Goal: Task Accomplishment & Management: Manage account settings

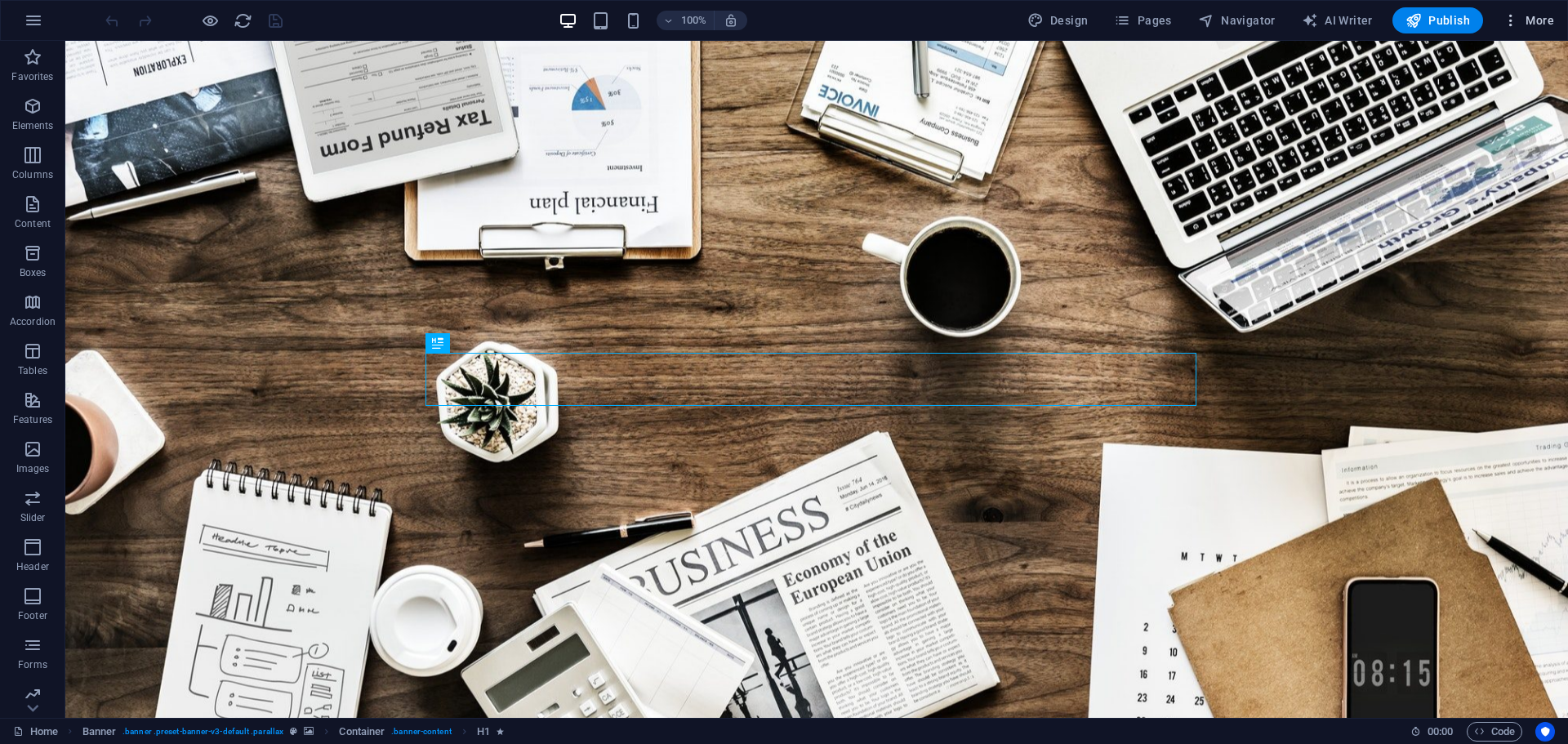
click at [1521, 19] on span "More" at bounding box center [1528, 20] width 51 height 16
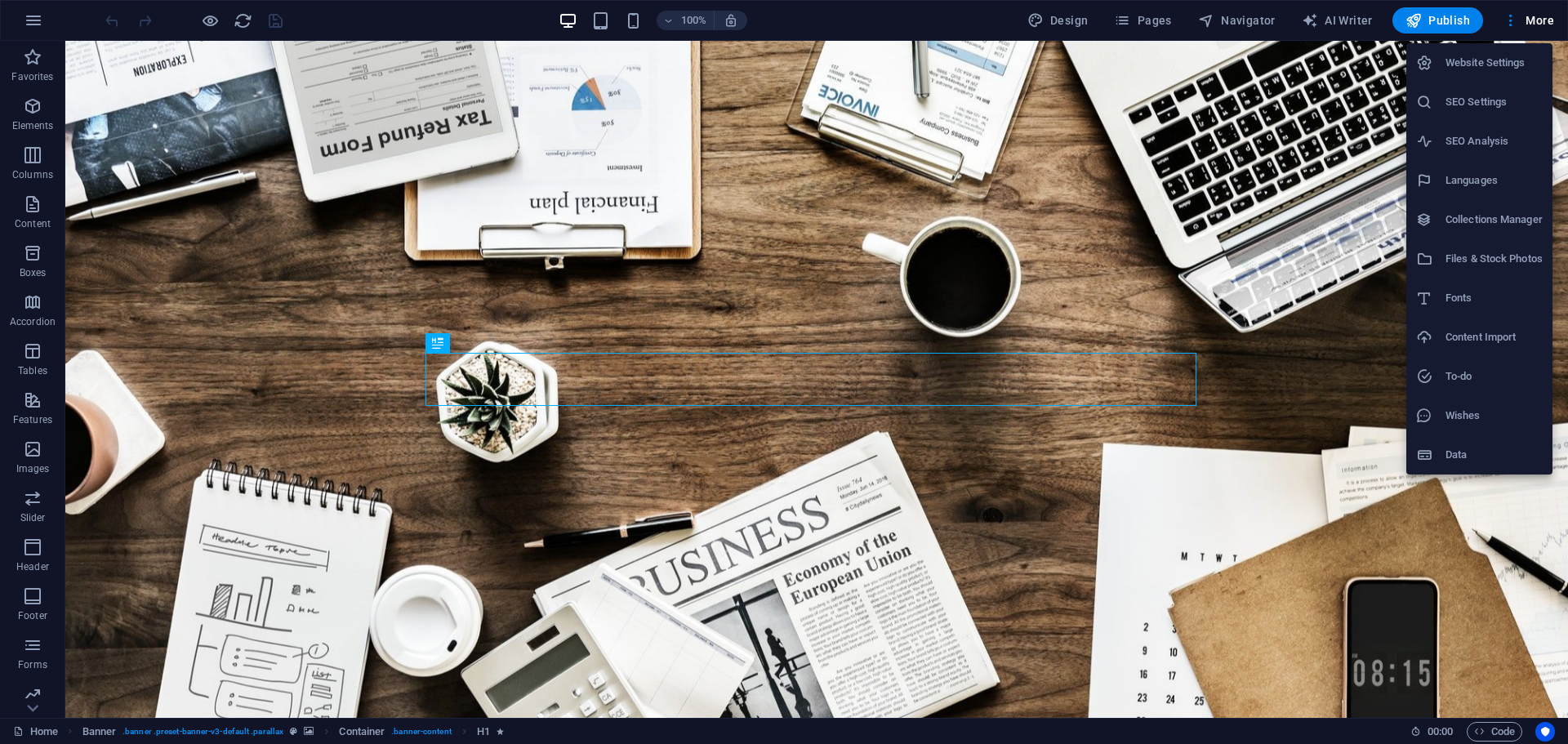
click at [1467, 104] on h6 "SEO Settings" at bounding box center [1493, 102] width 97 height 20
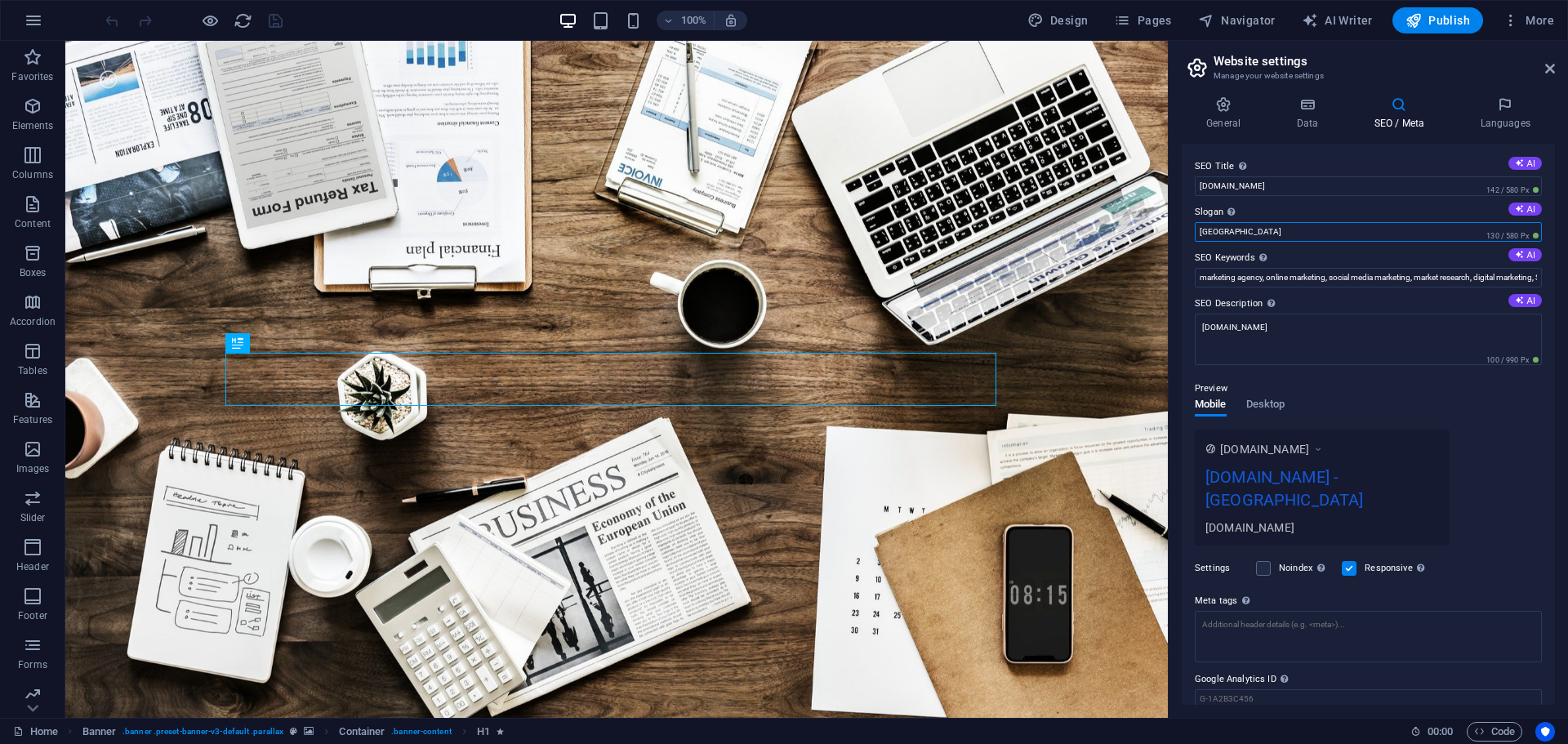
click at [1260, 233] on input "[GEOGRAPHIC_DATA]" at bounding box center [1368, 231] width 347 height 20
click at [1249, 281] on input "marketing agency, online marketing, social media marketing, market research, di…" at bounding box center [1368, 278] width 347 height 20
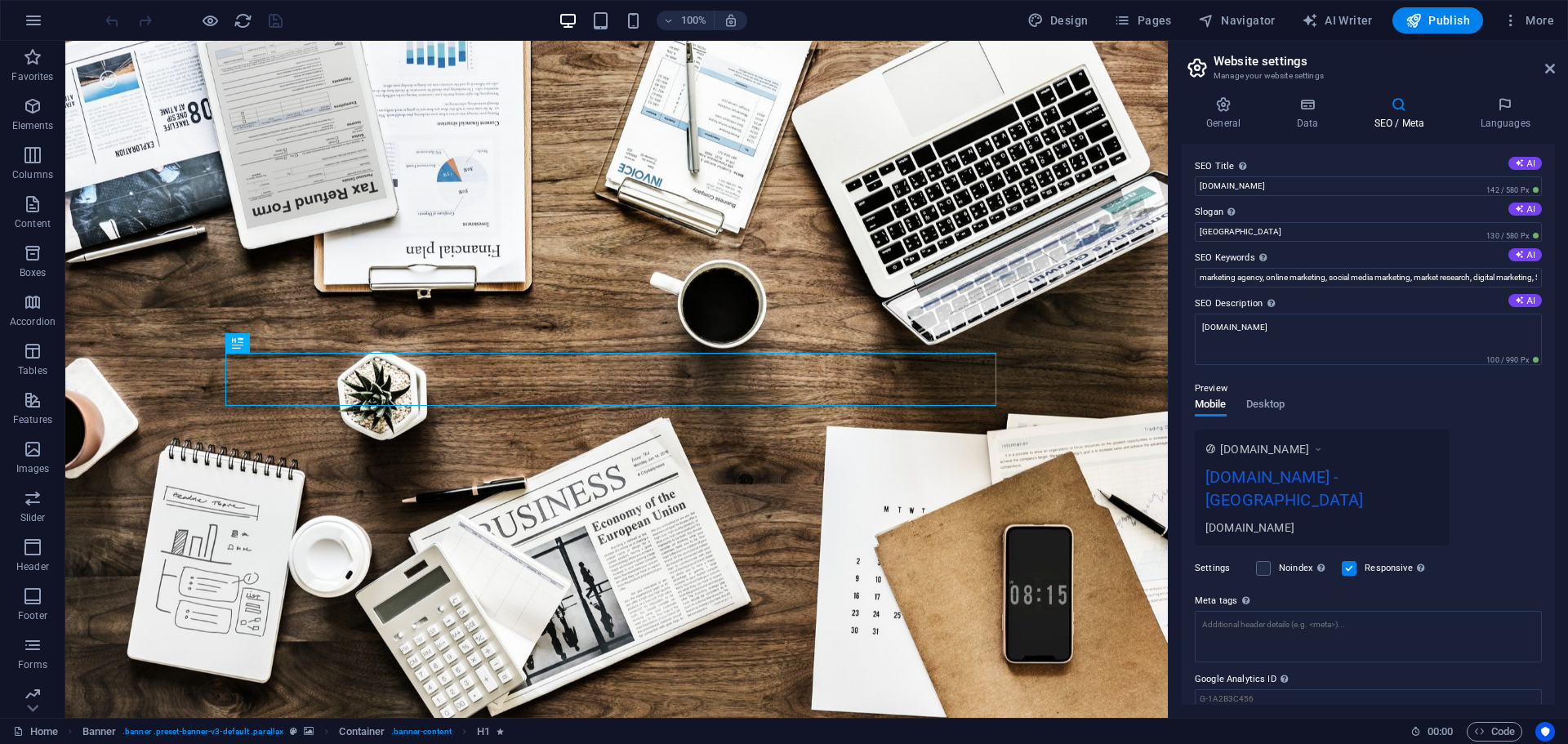
drag, startPoint x: 1193, startPoint y: 256, endPoint x: 1238, endPoint y: 256, distance: 45.0
click at [1238, 256] on div "SEO Title The title of your website - make it something that stands out in sear…" at bounding box center [1368, 424] width 373 height 561
drag, startPoint x: 1256, startPoint y: 255, endPoint x: 1191, endPoint y: 251, distance: 65.1
click at [1193, 251] on div "SEO Title The title of your website - make it something that stands out in sear…" at bounding box center [1368, 424] width 373 height 561
click at [1435, 277] on input "marketing agency, online marketing, social media marketing, market research, di…" at bounding box center [1368, 278] width 347 height 20
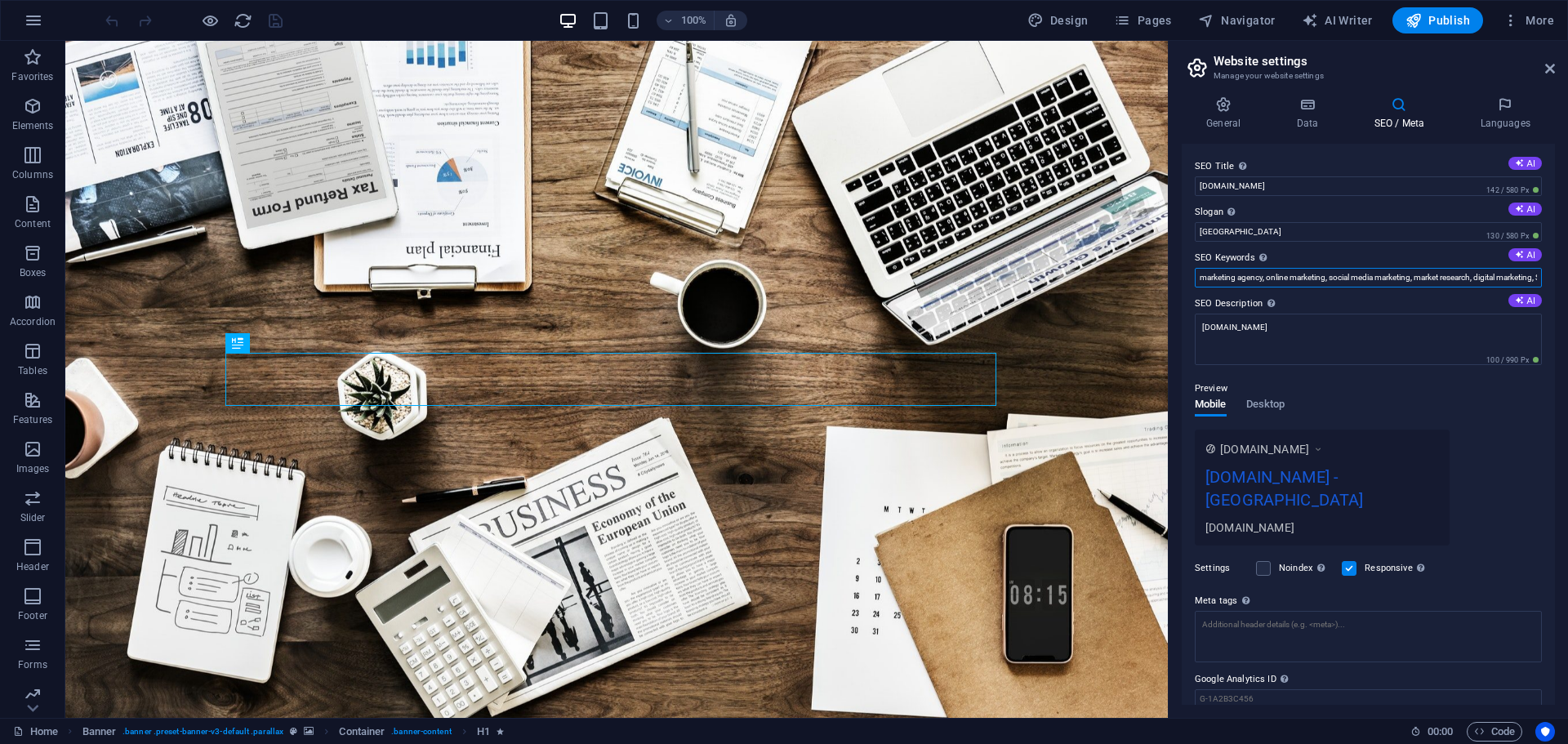
click at [1435, 277] on input "marketing agency, online marketing, social media marketing, market research, di…" at bounding box center [1368, 278] width 347 height 20
click at [1314, 271] on input "SEO Keywords Comma-separated list of keywords representing your website. AI" at bounding box center [1368, 278] width 347 height 20
click at [1212, 277] on input "marketing agency, online marketing, social media marketing, market research, di…" at bounding box center [1368, 278] width 347 height 20
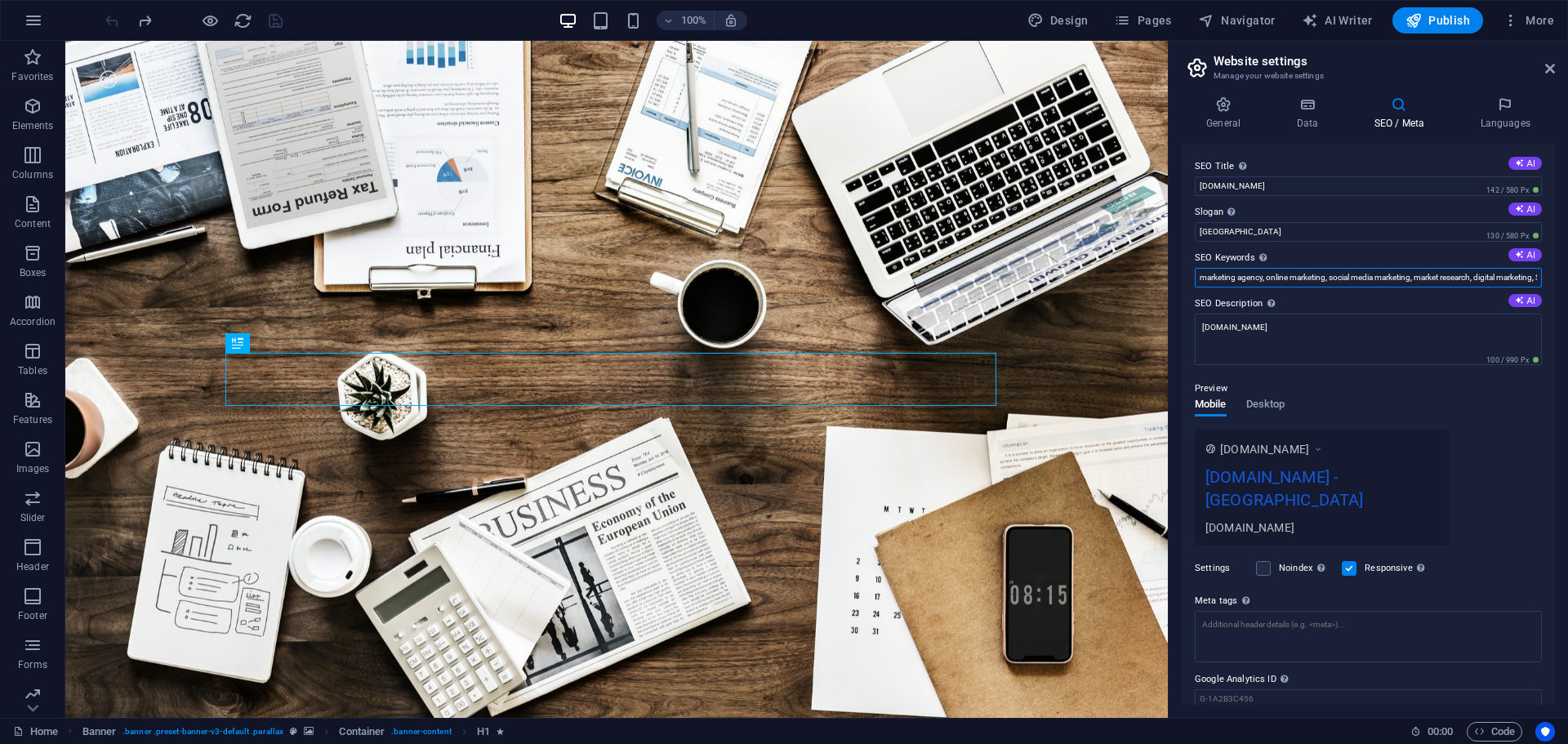
click at [1212, 277] on input "marketing agency, online marketing, social media marketing, market research, di…" at bounding box center [1368, 278] width 347 height 20
paste input "favicon.i"
type input "favicon.ico"
drag, startPoint x: 1249, startPoint y: 275, endPoint x: 1172, endPoint y: 275, distance: 77.0
click at [1172, 275] on div "General Data SEO / Meta Languages Website name instantefax.com Logo Drag files …" at bounding box center [1368, 400] width 399 height 634
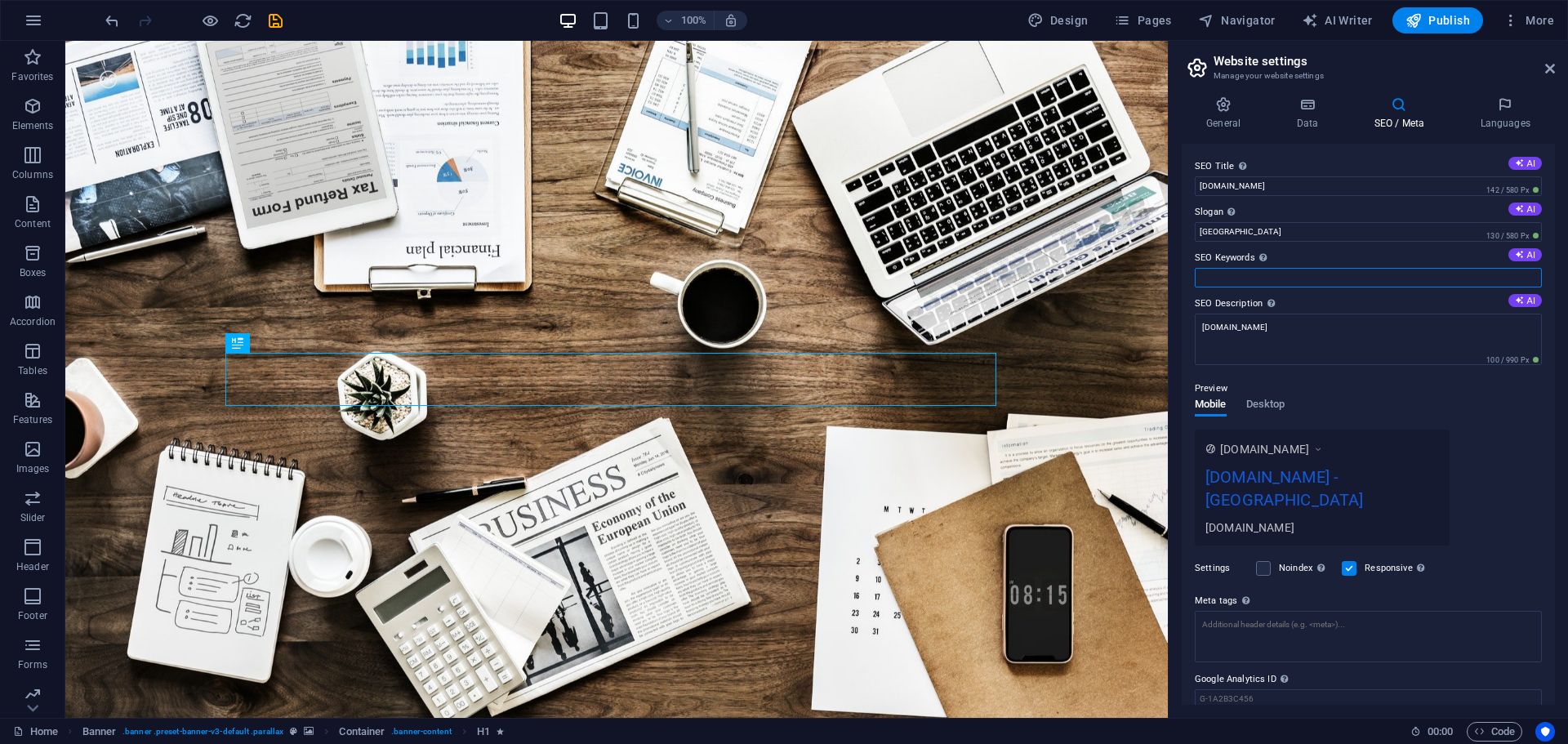
click at [1243, 280] on input "SEO Keywords Comma-separated list of keywords representing your website. AI" at bounding box center [1368, 278] width 347 height 20
paste input "instant efax instant fax online online fax service electronic fax service e-fax…"
click at [1243, 280] on input "instant efax instant fax online online fax service electronic fax service e-fax…" at bounding box center [1368, 278] width 347 height 20
click at [1237, 279] on input "instant efax instant fax online online fax service electronic fax service e-fax…" at bounding box center [1368, 278] width 347 height 20
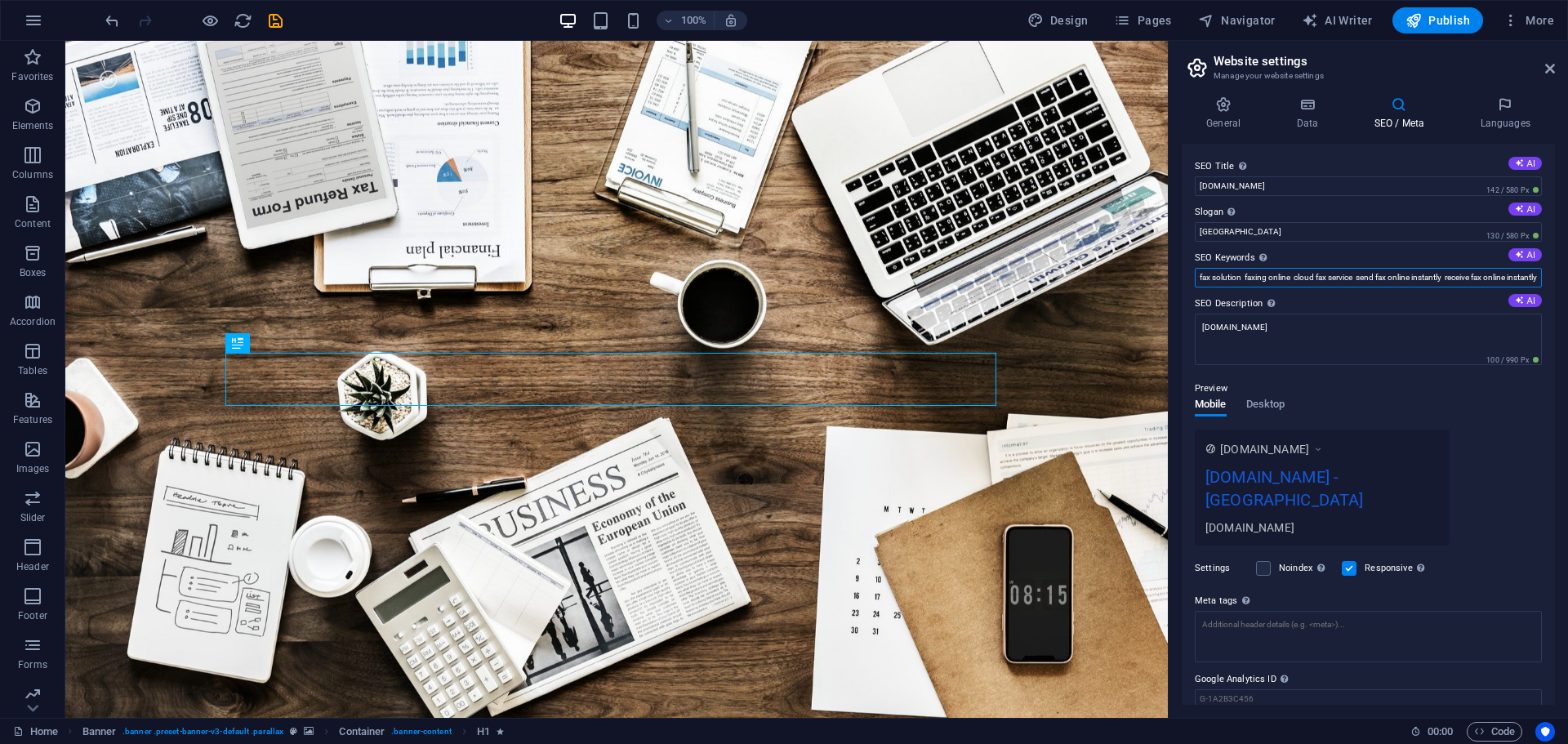
scroll to position [0, 0]
type input "instant efax,instant fax online,online fax service electronic fax service e-fax…"
click at [1362, 281] on input "instant efax,instant fax online,online fax service electronic fax service e-fax…" at bounding box center [1368, 278] width 347 height 20
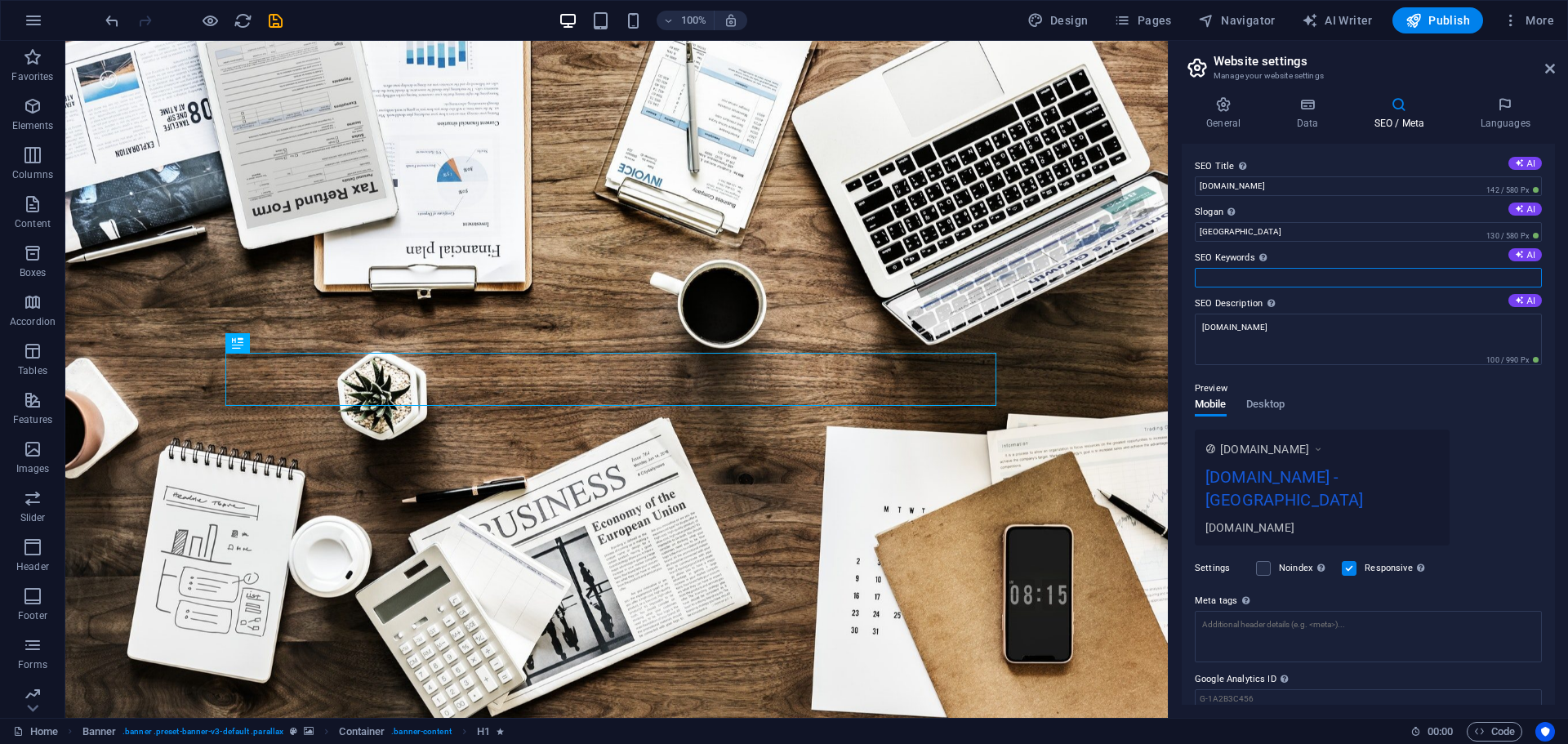
paste input "instant efax, instant fax online, online fax service, electronic fax service, e…"
type input "instant efax, instant fax online, online fax service, electronic fax service, e…"
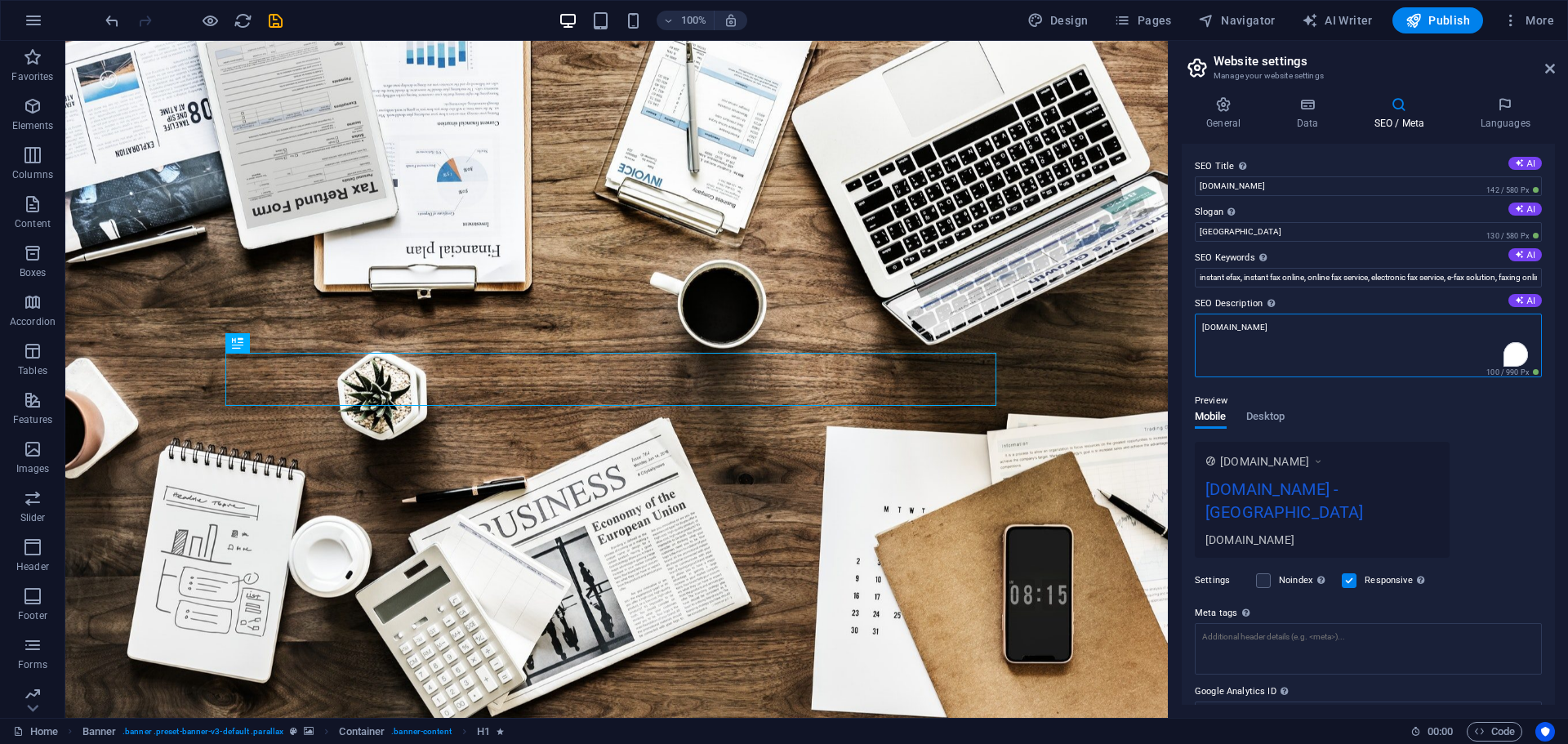
drag, startPoint x: 1339, startPoint y: 372, endPoint x: 1165, endPoint y: 330, distance: 179.0
paste textarea "Instant eFax offers fast, secure, and reliable online faxing. Send and receive …"
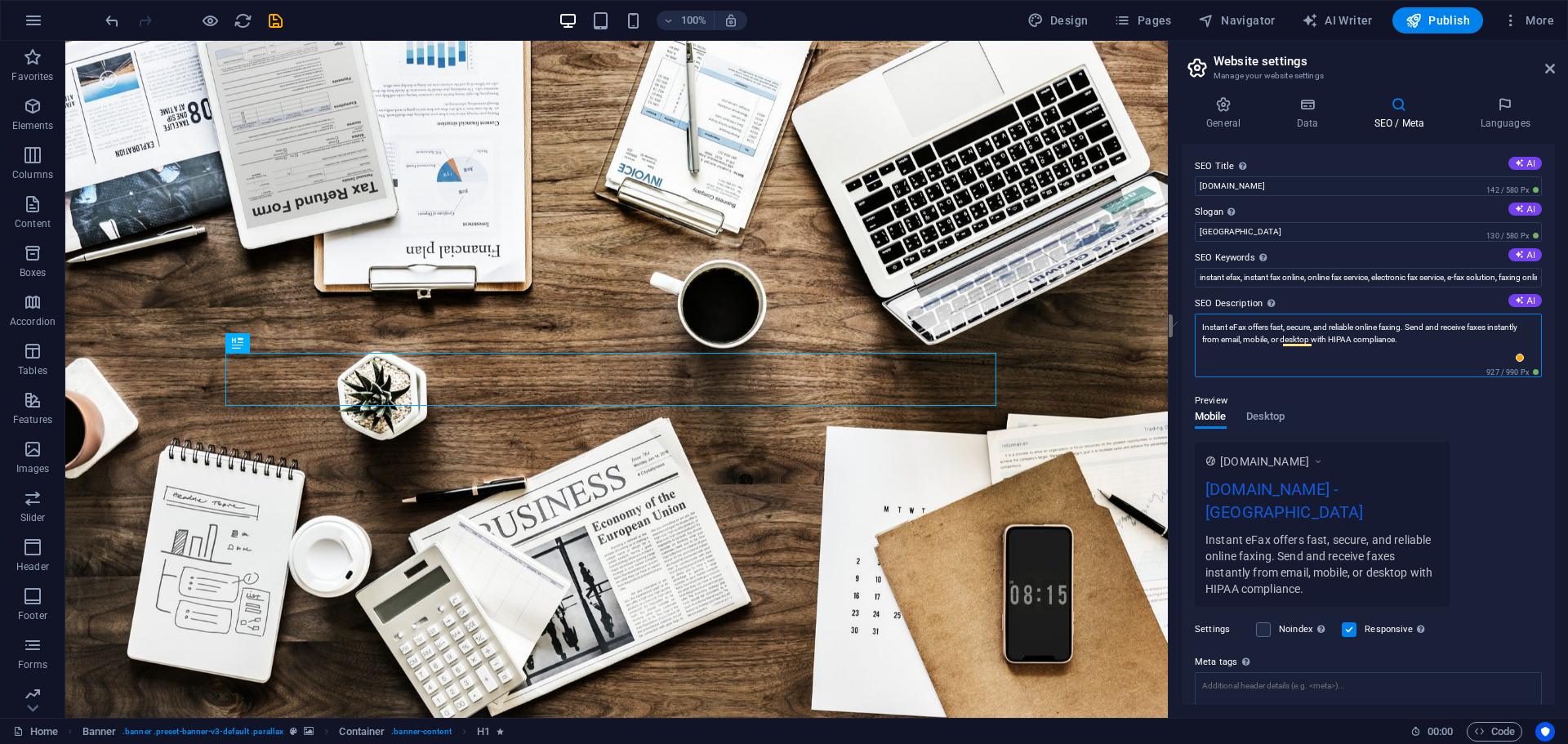
drag, startPoint x: 1354, startPoint y: 343, endPoint x: 1176, endPoint y: 312, distance: 180.7
click at [1176, 312] on div "General Data SEO / Meta Languages Website name instantefax.com Logo Drag files …" at bounding box center [1368, 400] width 399 height 634
paste textarea "provides fast, secure, and reliable online faxing. Send and receive HIPAA-compl…"
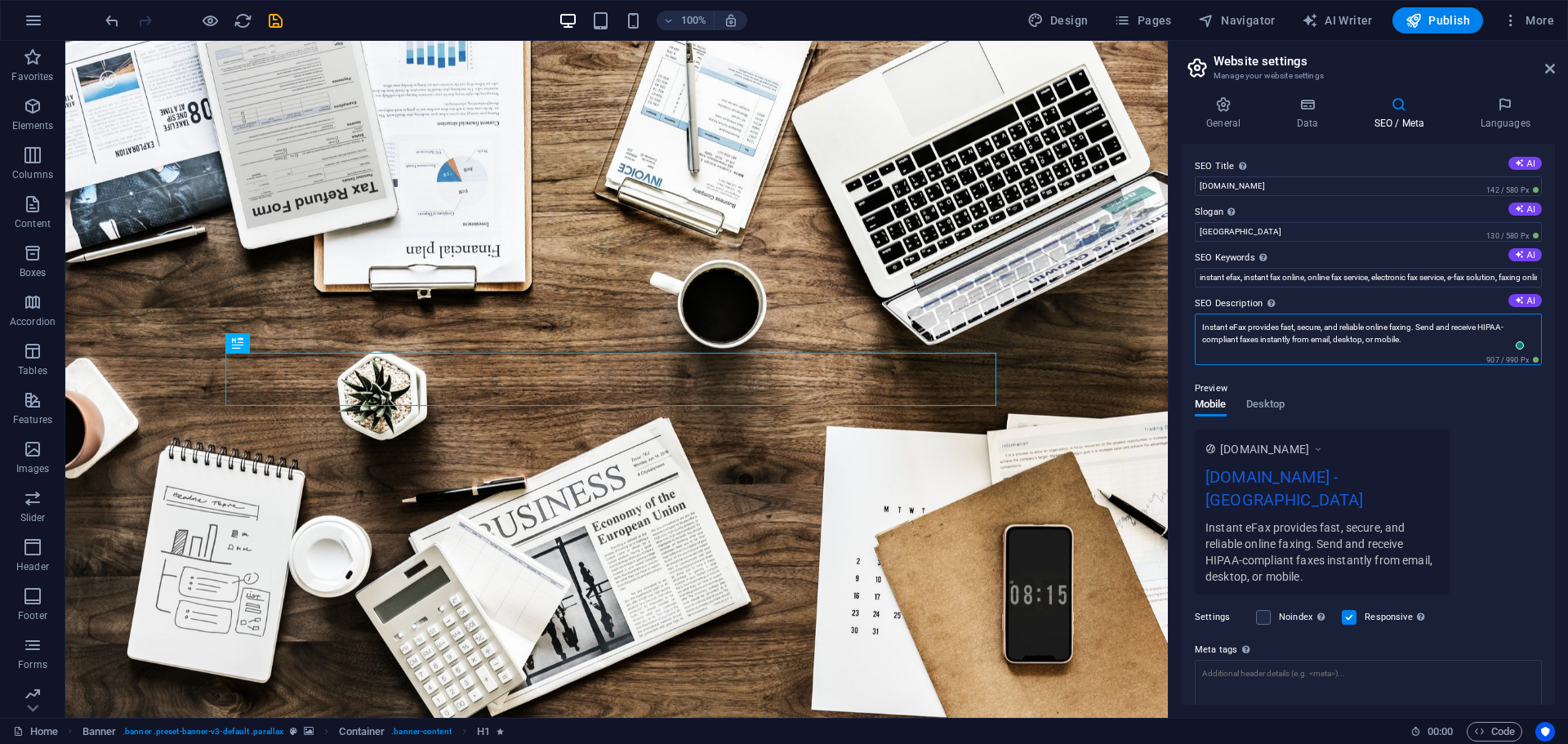
click at [1422, 341] on textarea "Instant eFax provides fast, secure, and reliable online faxing. Send and receiv…" at bounding box center [1368, 339] width 347 height 51
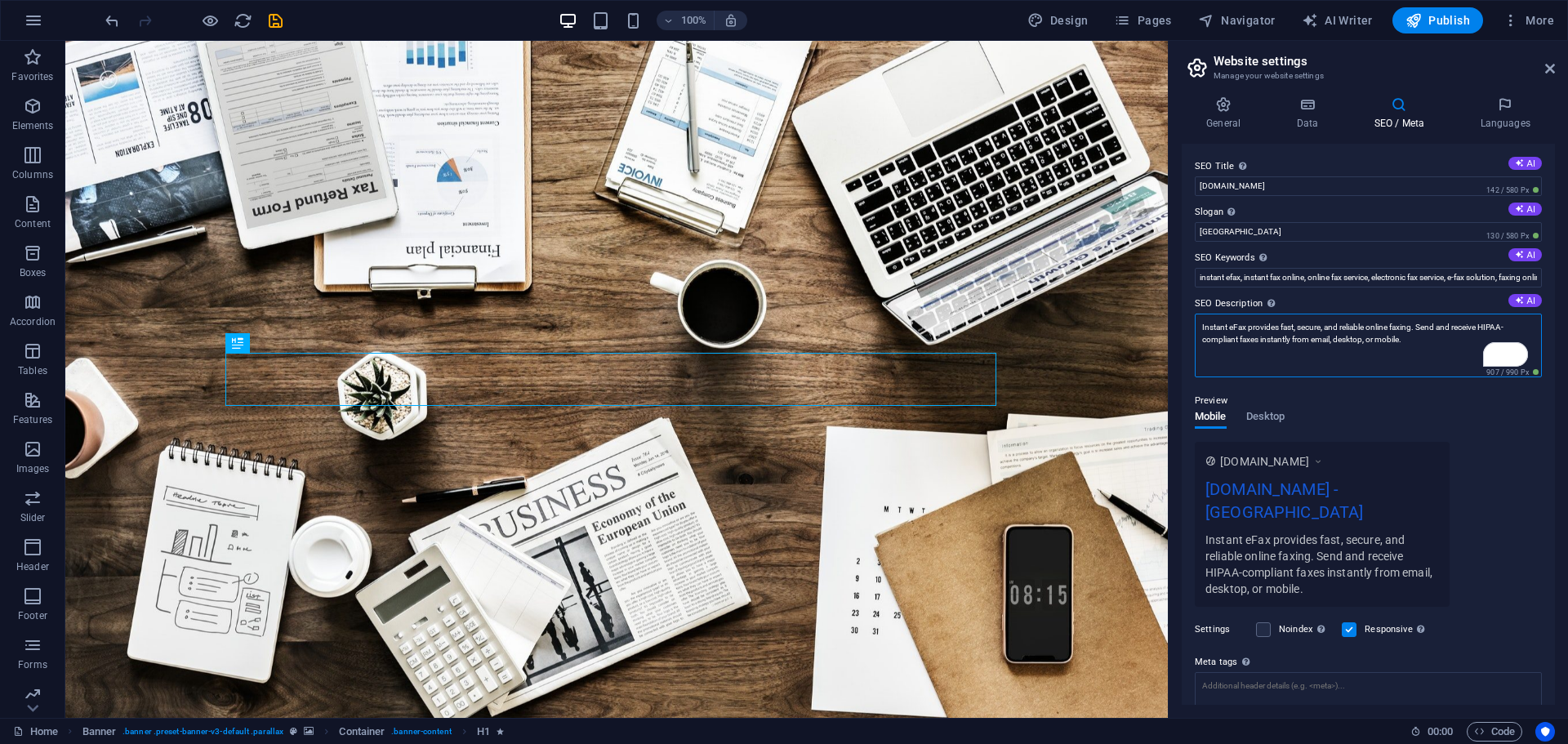
paste textarea "it’s professional,"
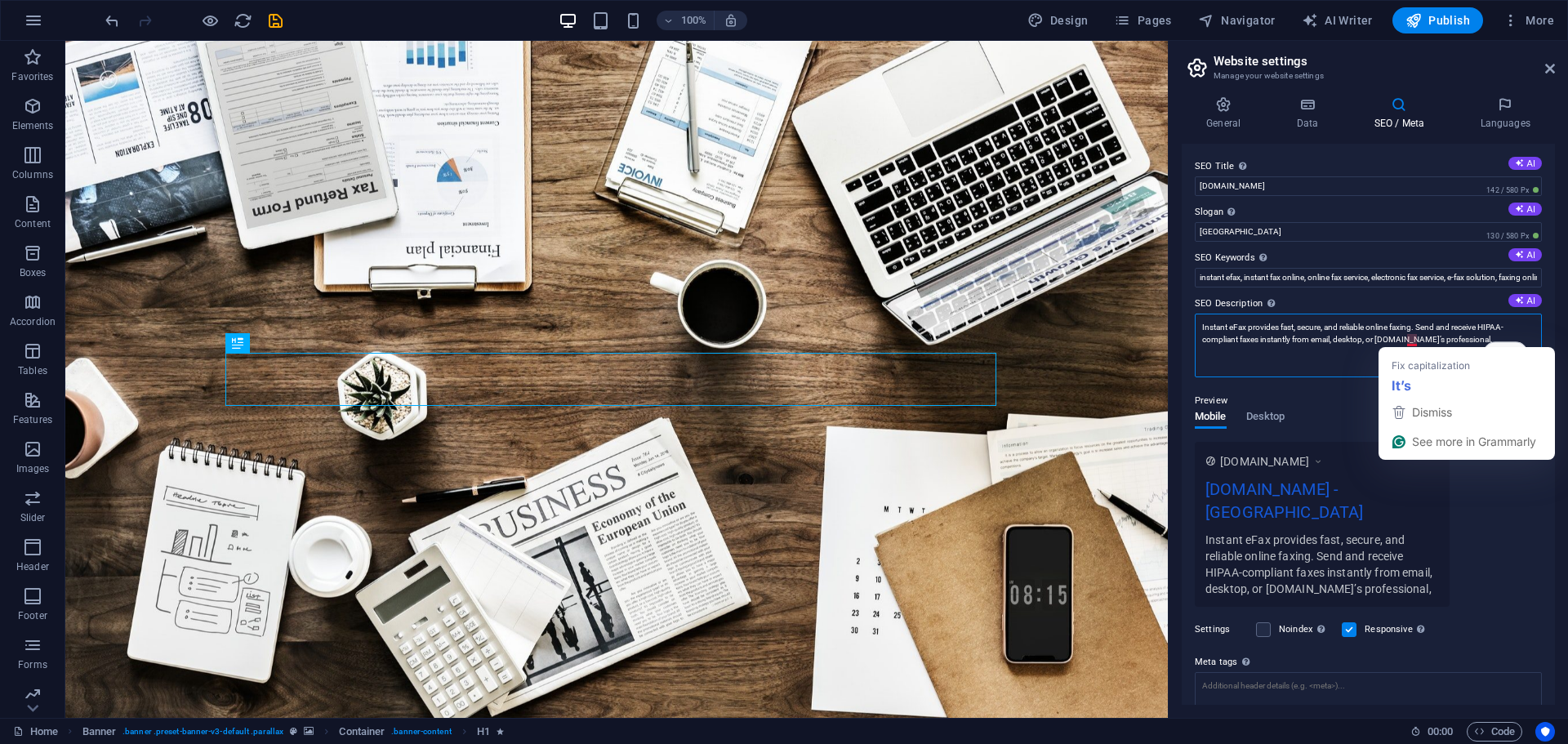
click at [1373, 364] on textarea "Instant eFax provides fast, secure, and reliable online faxing. Send and receiv…" at bounding box center [1368, 345] width 347 height 63
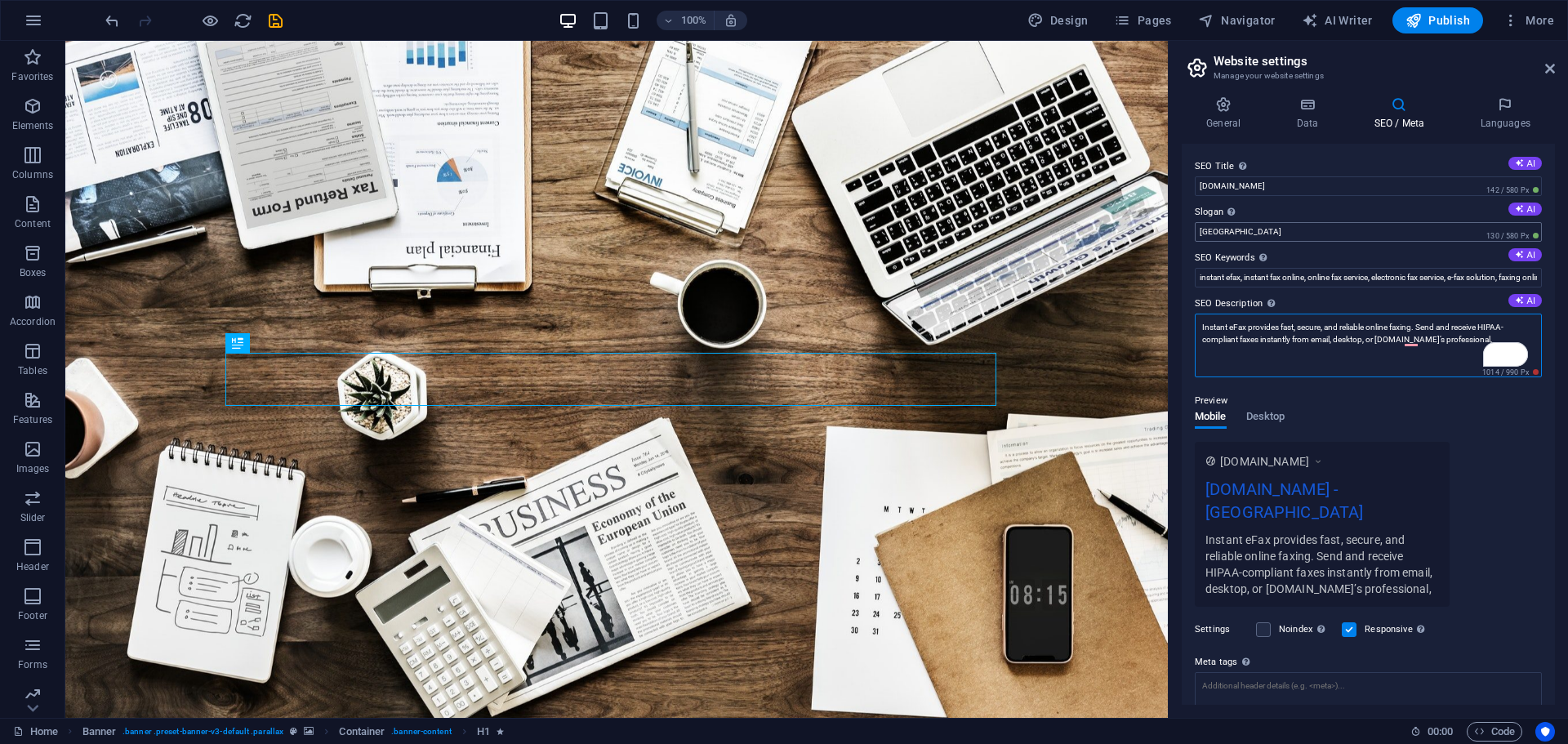
type textarea "Instant eFax provides fast, secure, and reliable online faxing. Send and receiv…"
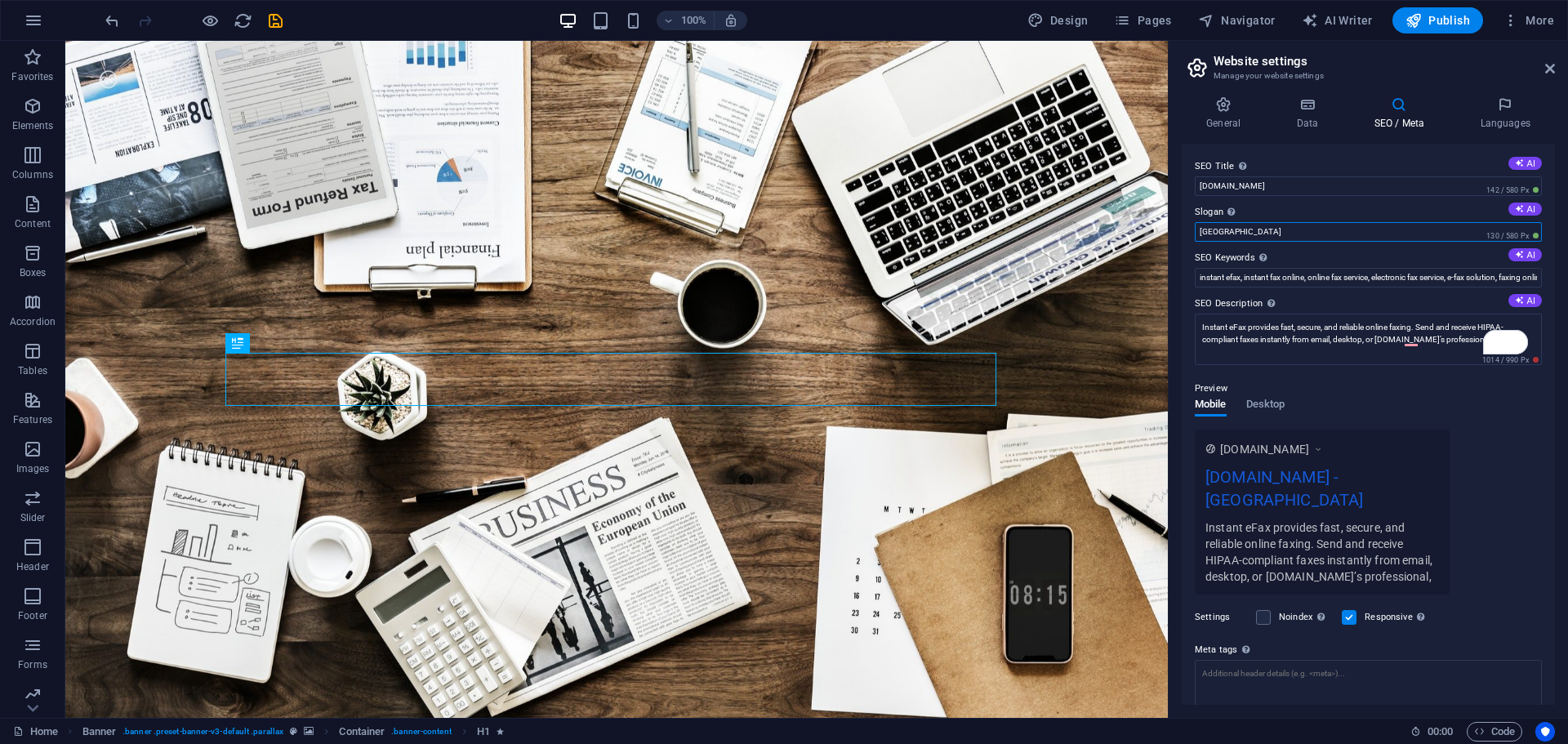
drag, startPoint x: 1261, startPoint y: 231, endPoint x: 1189, endPoint y: 230, distance: 72.0
click at [1189, 230] on div "SEO Title The title of your website - make it something that stands out in sear…" at bounding box center [1368, 424] width 373 height 561
click at [1205, 211] on label "Slogan The slogan of your website. AI" at bounding box center [1368, 212] width 347 height 20
click at [1205, 222] on input "San Francisco" at bounding box center [1368, 231] width 347 height 20
click at [1205, 211] on label "Slogan The slogan of your website. AI" at bounding box center [1368, 212] width 347 height 20
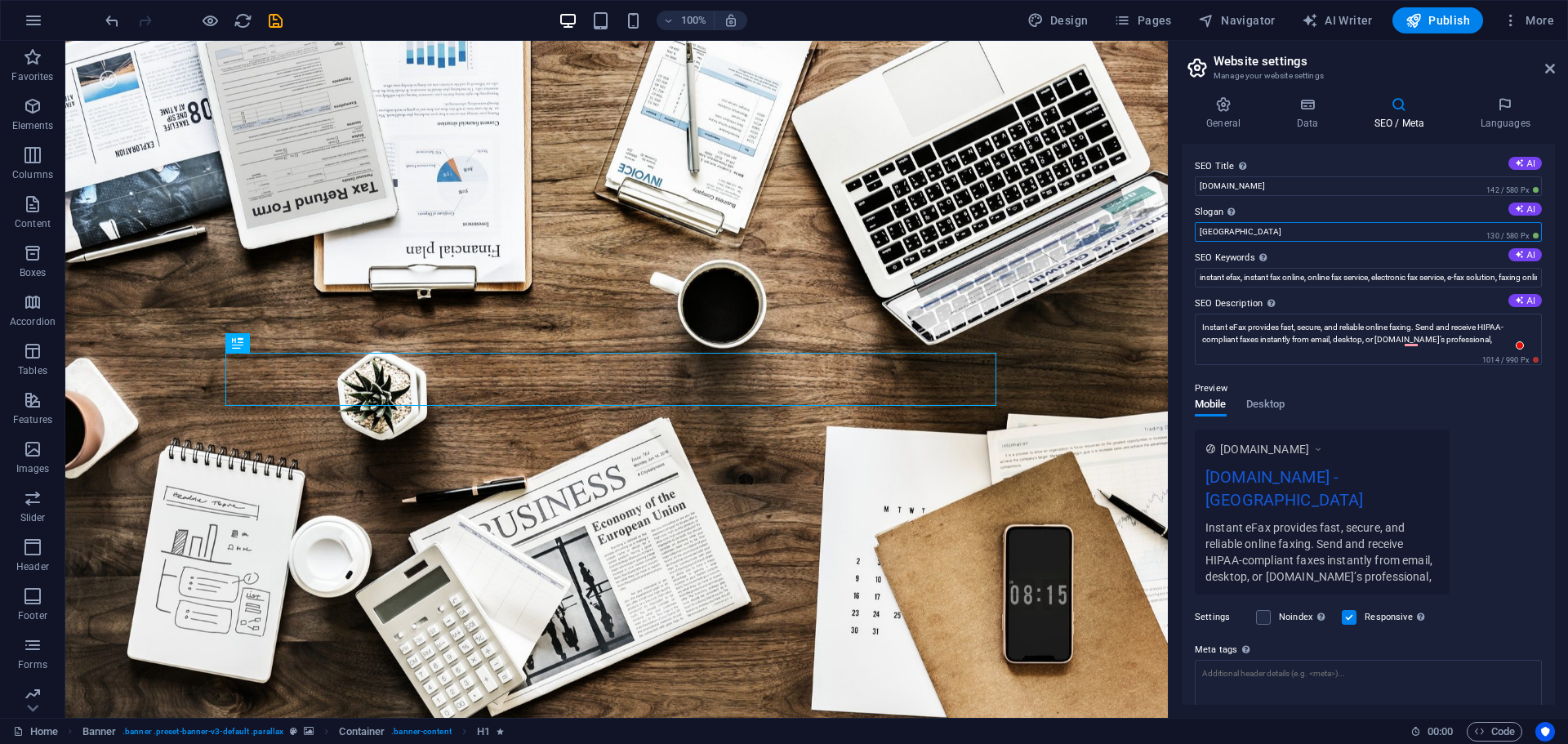
click at [1205, 222] on input "San Francisco" at bounding box center [1368, 231] width 347 height 20
click at [1520, 209] on icon at bounding box center [1519, 209] width 9 height 9
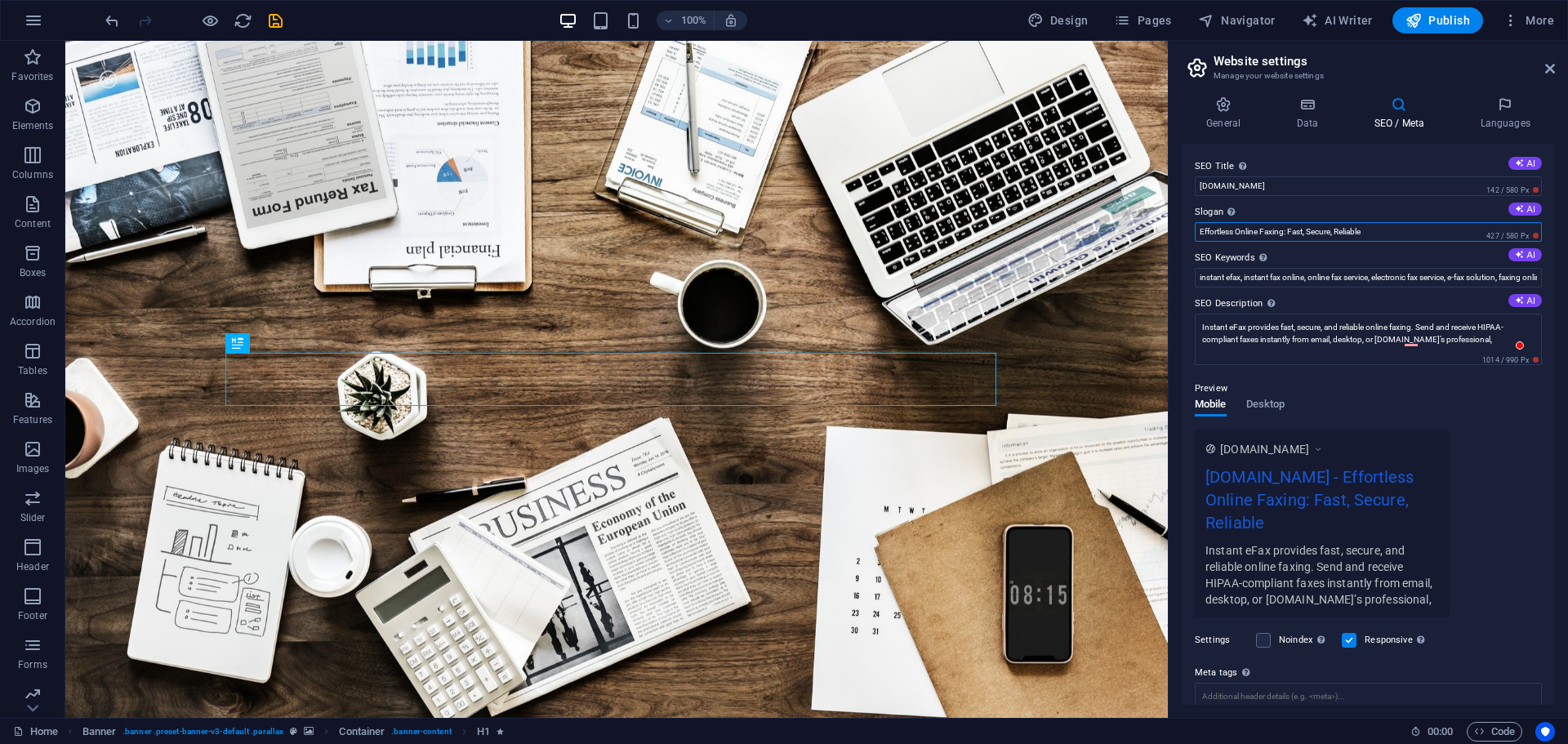
click at [1384, 229] on input "Effortless Online Faxing: Fast, Secure, Reliable" at bounding box center [1368, 231] width 347 height 20
paste input "No Machine. No Hassle. Just Instant Fax."
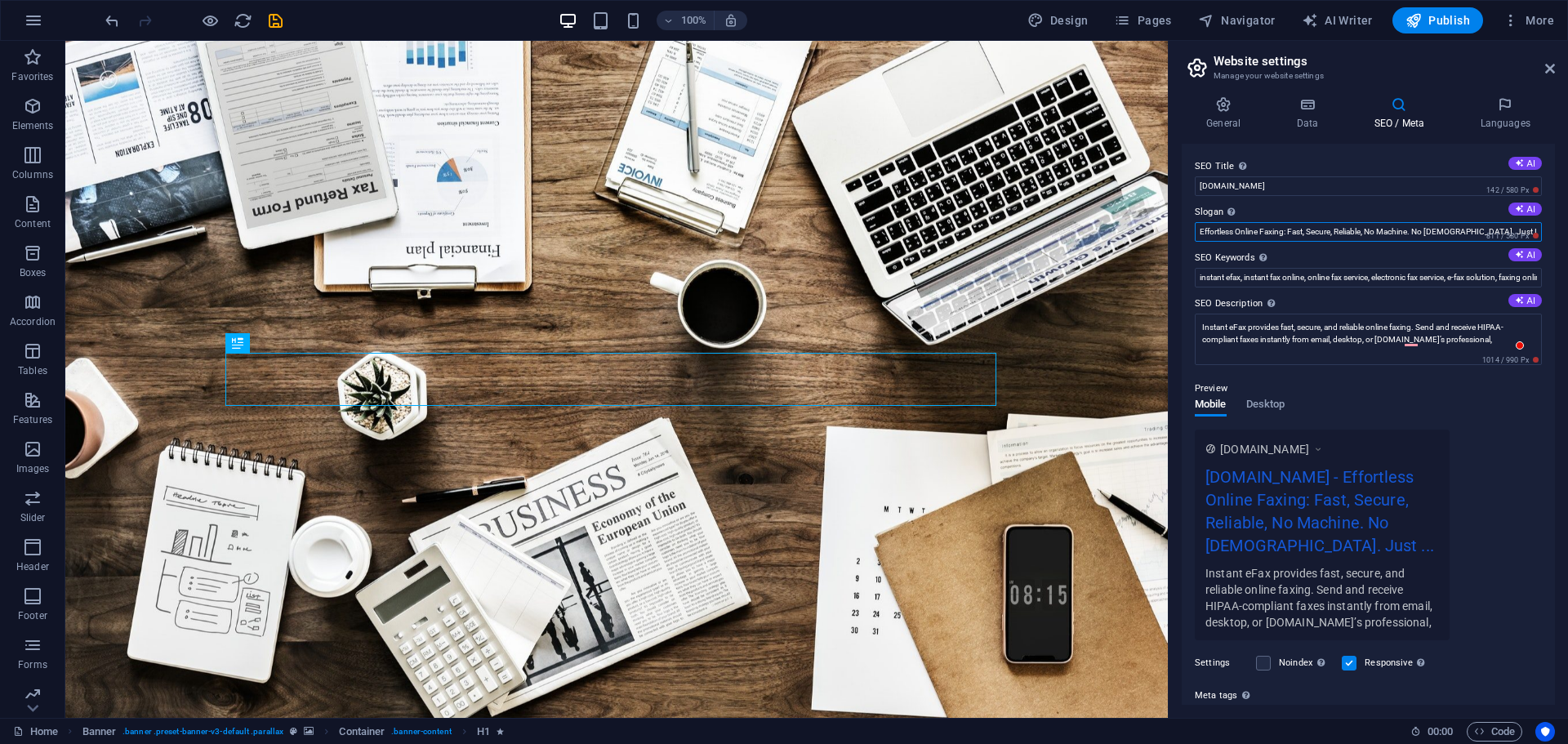
drag, startPoint x: 1419, startPoint y: 228, endPoint x: 1576, endPoint y: 221, distance: 157.2
click at [1567, 221] on html "Instant eFax Home Favorites Elements Columns Content Boxes Accordion Tables Fea…" at bounding box center [784, 372] width 1568 height 744
paste input "Fax Smarter. Fax Instantly., Secure Online Faxing Made Simple., Your Fax, Deliv…"
type input "Effortless Online Faxing: Fast, Secure, Reliable, No Machine. Fax Smarter. Fax …"
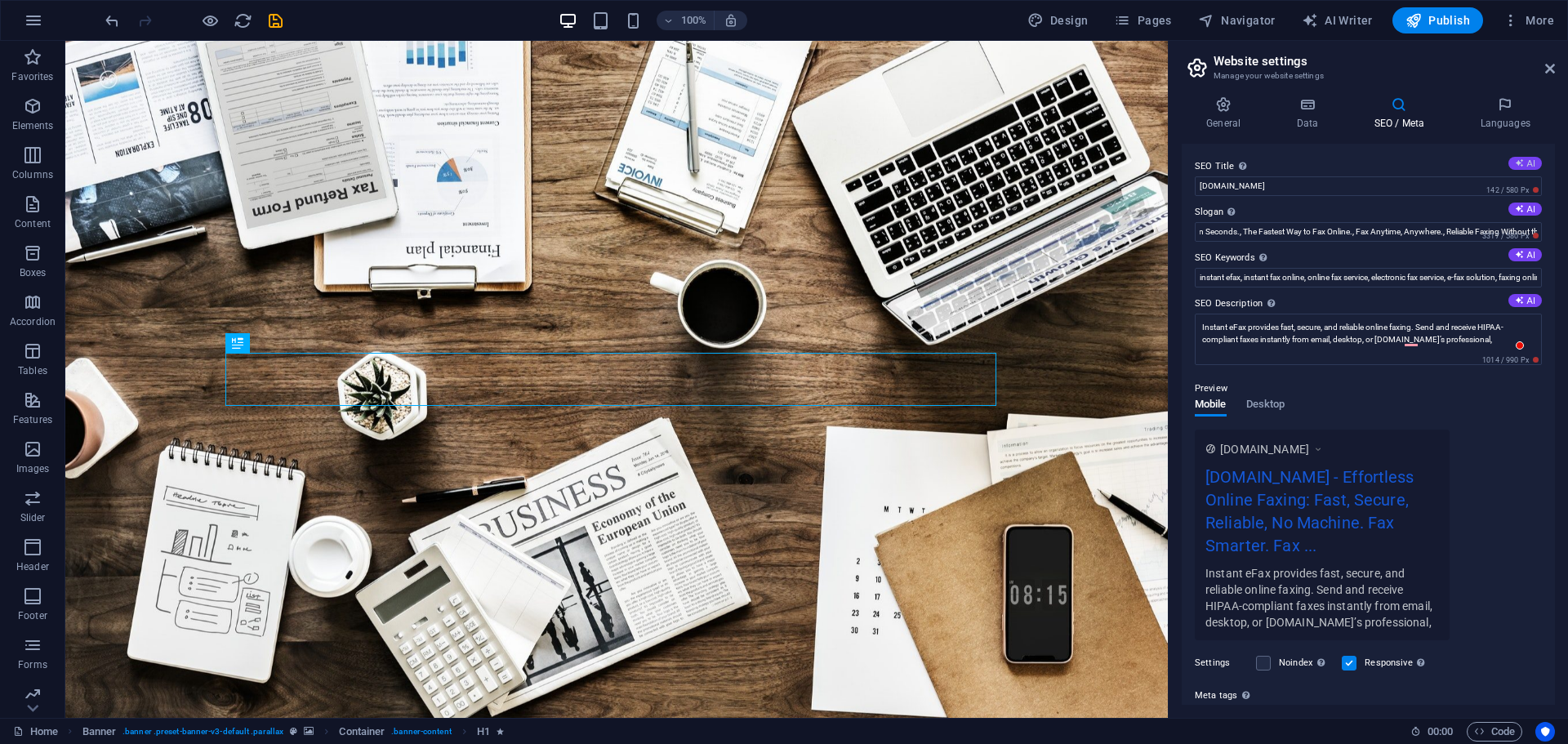
scroll to position [0, 0]
click at [1524, 161] on button "AI" at bounding box center [1525, 163] width 33 height 13
drag, startPoint x: 1376, startPoint y: 227, endPoint x: 1157, endPoint y: 185, distance: 223.0
paste input "Instant eFax | Fast, Secure Online Fax Service"
click at [1251, 184] on input "Instant eFax | Fast, Secure Online Fax Service" at bounding box center [1368, 186] width 347 height 20
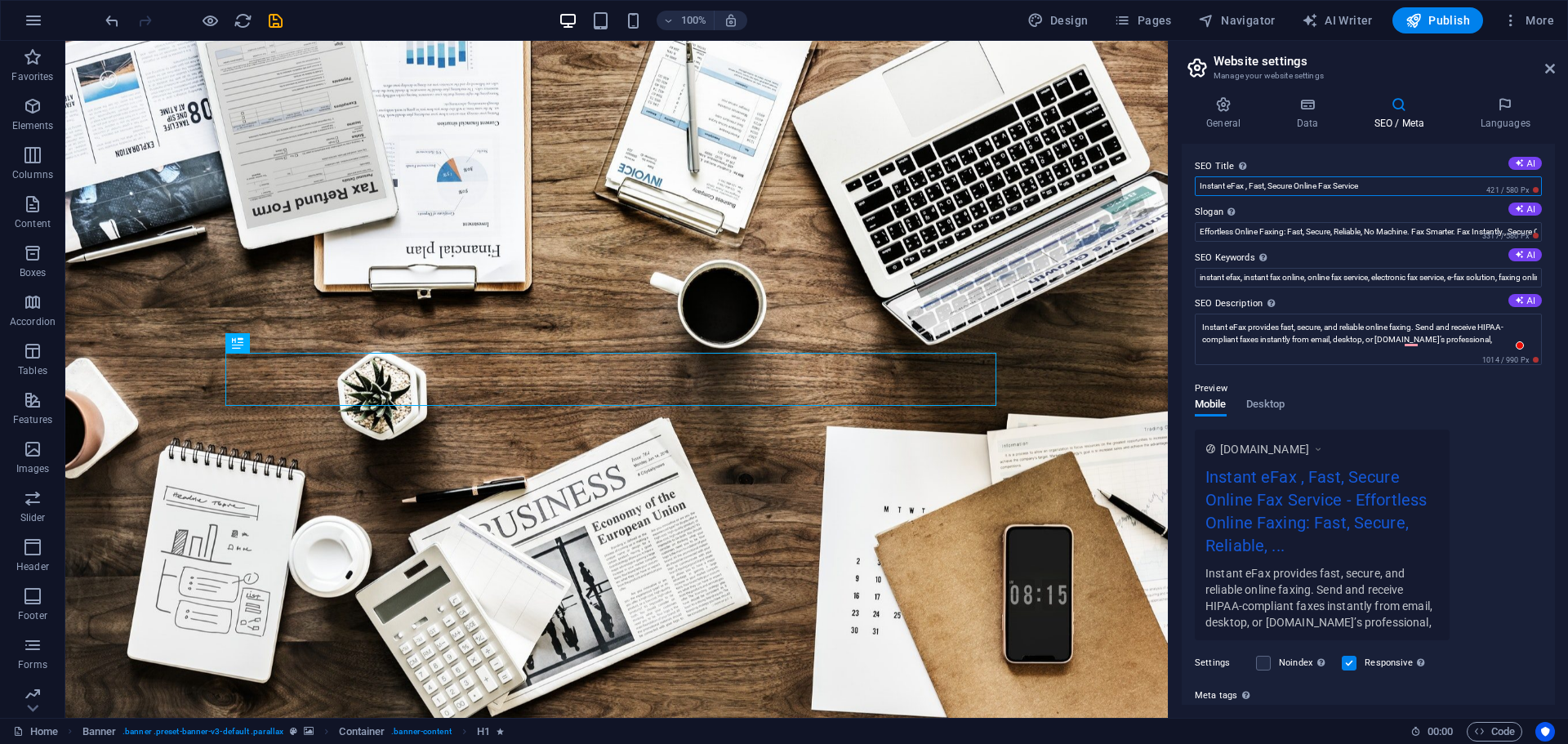
click at [1258, 184] on input "Instant eFax , Fast, Secure Online Fax Service" at bounding box center [1368, 186] width 347 height 20
drag, startPoint x: 1258, startPoint y: 184, endPoint x: 1256, endPoint y: 196, distance: 12.2
click at [1257, 184] on input "Instant eFax , Fast, Secure Online Fax Service" at bounding box center [1368, 186] width 347 height 20
paste input "HIPAA-Compliant Online Faxing"
drag, startPoint x: 1367, startPoint y: 186, endPoint x: 1478, endPoint y: 184, distance: 111.0
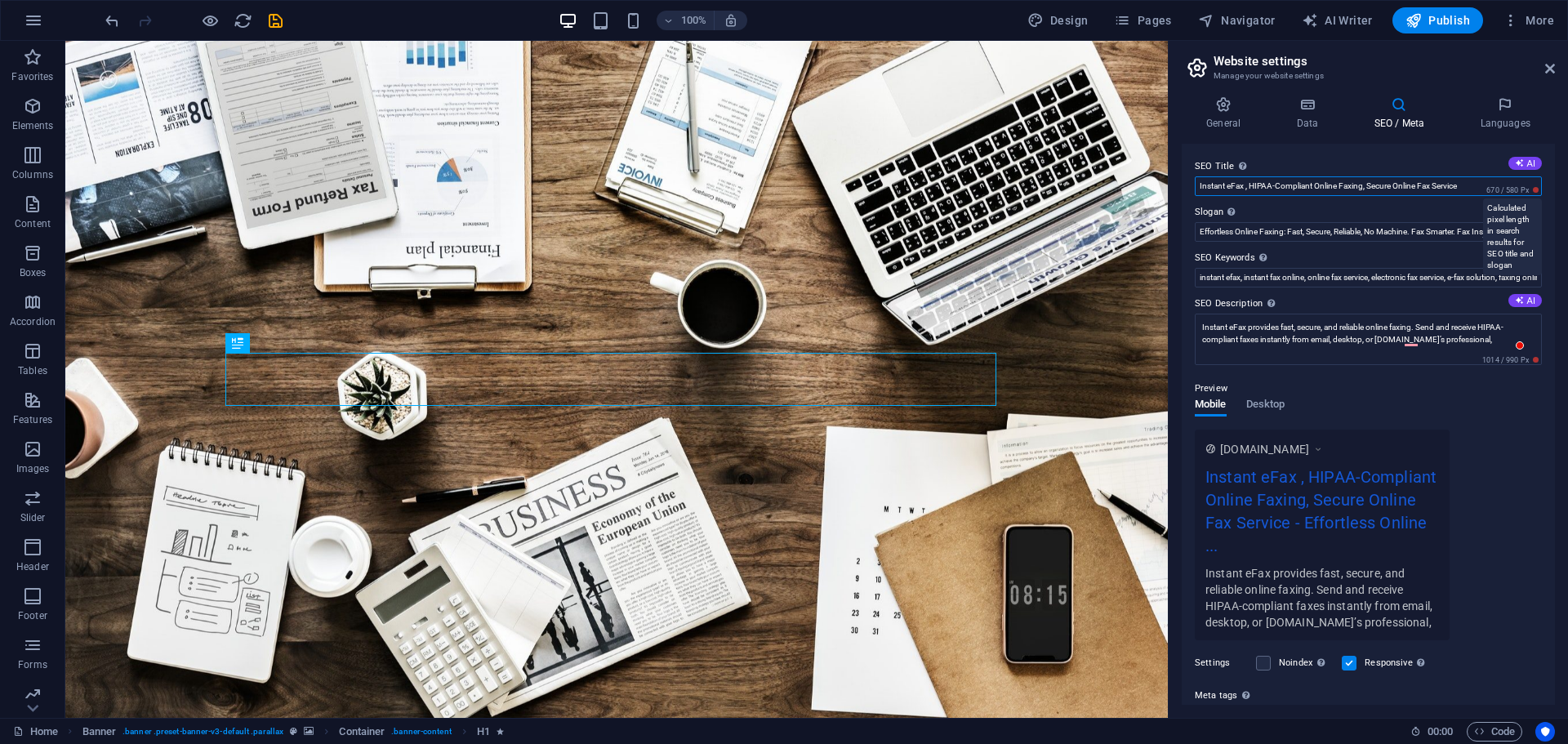
click at [1478, 184] on div "SEO Title The title of your website - make it something that stands out in sear…" at bounding box center [1368, 177] width 347 height 40
paste input "Secure Online Fax Service"
click at [1521, 166] on button "AI" at bounding box center [1525, 163] width 33 height 13
click at [1252, 187] on input "**SEO Title:** Fast Secure Online Faxing" at bounding box center [1368, 186] width 347 height 20
type input "Instant eFax , Secure Online Fax Service, HIPAA-Compliant Online Faxing,"
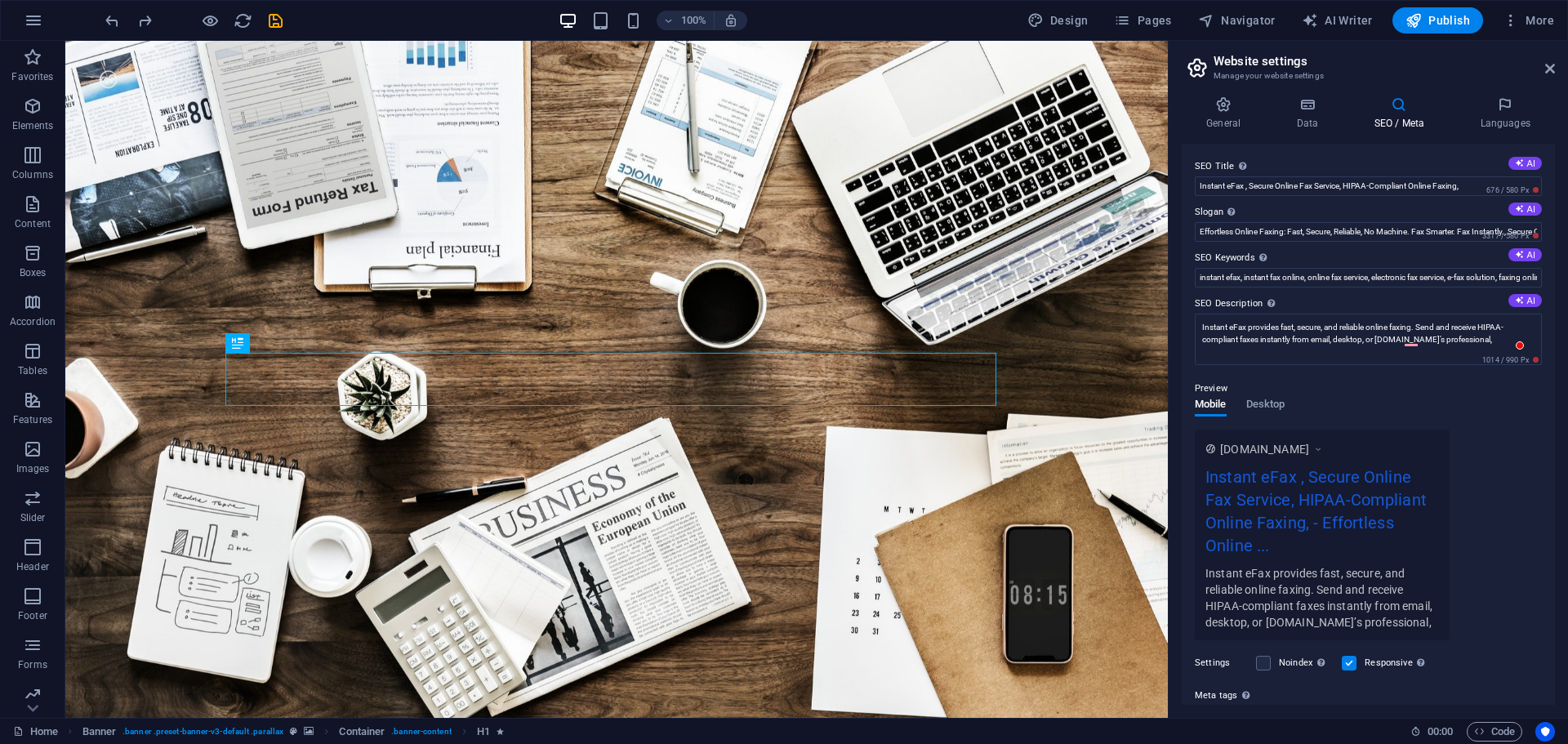
click at [1467, 443] on div "www.example.com Instant eFax , Secure Online Fax Service, HIPAA-Compliant Onlin…" at bounding box center [1368, 534] width 347 height 211
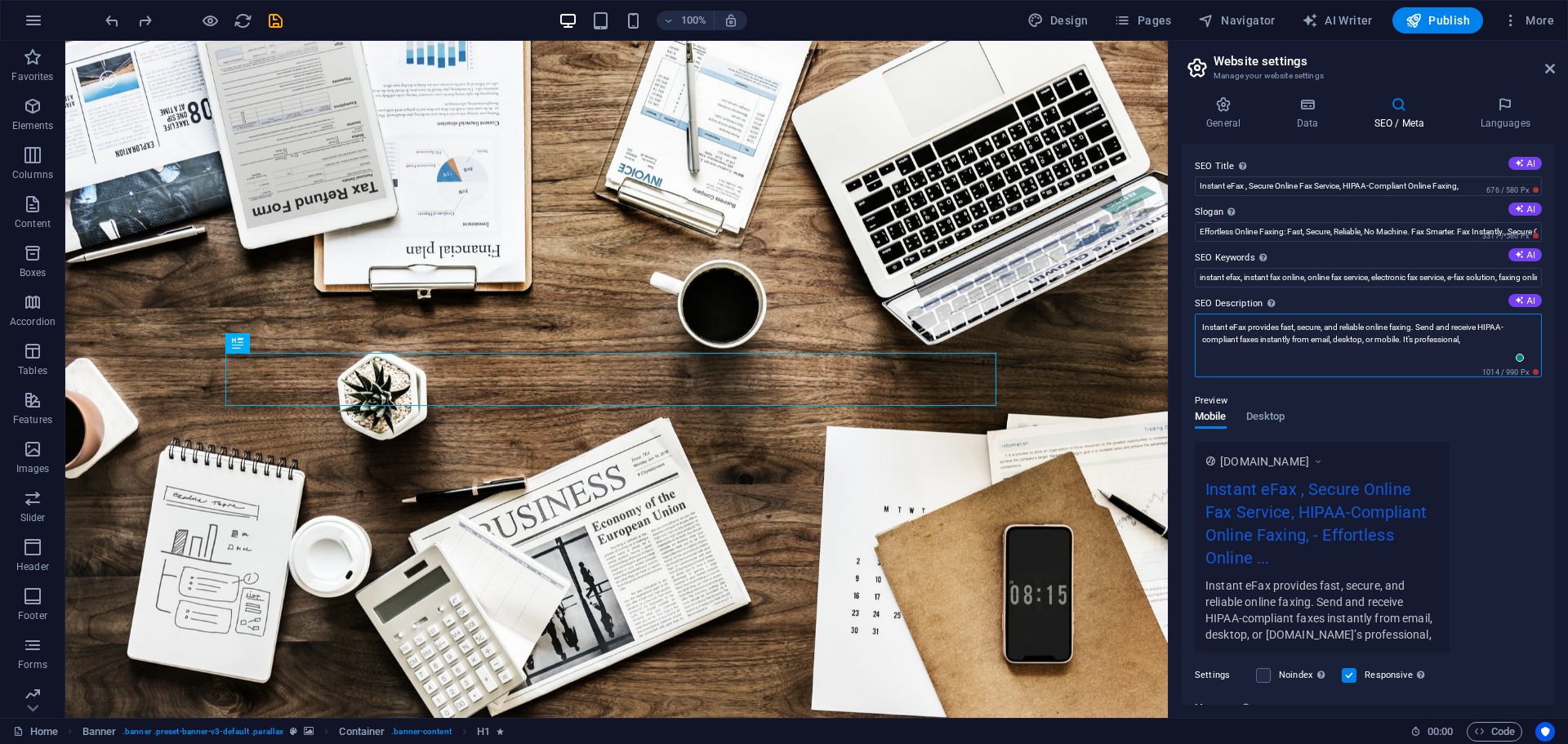
type textarea "Instant eFax provides fast, secure, and reliable online faxing. Send and receiv…"
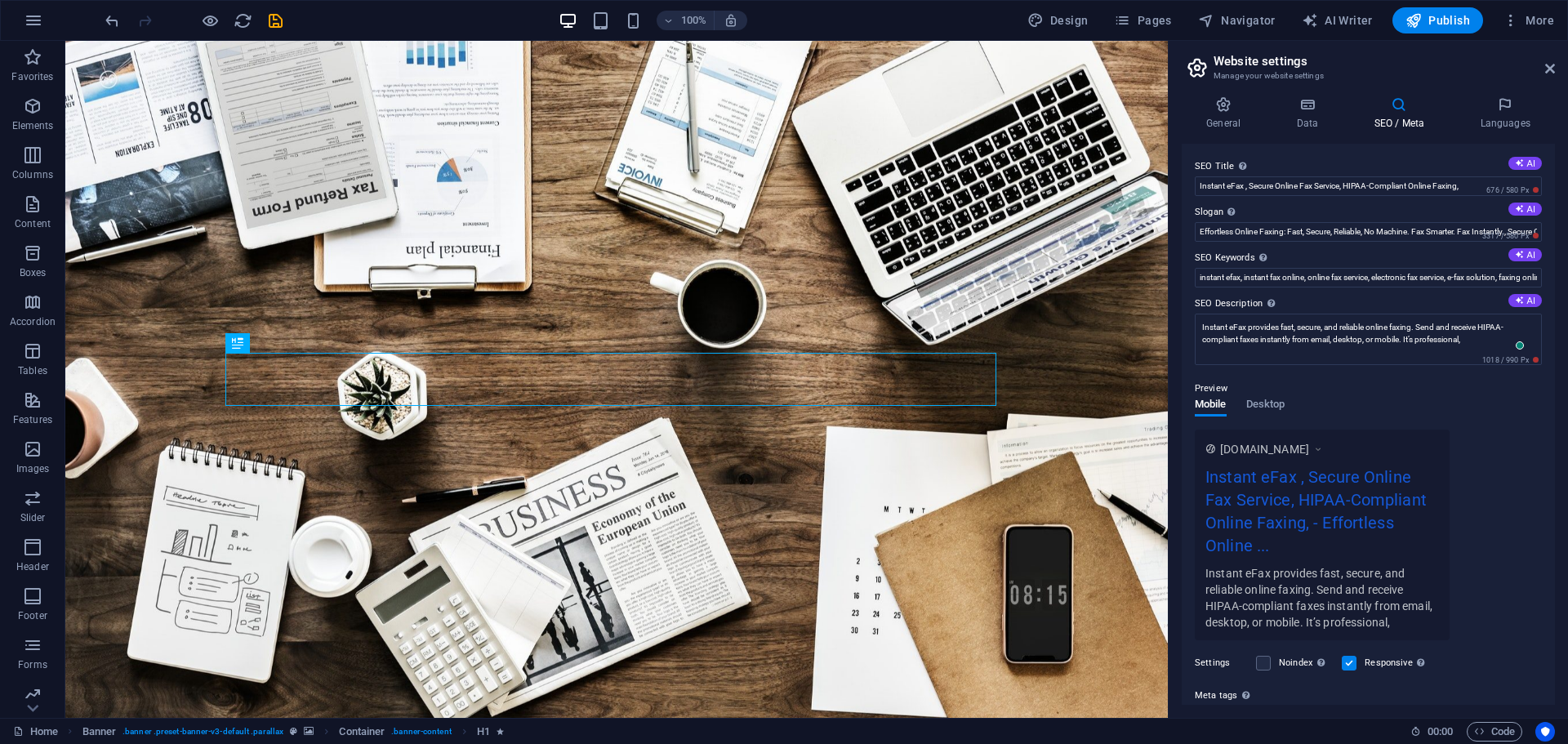
click at [1429, 401] on div "Preview Mobile Desktop www.example.com Instant eFax , Secure Online Fax Service…" at bounding box center [1368, 503] width 347 height 275
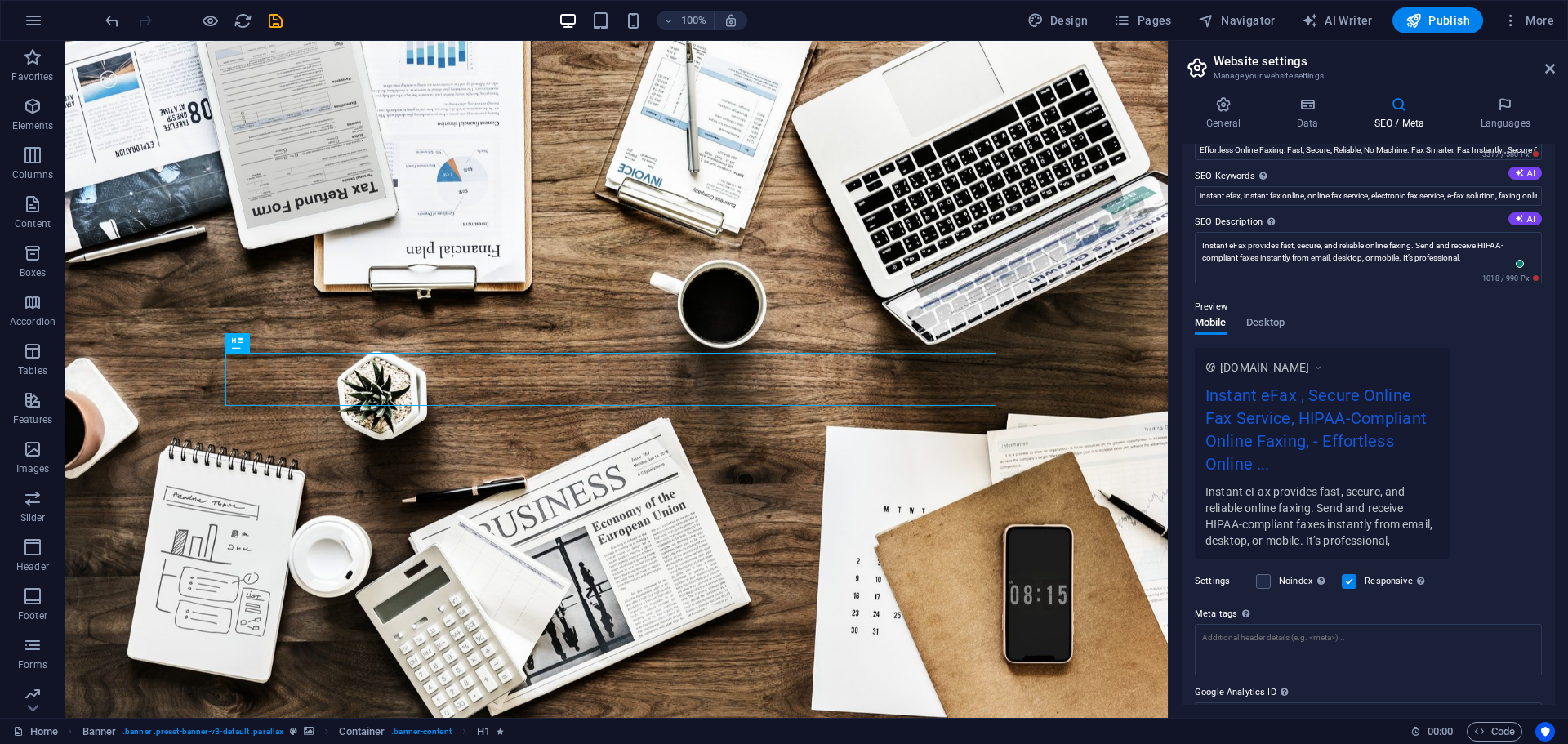
scroll to position [158, 0]
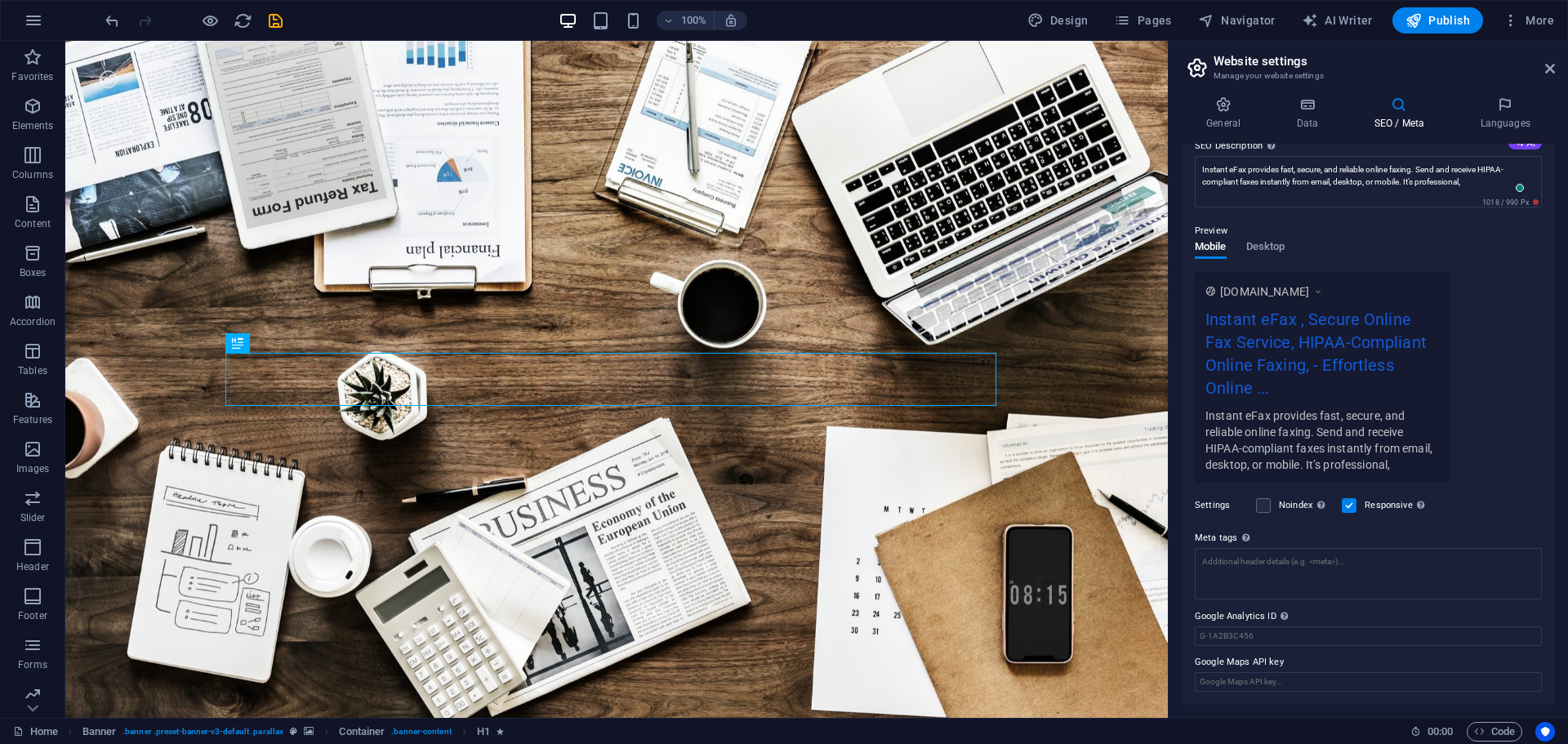
click at [1215, 540] on label "Meta tags Enter HTML code here that will be placed inside the tags of your webs…" at bounding box center [1368, 538] width 347 height 20
click at [1215, 548] on textarea "Meta tags Enter HTML code here that will be placed inside the tags of your webs…" at bounding box center [1368, 573] width 347 height 51
click at [1215, 540] on label "Meta tags Enter HTML code here that will be placed inside the tags of your webs…" at bounding box center [1368, 538] width 347 height 20
click at [1215, 548] on textarea "Meta tags Enter HTML code here that will be placed inside the tags of your webs…" at bounding box center [1368, 573] width 347 height 51
click at [1269, 571] on textarea "Meta tags Enter HTML code here that will be placed inside the tags of your webs…" at bounding box center [1368, 573] width 347 height 51
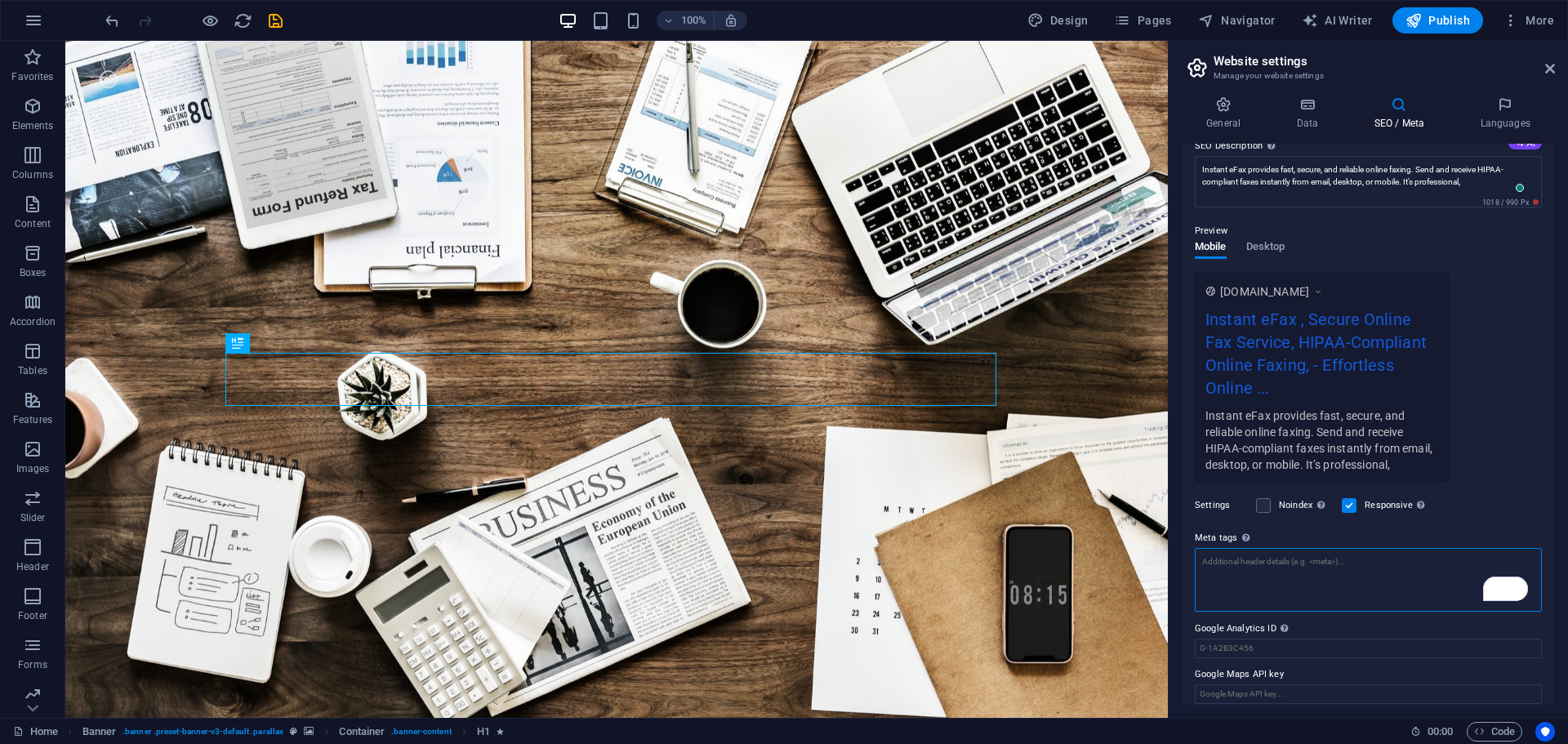
paste textarea "<title>Instant eFax | Fast, Secure Online Fax Service</title>"
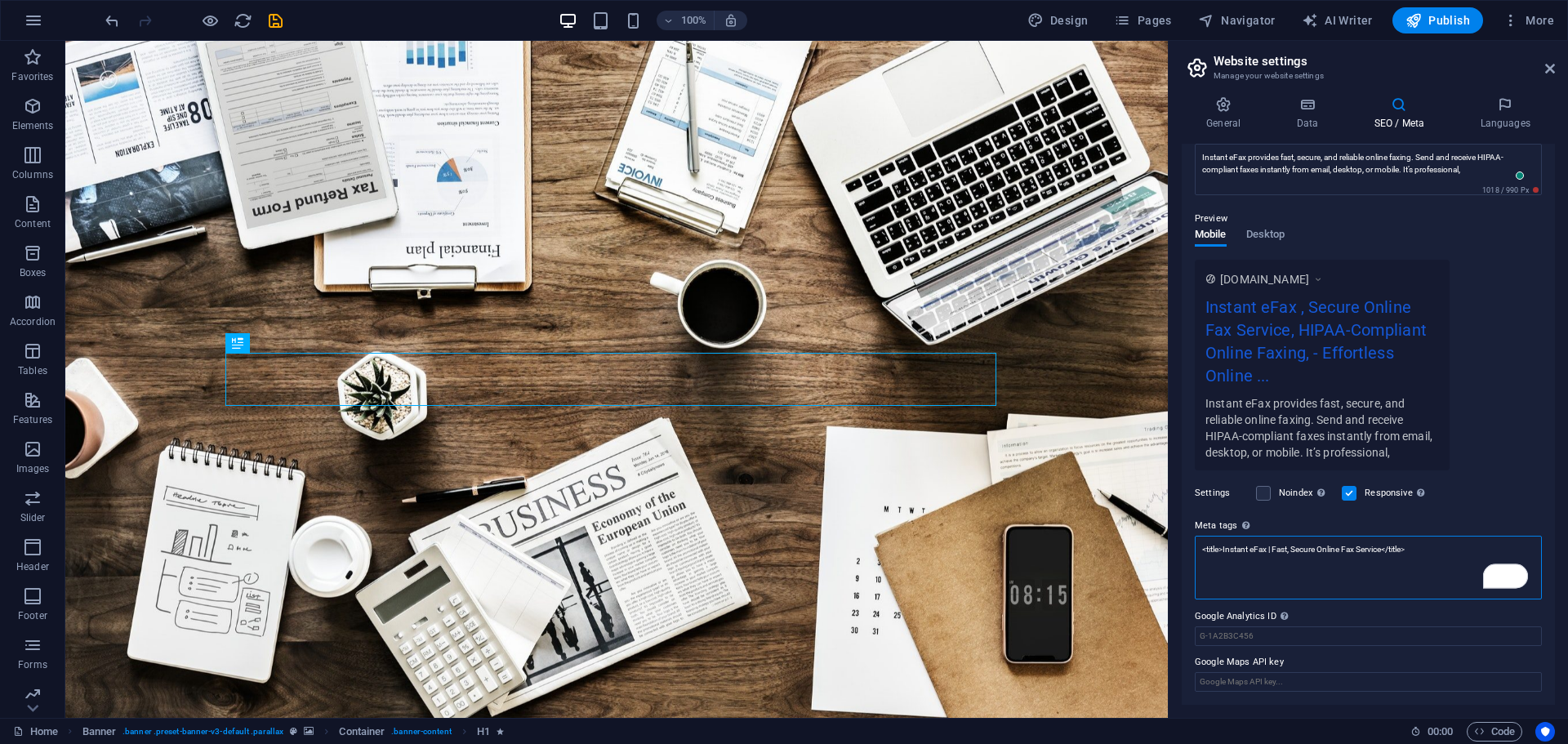
scroll to position [170, 0]
type textarea "<title>Instant eFax | Fast, Secure Online Fax Service</title>"
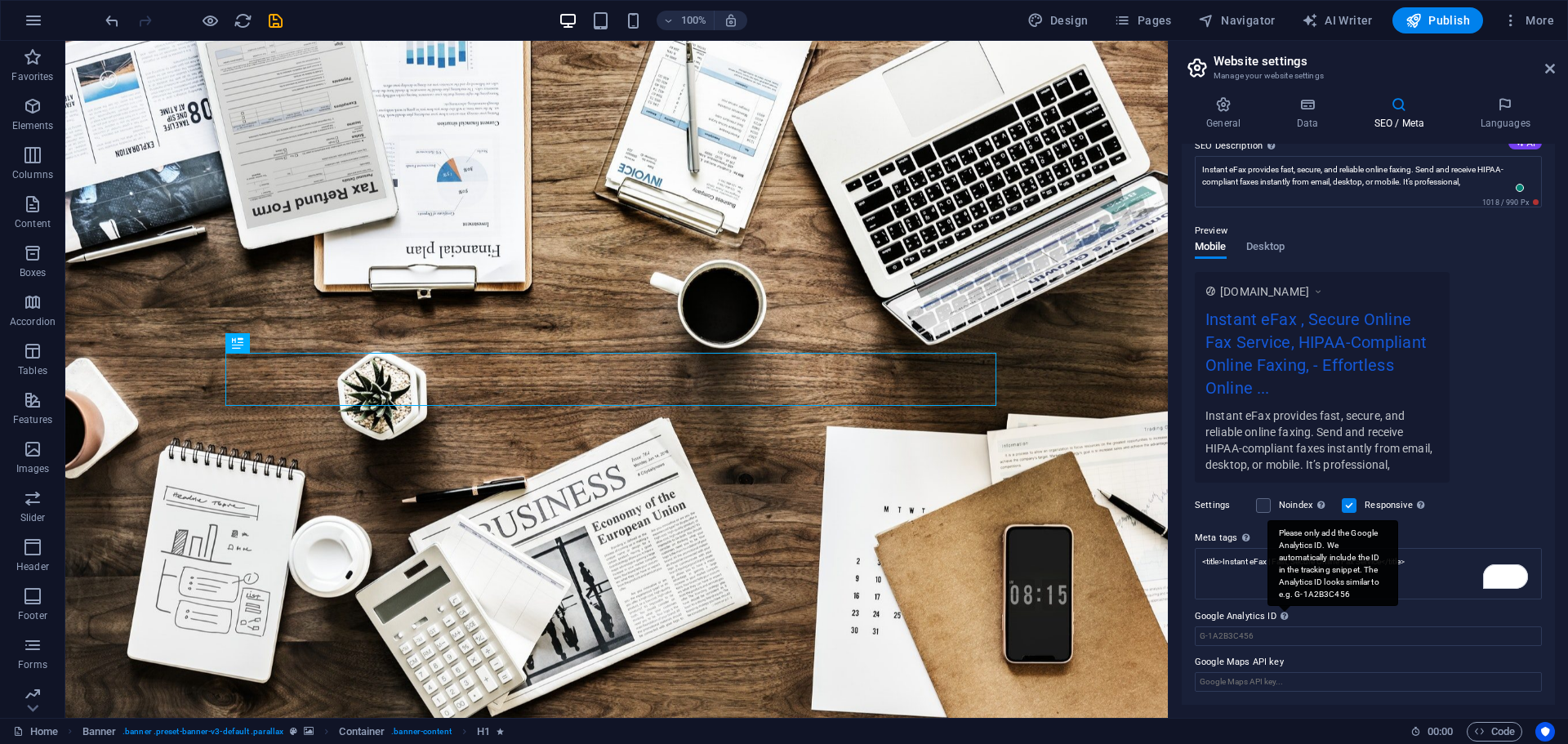
scroll to position [158, 0]
click at [1286, 625] on div "Please only add the Google Analytics ID. We automatically include the ID in the…" at bounding box center [1284, 616] width 16 height 20
click at [1286, 626] on input "Google Analytics ID Please only add the Google Analytics ID. We automatically i…" at bounding box center [1368, 635] width 347 height 20
click at [1273, 633] on input "Google Analytics ID Please only add the Google Analytics ID. We automatically i…" at bounding box center [1368, 635] width 347 height 20
click at [1231, 636] on input "Google Analytics ID Please only add the Google Analytics ID. We automatically i…" at bounding box center [1368, 635] width 347 height 20
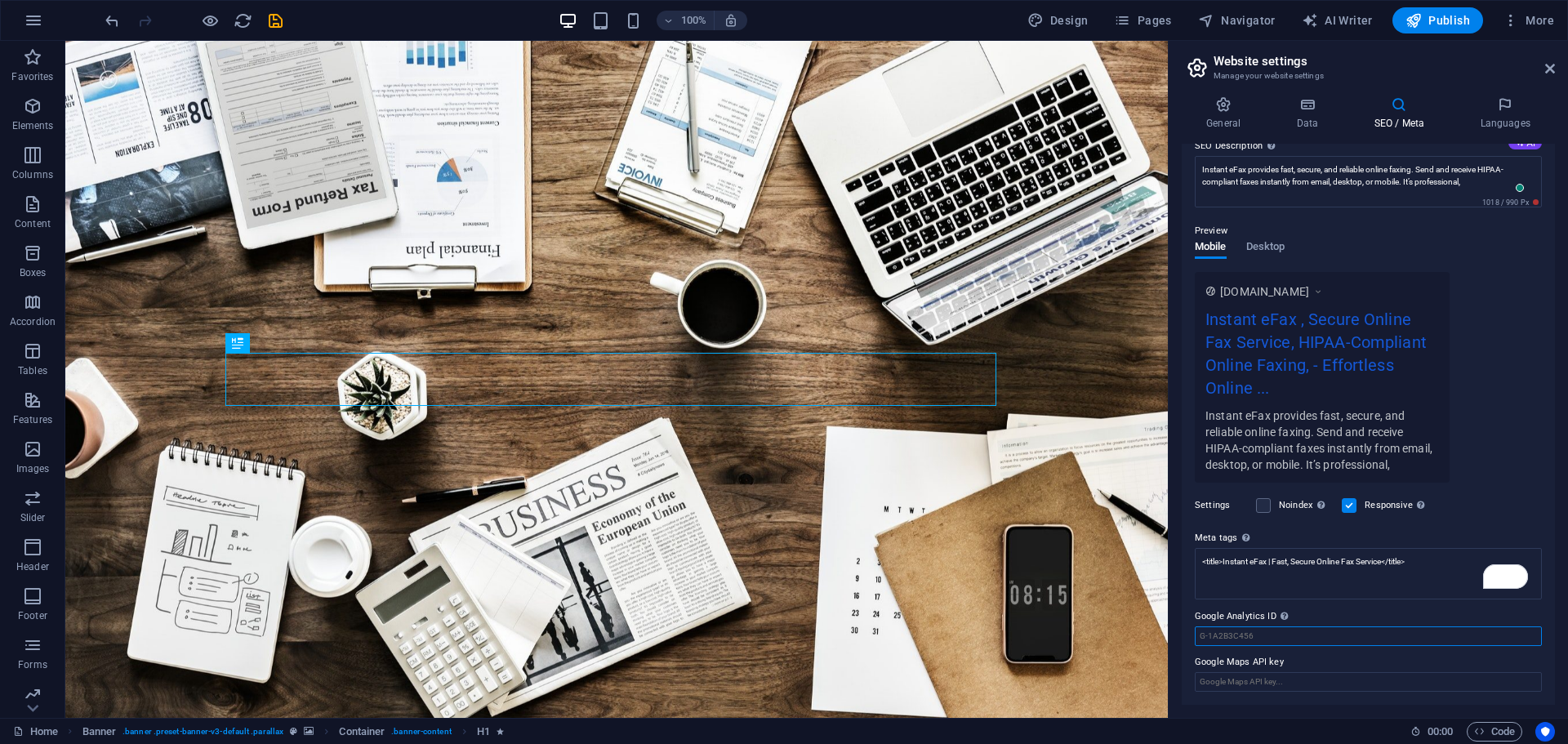
paste input "G-9TLPKP5DCC"
type input "G-9TLPKP5DCC"
click at [1290, 681] on input "Google Maps API key" at bounding box center [1368, 682] width 347 height 20
click at [1440, 22] on span "Publish" at bounding box center [1438, 20] width 64 height 16
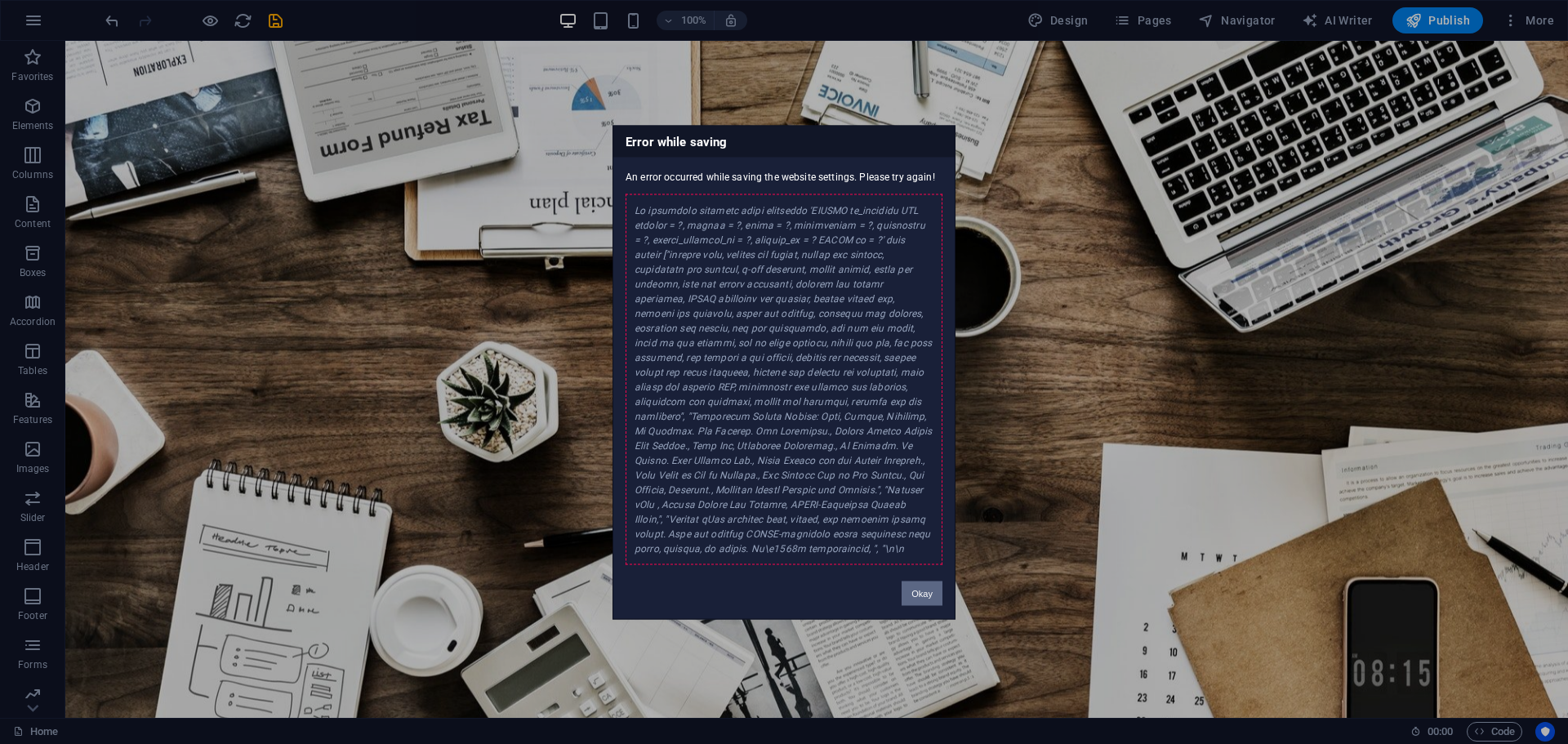
click at [921, 583] on button "Okay" at bounding box center [921, 593] width 41 height 25
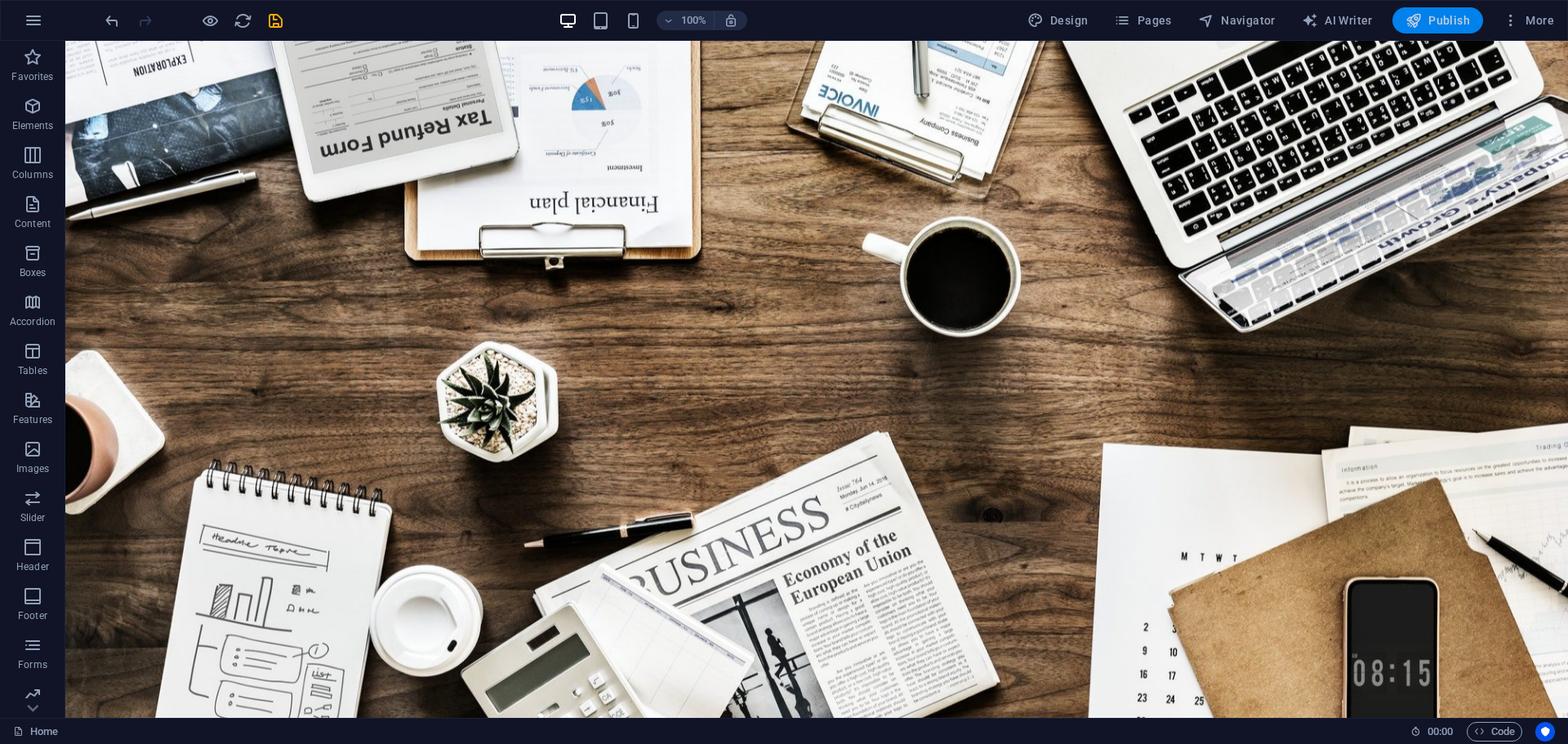
click at [1450, 22] on span "Publish" at bounding box center [1438, 20] width 64 height 16
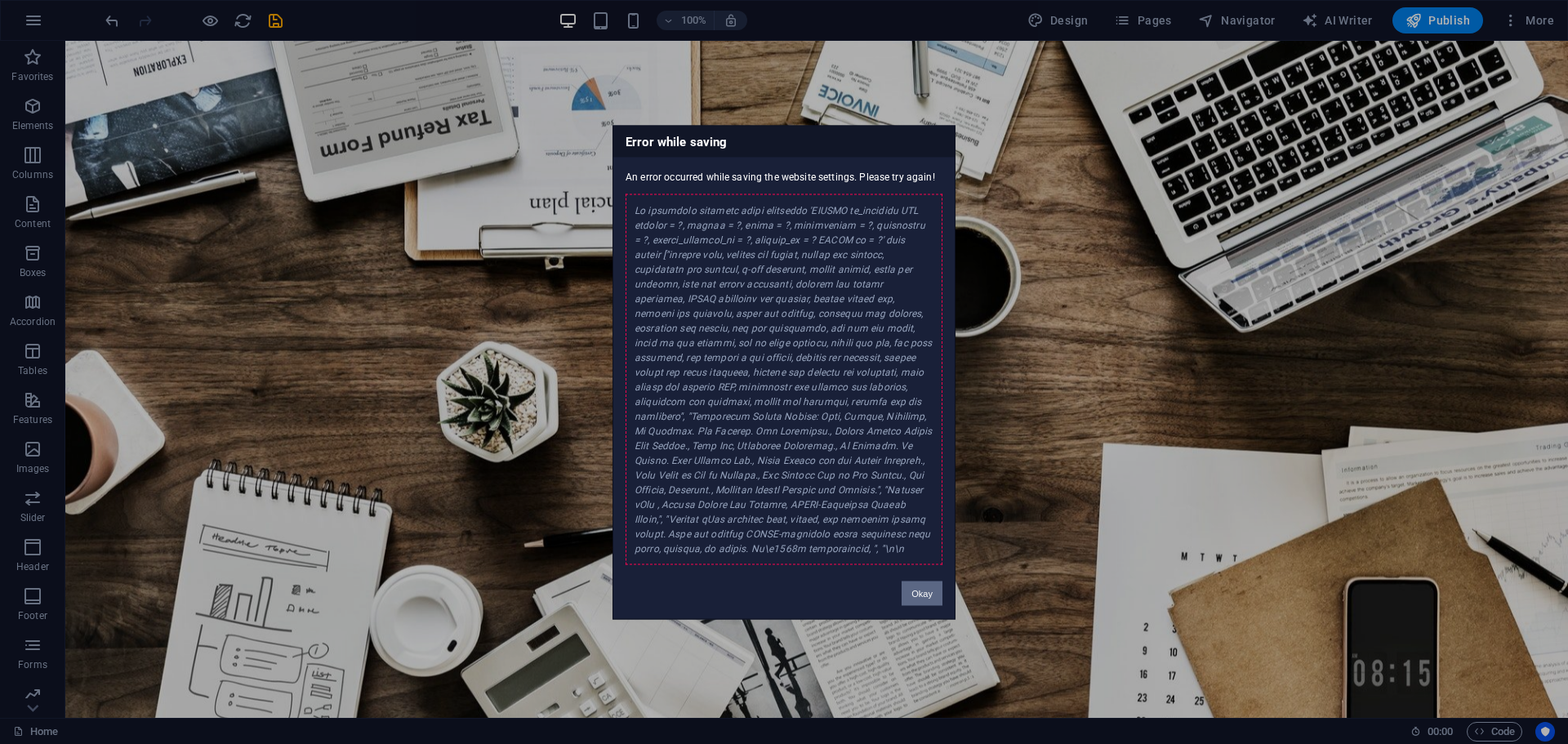
click at [932, 597] on button "Okay" at bounding box center [921, 593] width 41 height 25
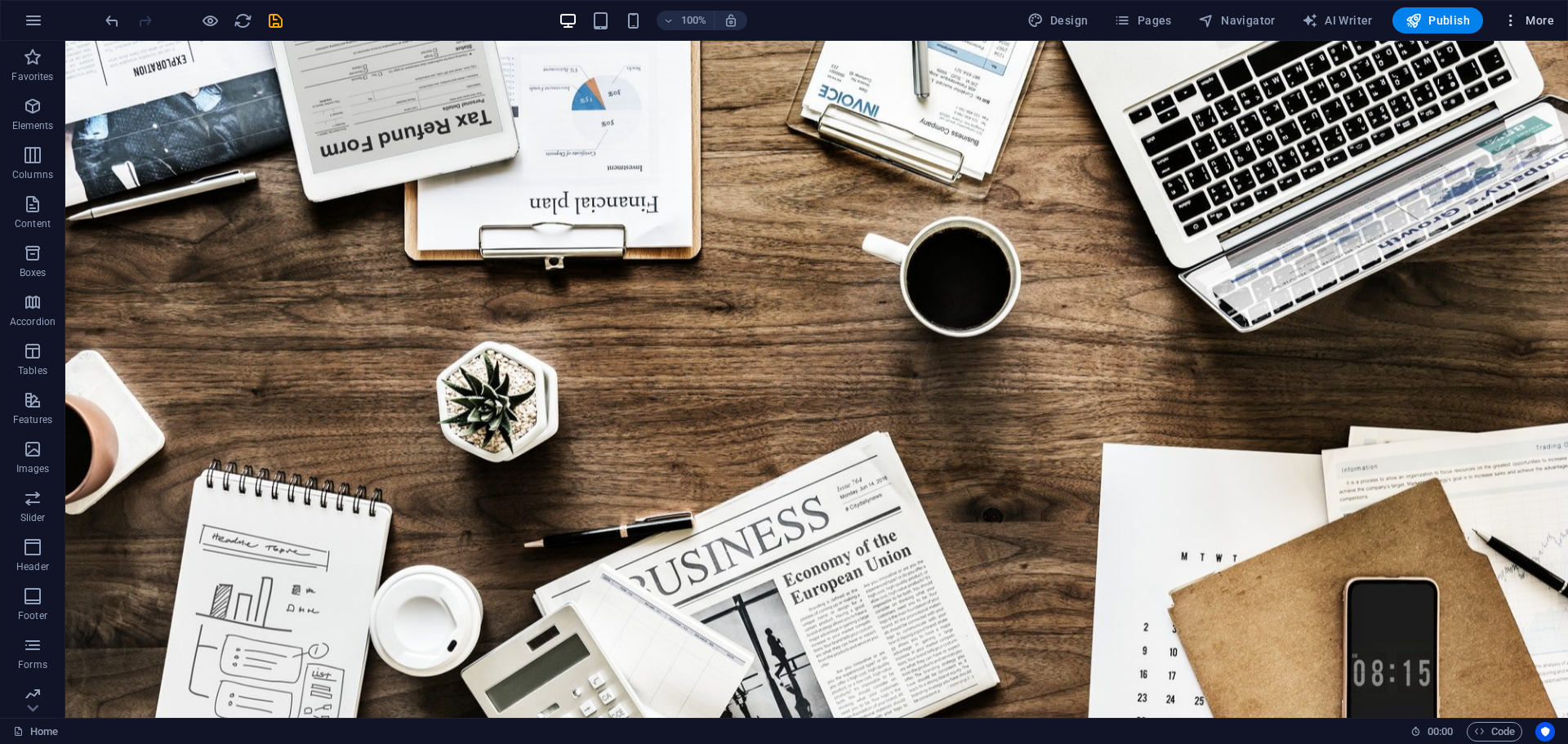
click at [1533, 25] on span "More" at bounding box center [1528, 20] width 51 height 16
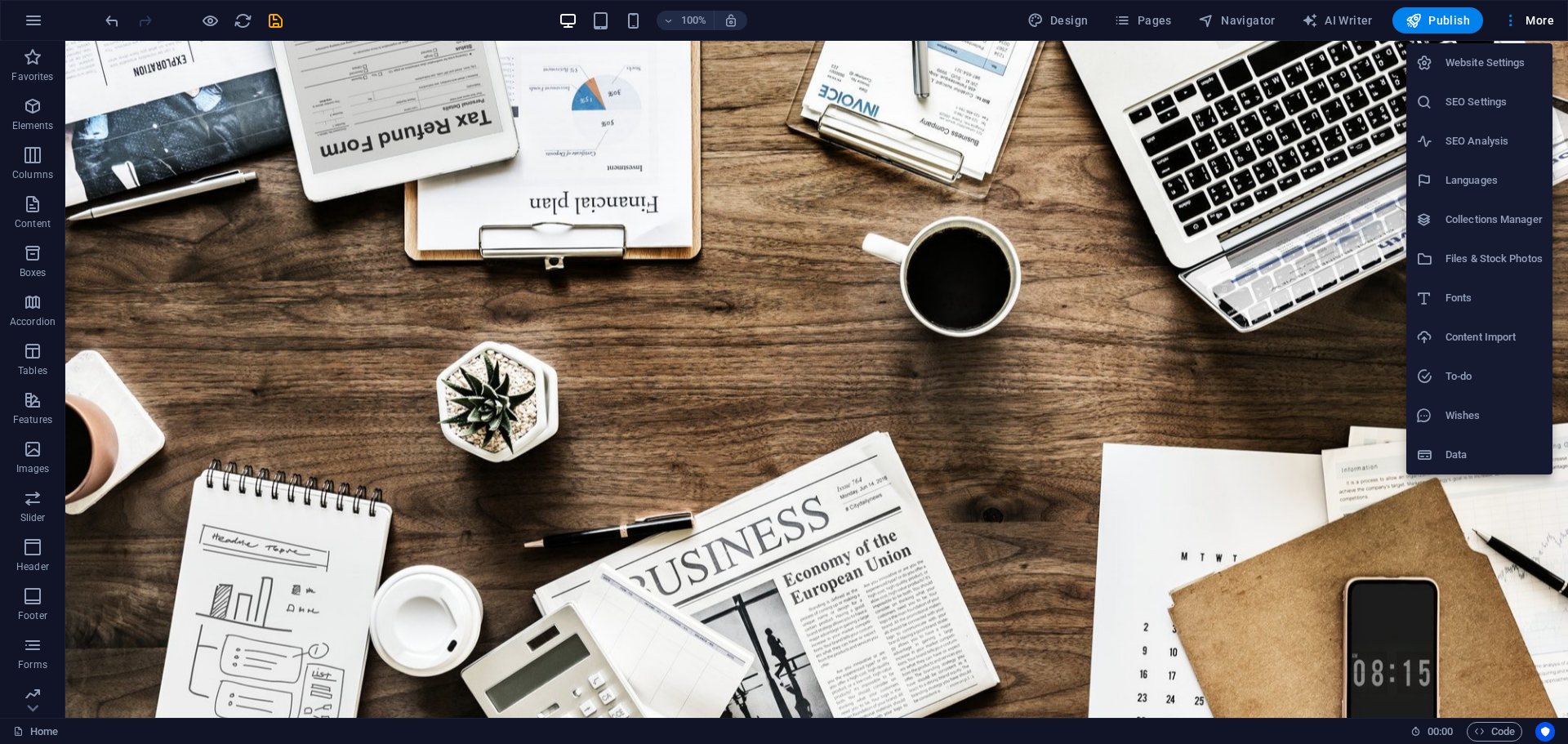
click at [1459, 110] on h6 "SEO Settings" at bounding box center [1493, 102] width 97 height 20
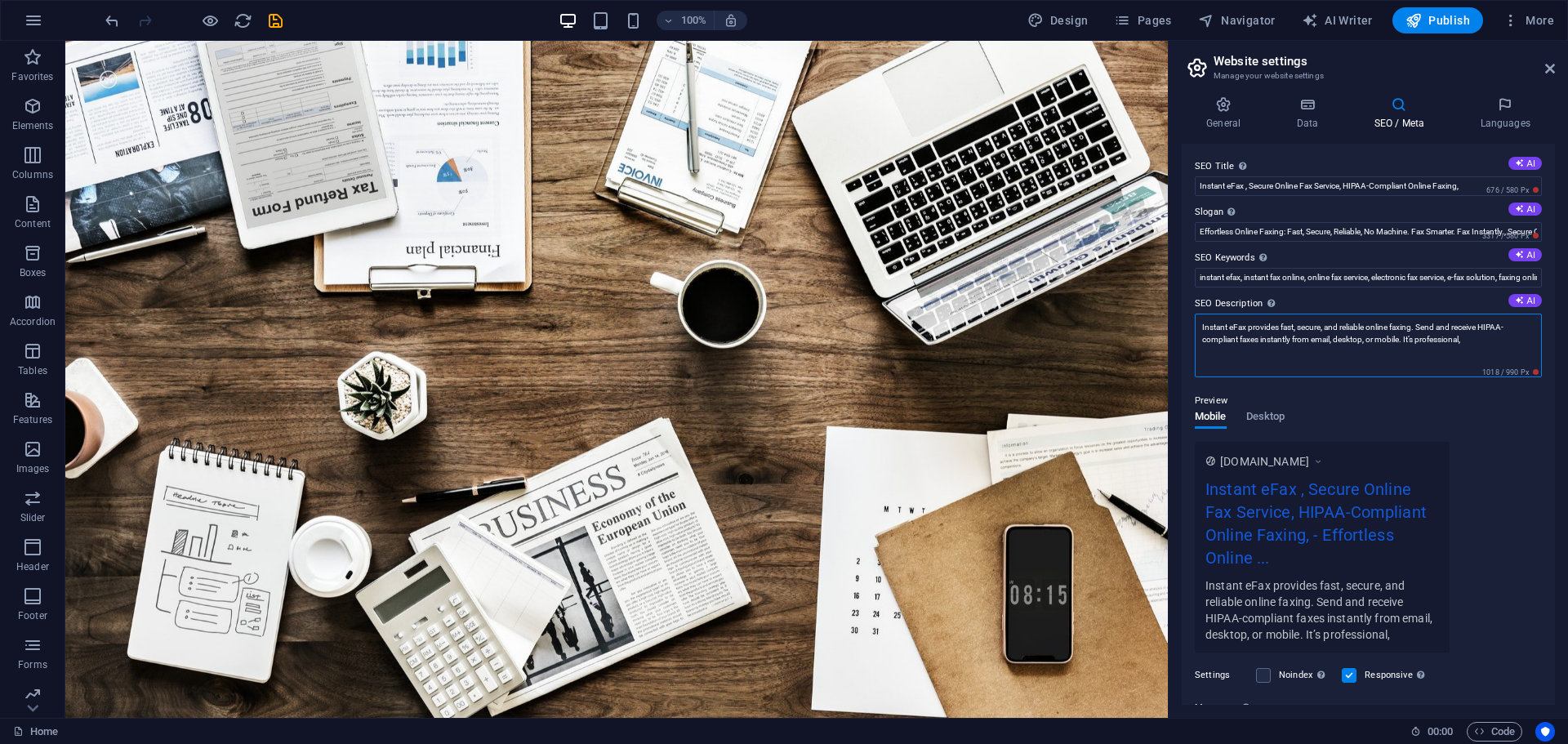
click at [1478, 341] on textarea "Instant eFax provides fast, secure, and reliable online faxing. Send and receiv…" at bounding box center [1368, 345] width 347 height 63
type textarea "Instant eFax provides fast, secure, and reliable online faxing. Send and receiv…"
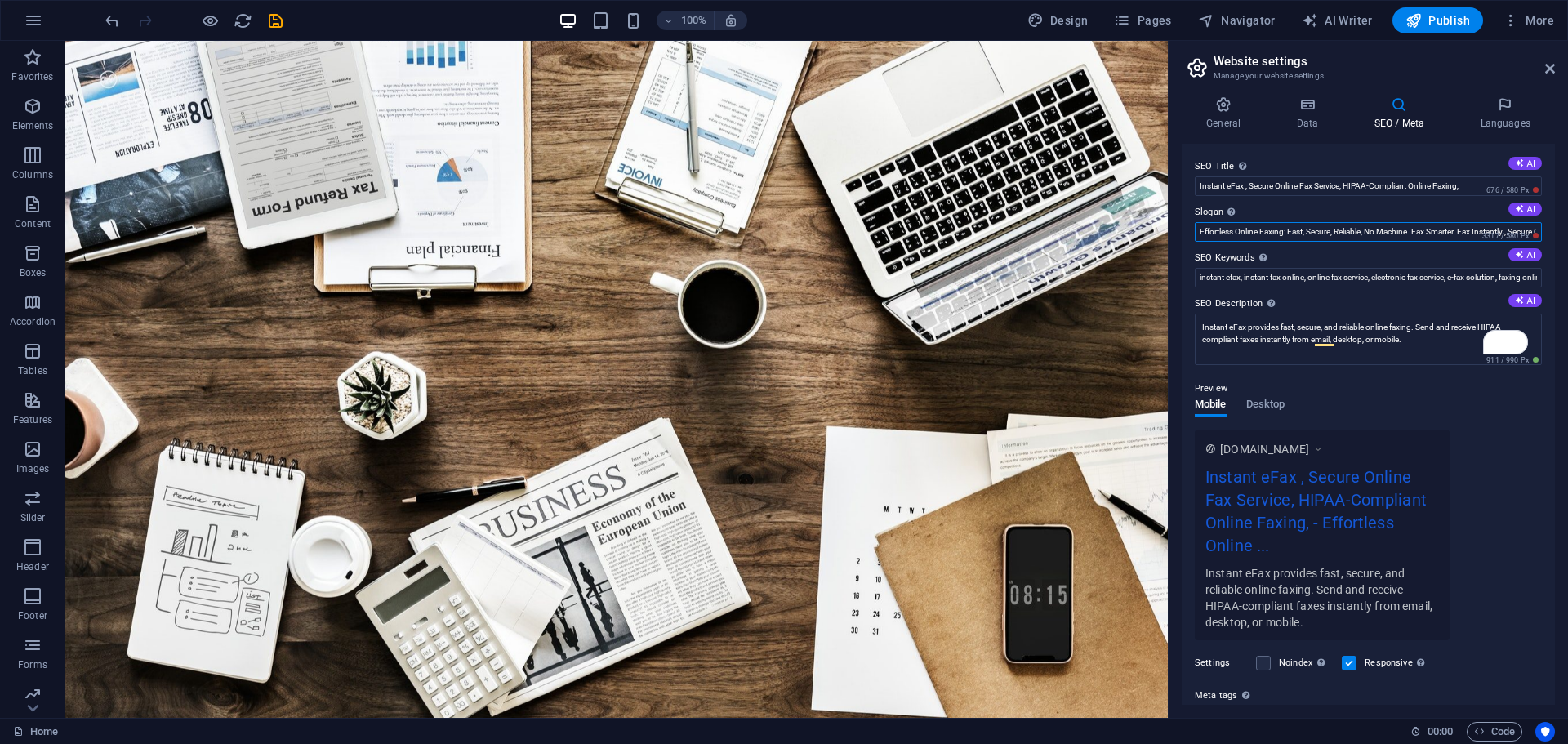
click at [1511, 224] on input "Effortless Online Faxing: Fast, Secure, Reliable, No Machine. Fax Smarter. Fax …" at bounding box center [1368, 231] width 347 height 20
drag, startPoint x: 1201, startPoint y: 232, endPoint x: 1540, endPoint y: 233, distance: 339.0
click at [1540, 233] on div "SEO Title The title of your website - make it something that stands out in sear…" at bounding box center [1368, 424] width 373 height 561
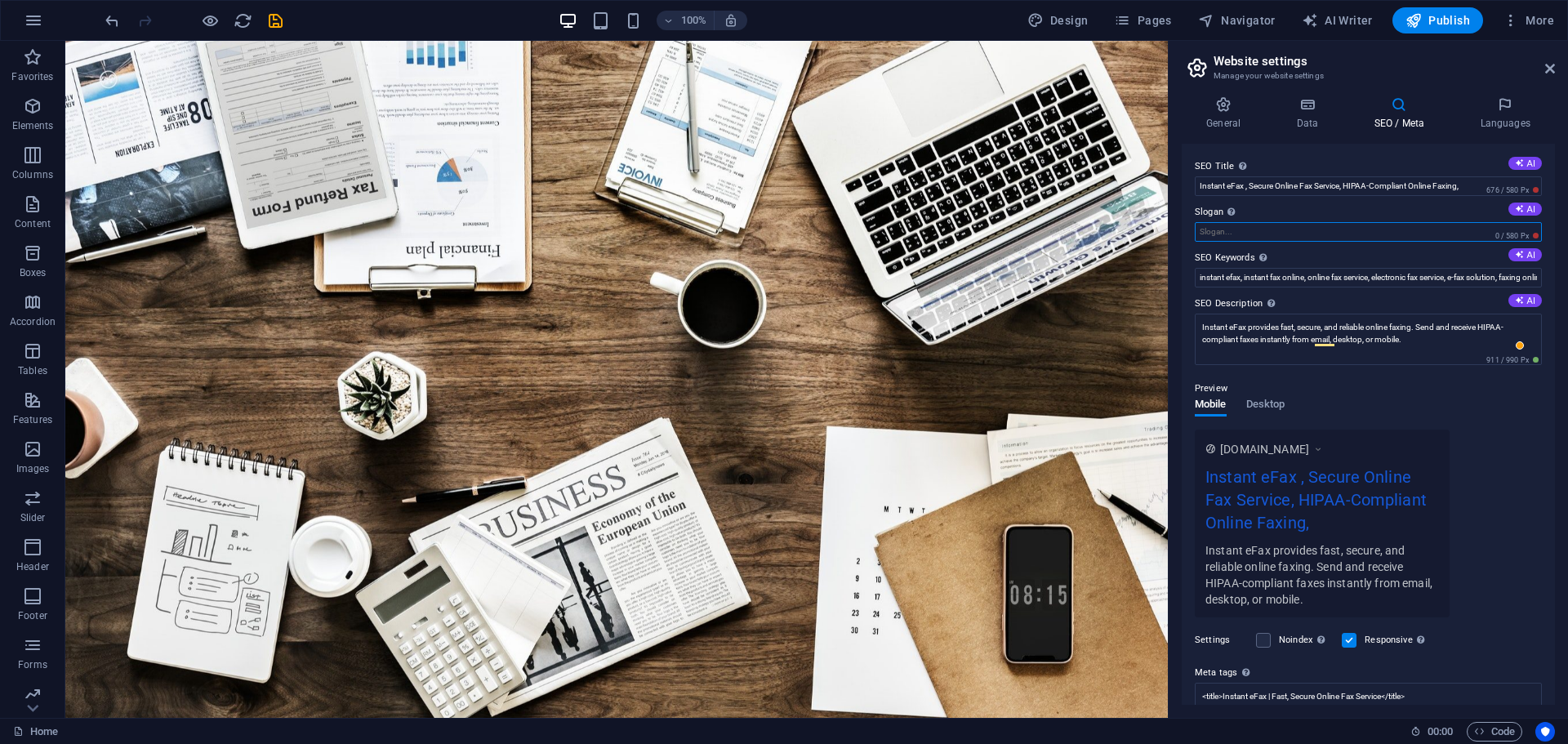
click at [1218, 233] on input "Slogan The slogan of your website. AI" at bounding box center [1368, 231] width 347 height 20
paste input "Effortless Online Faxing | Fast, Secure, Reliable"
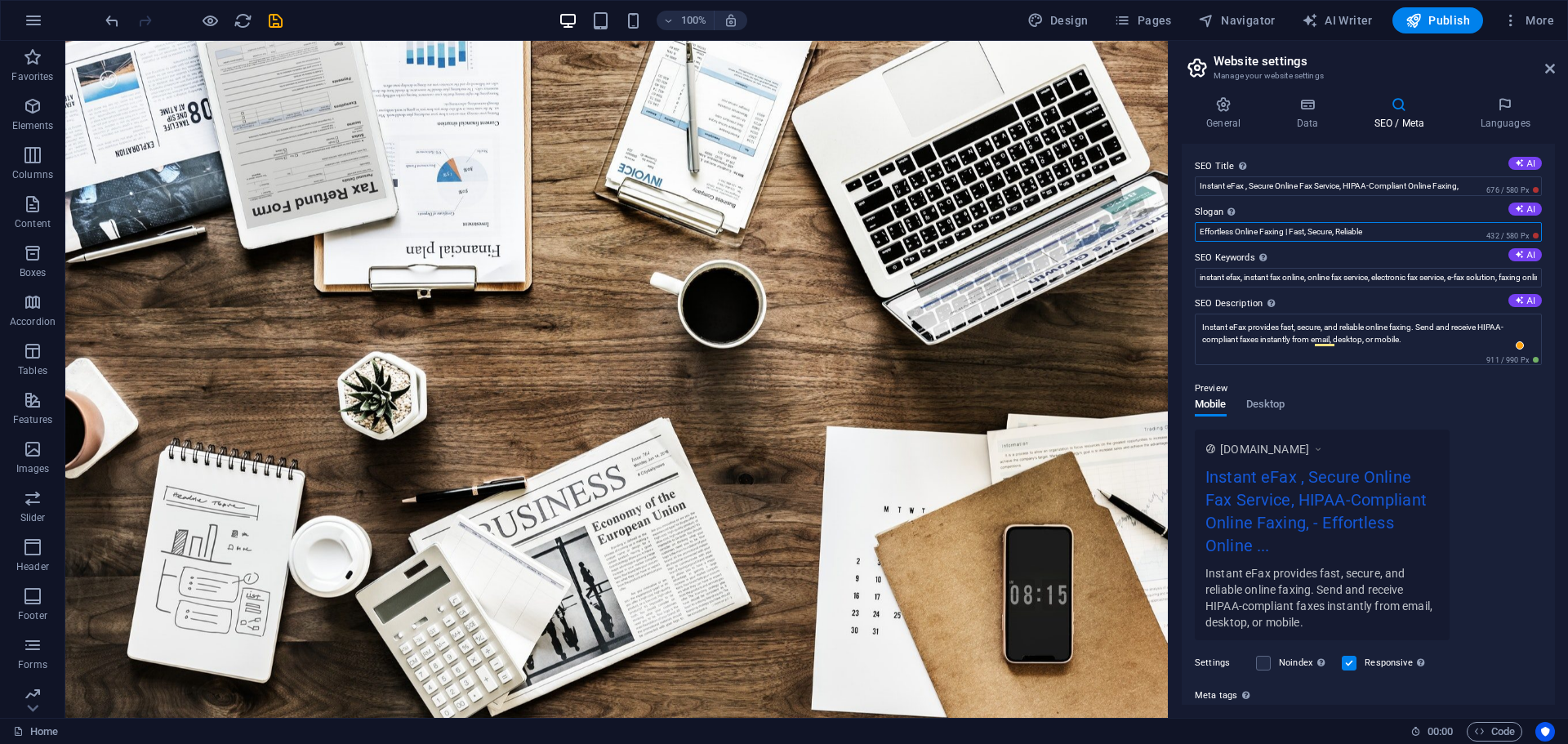
click at [1292, 232] on input "Effortless Online Faxing | Fast, Secure, Reliable" at bounding box center [1368, 231] width 347 height 20
type input "Effortless Online Faxing | Fast, Secure, Reliable"
drag, startPoint x: 1479, startPoint y: 184, endPoint x: 1197, endPoint y: 185, distance: 282.0
click at [1197, 185] on div "SEO Title The title of your website - make it something that stands out in sear…" at bounding box center [1368, 177] width 347 height 40
drag, startPoint x: 1197, startPoint y: 185, endPoint x: 1471, endPoint y: 184, distance: 274.0
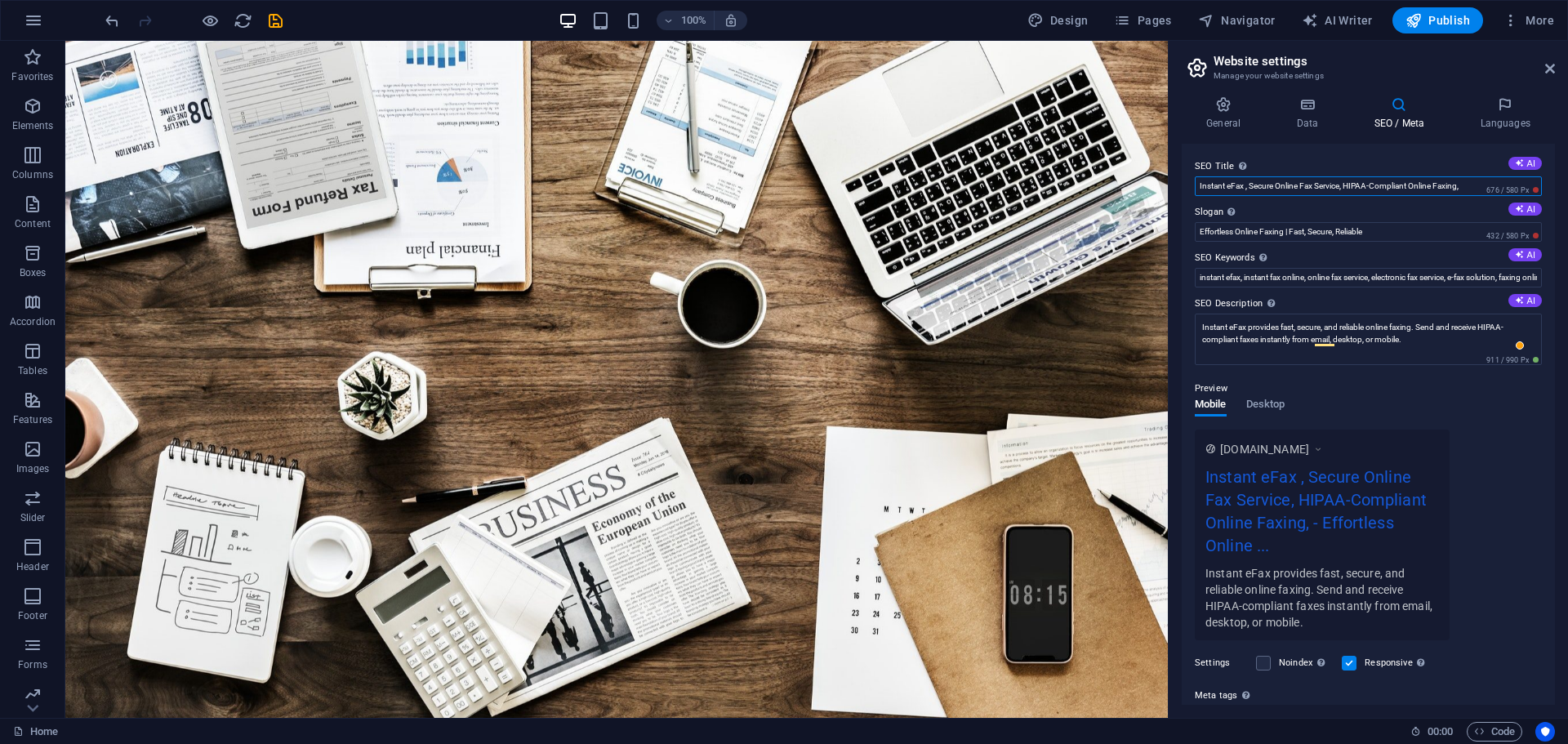
click at [1471, 184] on input "Instant eFax , Secure Online Fax Service, HIPAA-Compliant Online Faxing," at bounding box center [1368, 186] width 347 height 20
click at [1375, 187] on input "Instant eFax , Secure Online Fax Service, HIPAA-Compliant Online Faxing," at bounding box center [1368, 186] width 347 height 20
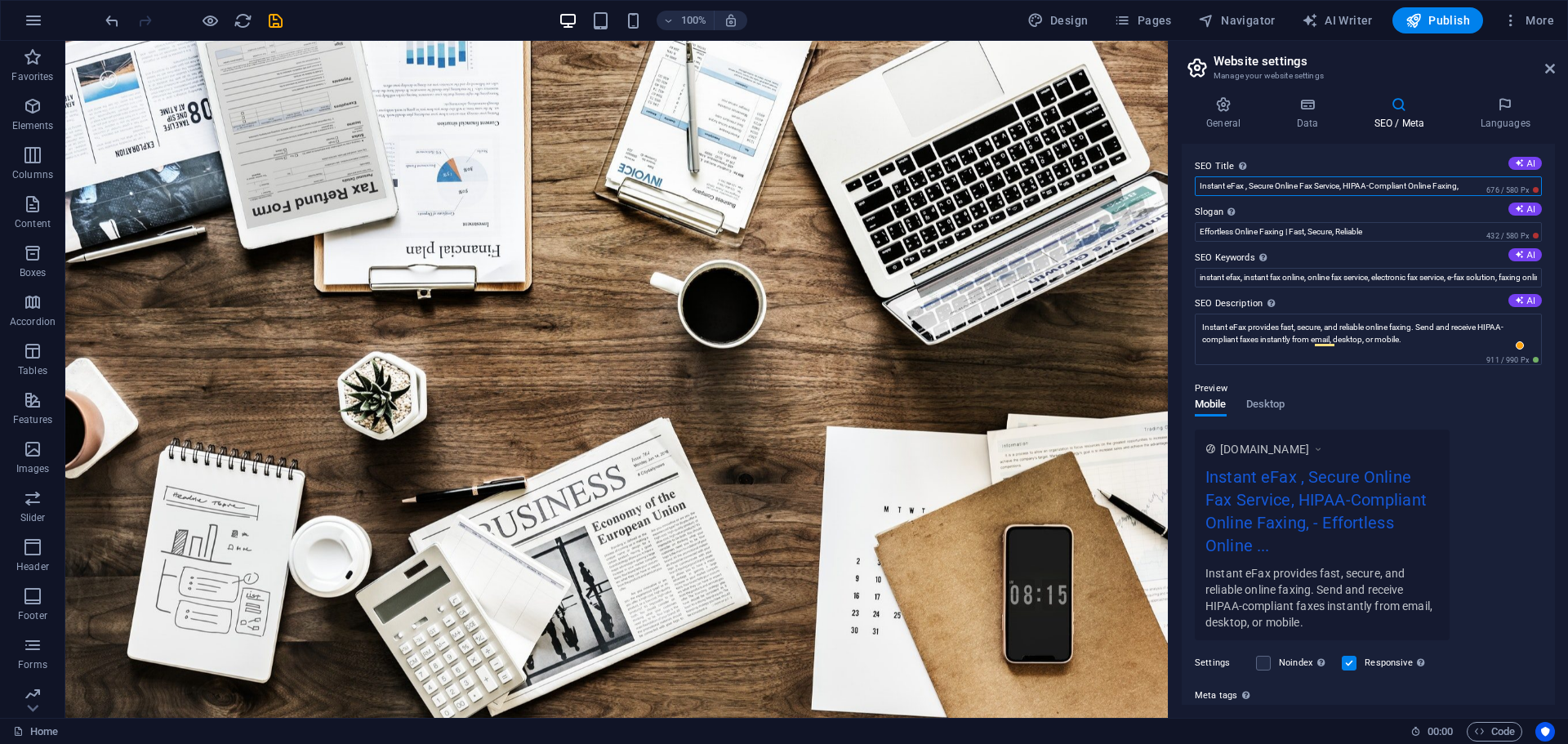
click at [1451, 190] on input "Instant eFax , Secure Online Fax Service, HIPAA-Compliant Online Faxing," at bounding box center [1368, 186] width 347 height 20
drag, startPoint x: 1537, startPoint y: 228, endPoint x: 1162, endPoint y: 191, distance: 376.8
paste input "| Secure, HIPAA-Compliant Fax Service"
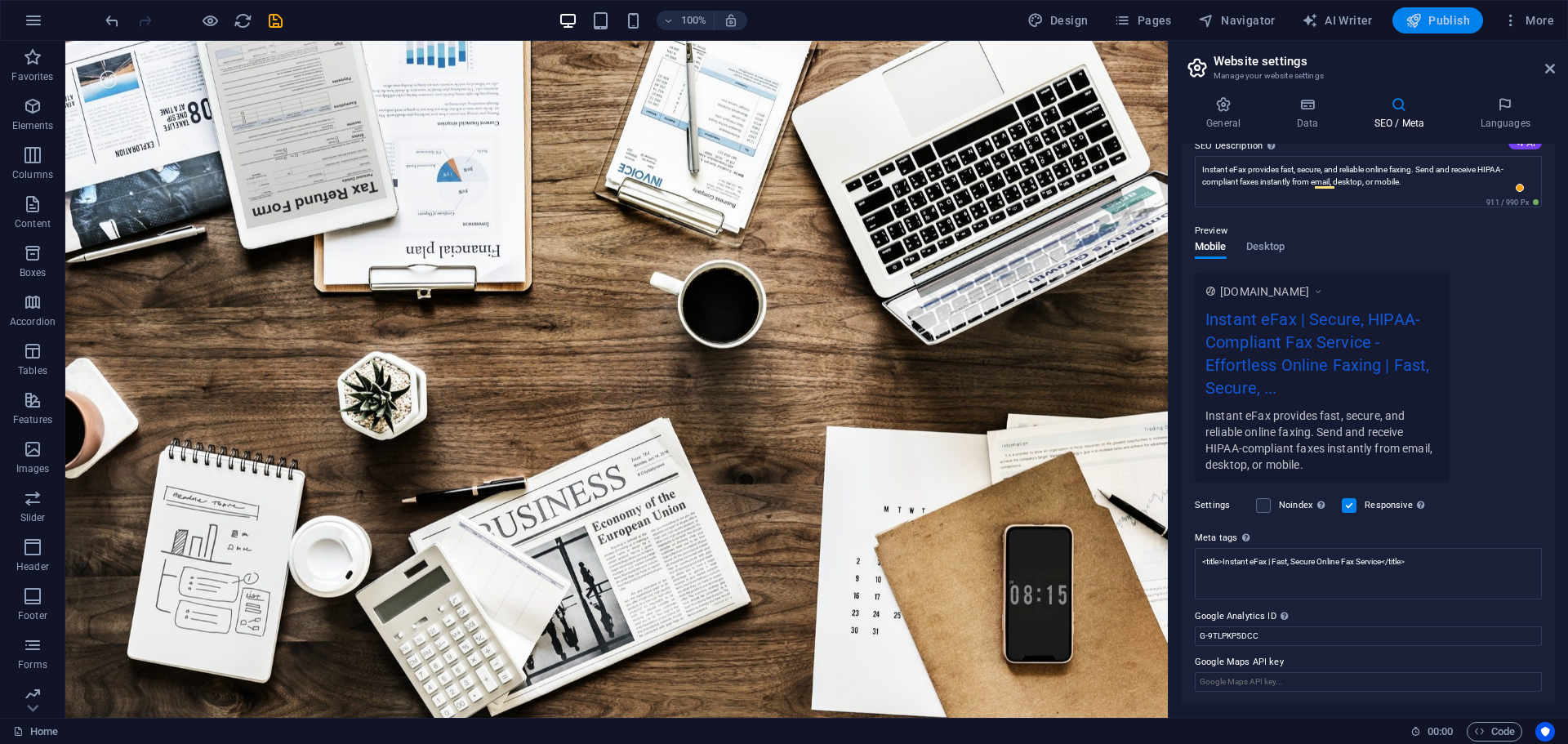
type input "Instant eFax | Secure, HIPAA-Compliant Fax Service"
click at [1442, 22] on span "Publish" at bounding box center [1438, 20] width 64 height 16
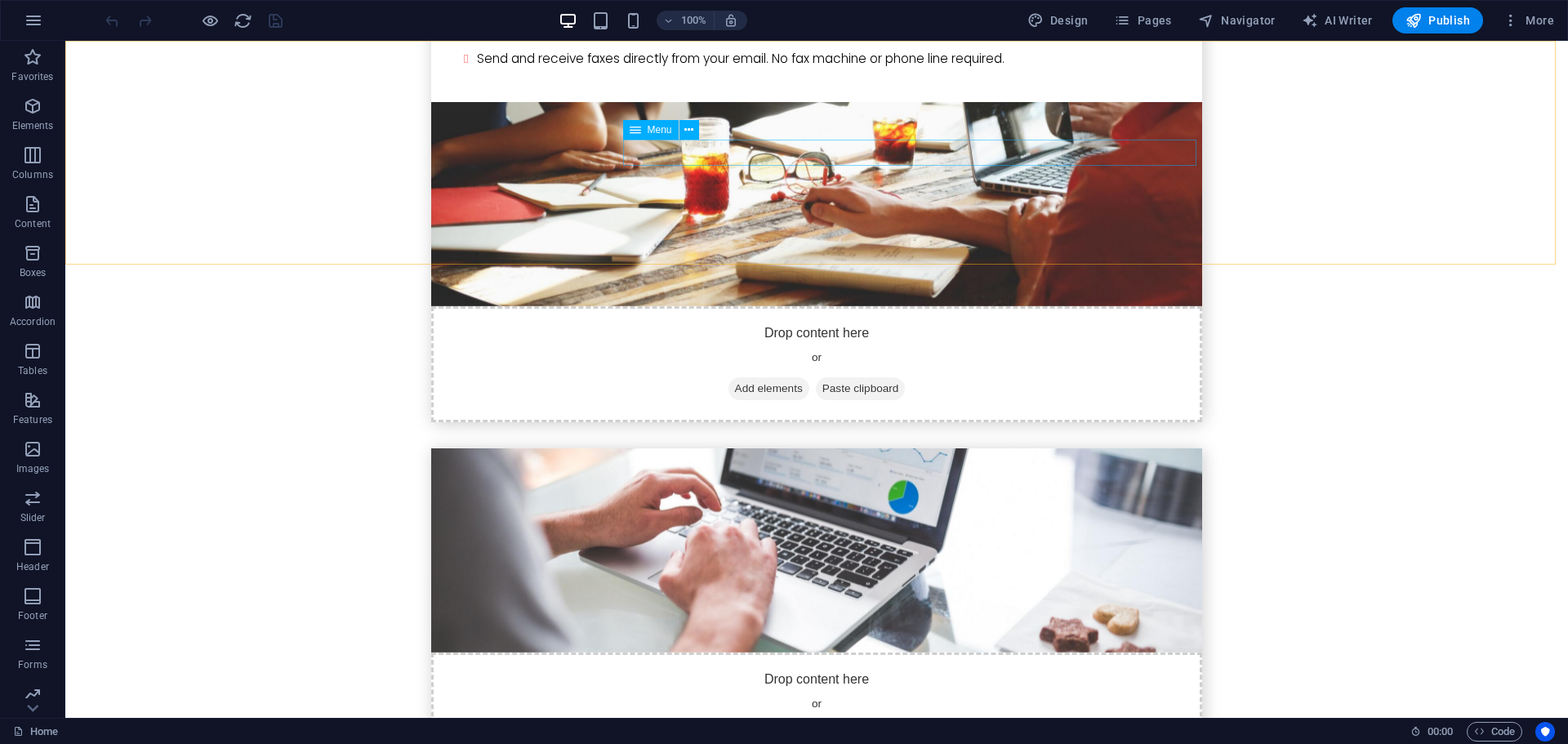
scroll to position [3920, 0]
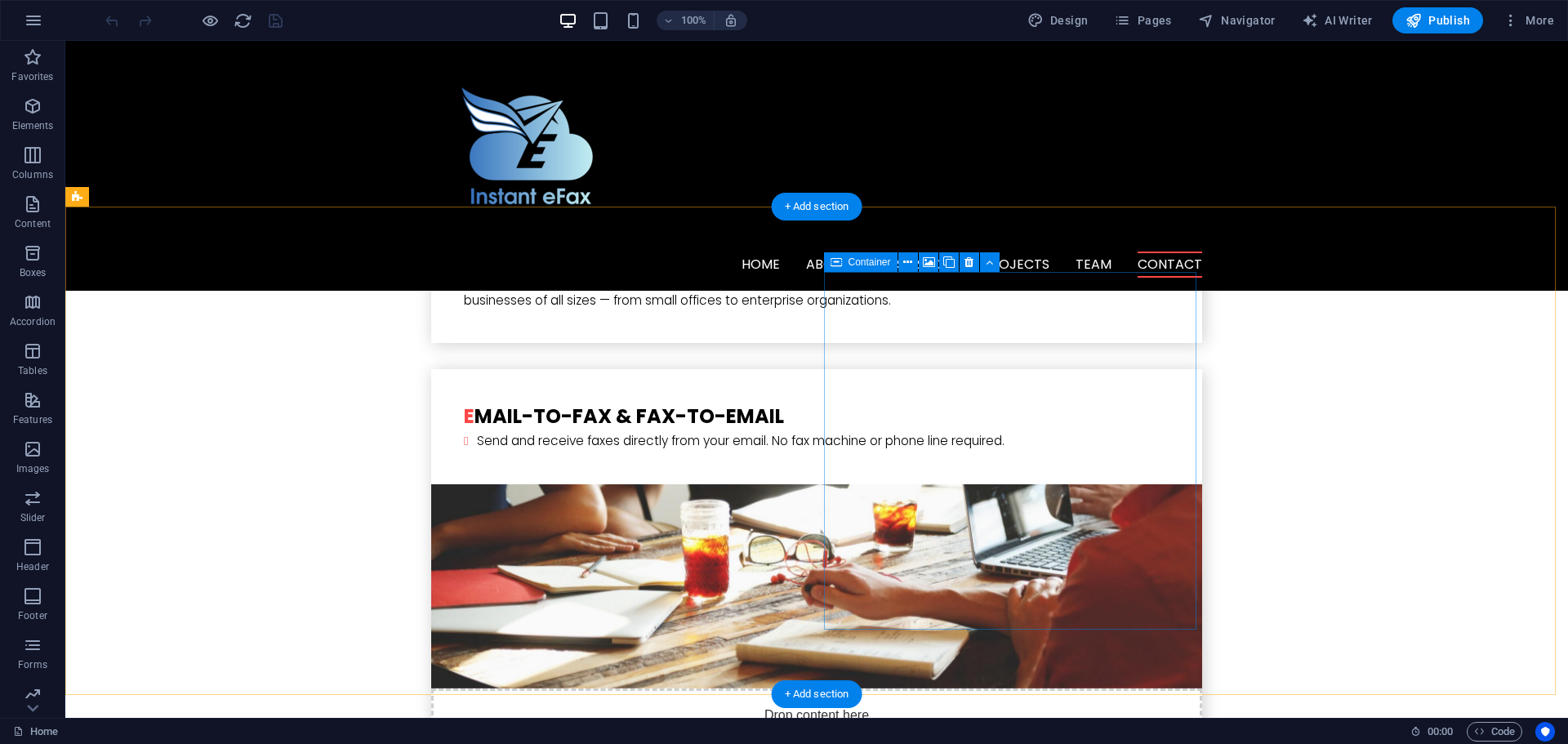
click at [876, 263] on span "Container" at bounding box center [869, 262] width 42 height 9
click at [875, 262] on span "Container" at bounding box center [869, 262] width 42 height 9
click at [904, 262] on icon at bounding box center [908, 262] width 9 height 17
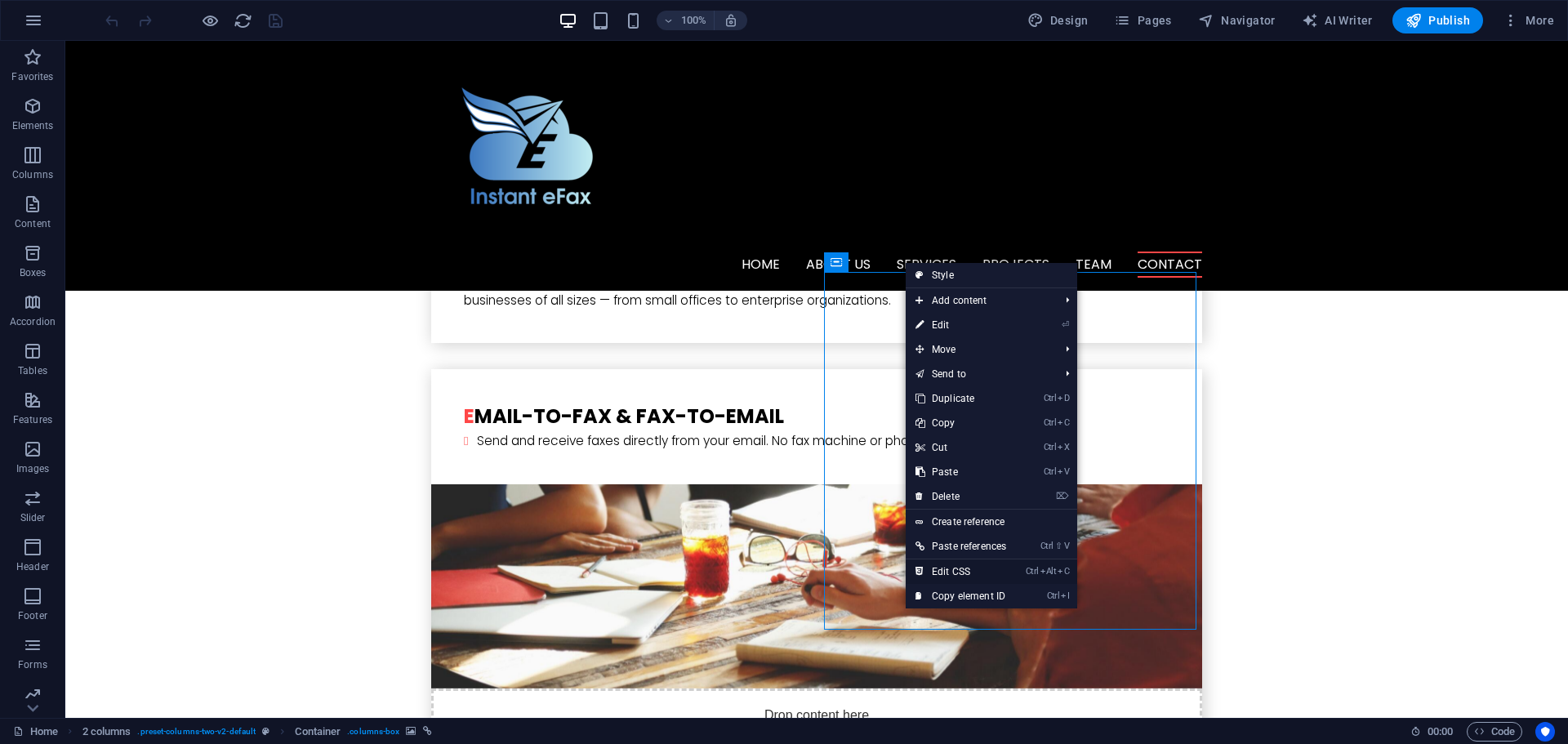
click at [957, 570] on link "Ctrl Alt C Edit CSS" at bounding box center [960, 571] width 110 height 25
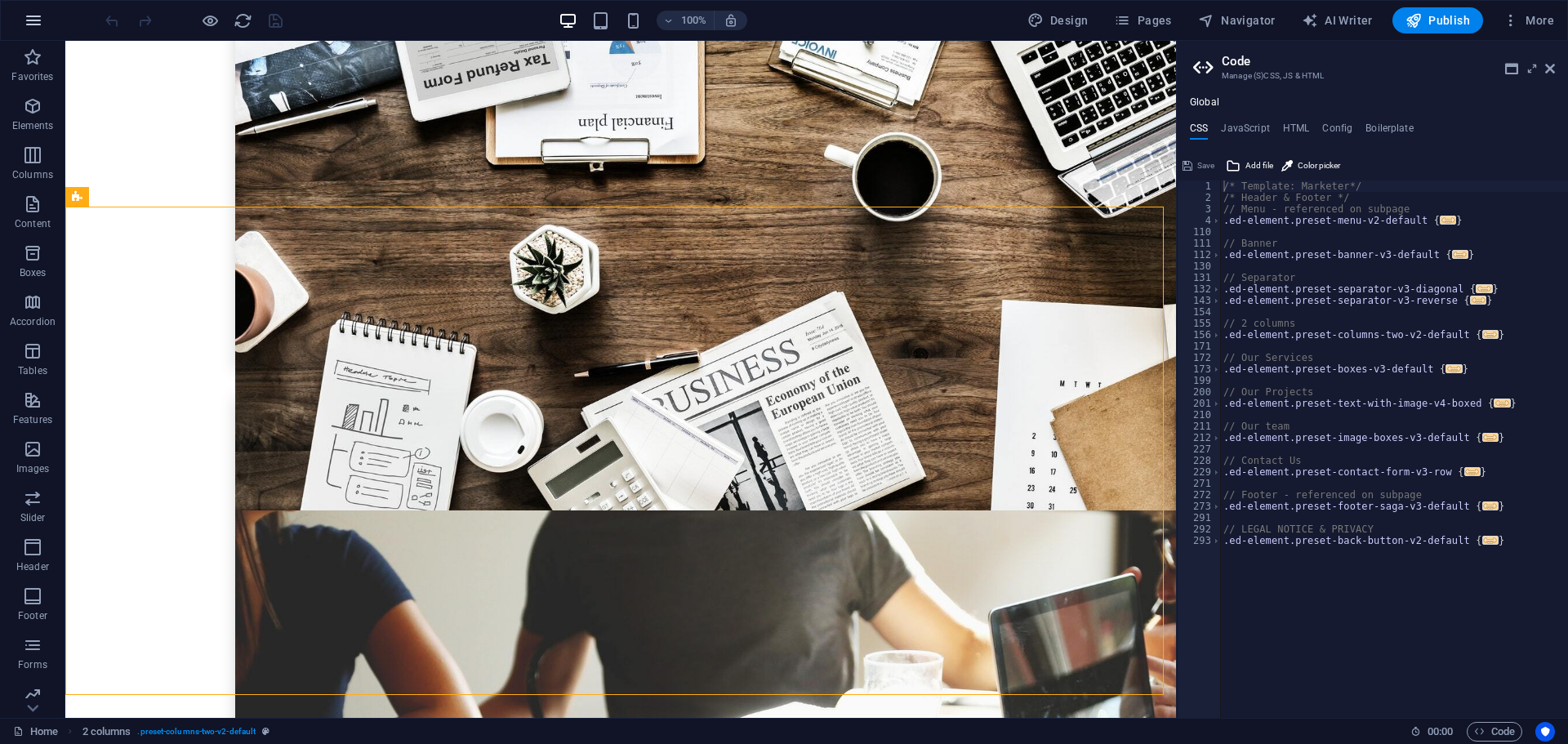
click at [35, 19] on icon "button" at bounding box center [33, 20] width 20 height 20
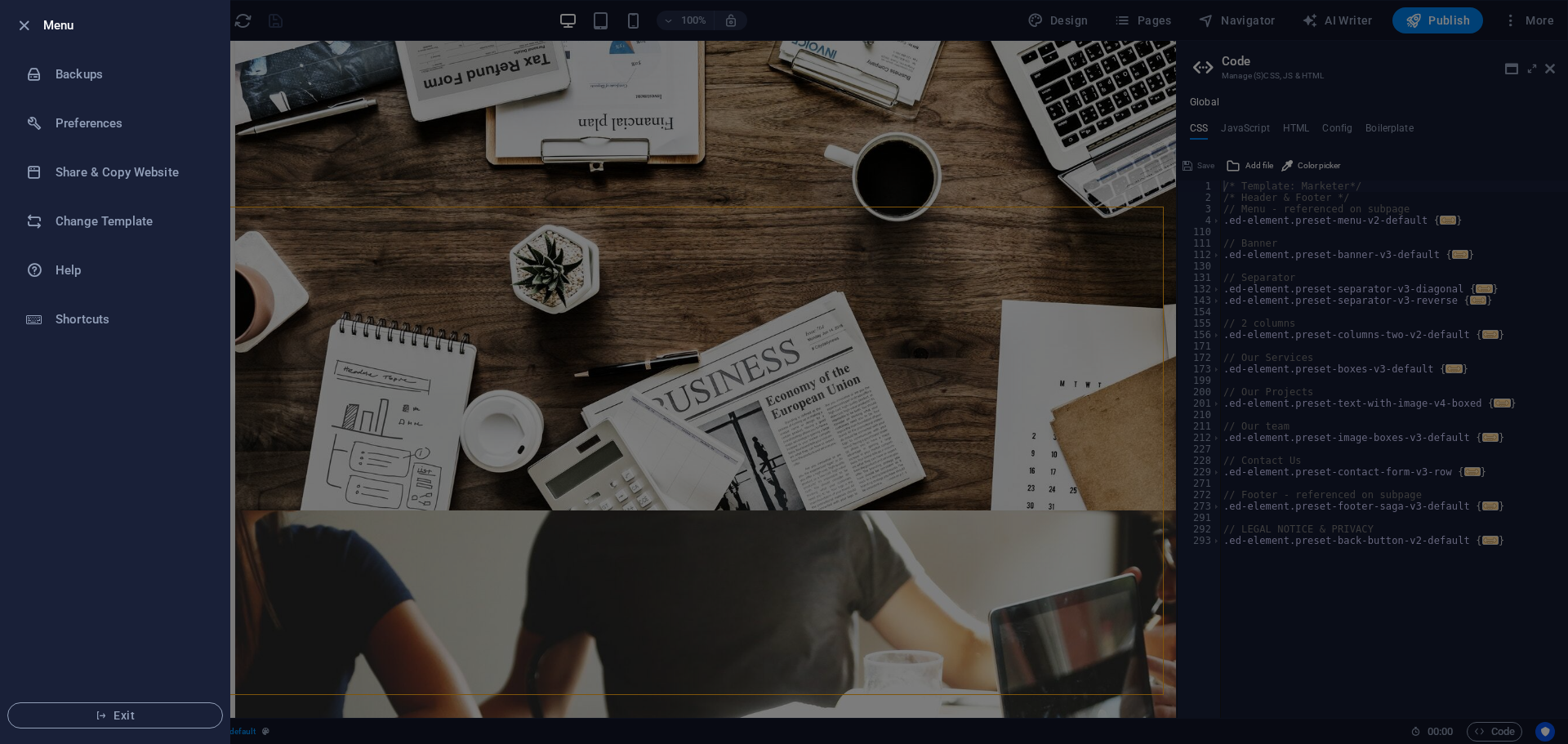
click at [403, 250] on div at bounding box center [784, 372] width 1568 height 744
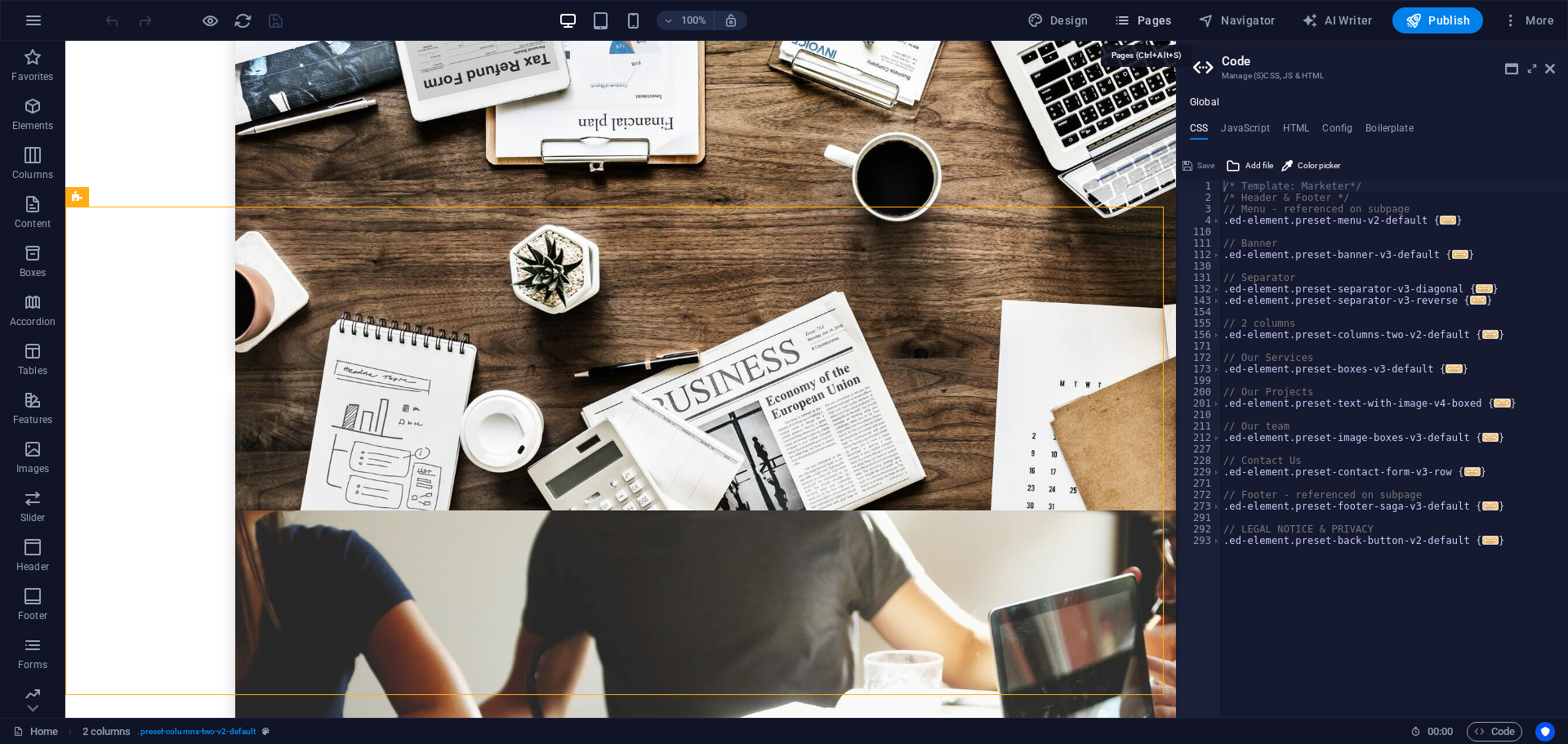
click at [1153, 21] on span "Pages" at bounding box center [1142, 20] width 58 height 16
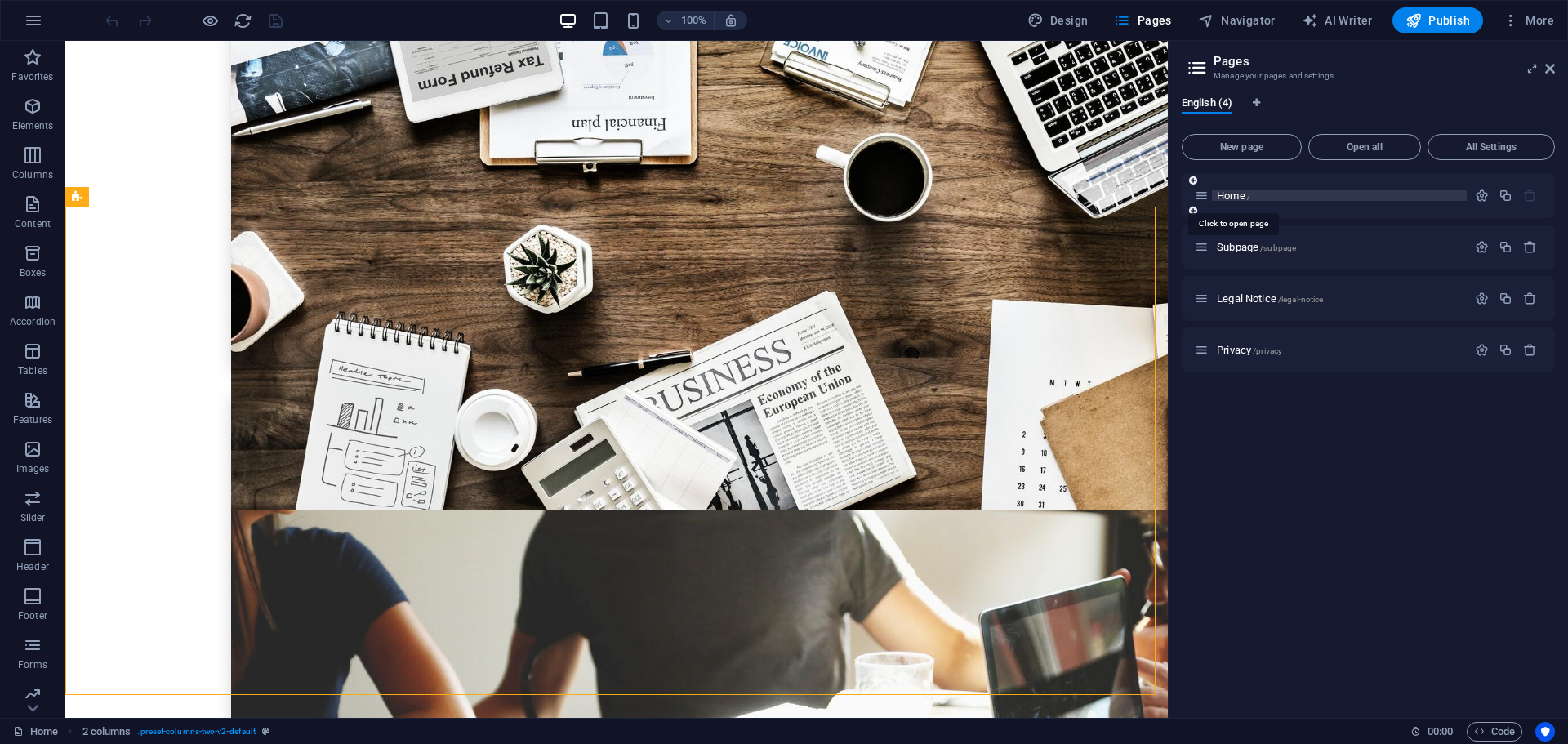
click at [1238, 196] on span "Home /" at bounding box center [1233, 195] width 33 height 12
click at [1475, 195] on icon "button" at bounding box center [1481, 195] width 14 height 14
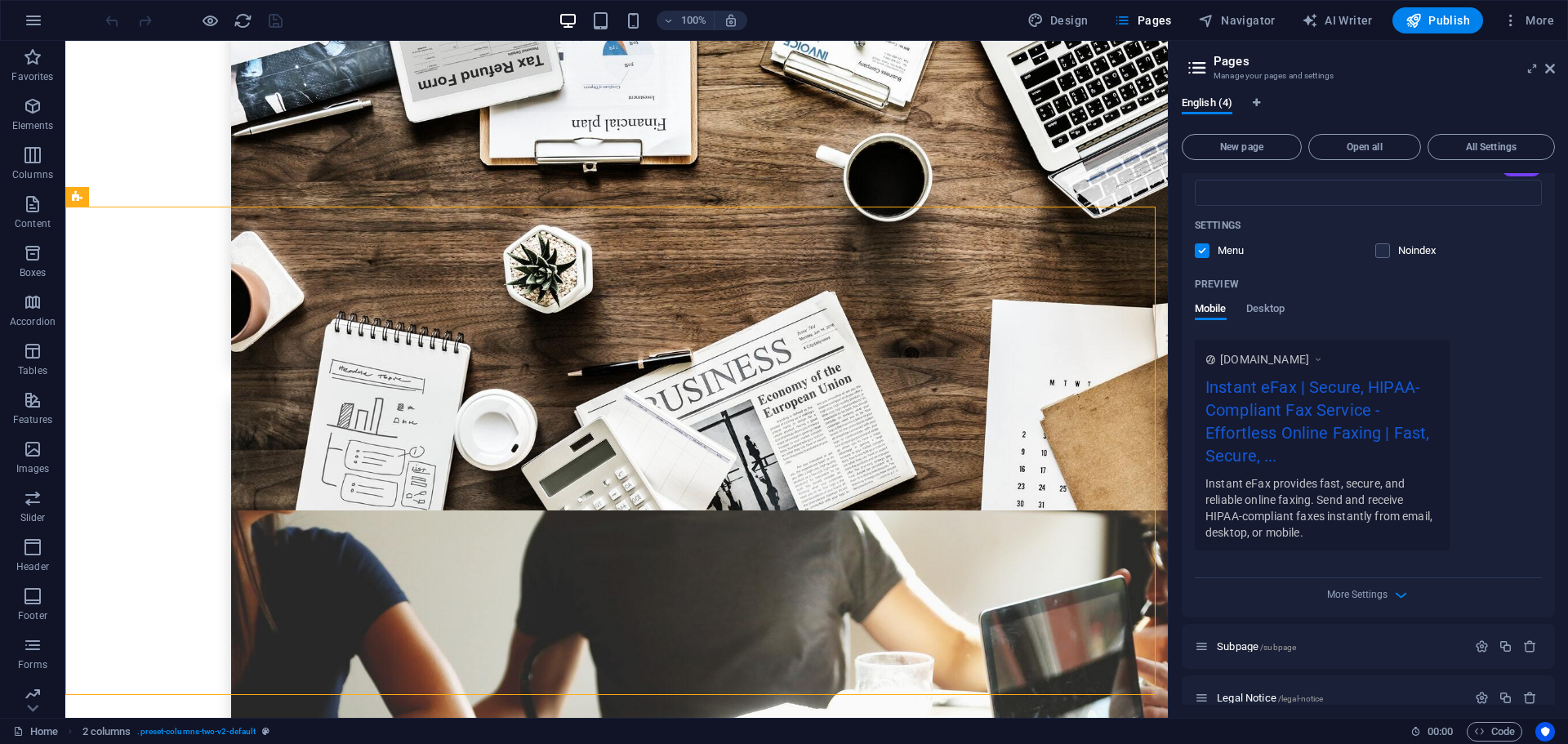
scroll to position [400, 0]
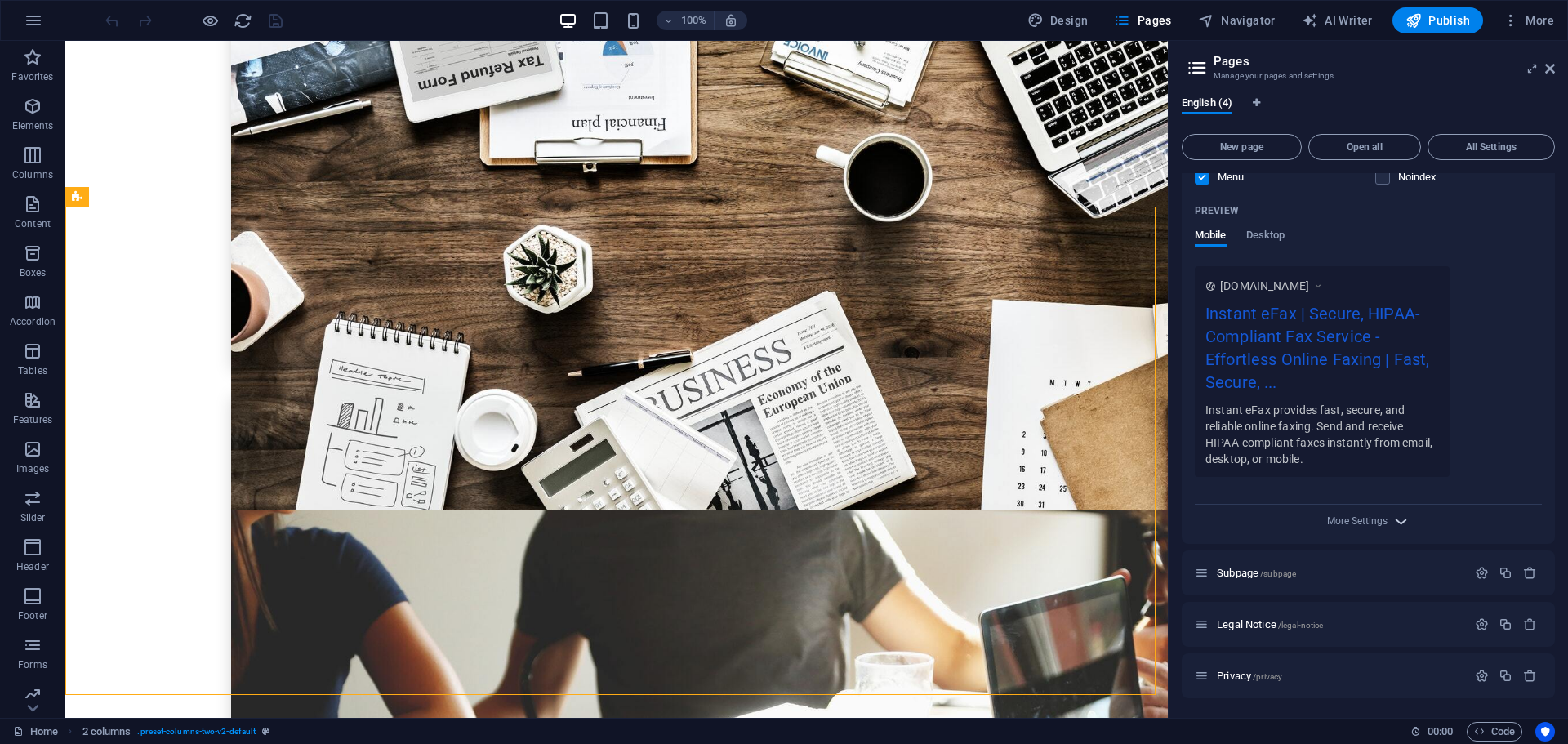
click at [1391, 523] on icon "button" at bounding box center [1401, 521] width 19 height 19
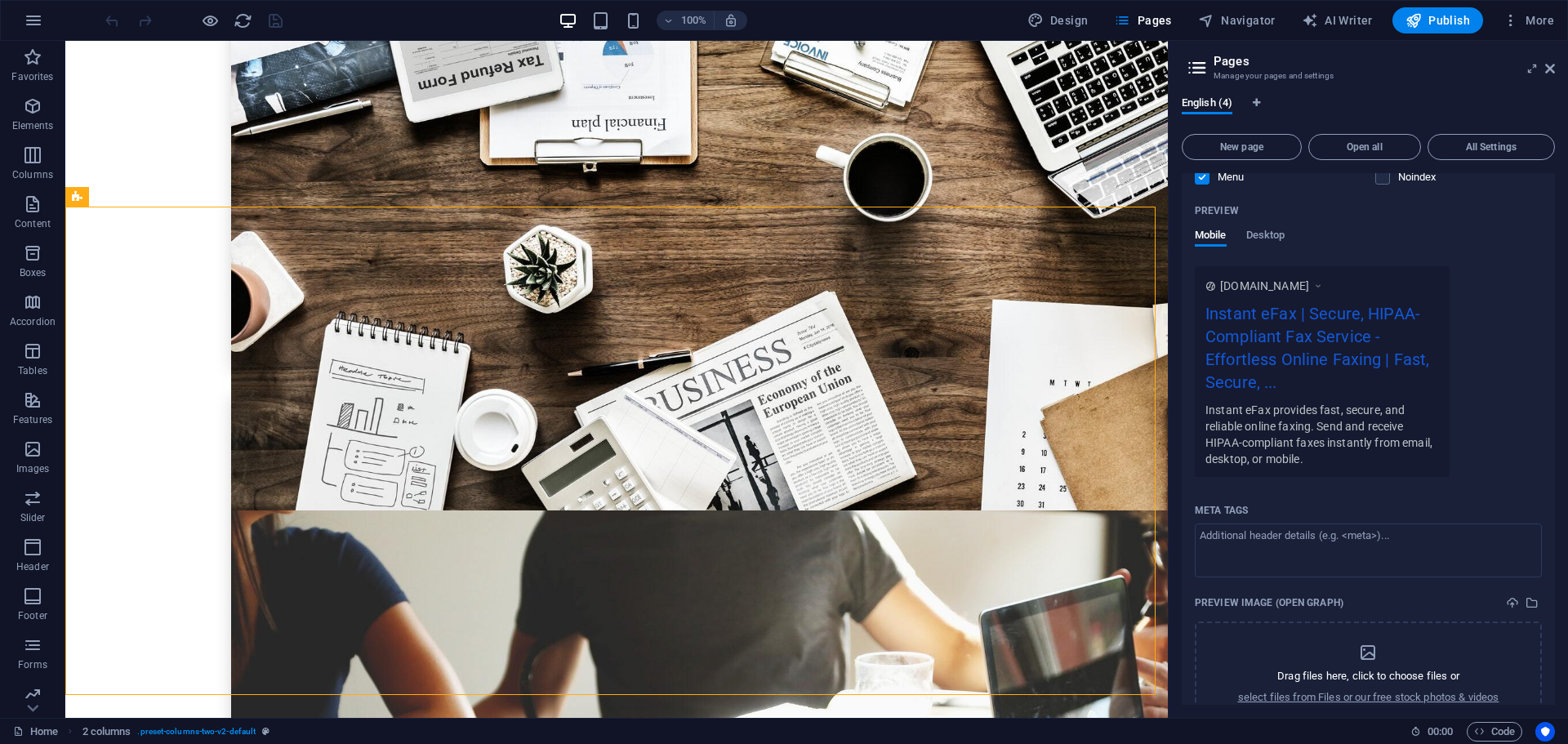
scroll to position [635, 0]
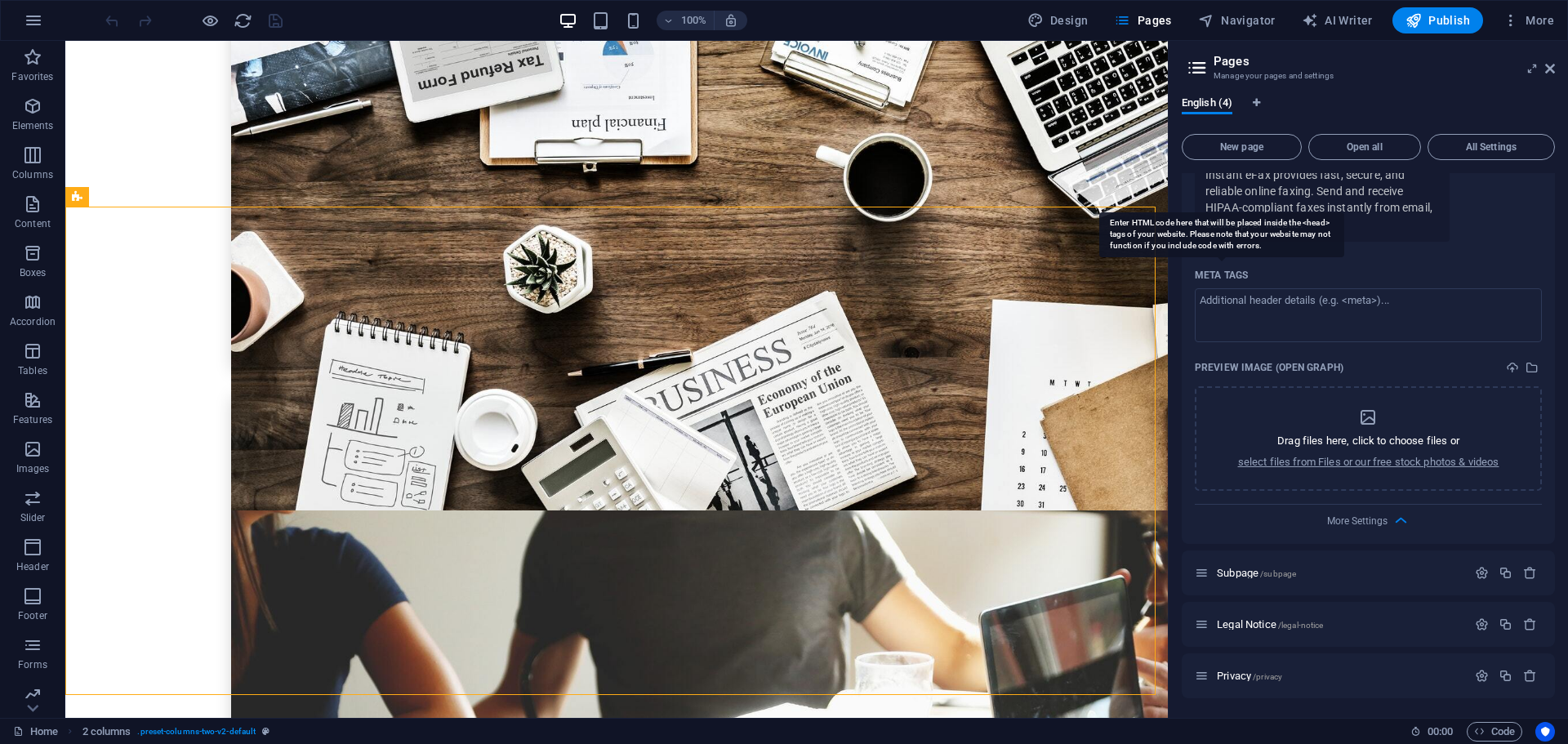
drag, startPoint x: 1194, startPoint y: 276, endPoint x: 1229, endPoint y: 275, distance: 35.0
click at [1229, 275] on div "Name Home ​ URL SLUG / ​ SEO Title AI ​ 924 / 580 Px SEO Description AI ​ 911 /…" at bounding box center [1368, 63] width 373 height 961
click at [1393, 461] on p "select files from Files or our free stock photos & videos" at bounding box center [1368, 463] width 261 height 15
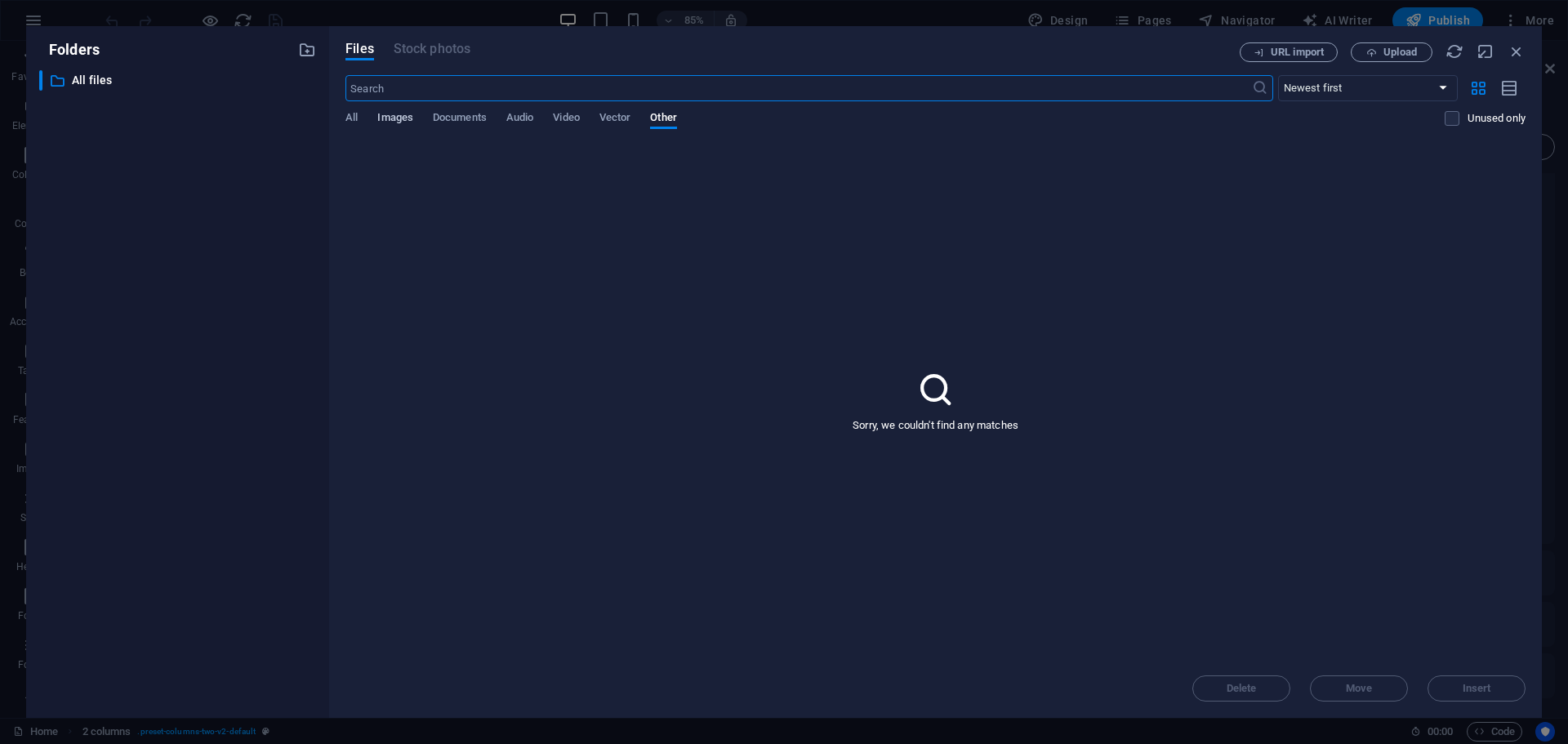
click at [394, 118] on span "Images" at bounding box center [396, 119] width 36 height 23
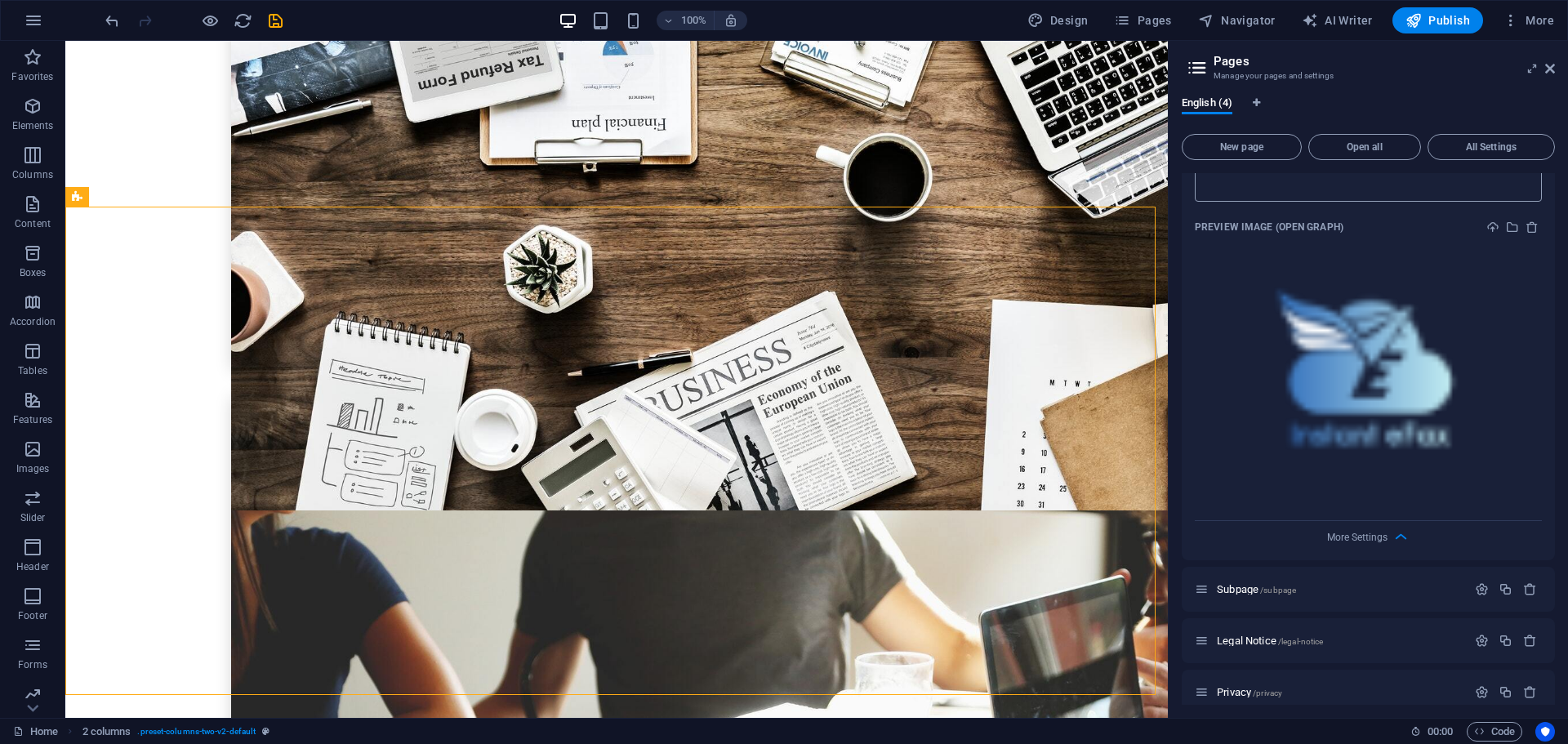
scroll to position [792, 0]
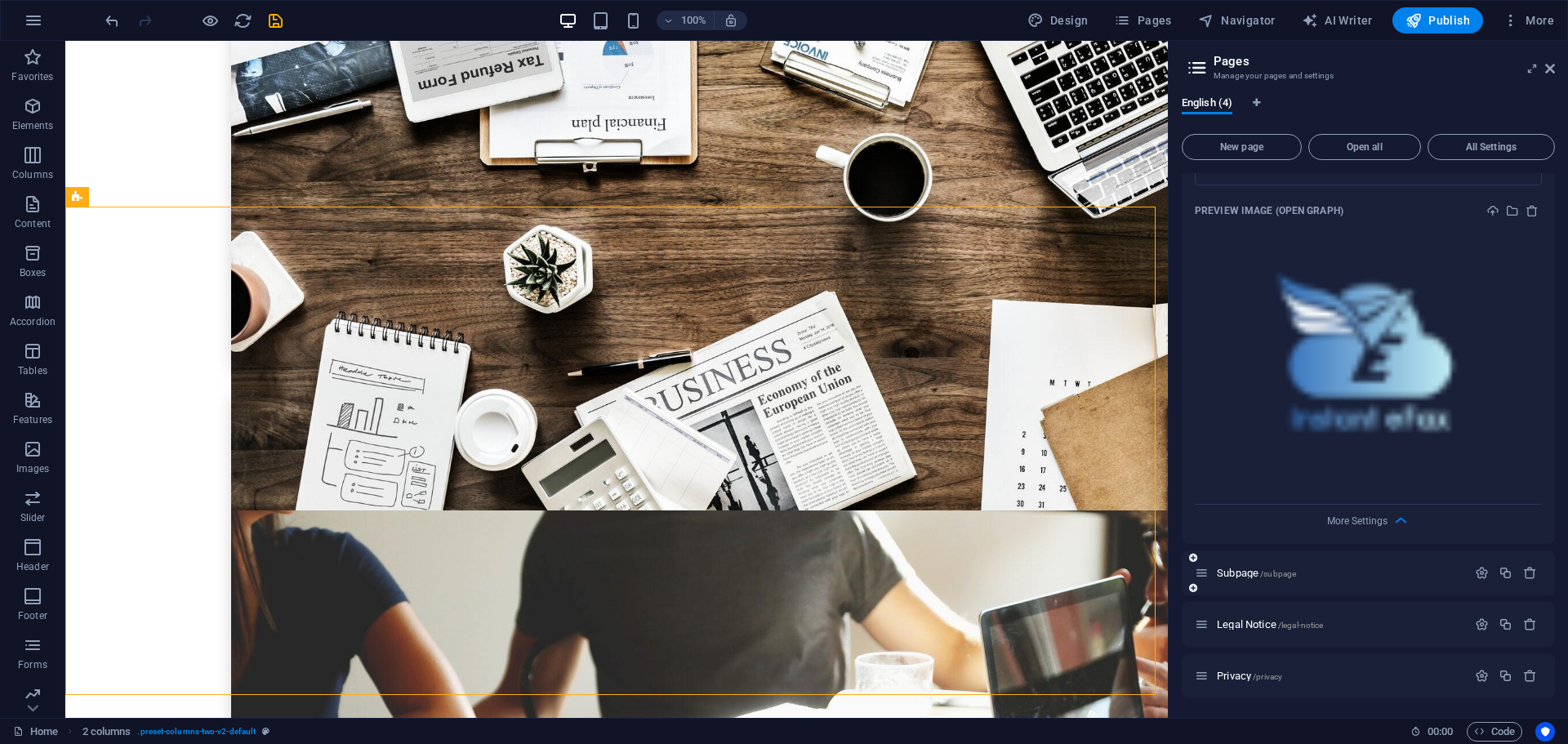
click at [1282, 566] on div "Subpage /subpage" at bounding box center [1330, 573] width 272 height 19
click at [1475, 569] on icon "button" at bounding box center [1481, 572] width 14 height 14
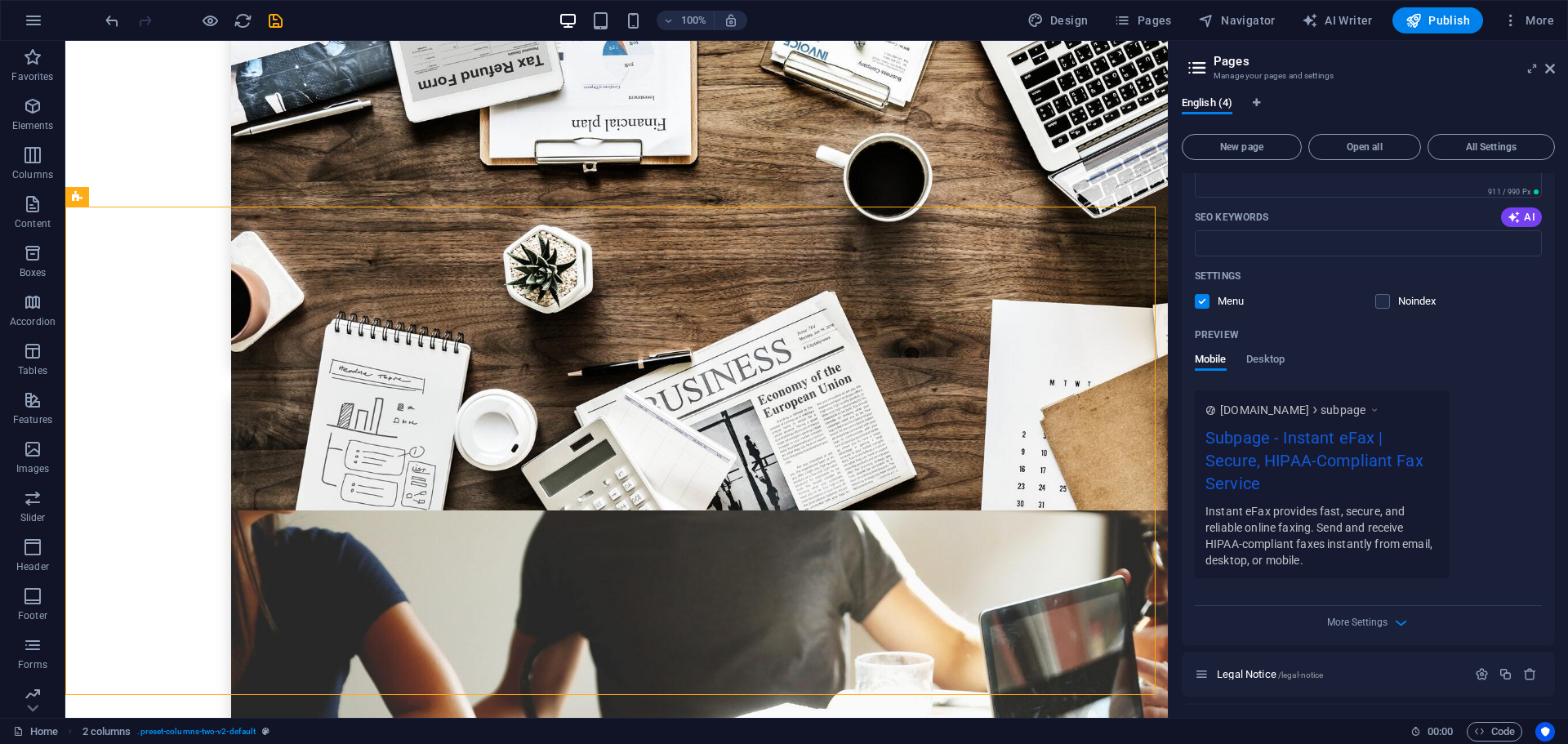
scroll to position [1496, 0]
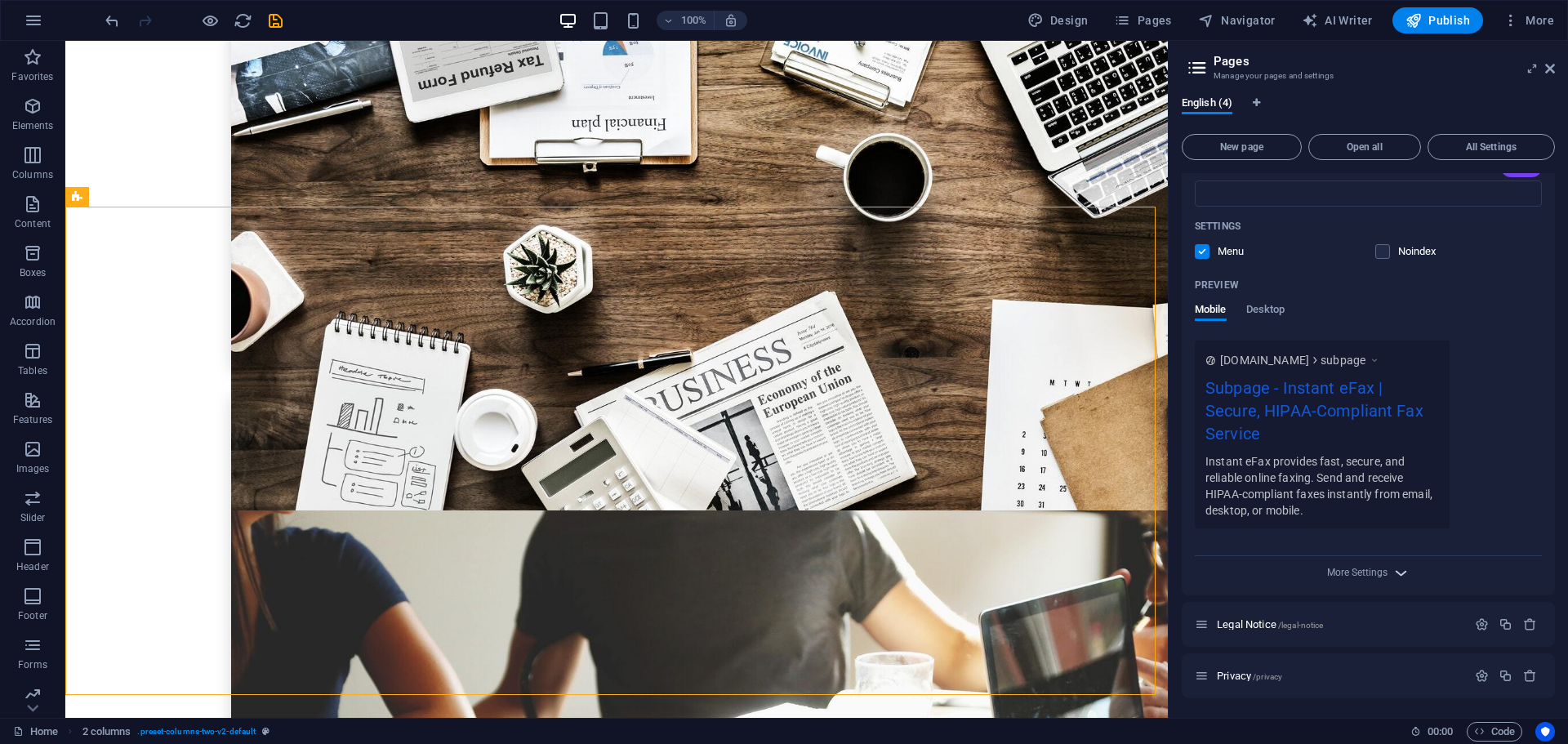
click at [1401, 569] on icon "button" at bounding box center [1401, 573] width 19 height 19
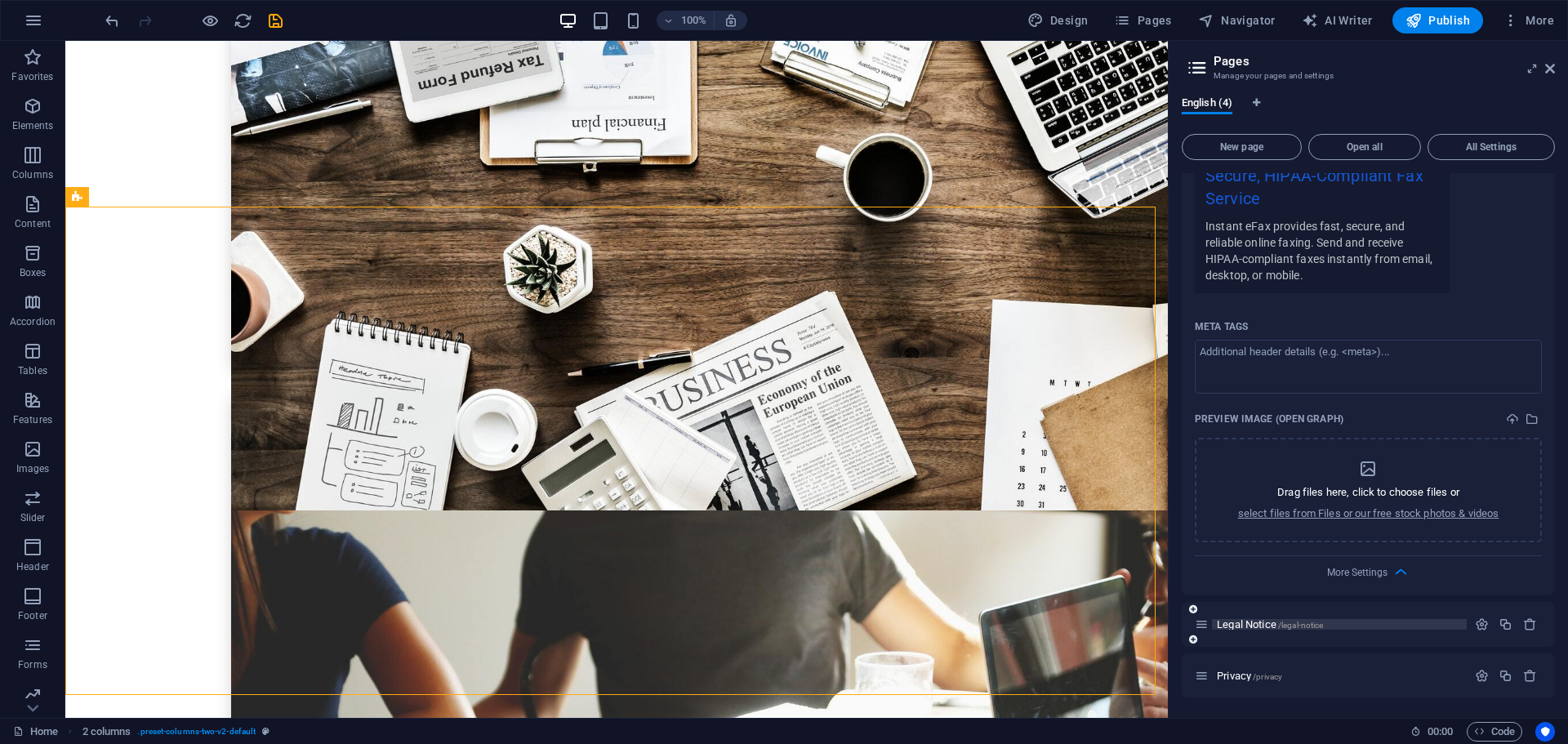
click at [1315, 620] on span "/legal-notice" at bounding box center [1301, 625] width 45 height 9
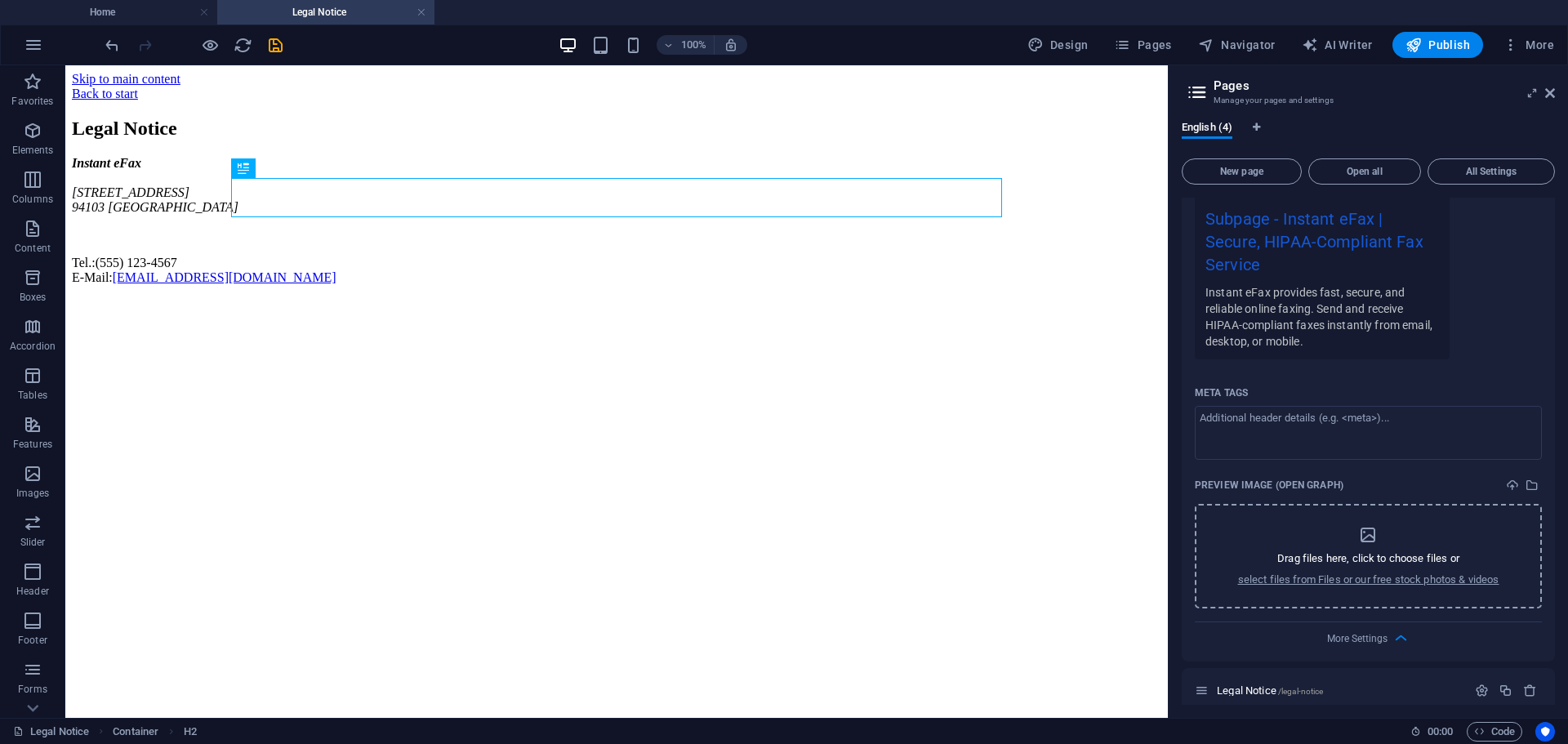
scroll to position [0, 0]
click at [275, 280] on div "Instant eFax 123 Tech Lane 94103 San Francisco Tel.: (555) 123-4567 E-Mail: inf…" at bounding box center [616, 220] width 1089 height 129
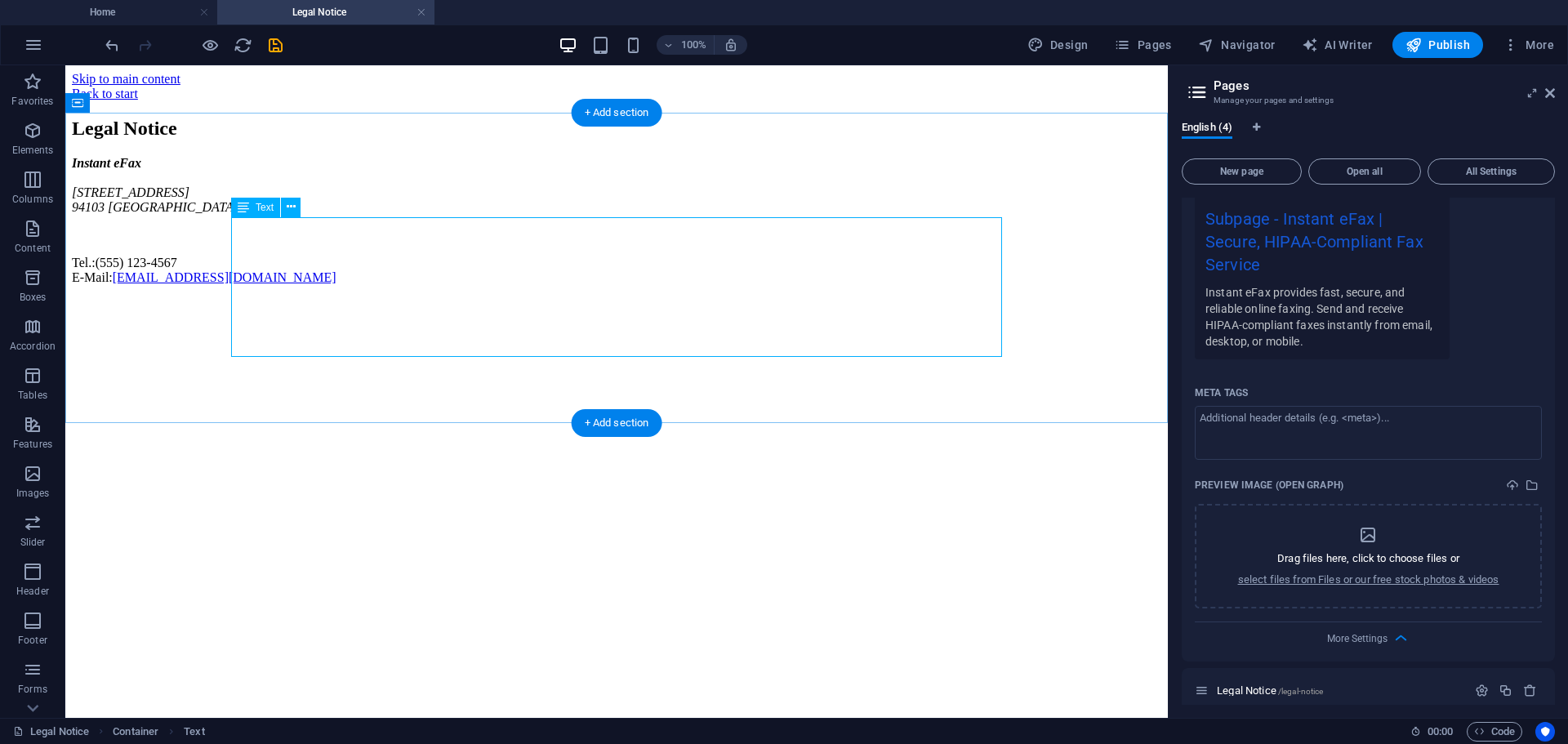
click at [312, 285] on div "Instant eFax 123 Tech Lane 94103 San Francisco Tel.: (555) 123-4567 E-Mail: inf…" at bounding box center [616, 220] width 1089 height 129
click at [316, 275] on div "Instant eFax 123 Tech Lane 94103 San Francisco Tel.: (555) 123-4567 E-Mail: inf…" at bounding box center [616, 220] width 1089 height 129
drag, startPoint x: 316, startPoint y: 275, endPoint x: 371, endPoint y: 335, distance: 81.4
click at [316, 275] on div "Instant eFax 123 Tech Lane 94103 San Francisco Tel.: (555) 123-4567 E-Mail: inf…" at bounding box center [616, 220] width 1089 height 129
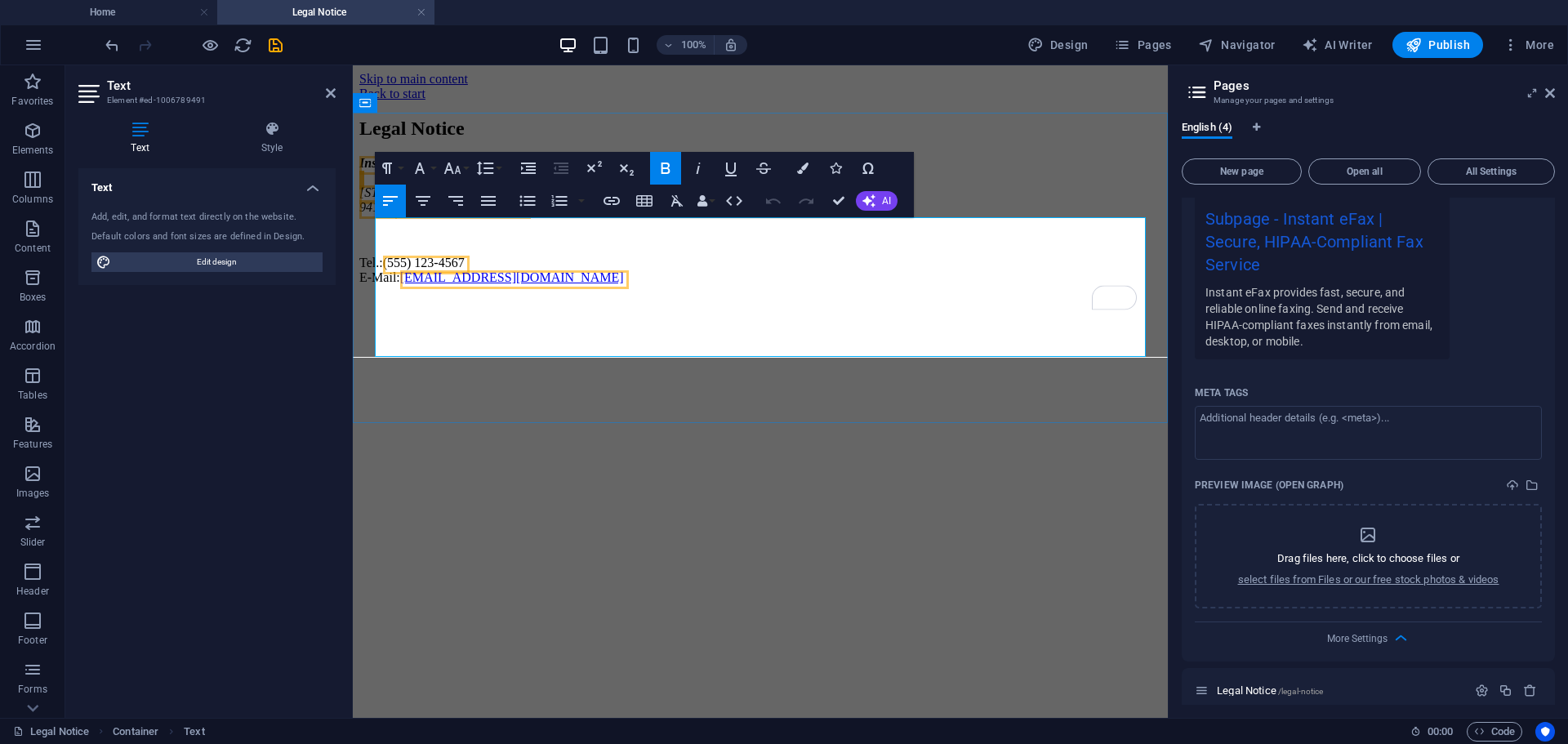
click at [385, 199] on span "123 Tech Lane" at bounding box center [418, 192] width 118 height 14
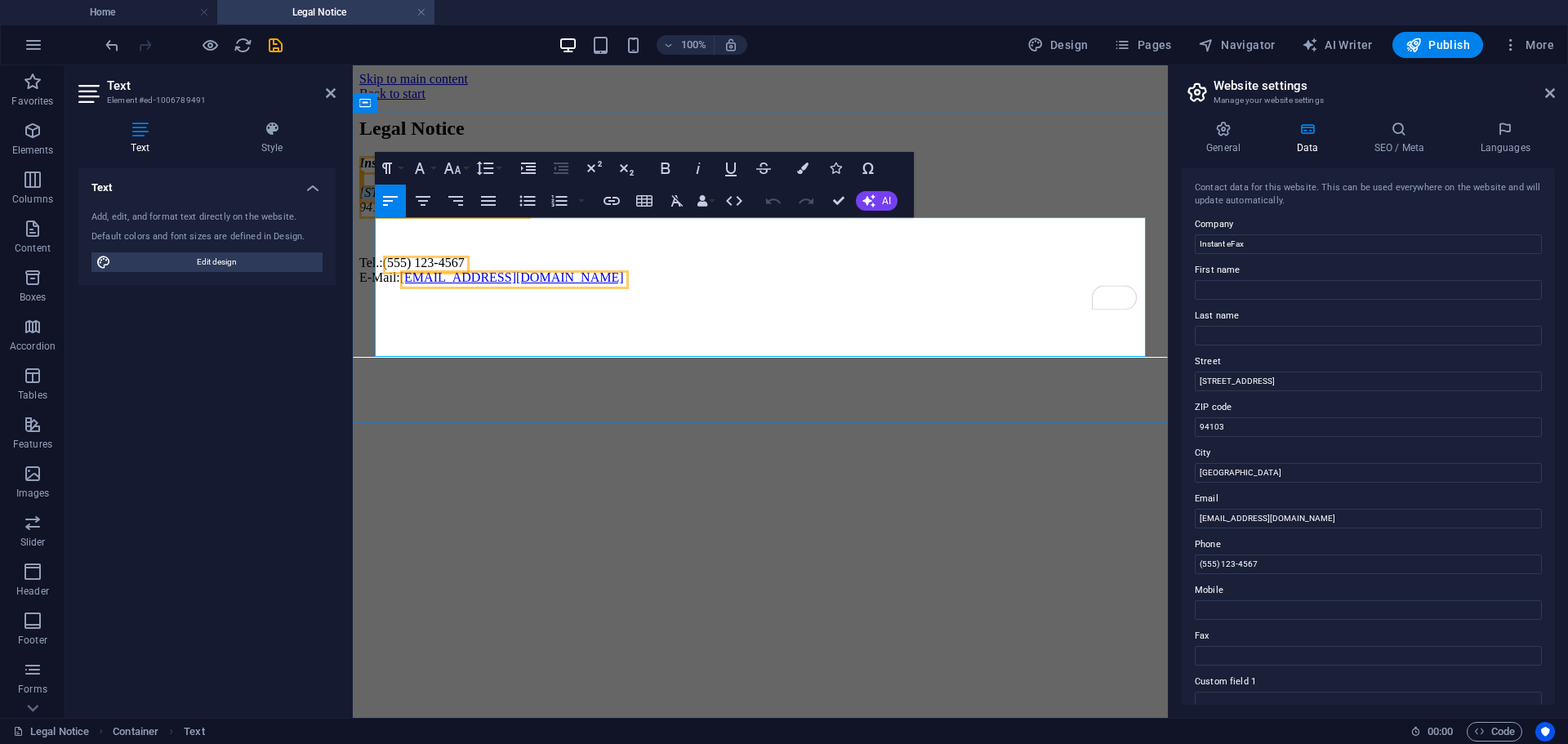
click at [385, 199] on span "123 Tech Lane" at bounding box center [418, 192] width 118 height 14
click at [1268, 380] on input "123 Tech Lane" at bounding box center [1368, 381] width 347 height 20
drag, startPoint x: 1621, startPoint y: 445, endPoint x: 1154, endPoint y: 384, distance: 471.0
click at [1258, 378] on input "123 Tech Lane" at bounding box center [1368, 381] width 347 height 20
drag, startPoint x: 1611, startPoint y: 445, endPoint x: 1102, endPoint y: 378, distance: 513.4
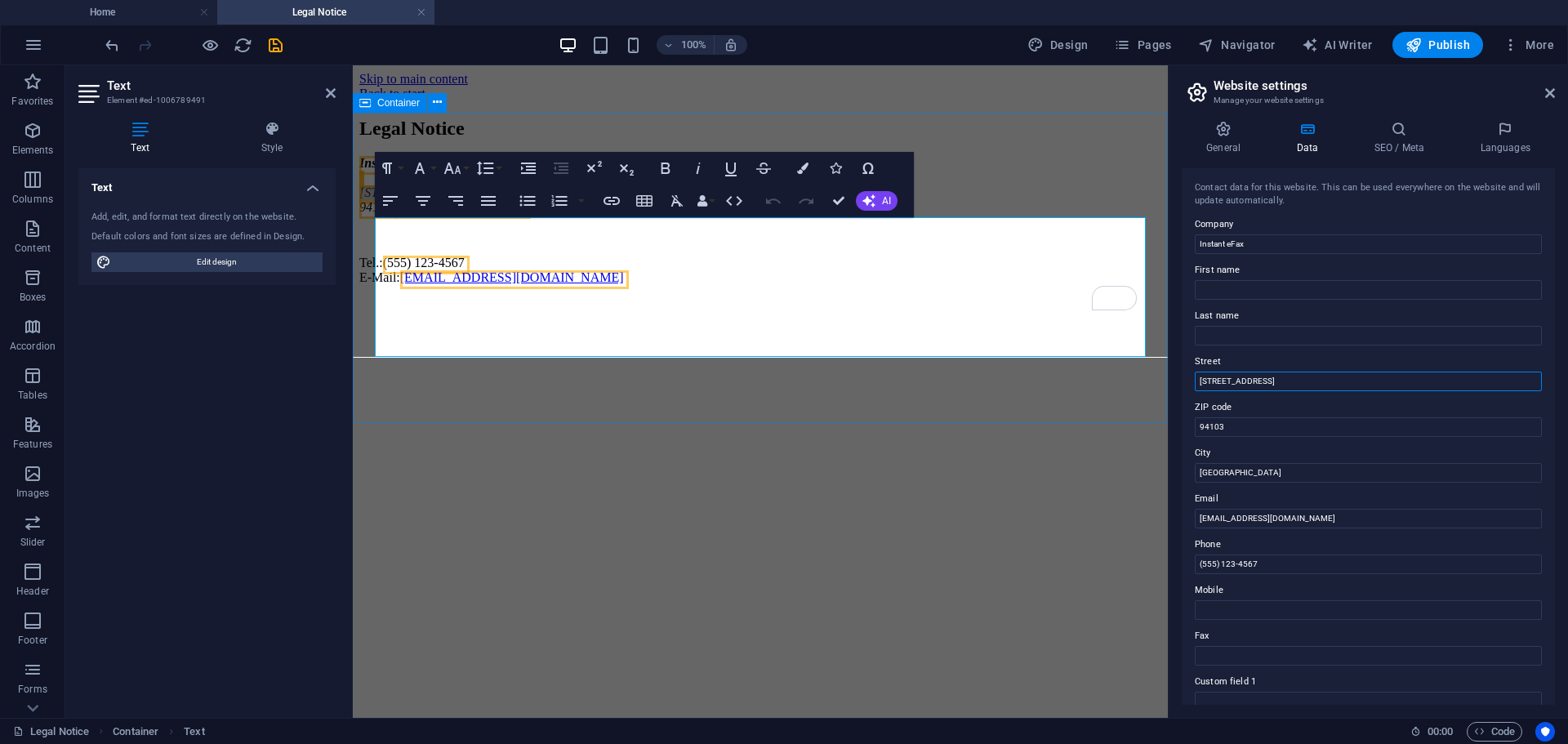
paste input "2965 Fulton AV"
type input "2965 Fulton Ave"
click at [1206, 425] on input "94103" at bounding box center [1368, 427] width 347 height 20
paste input "5821"
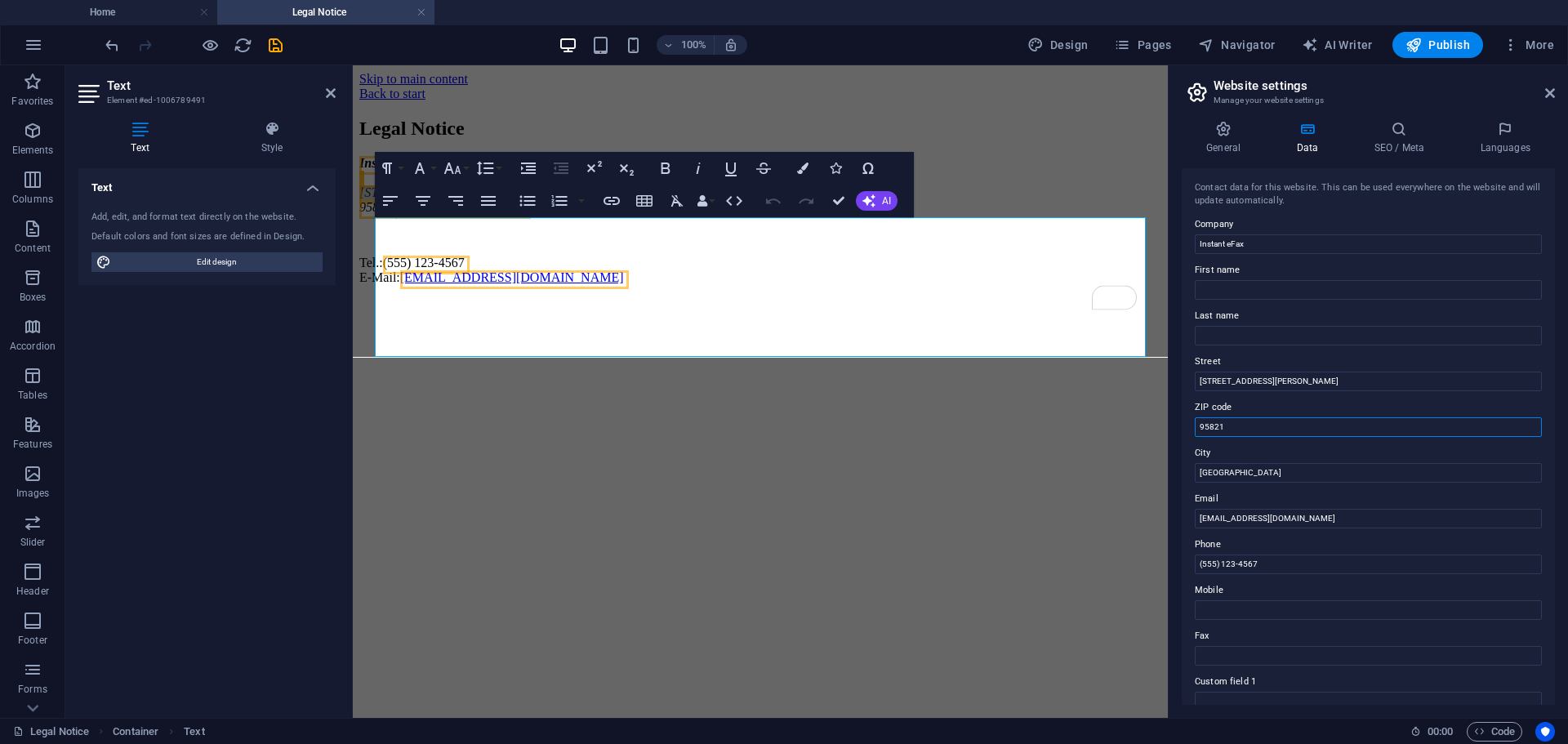
type input "95821"
click at [1242, 475] on input "San Francisco" at bounding box center [1368, 472] width 347 height 20
drag, startPoint x: 1628, startPoint y: 537, endPoint x: 1134, endPoint y: 468, distance: 498.8
paste input "cramento,"
type input "Sacramento"
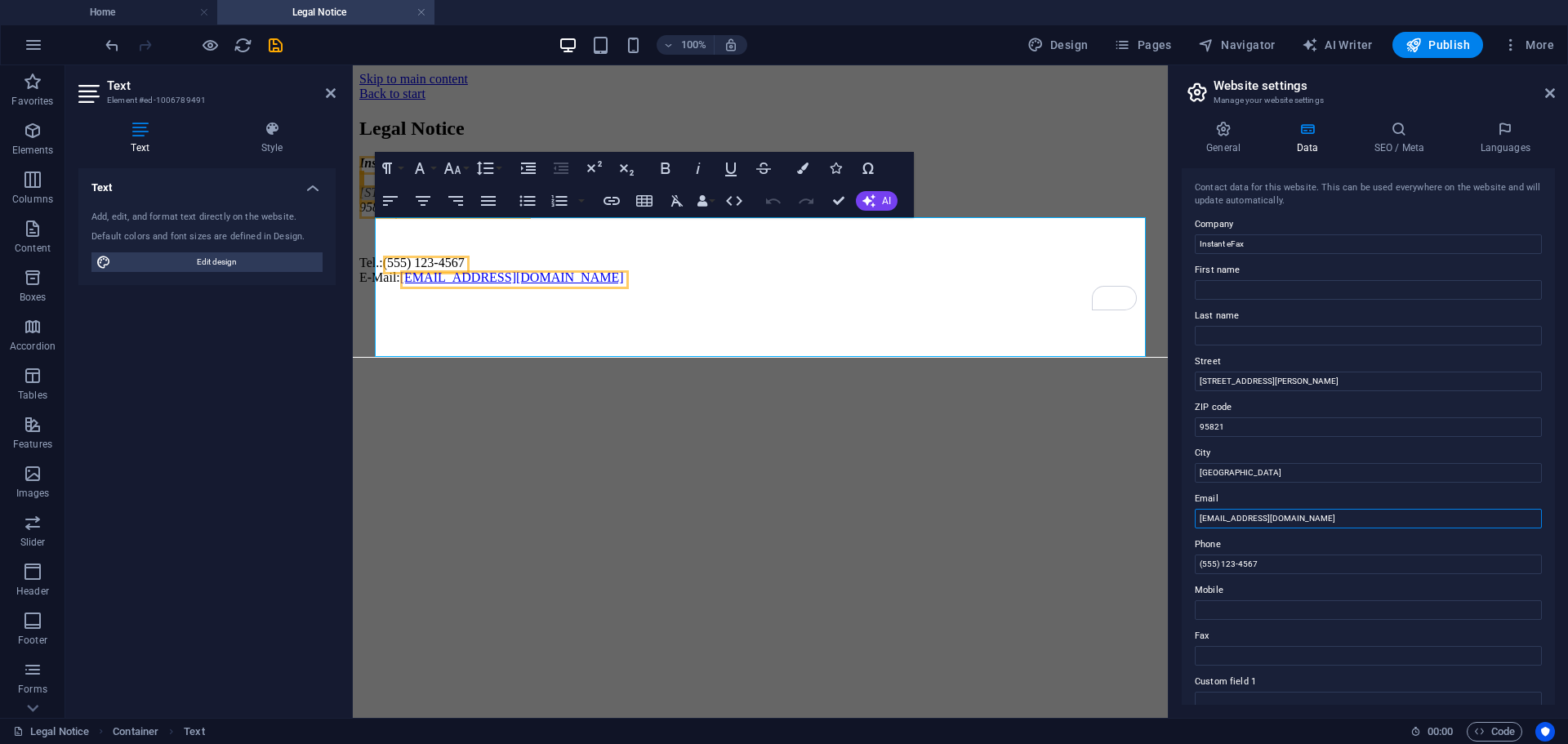
drag, startPoint x: 1346, startPoint y: 516, endPoint x: 1189, endPoint y: 516, distance: 157.0
click at [1189, 516] on div "Contact data for this website. This can be used everywhere on the website and w…" at bounding box center [1368, 436] width 373 height 536
click at [1267, 567] on input "(555) 123-4567" at bounding box center [1368, 564] width 347 height 20
drag, startPoint x: 1267, startPoint y: 563, endPoint x: 1186, endPoint y: 583, distance: 83.4
click at [1171, 565] on aside "Website settings Manage your website settings General Data SEO / Meta Languages…" at bounding box center [1368, 391] width 400 height 652
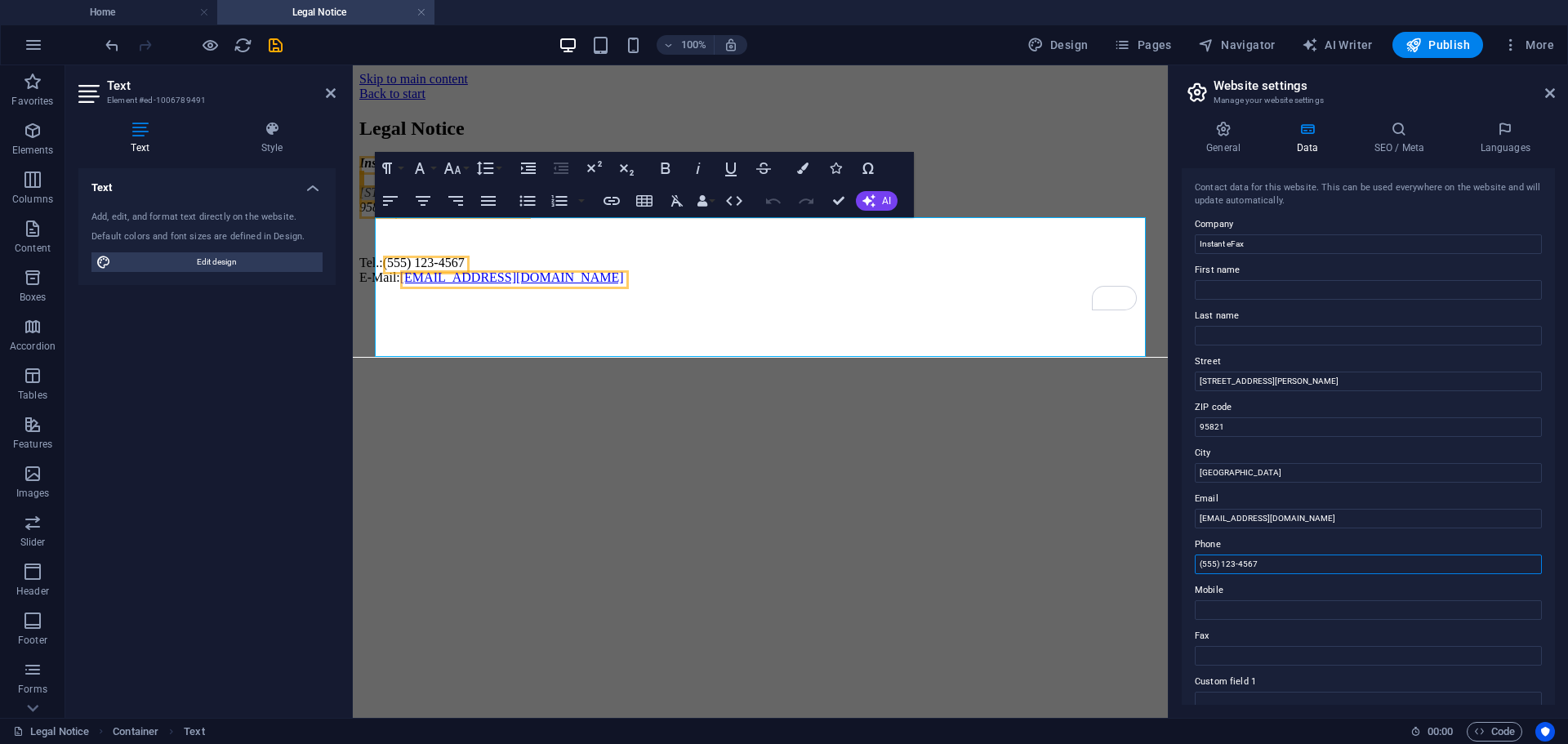
paste input "916) 970-997"
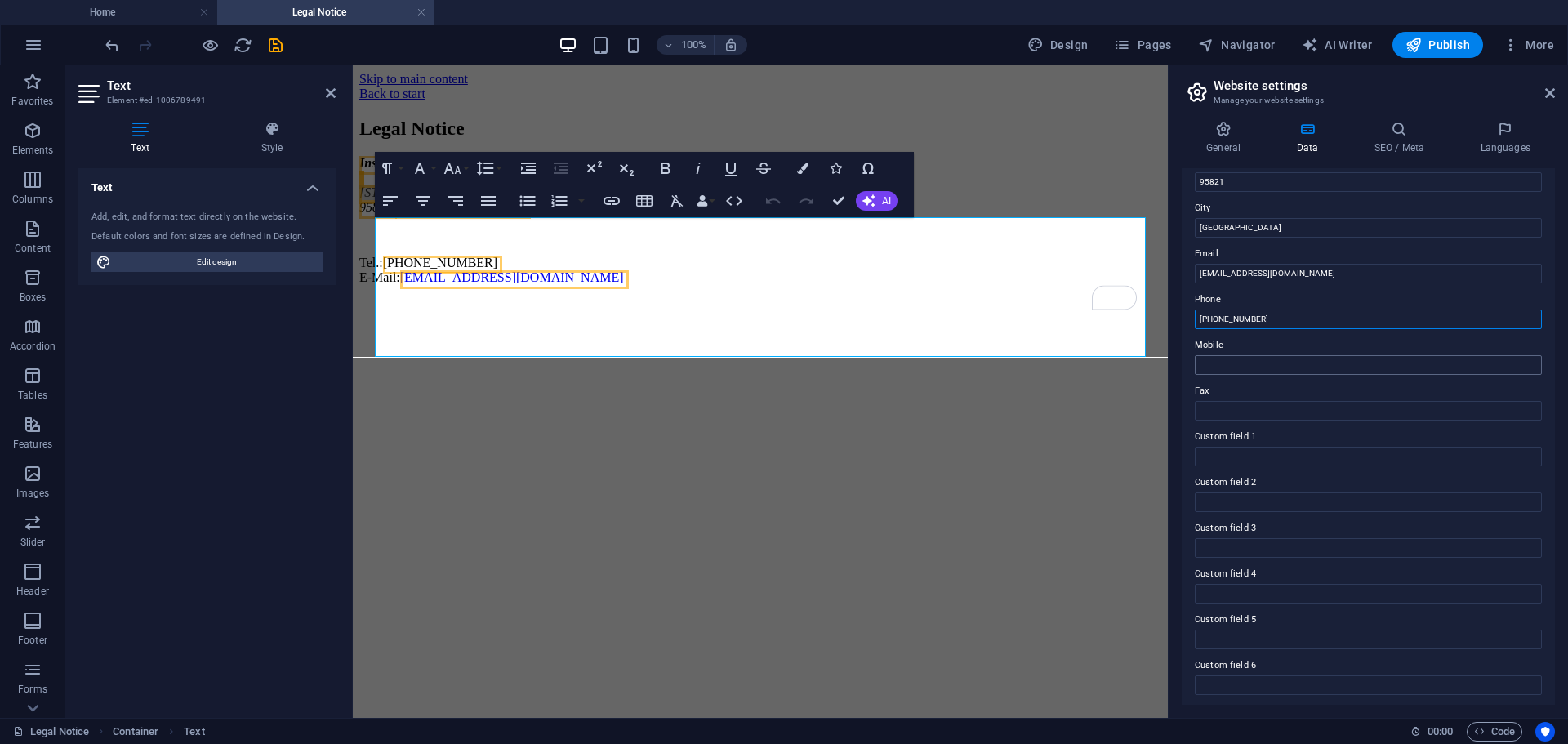
scroll to position [81, 0]
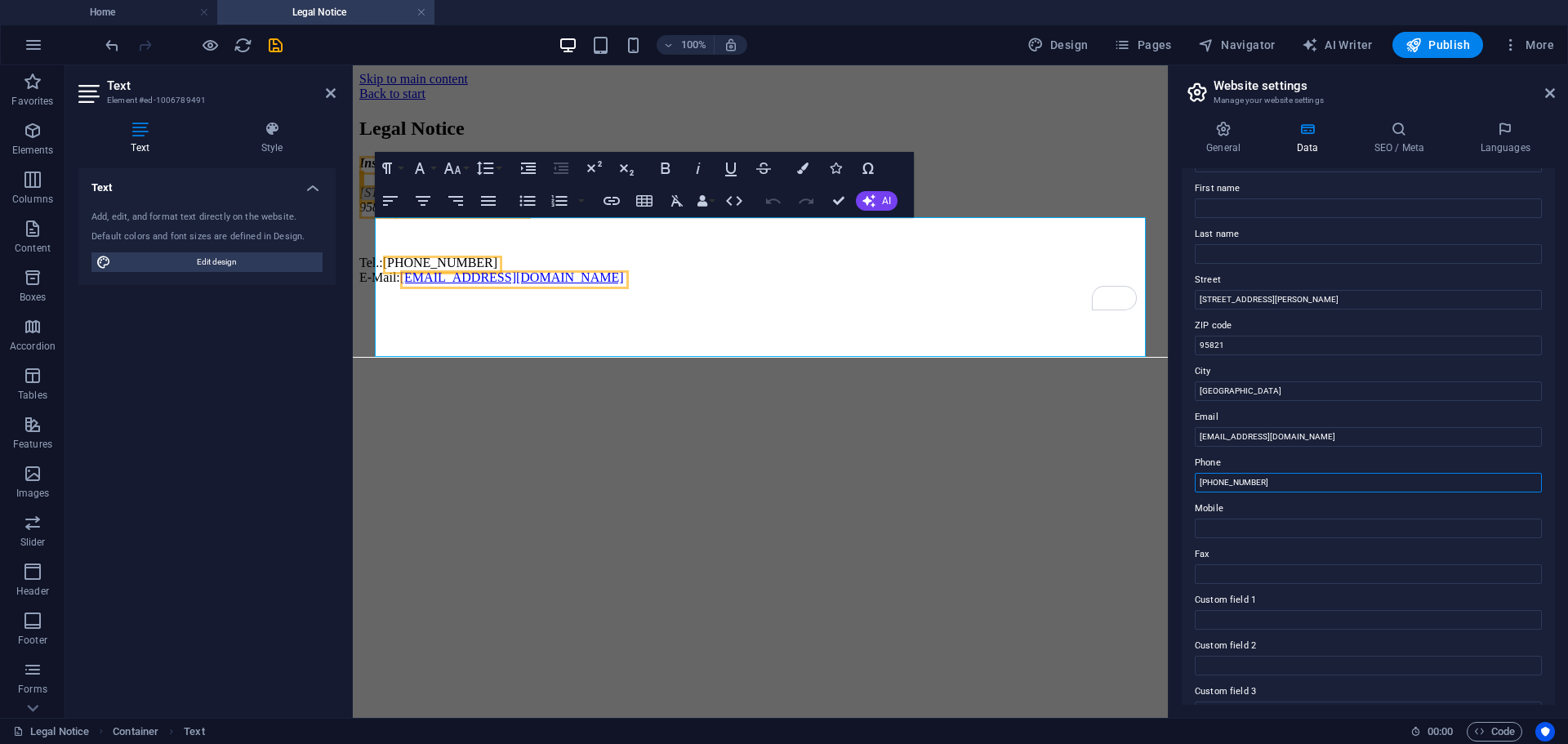
type input "[PHONE_NUMBER]"
click at [474, 284] on link "info@americantelecommunication.com" at bounding box center [512, 277] width 224 height 14
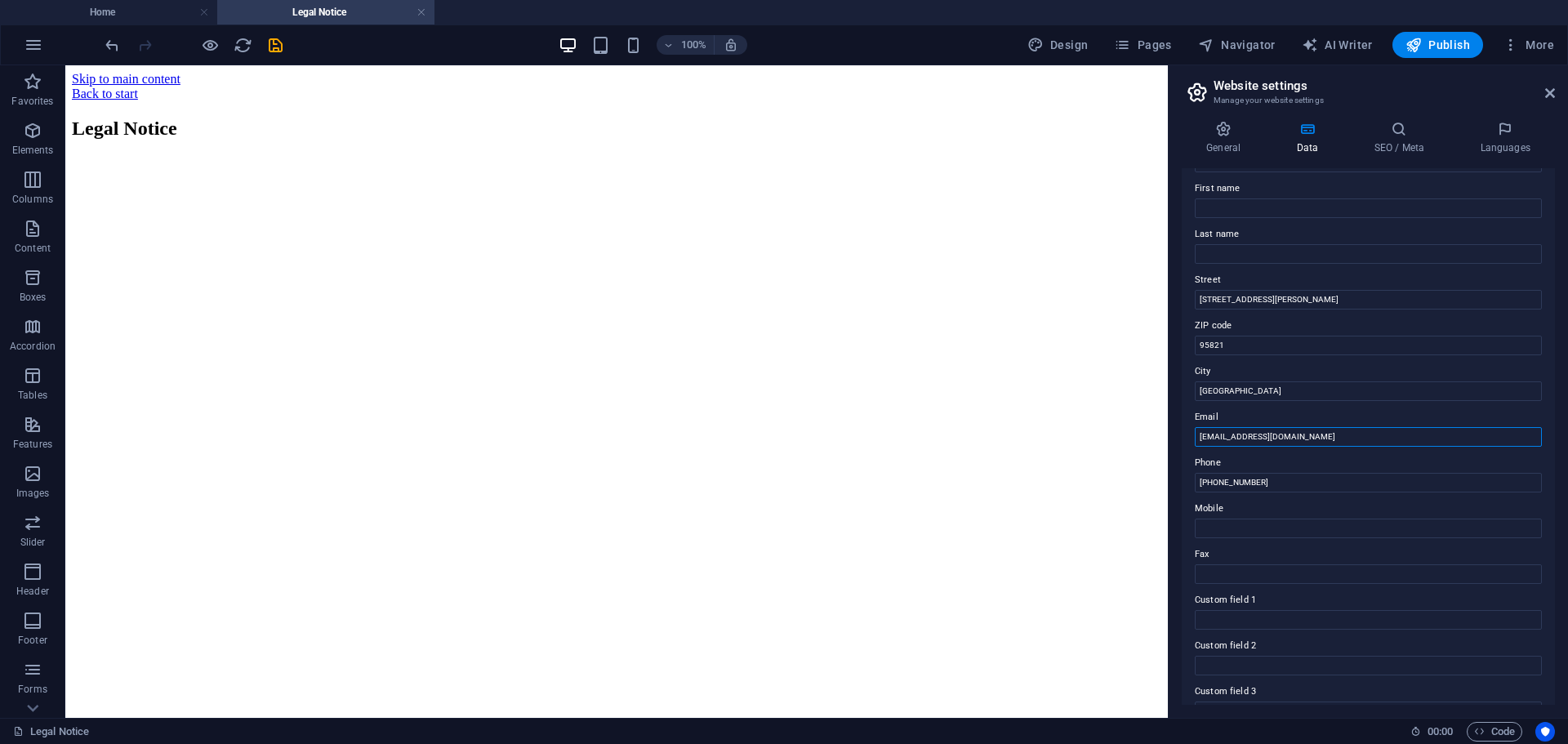
drag, startPoint x: 1428, startPoint y: 504, endPoint x: 1162, endPoint y: 448, distance: 271.8
paste input "efax@instantefax"
type input "efax@instantefax.com"
click at [262, 91] on div "Back to start" at bounding box center [616, 94] width 1089 height 15
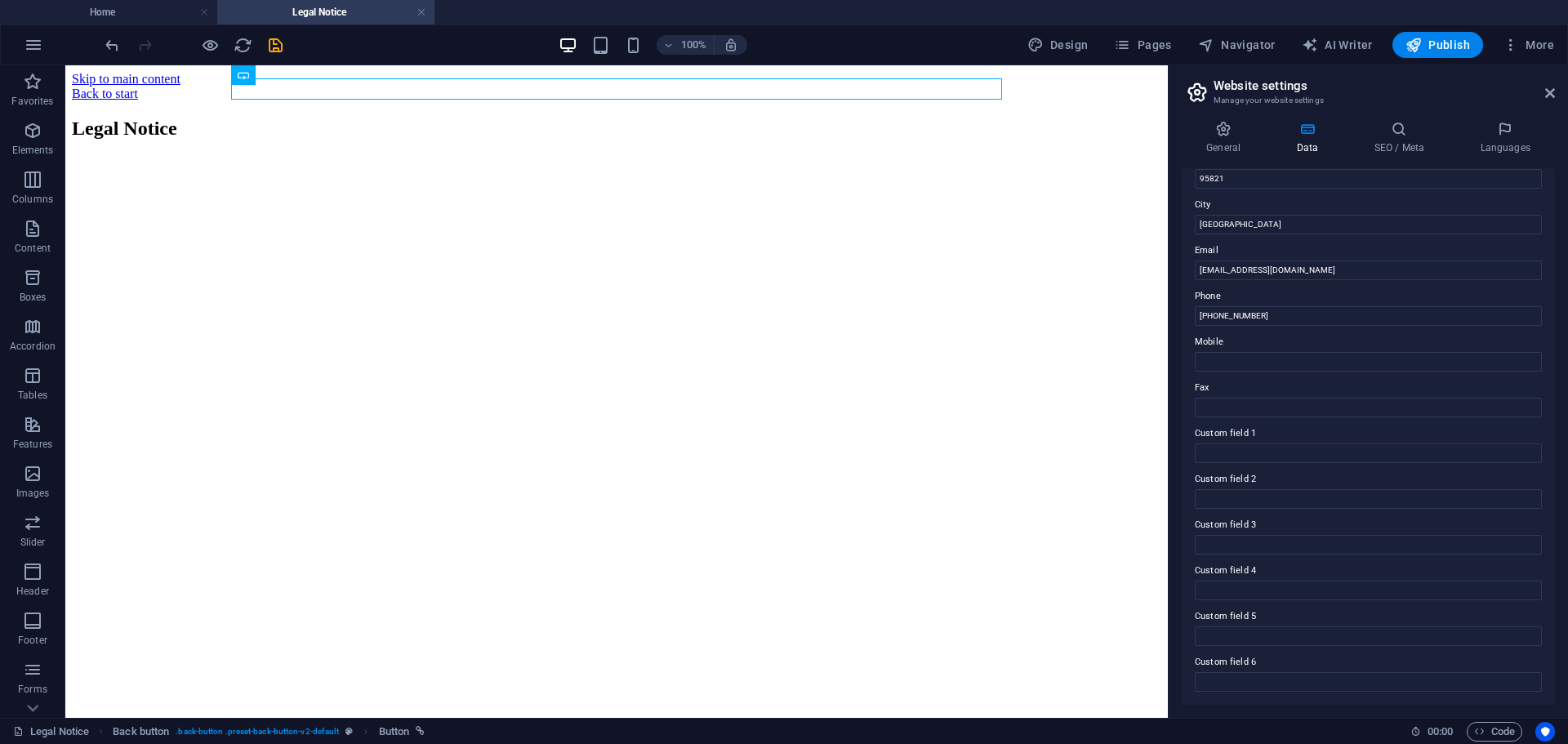
scroll to position [0, 0]
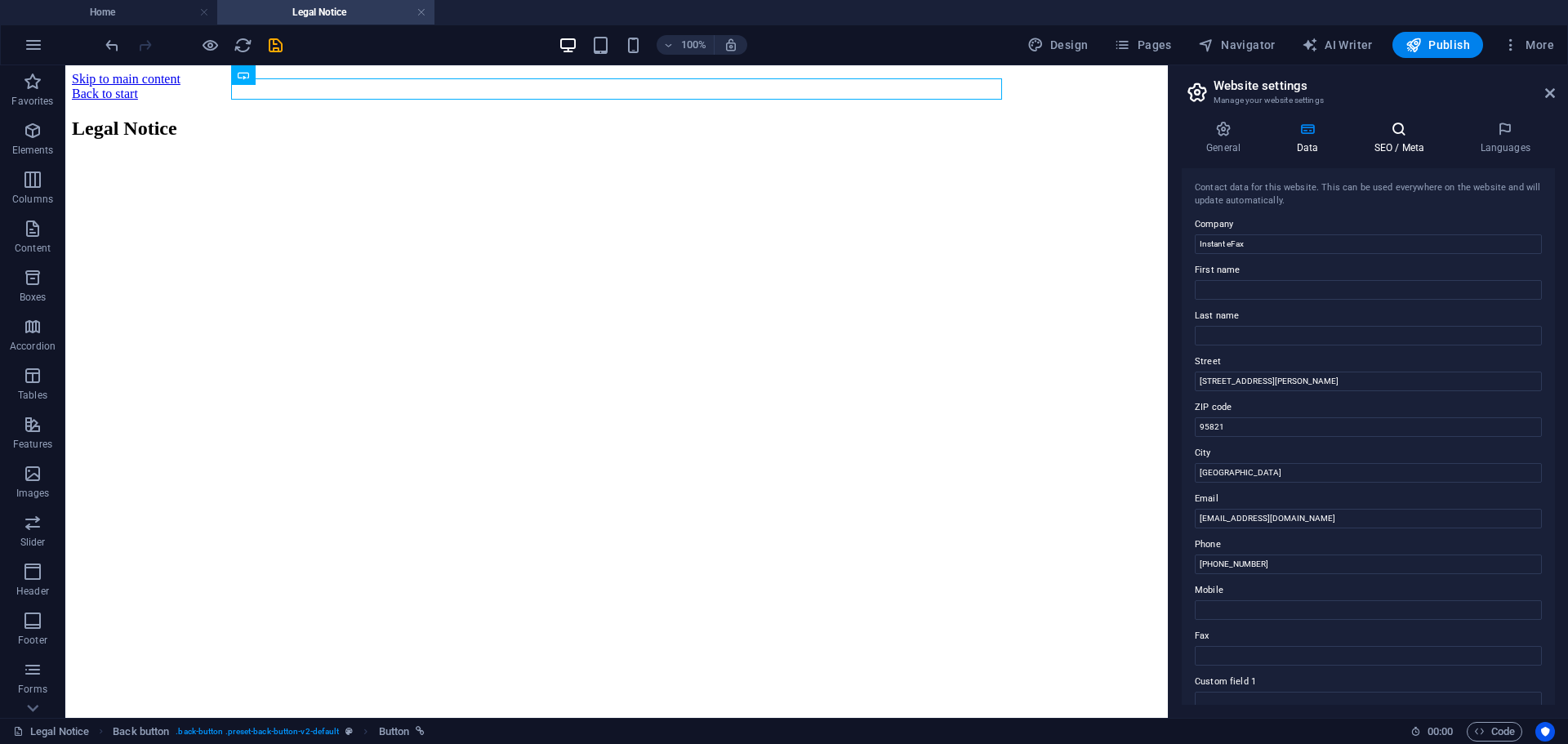
click at [1385, 136] on icon at bounding box center [1399, 128] width 100 height 16
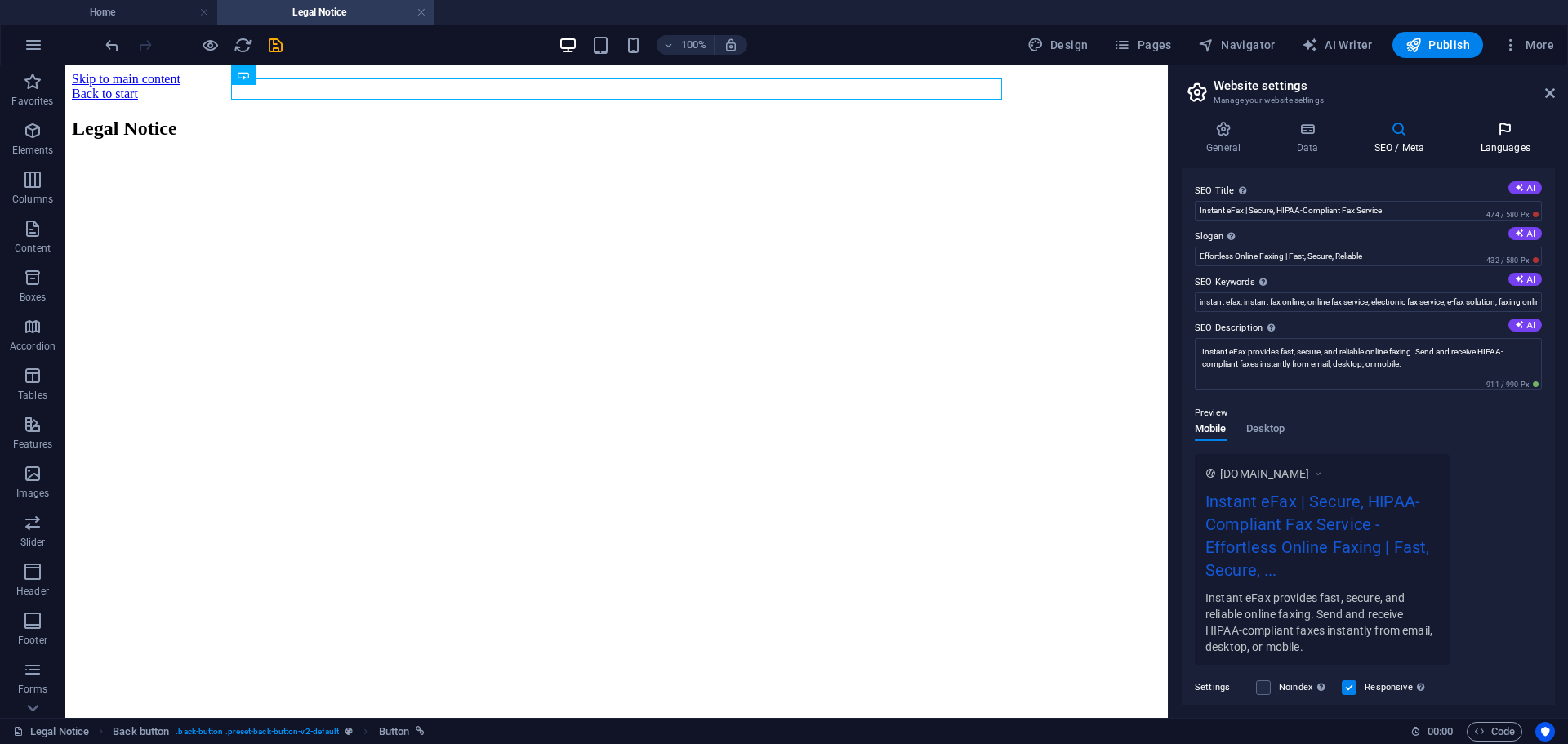
click at [1505, 127] on icon at bounding box center [1505, 128] width 100 height 16
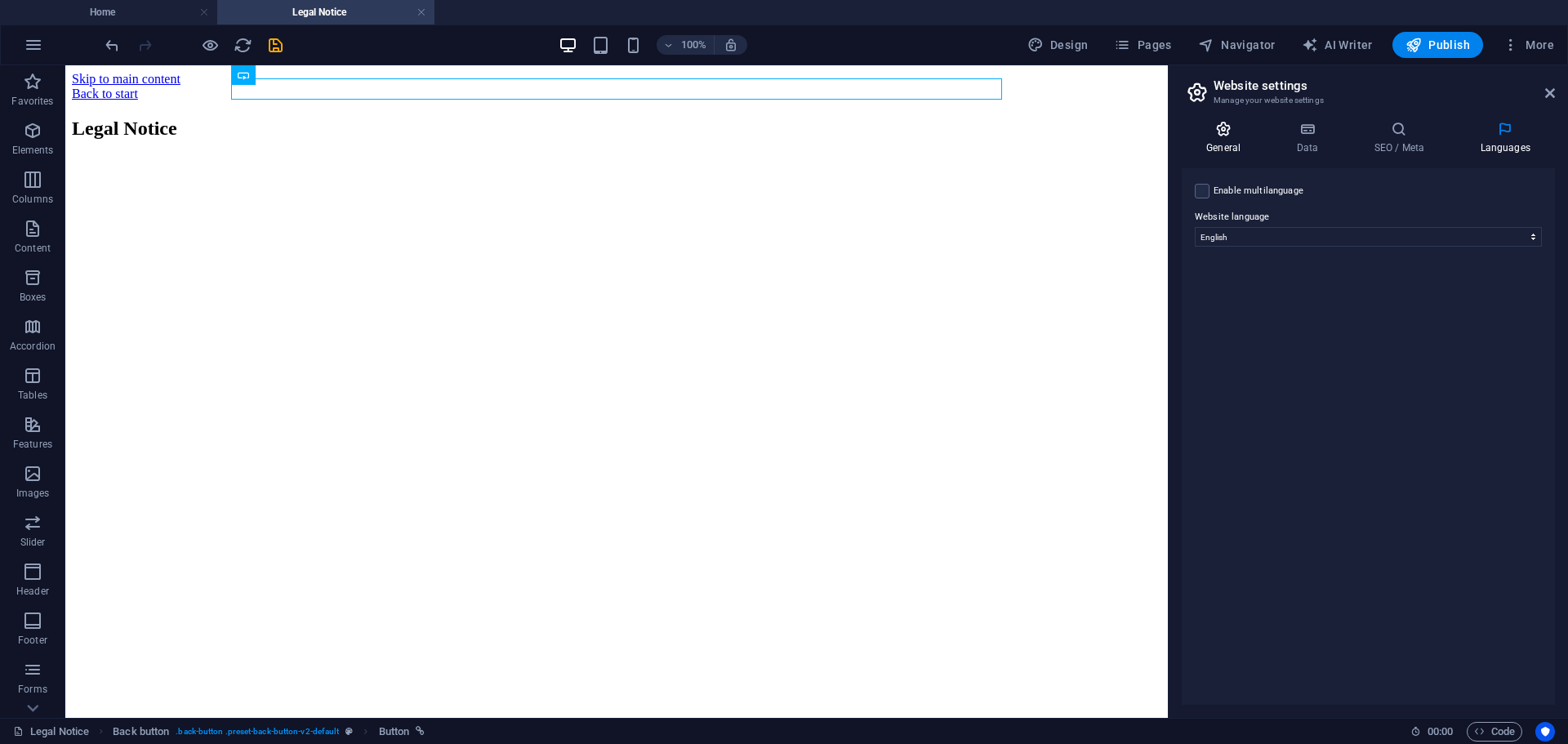
click at [1236, 127] on icon at bounding box center [1223, 128] width 83 height 16
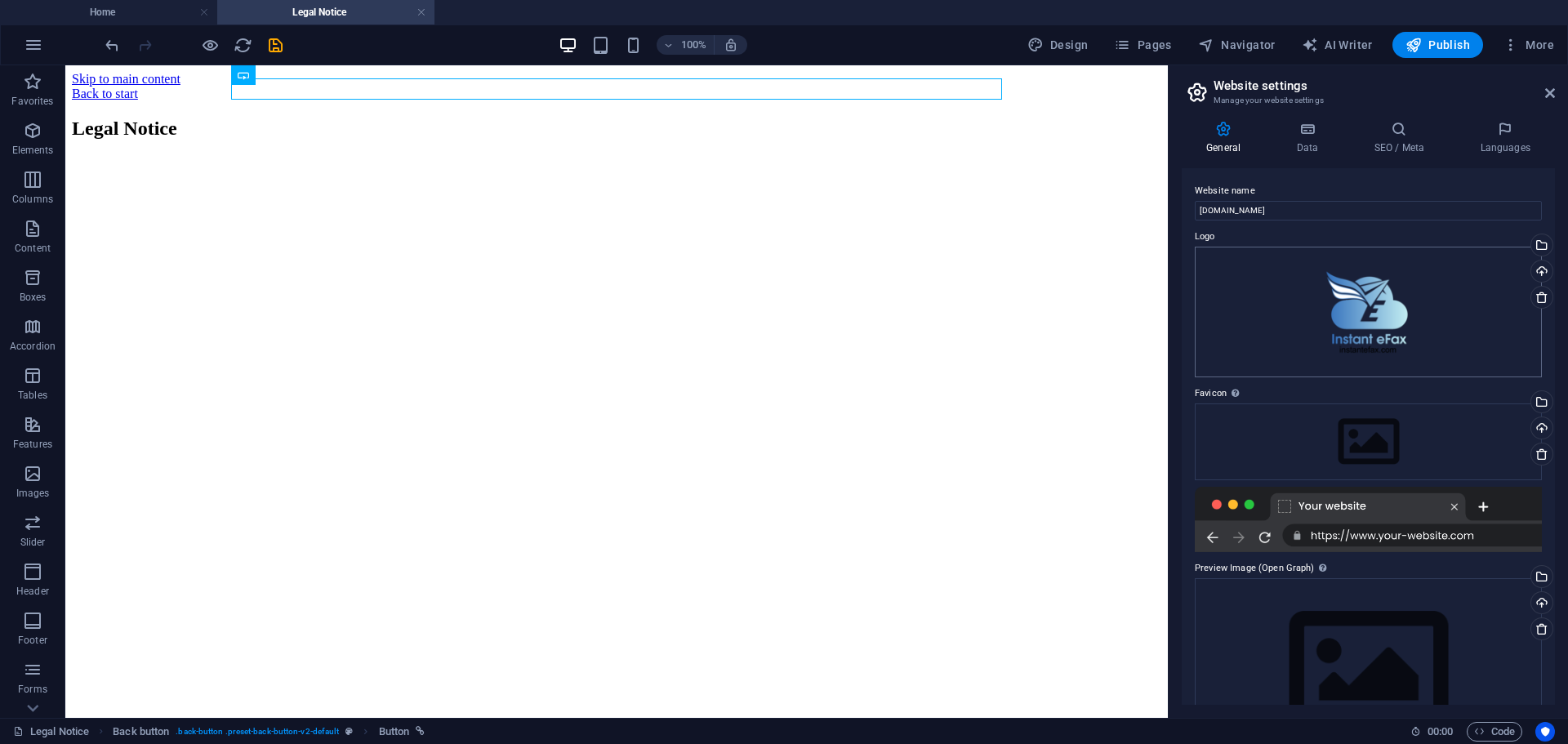
scroll to position [74, 0]
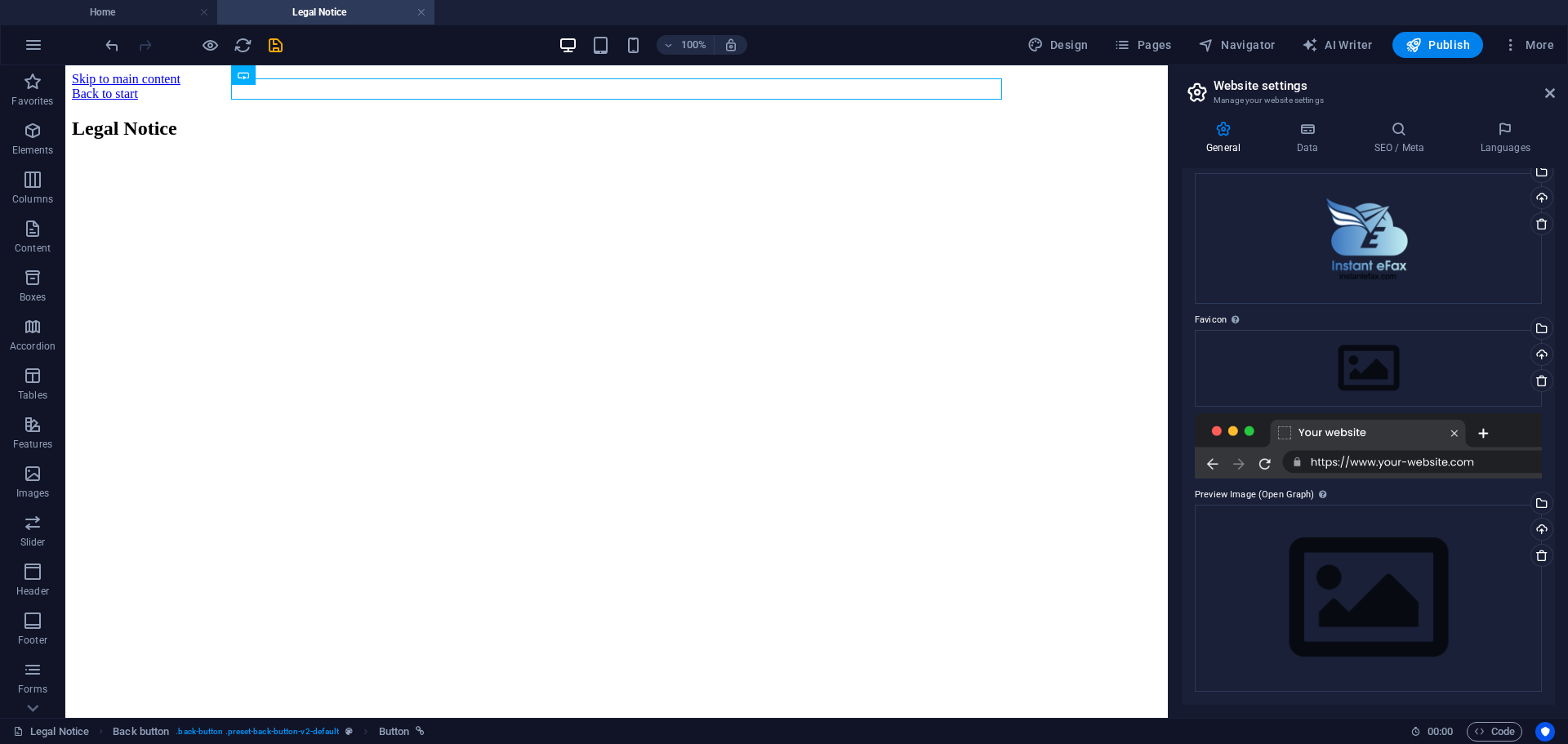
click at [1486, 462] on div at bounding box center [1368, 446] width 347 height 65
drag, startPoint x: 1486, startPoint y: 461, endPoint x: 1350, endPoint y: 463, distance: 136.0
click at [1350, 463] on div at bounding box center [1368, 446] width 347 height 65
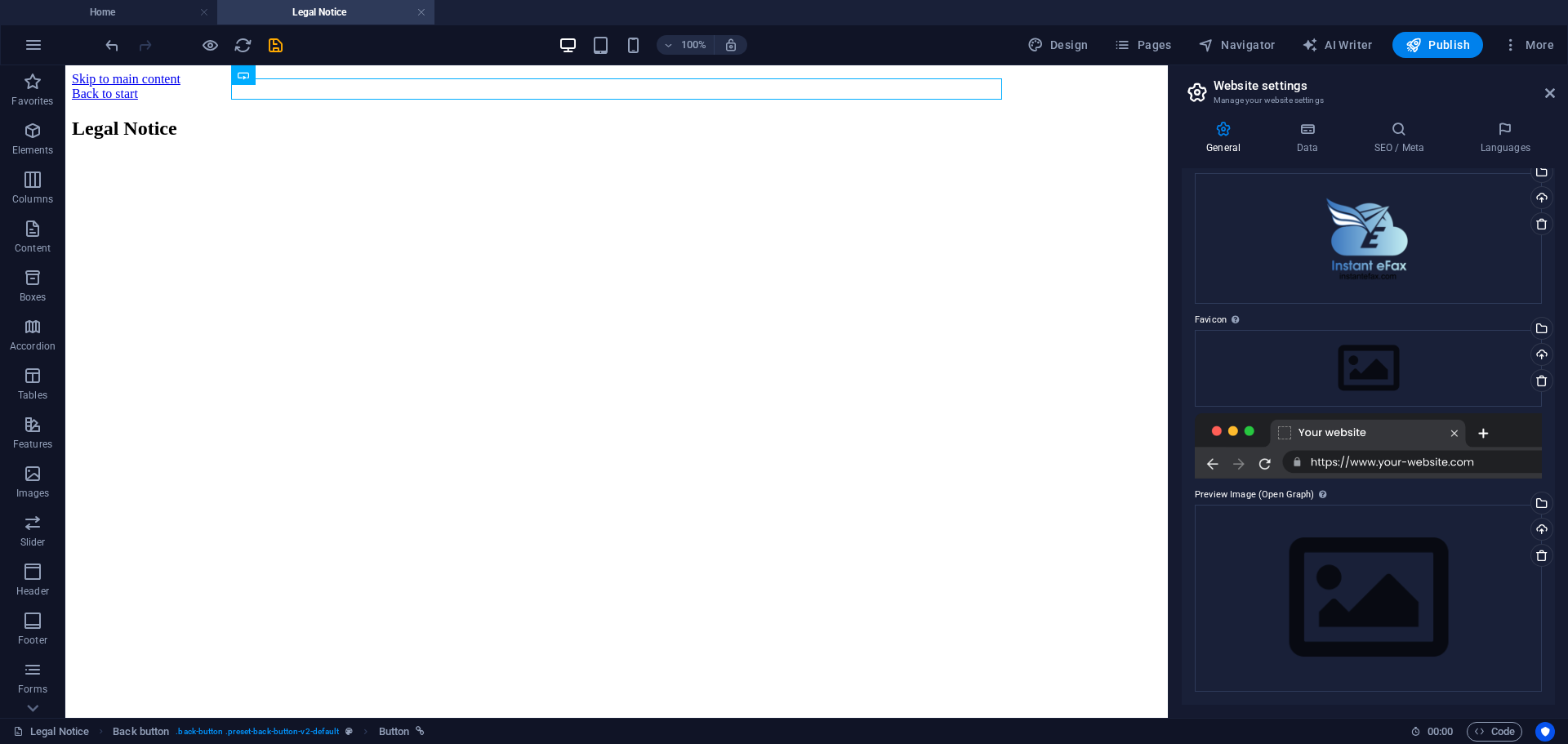
click at [1454, 432] on div at bounding box center [1368, 446] width 347 height 65
click at [1297, 462] on div at bounding box center [1368, 446] width 347 height 65
click at [1263, 463] on div at bounding box center [1368, 446] width 347 height 65
click at [1342, 506] on div "Drag files here, click to choose files or select files from Files or our free s…" at bounding box center [1368, 599] width 347 height 187
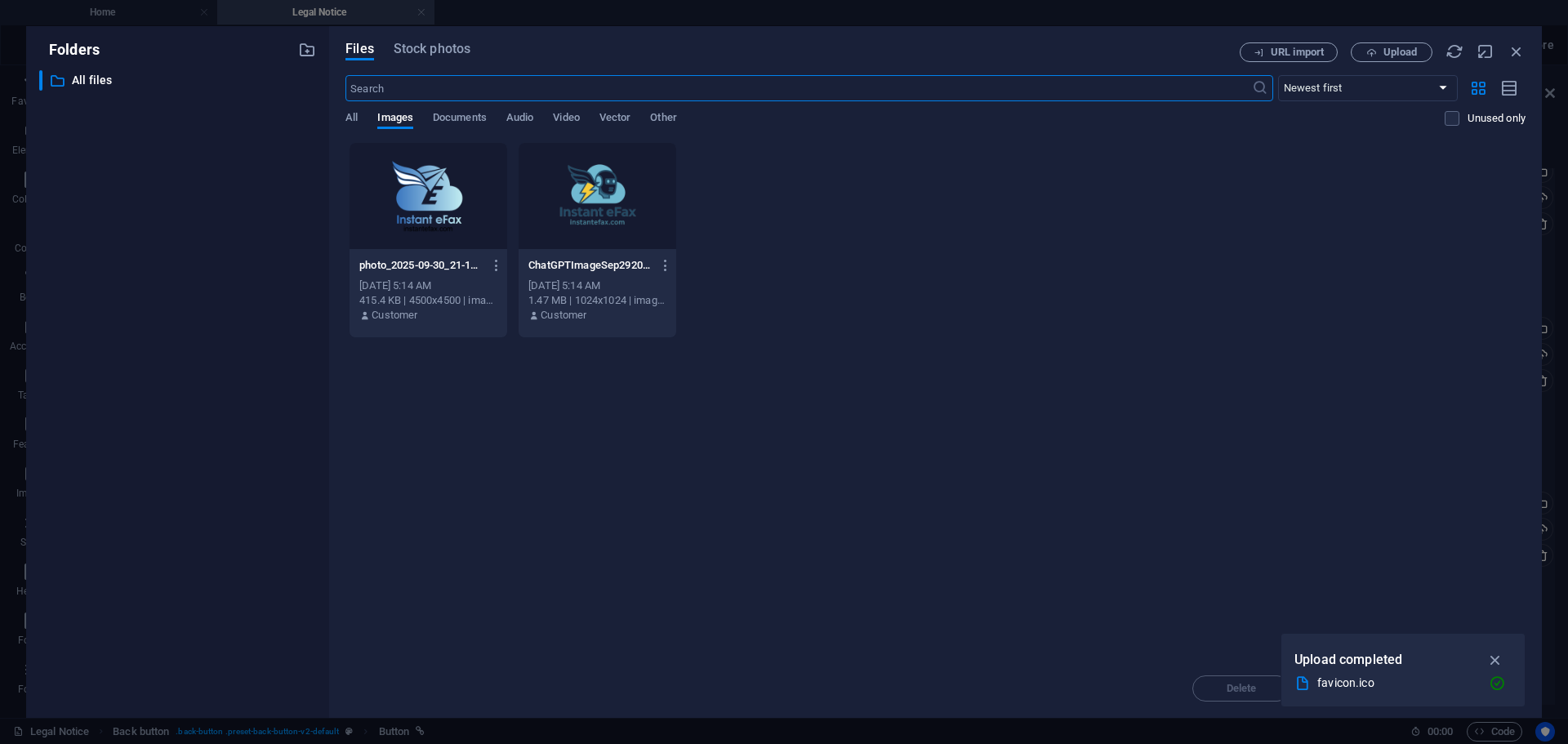
click at [444, 206] on div at bounding box center [428, 195] width 158 height 106
click at [444, 206] on div "1" at bounding box center [428, 195] width 158 height 106
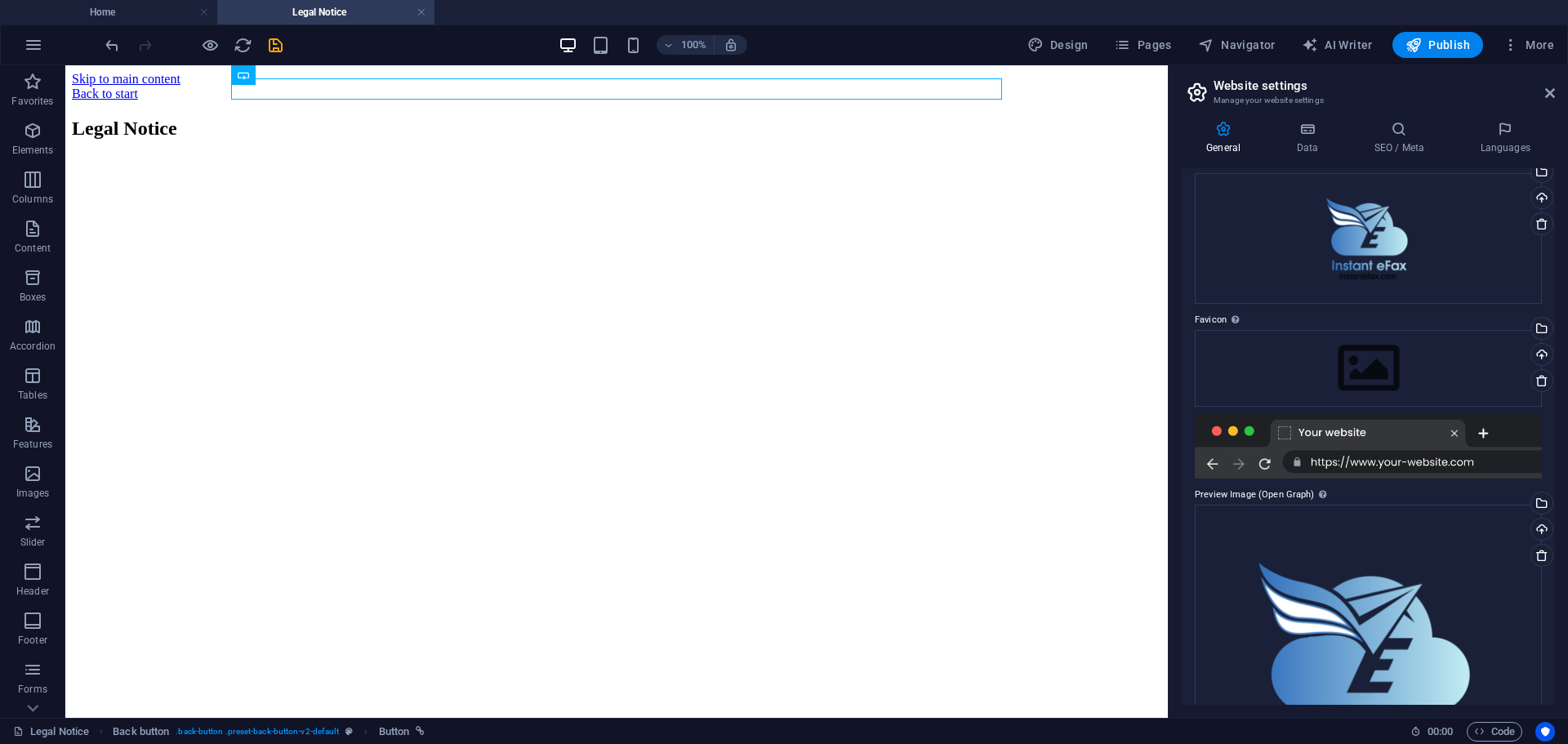
click at [1417, 463] on div at bounding box center [1368, 446] width 347 height 65
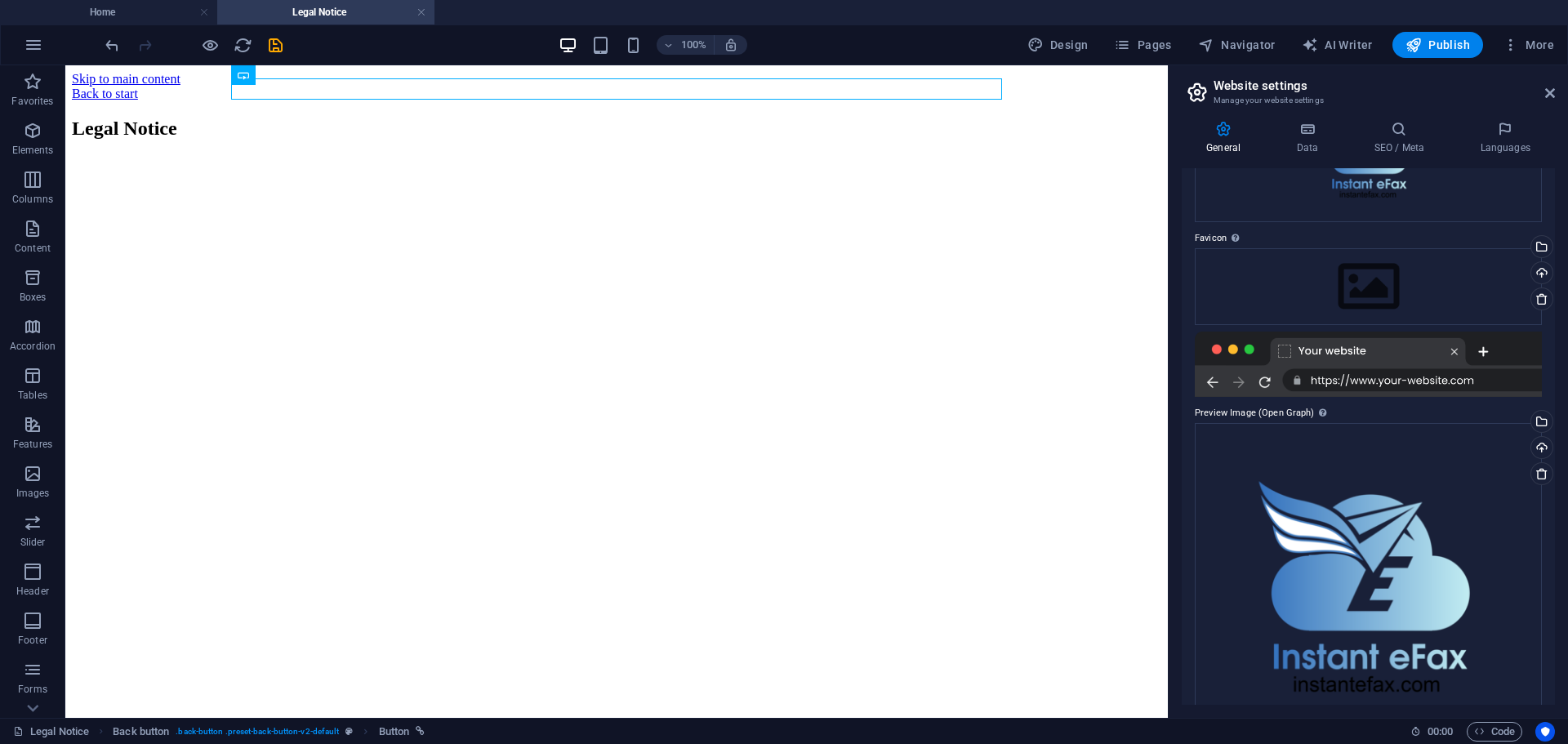
scroll to position [213, 0]
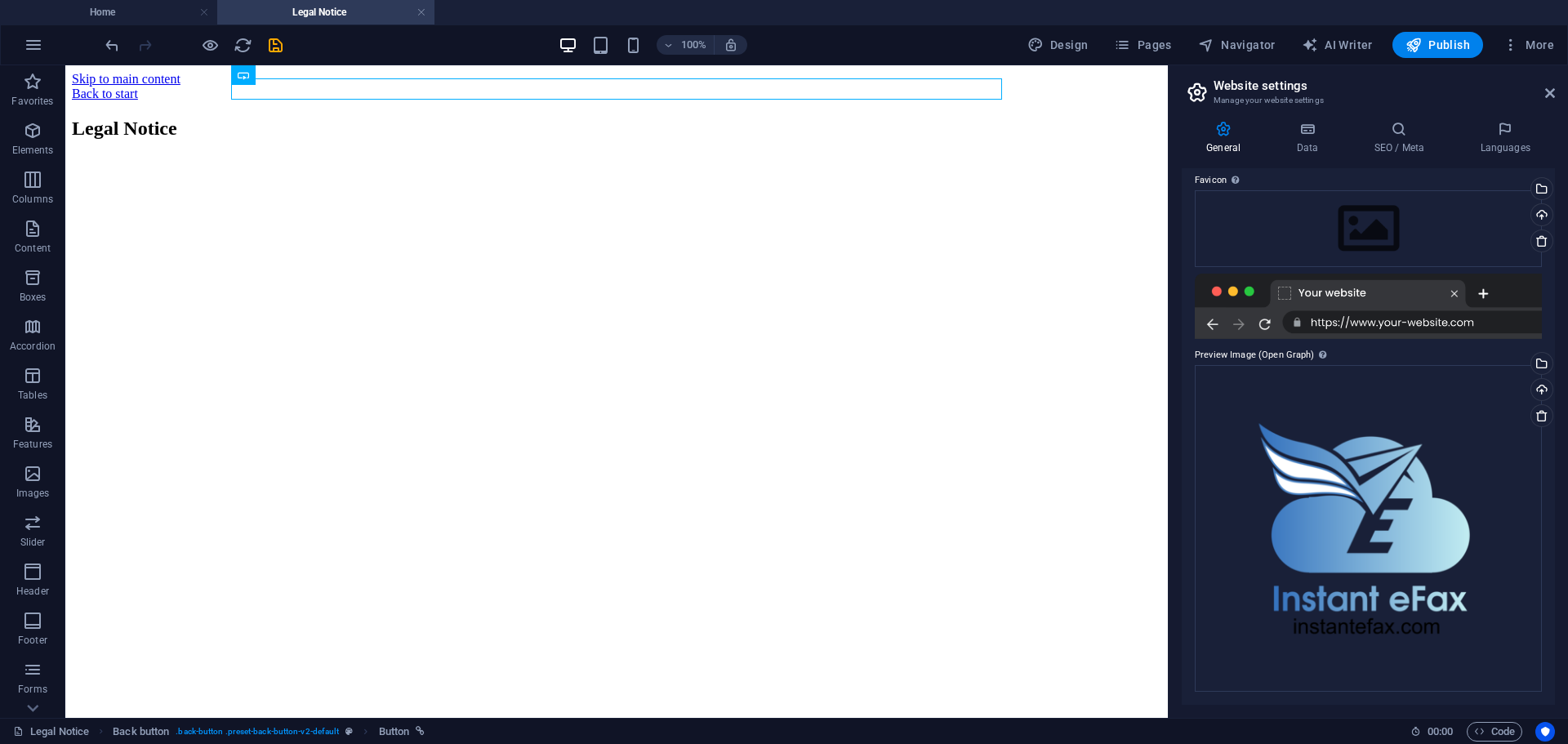
click at [1333, 325] on div at bounding box center [1368, 306] width 347 height 65
click at [1264, 324] on div at bounding box center [1368, 306] width 347 height 65
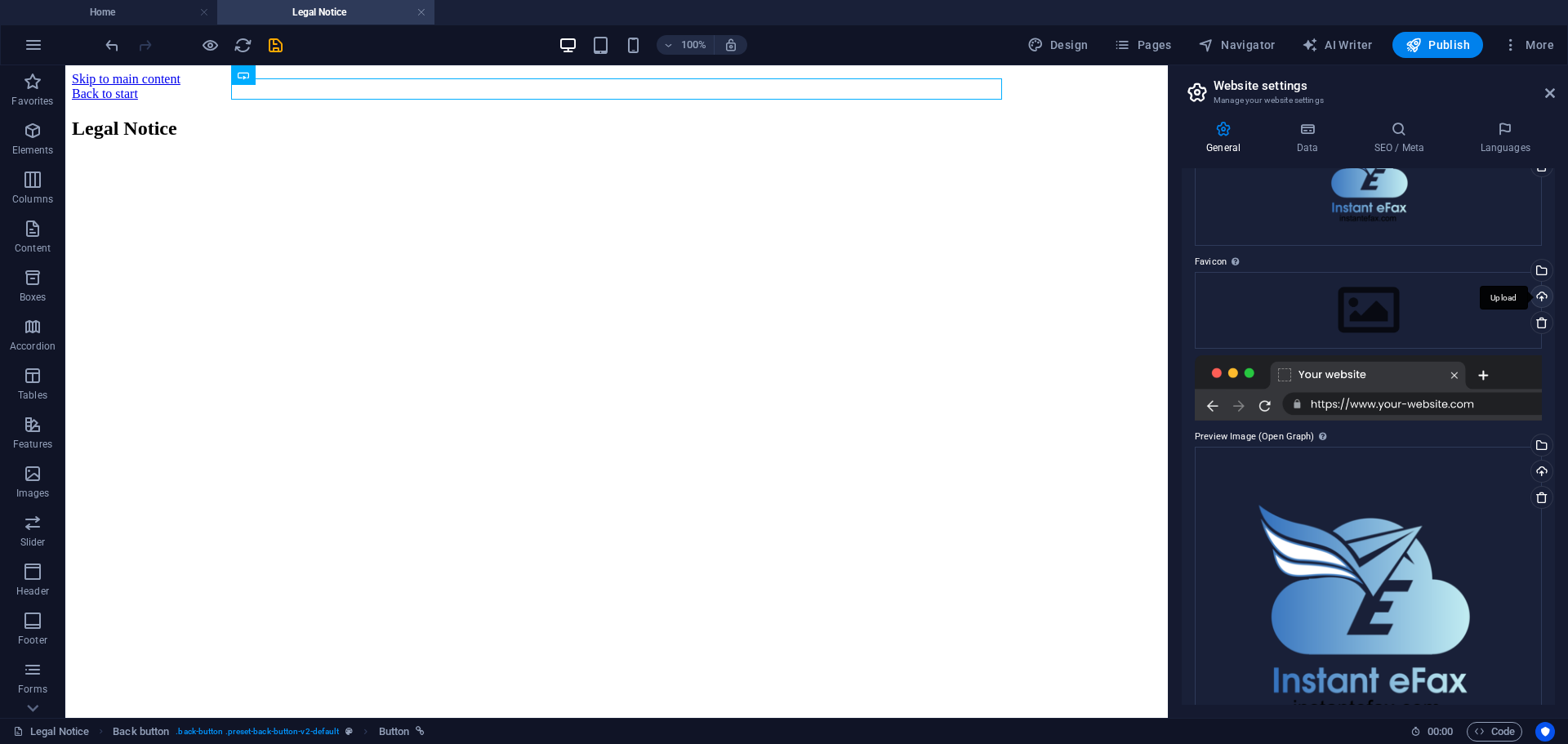
click at [1539, 298] on div "Upload" at bounding box center [1540, 298] width 25 height 25
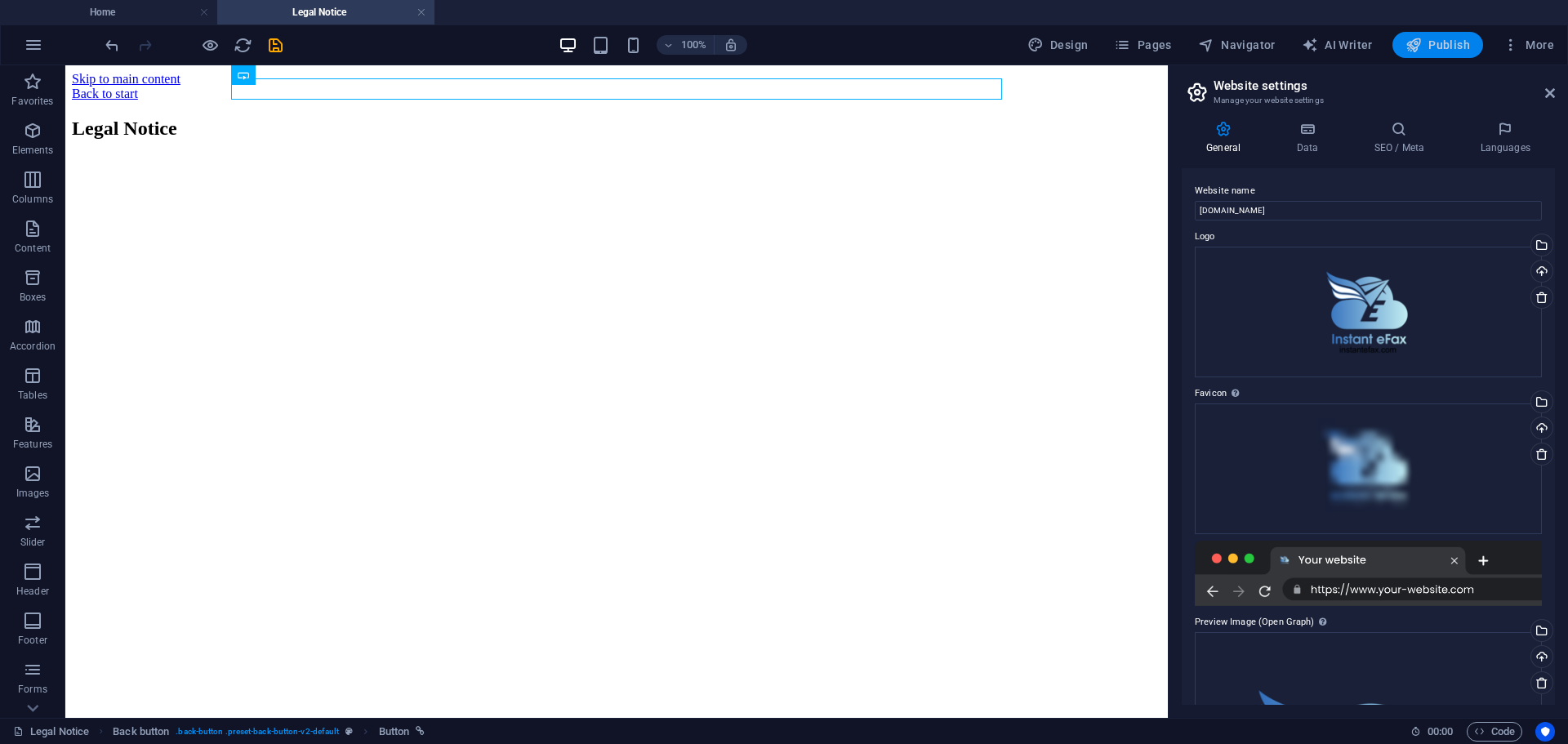
click at [1456, 45] on span "Publish" at bounding box center [1438, 44] width 64 height 16
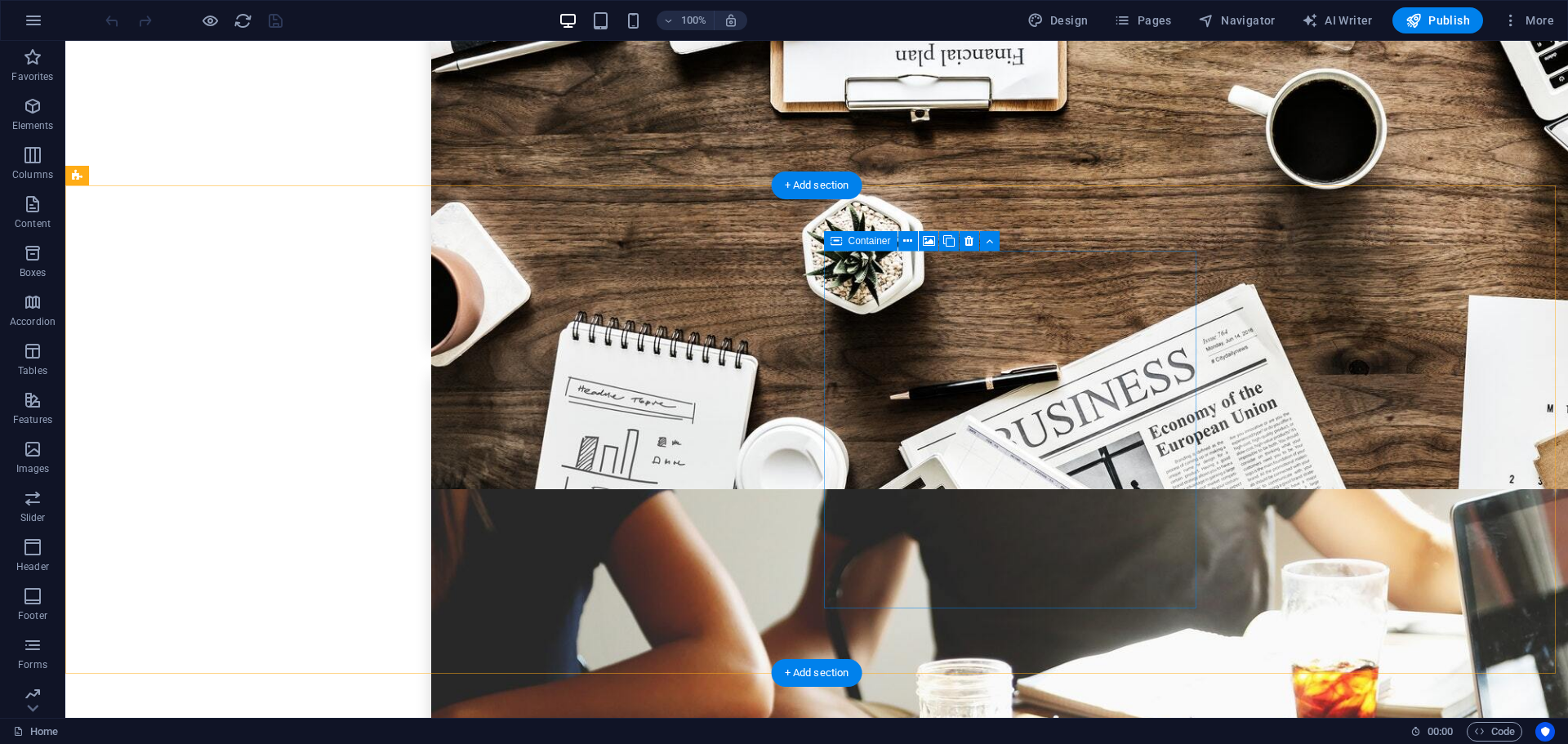
scroll to position [4023, 0]
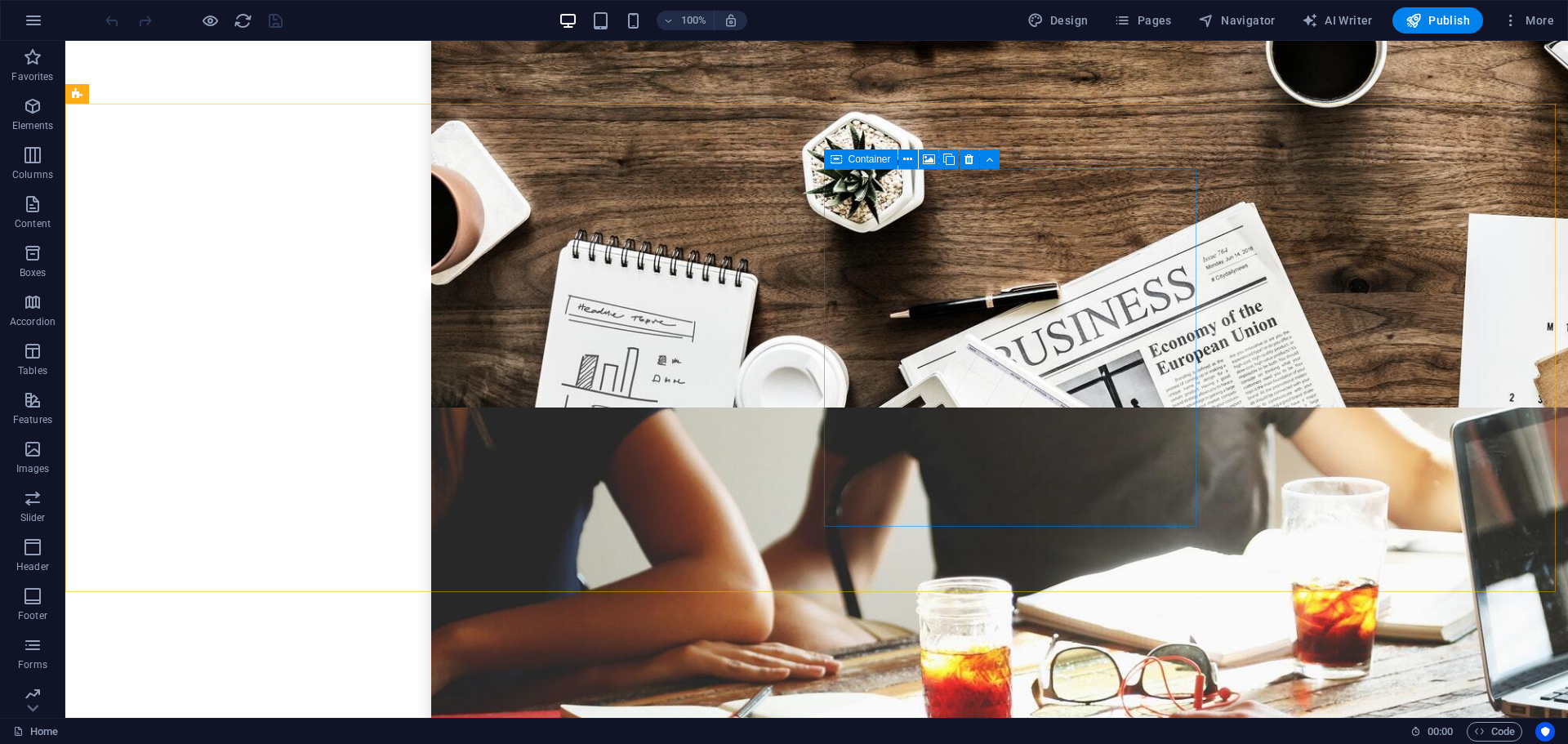
click at [865, 161] on span "Container" at bounding box center [869, 159] width 42 height 9
click at [865, 161] on span "Container" at bounding box center [869, 159] width 42 height 9
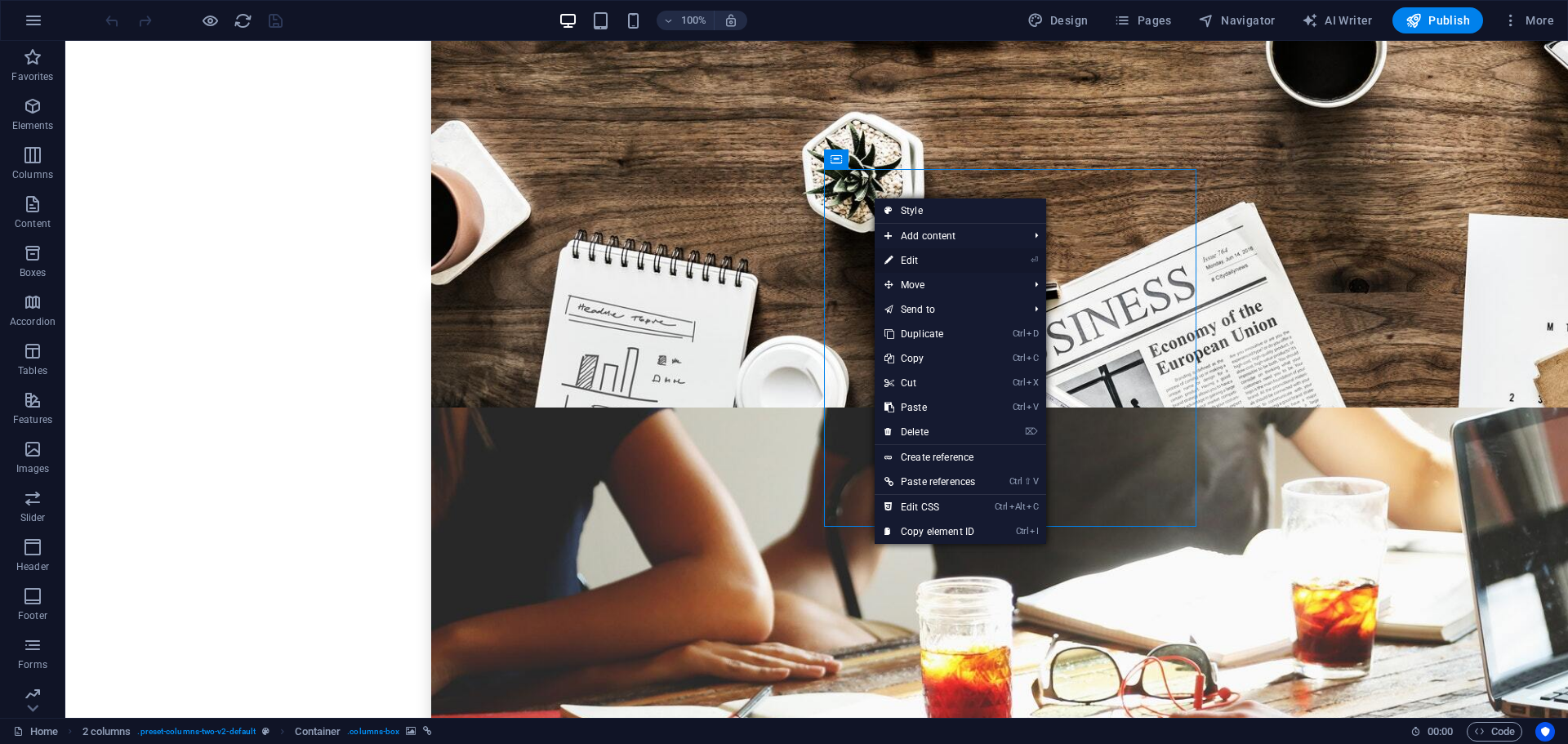
click at [915, 258] on link "⏎ Edit" at bounding box center [929, 261] width 110 height 25
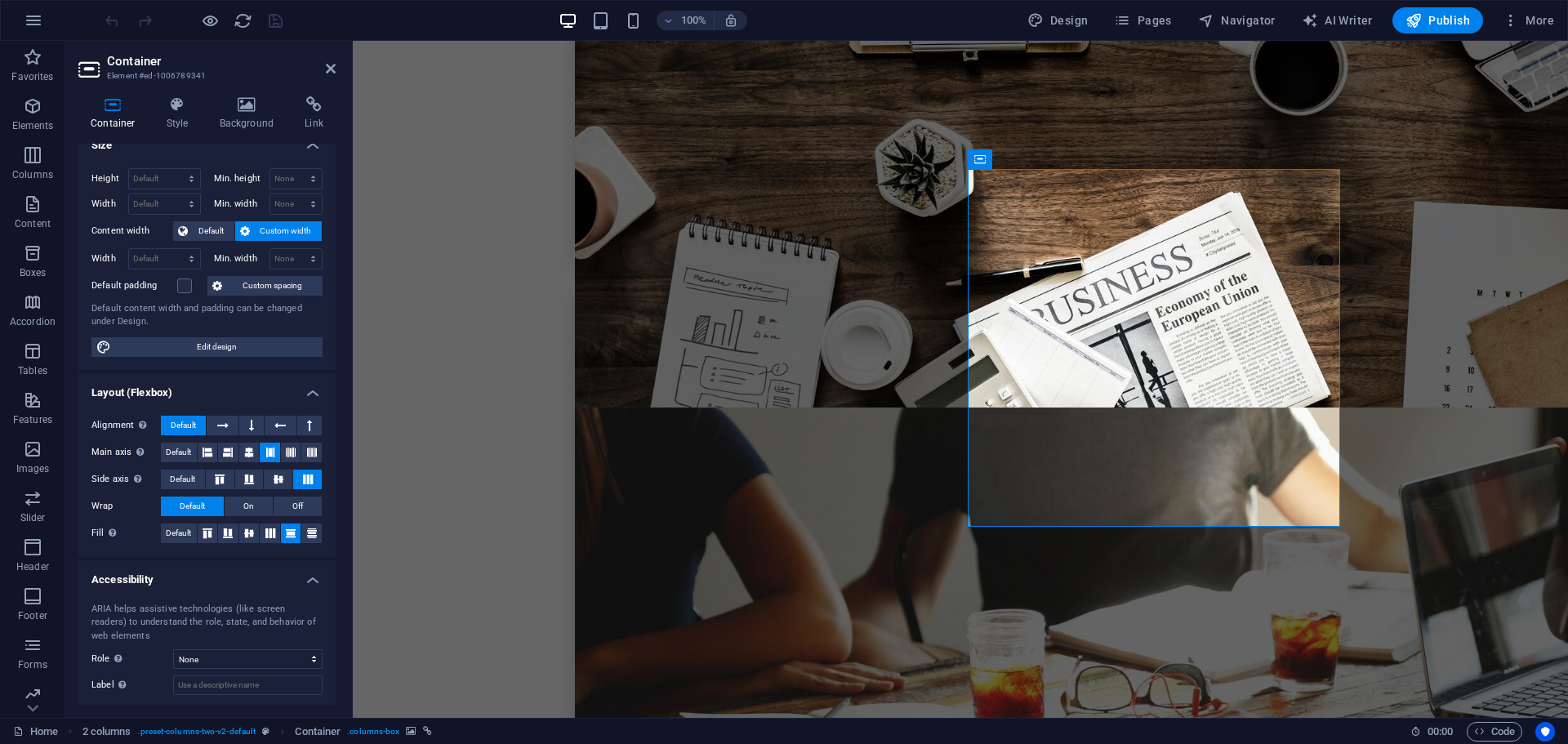
scroll to position [0, 0]
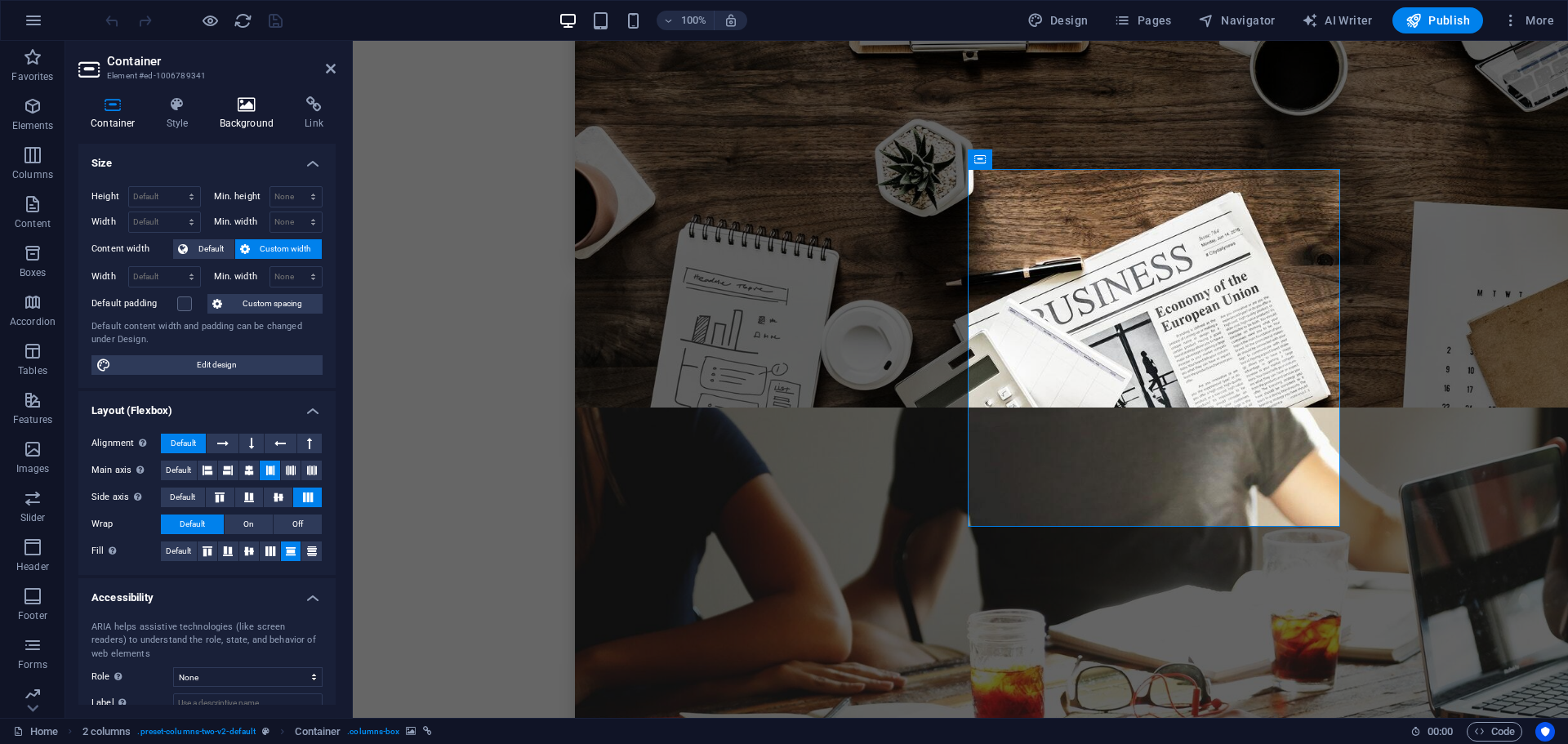
click at [253, 110] on icon at bounding box center [247, 104] width 79 height 16
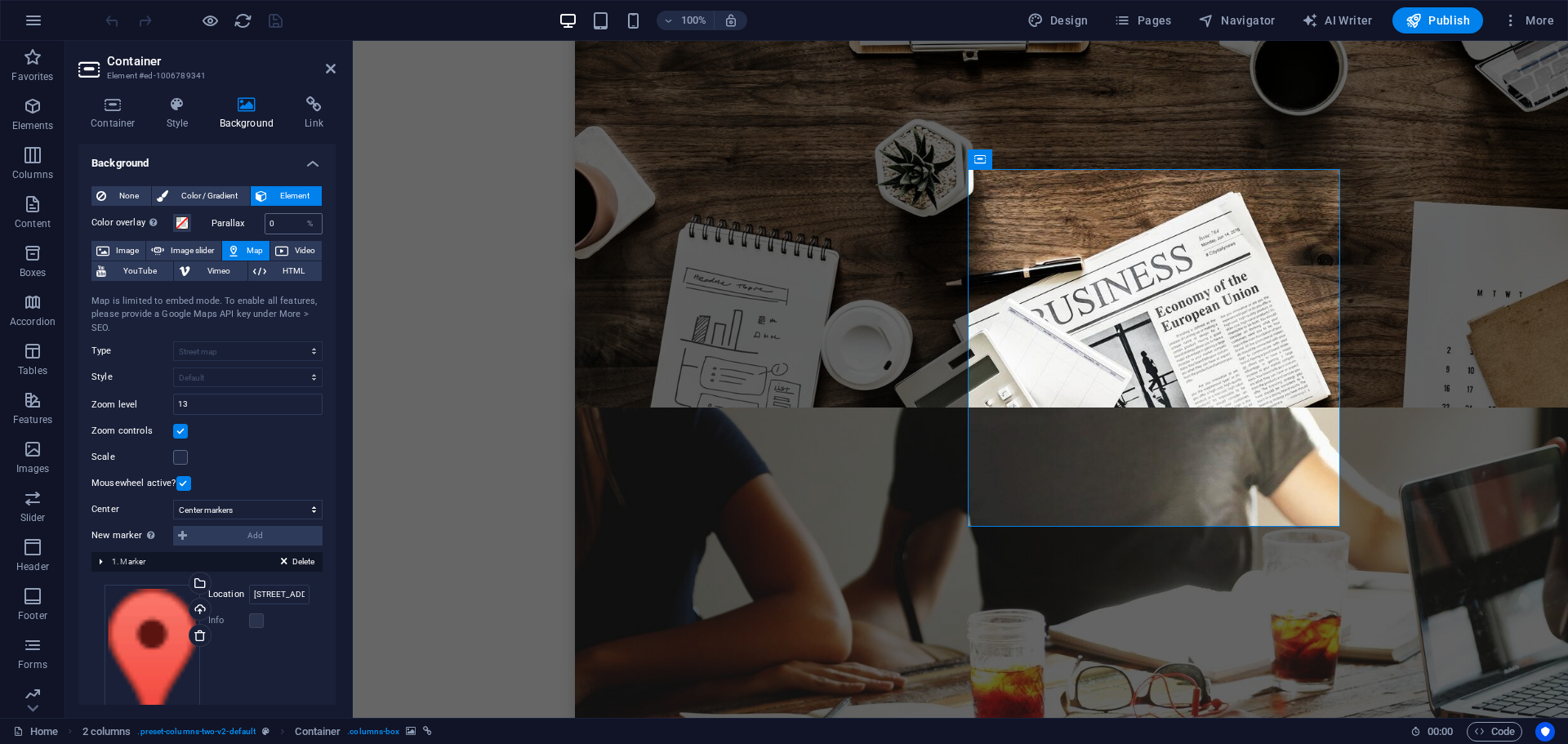
scroll to position [70, 0]
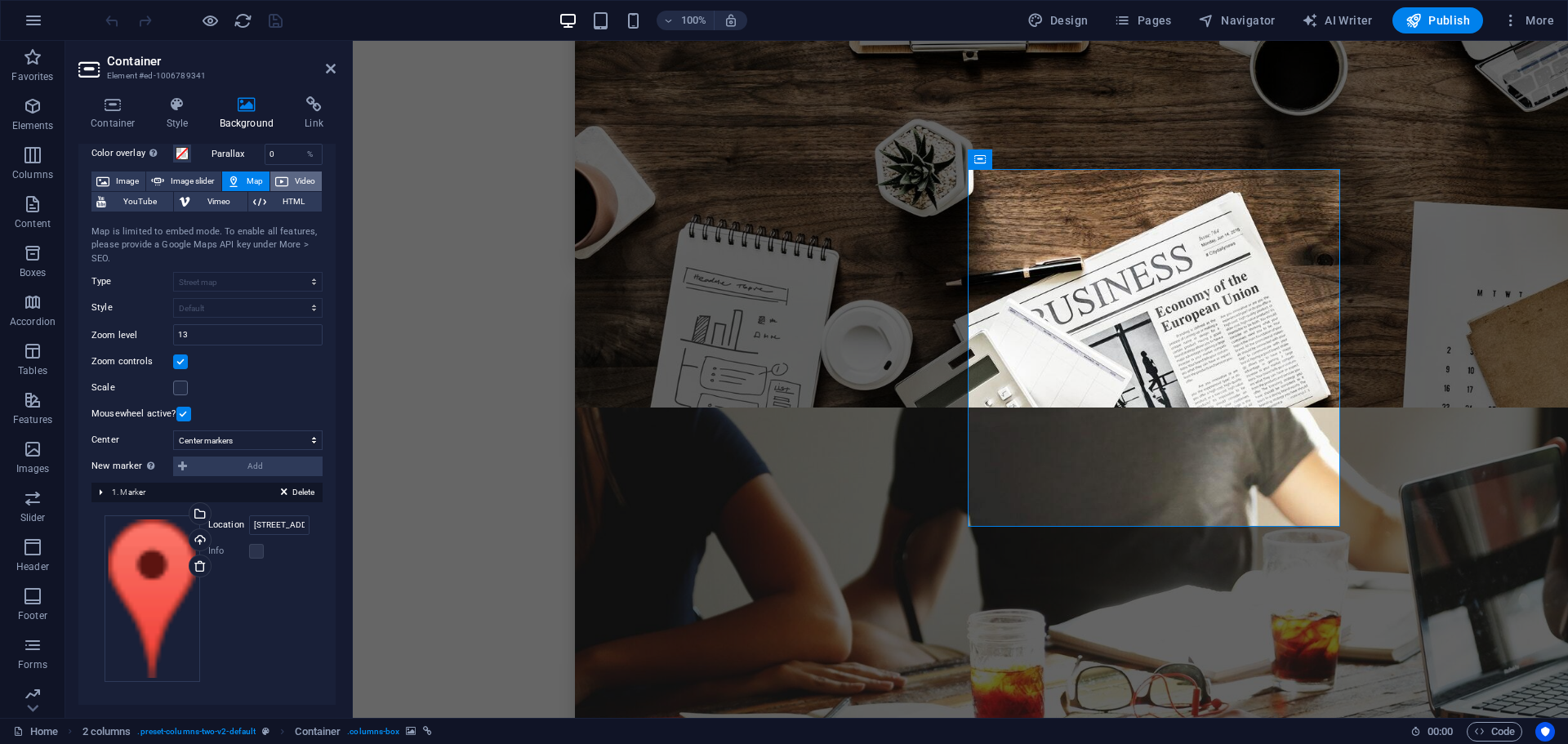
click at [287, 182] on button "Video" at bounding box center [295, 181] width 51 height 20
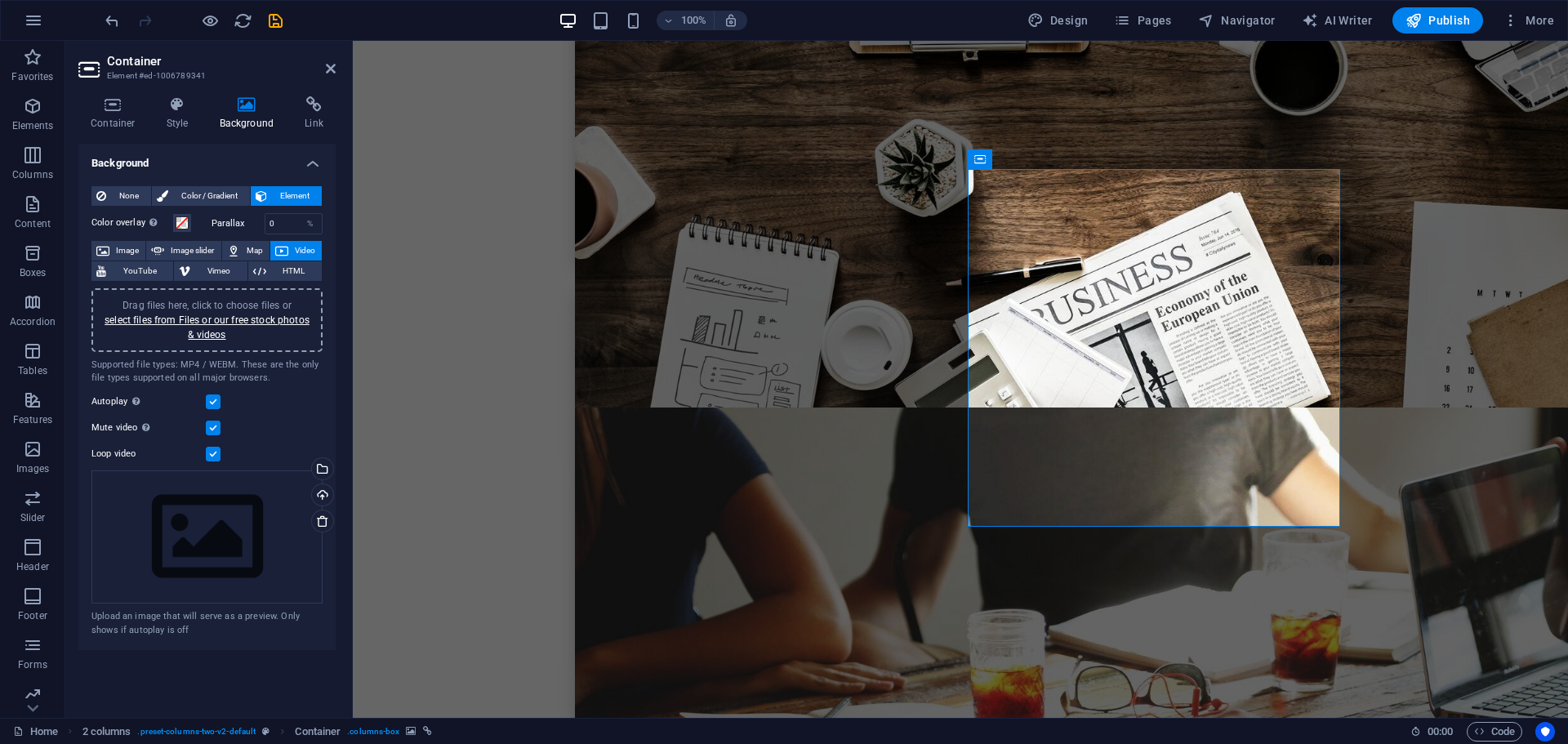
scroll to position [0, 0]
click at [291, 269] on span "HTML" at bounding box center [294, 271] width 45 height 20
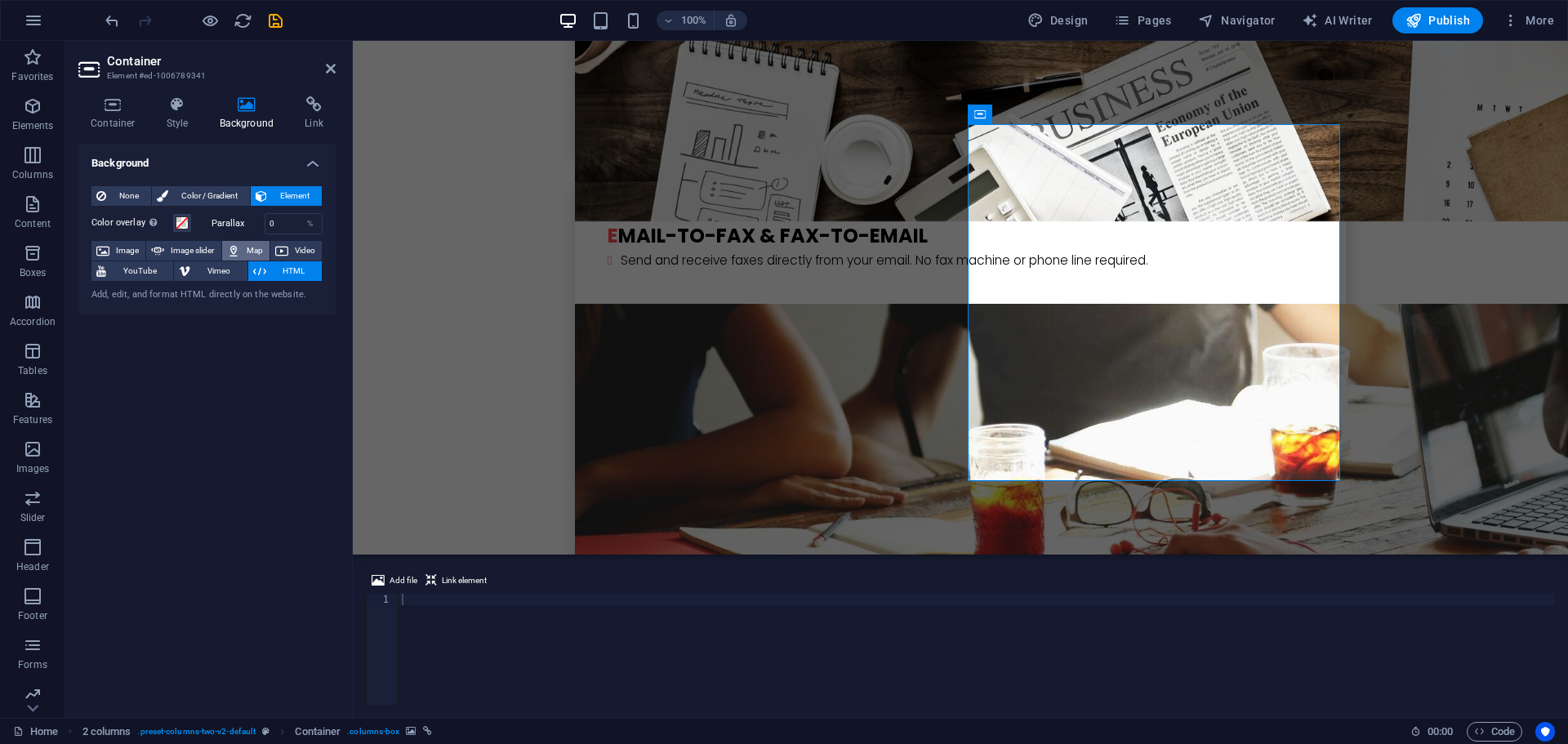
click at [249, 246] on span "Map" at bounding box center [254, 250] width 20 height 20
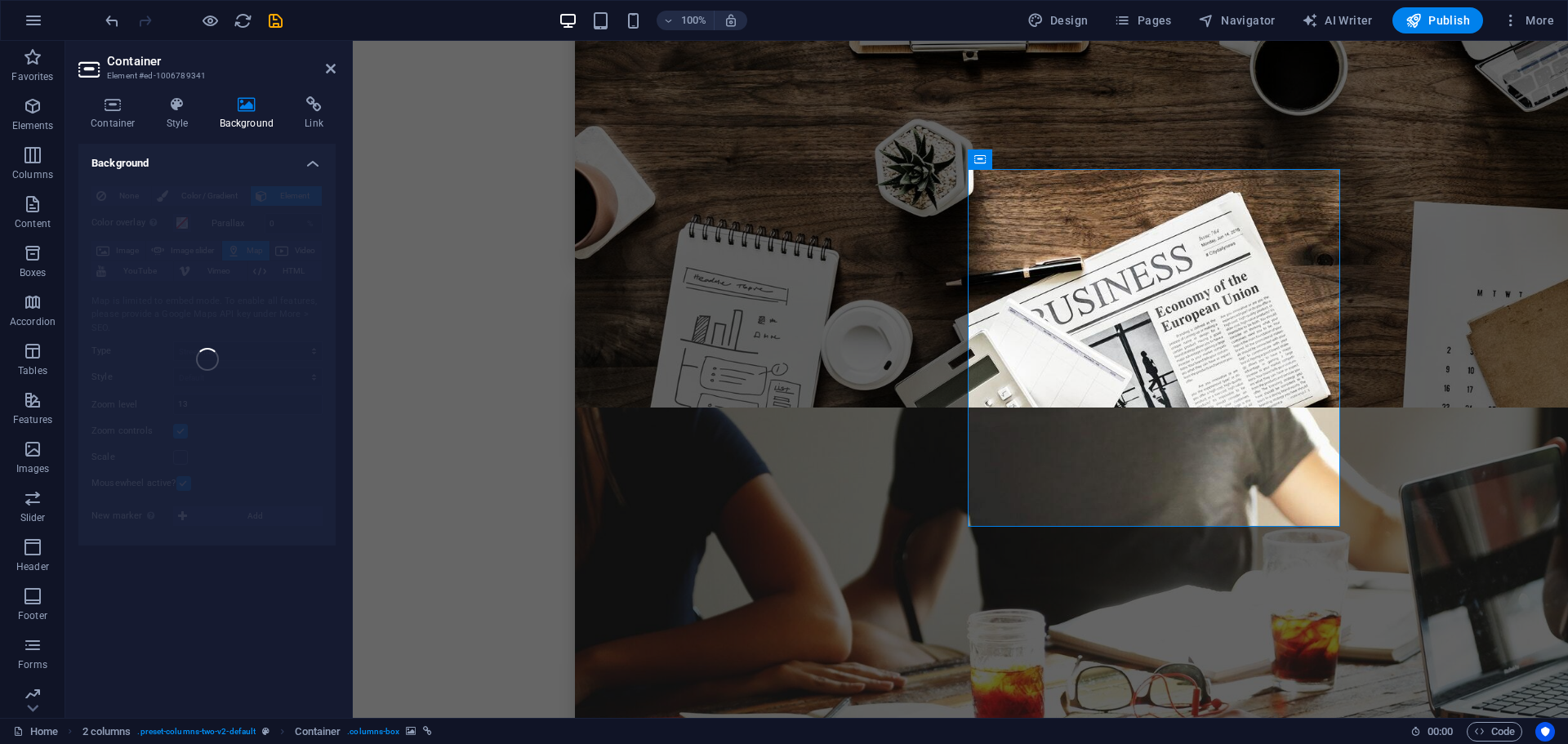
click at [185, 248] on div "None Color / Gradient Element Stretch background to full-width Color overlay Pl…" at bounding box center [207, 359] width 257 height 373
click at [1441, 16] on span "Publish" at bounding box center [1438, 20] width 64 height 16
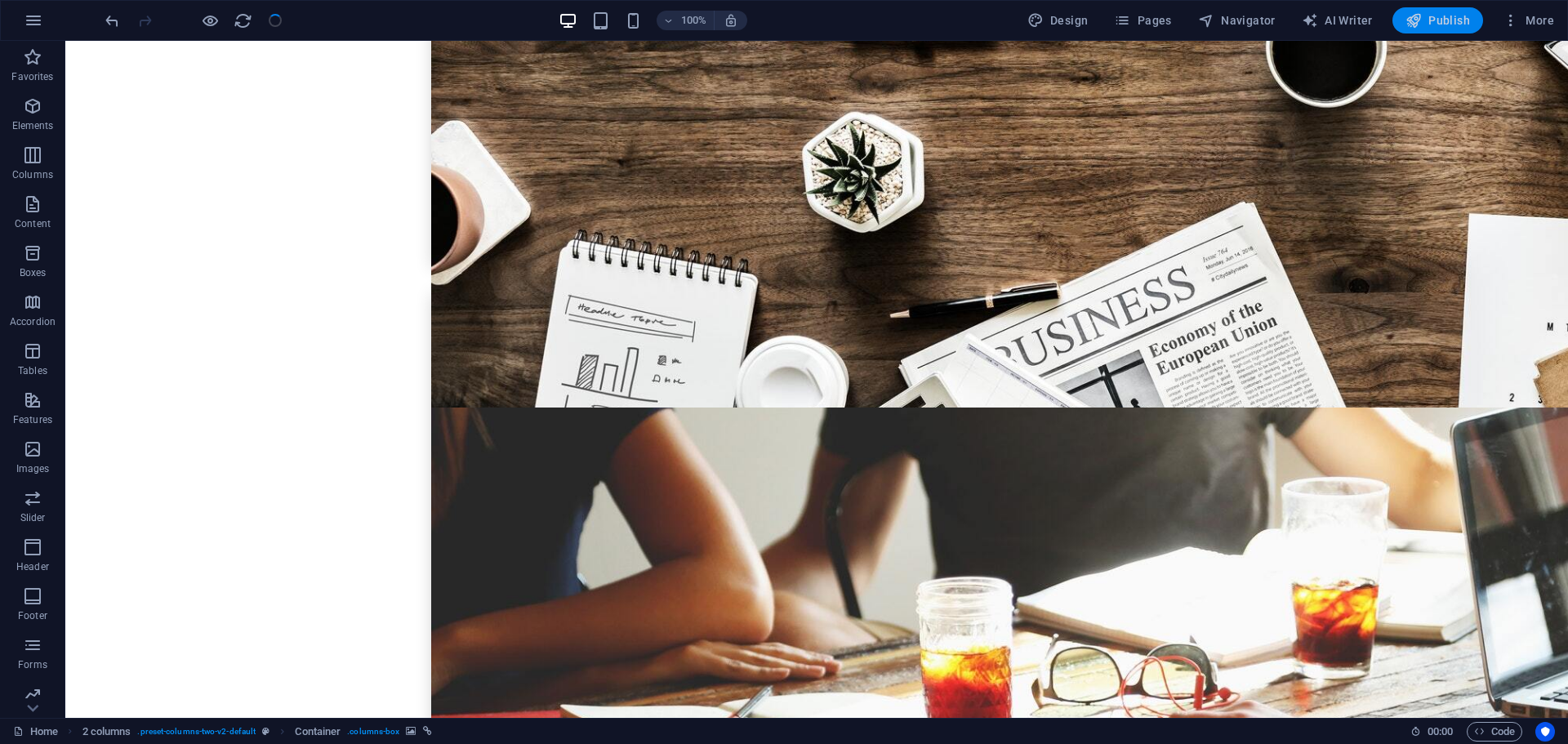
checkbox input "false"
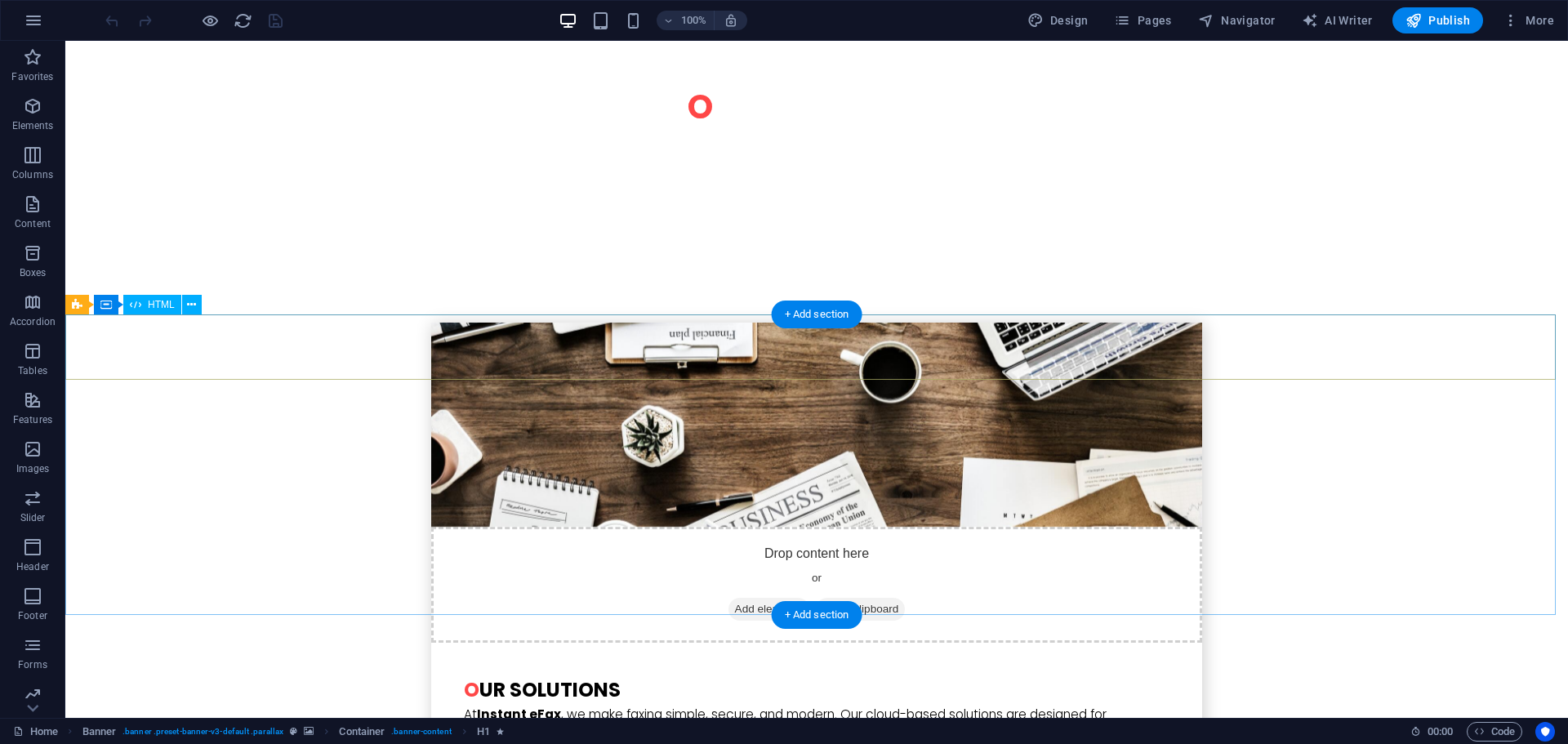
scroll to position [4084, 0]
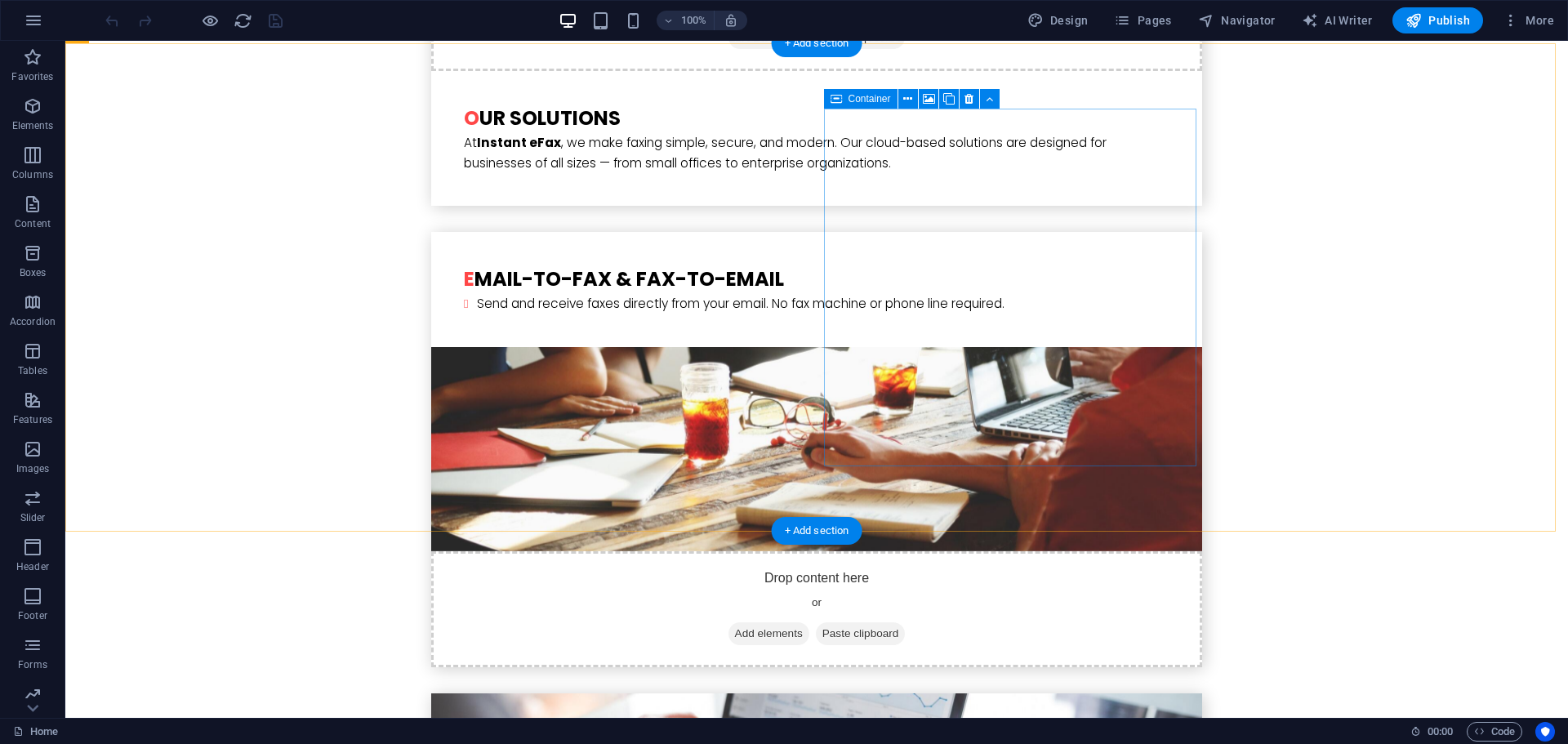
drag, startPoint x: 913, startPoint y: 124, endPoint x: 916, endPoint y: 111, distance: 13.3
click at [910, 100] on icon at bounding box center [908, 99] width 9 height 17
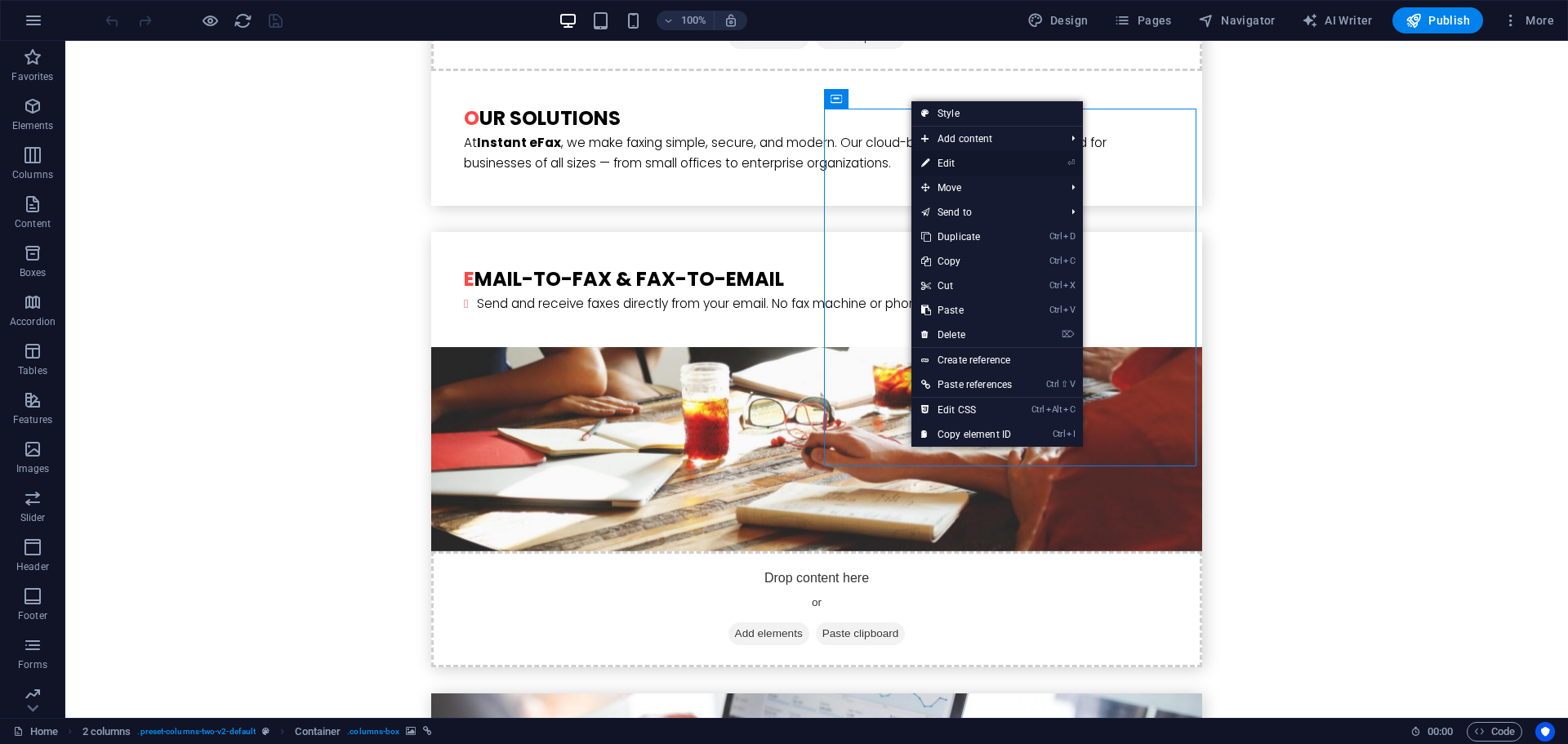
click at [950, 161] on link "⏎ Edit" at bounding box center [966, 163] width 110 height 25
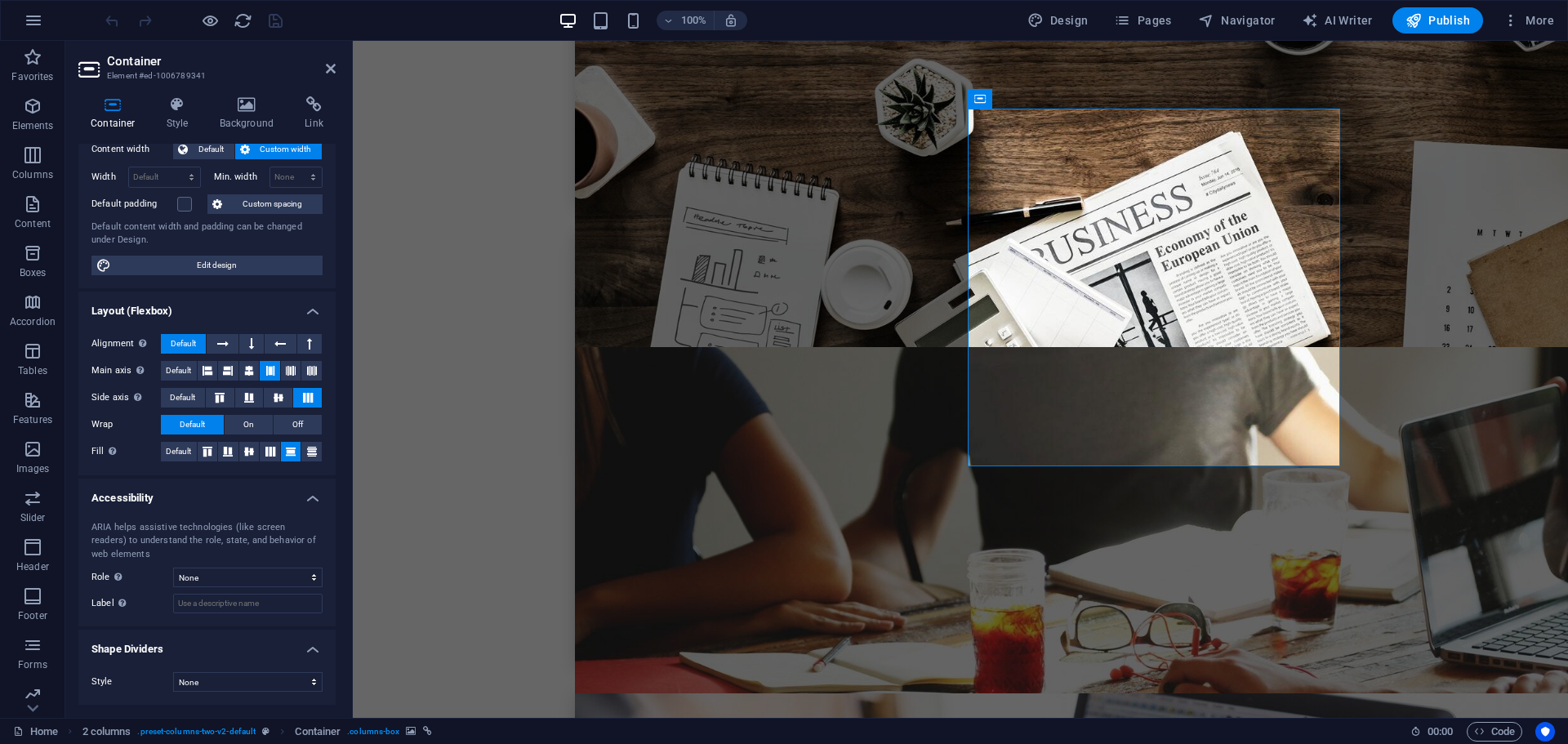
scroll to position [0, 0]
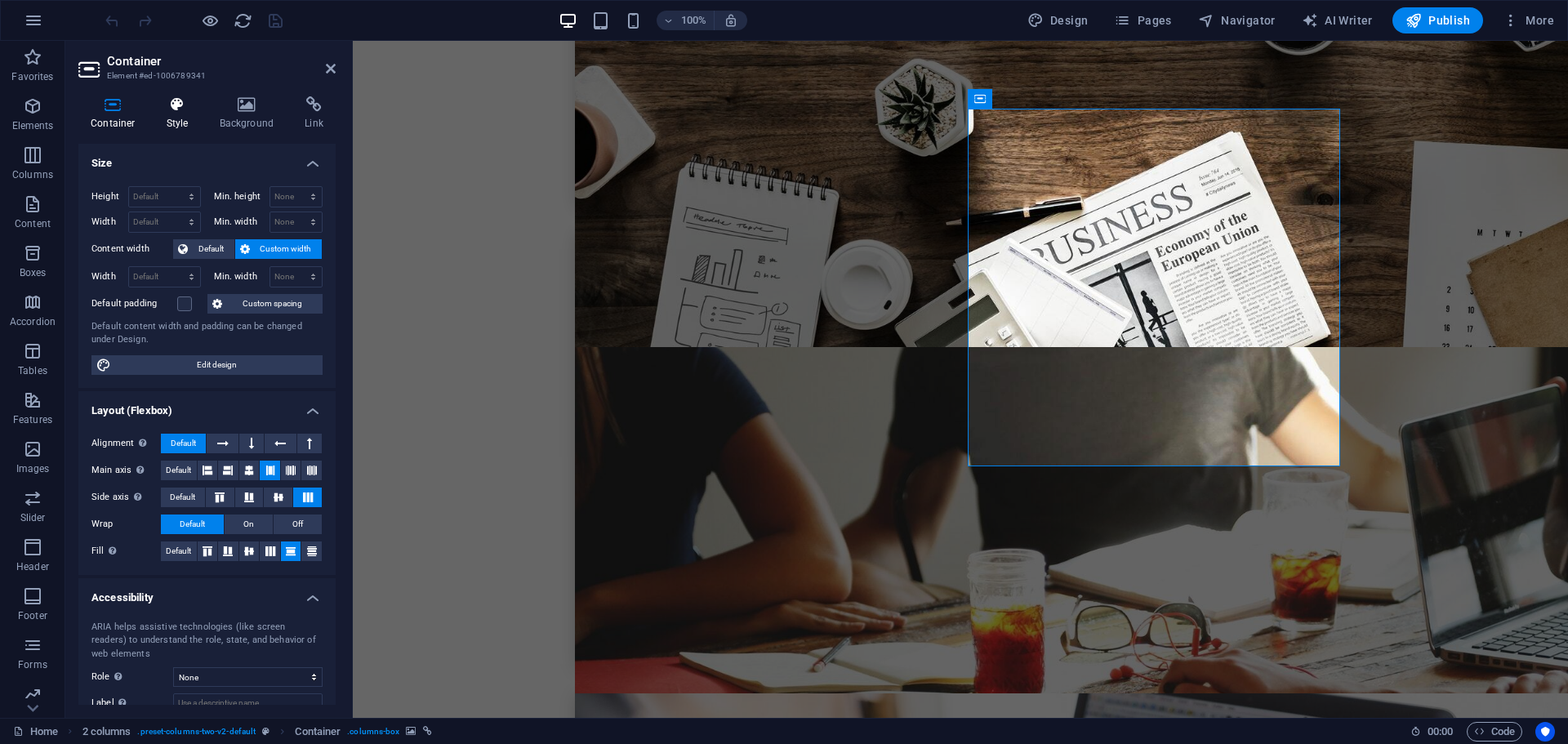
click at [178, 110] on icon at bounding box center [177, 104] width 46 height 16
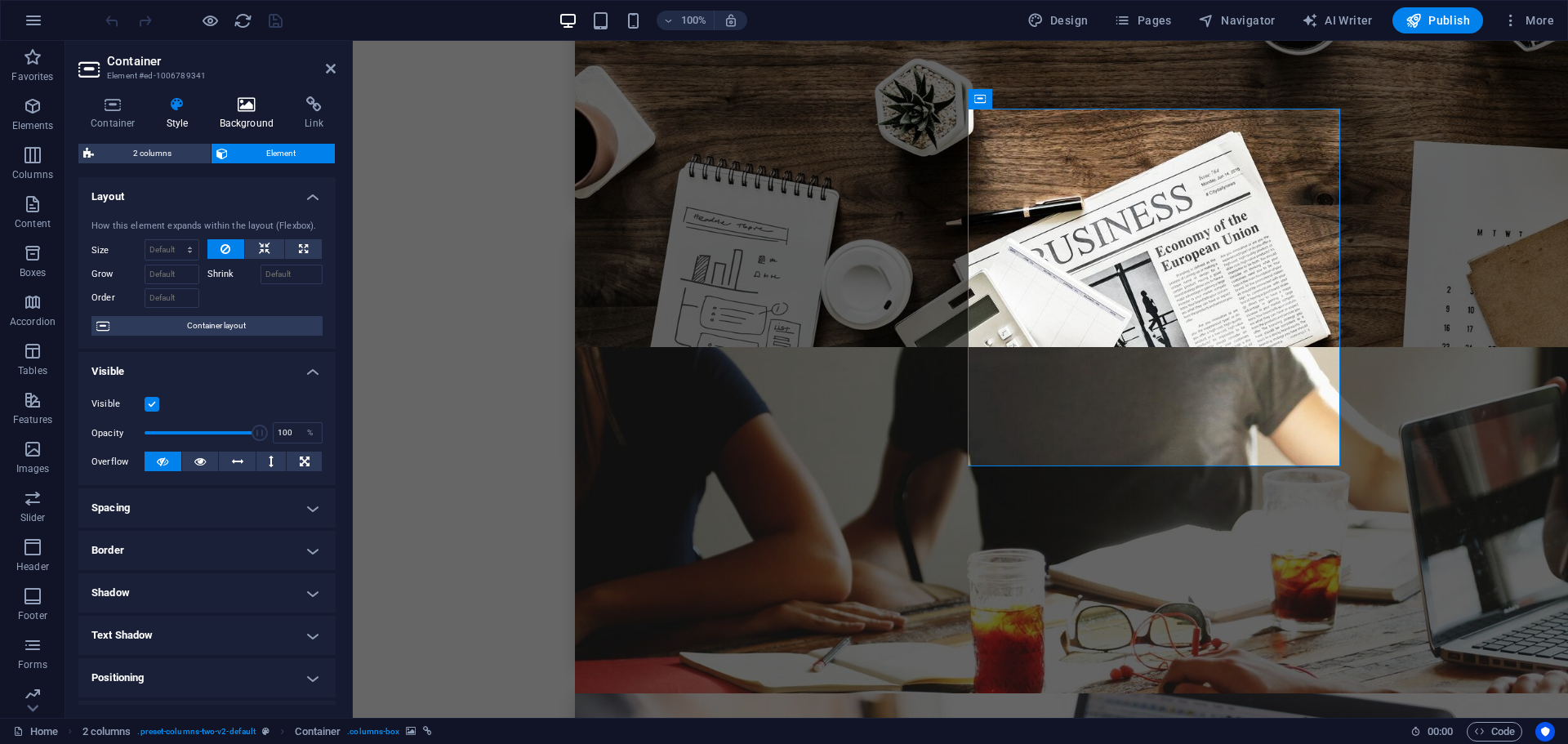
click at [245, 108] on icon at bounding box center [247, 104] width 79 height 16
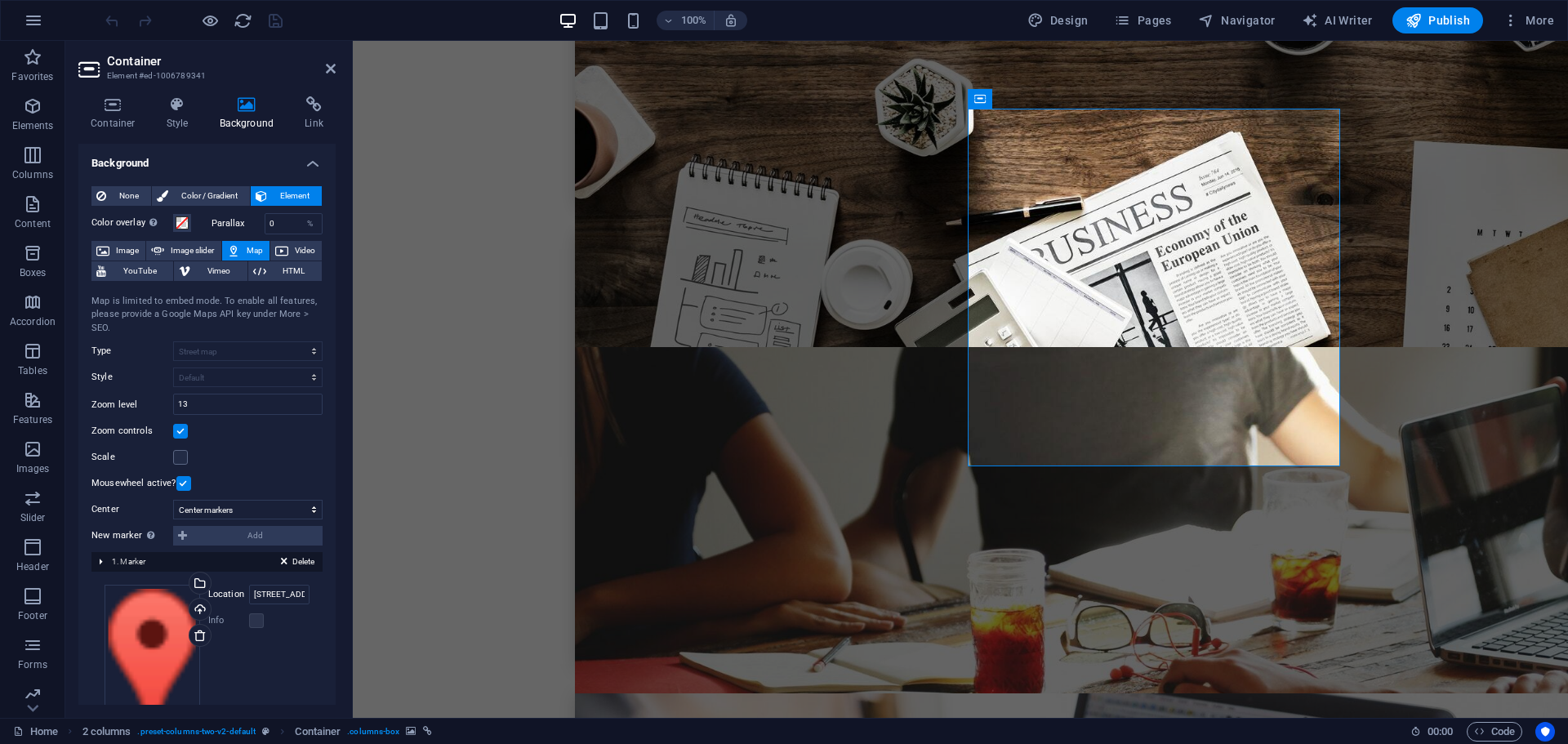
click at [237, 250] on icon at bounding box center [233, 250] width 13 height 20
click at [188, 251] on span "Image slider" at bounding box center [192, 250] width 46 height 20
select select "ms"
select select "s"
select select "progressive"
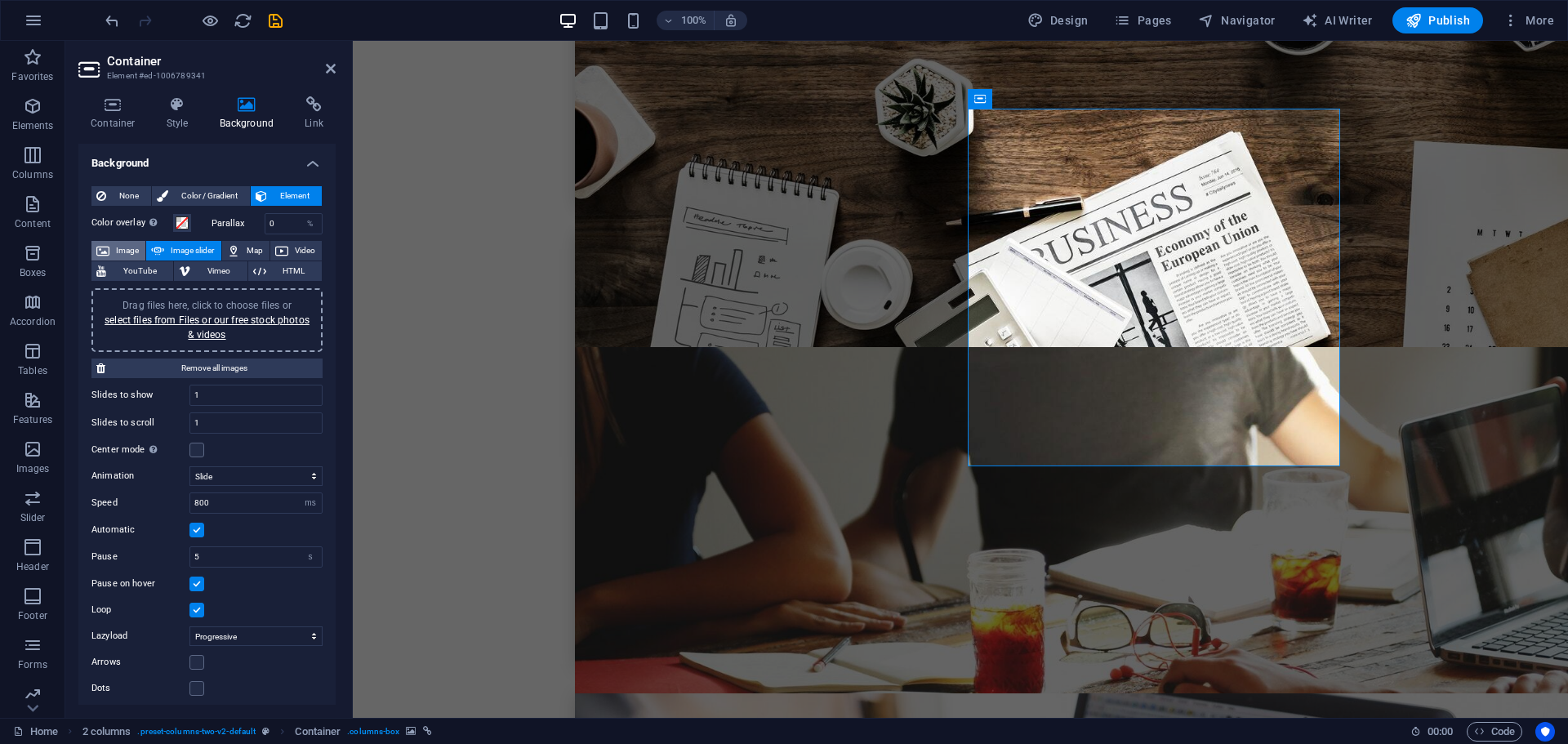
click at [127, 249] on span "Image" at bounding box center [127, 250] width 26 height 20
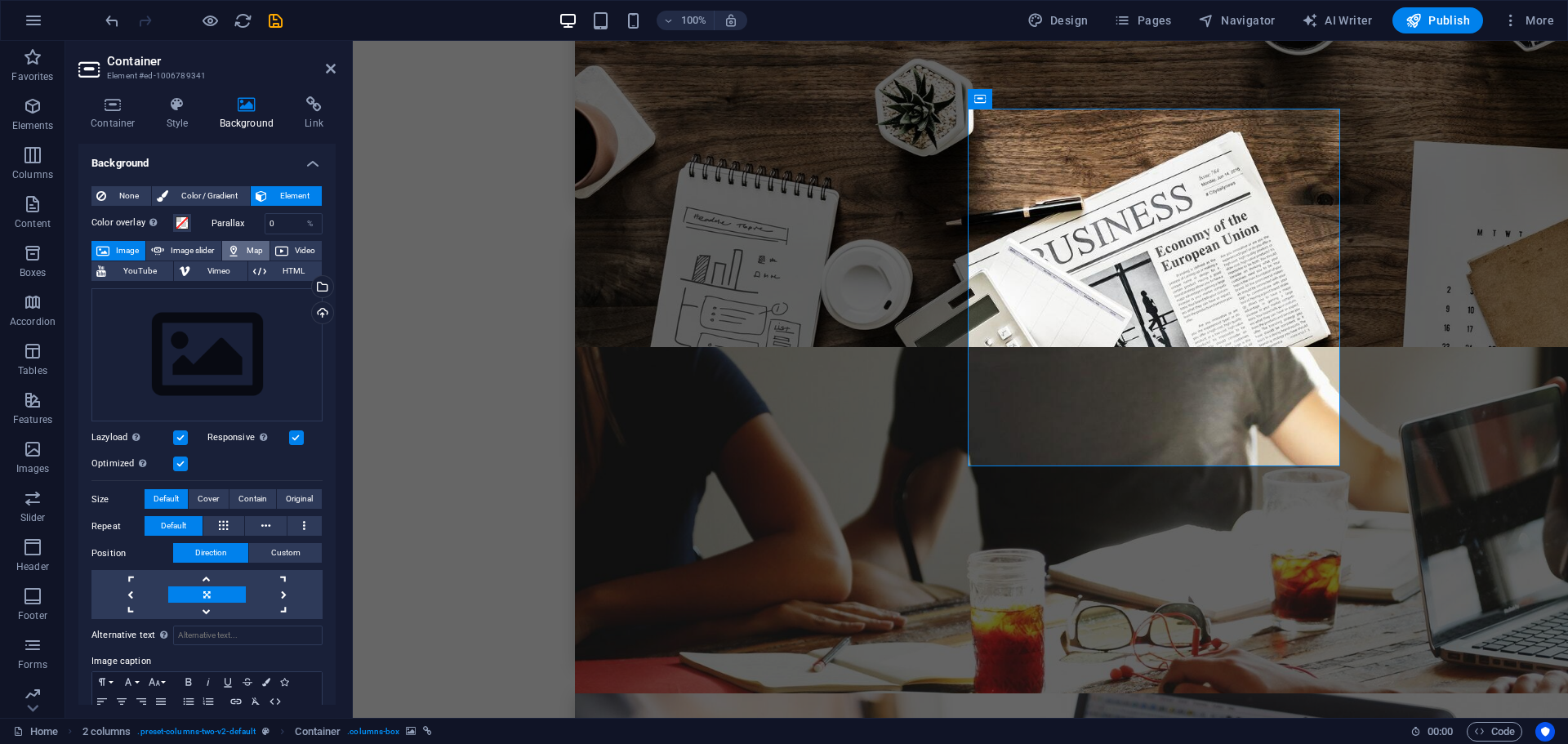
click at [251, 246] on span "Map" at bounding box center [254, 250] width 20 height 20
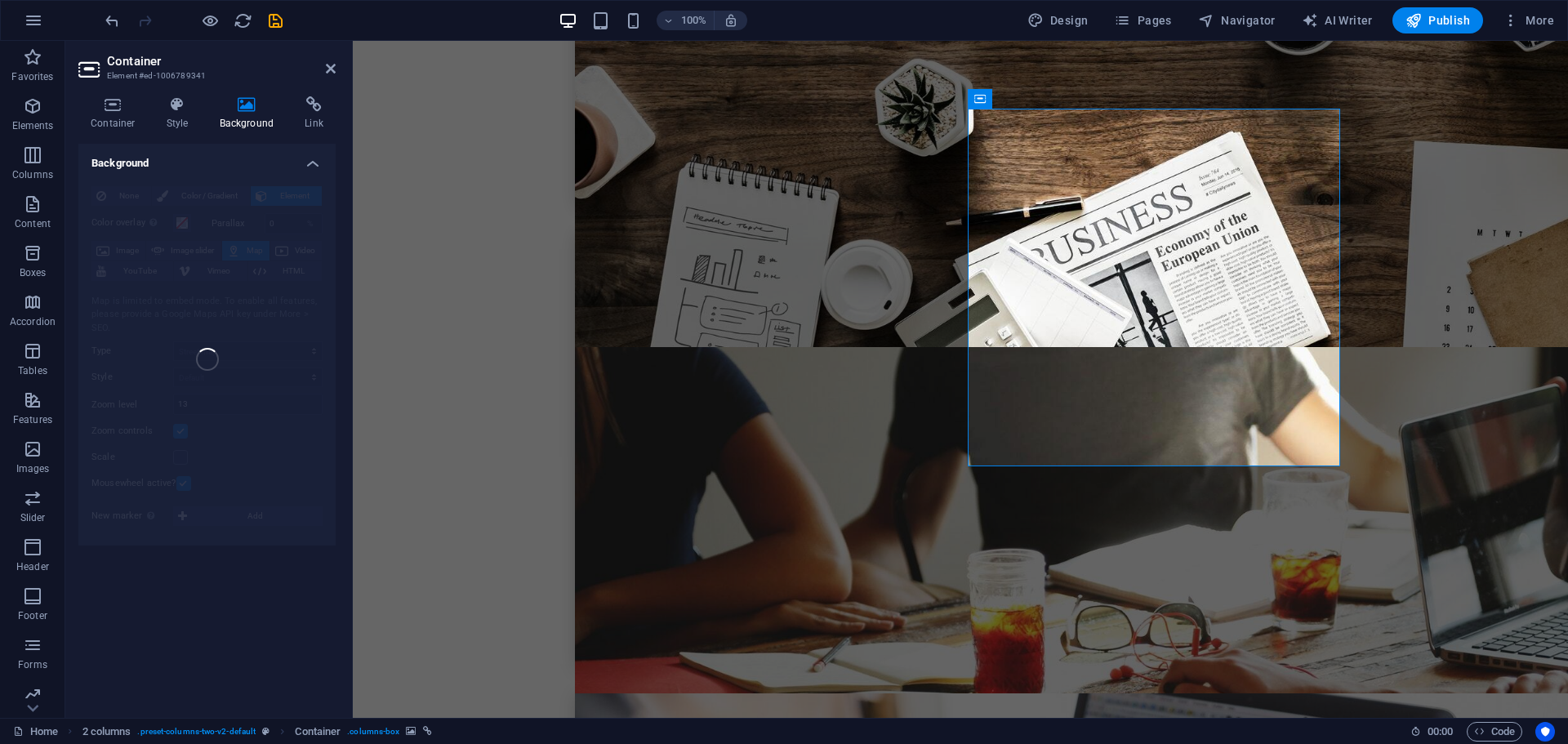
click at [1053, 97] on icon at bounding box center [1052, 99] width 9 height 17
click at [1074, 96] on icon at bounding box center [1072, 99] width 12 height 17
click at [1072, 99] on icon at bounding box center [1072, 99] width 12 height 17
click at [317, 162] on h4 "Background" at bounding box center [207, 158] width 257 height 29
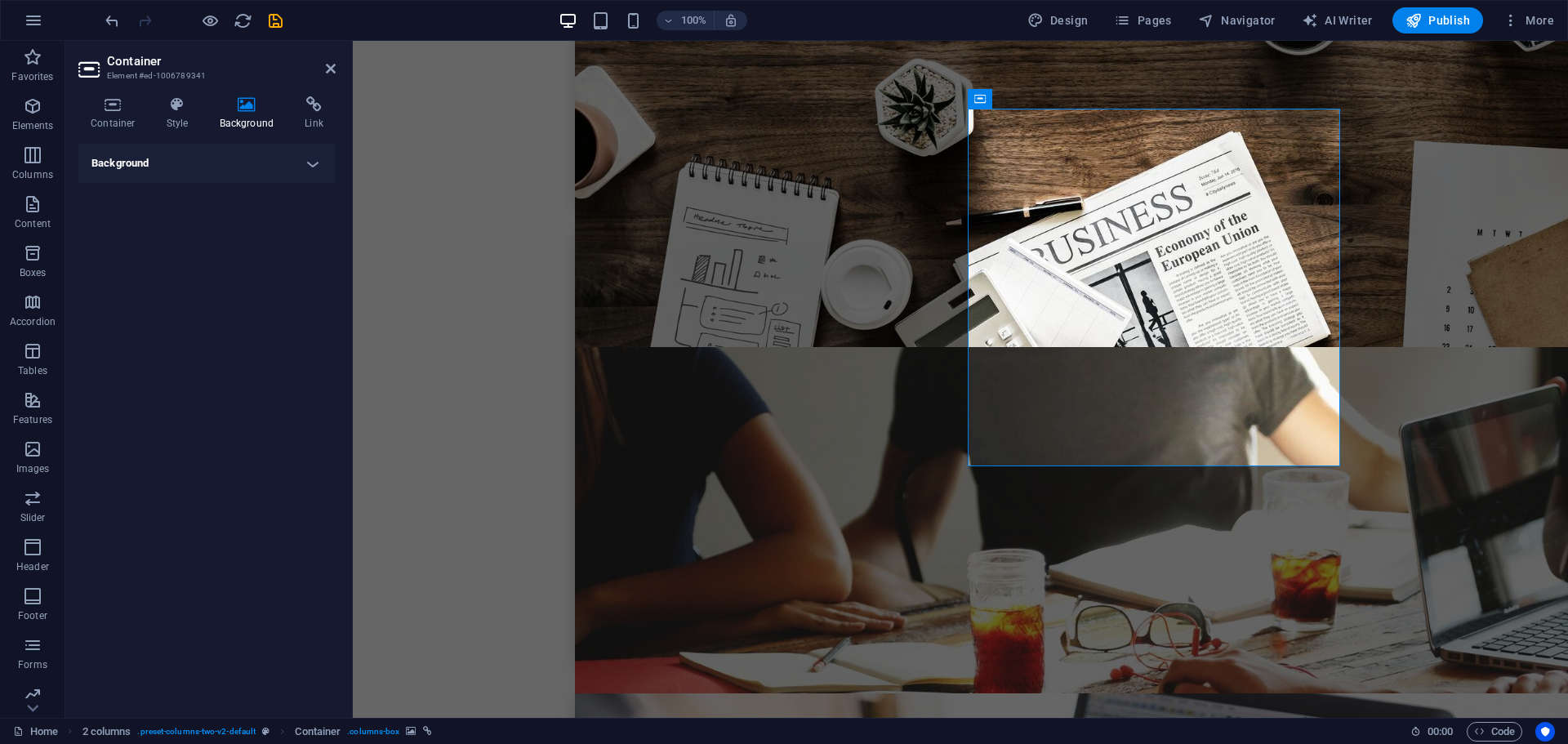
click at [335, 67] on aside "Container Element #ed-1006789341 Container Style Background Link Size Height De…" at bounding box center [209, 379] width 287 height 677
click at [329, 69] on icon at bounding box center [330, 69] width 9 height 13
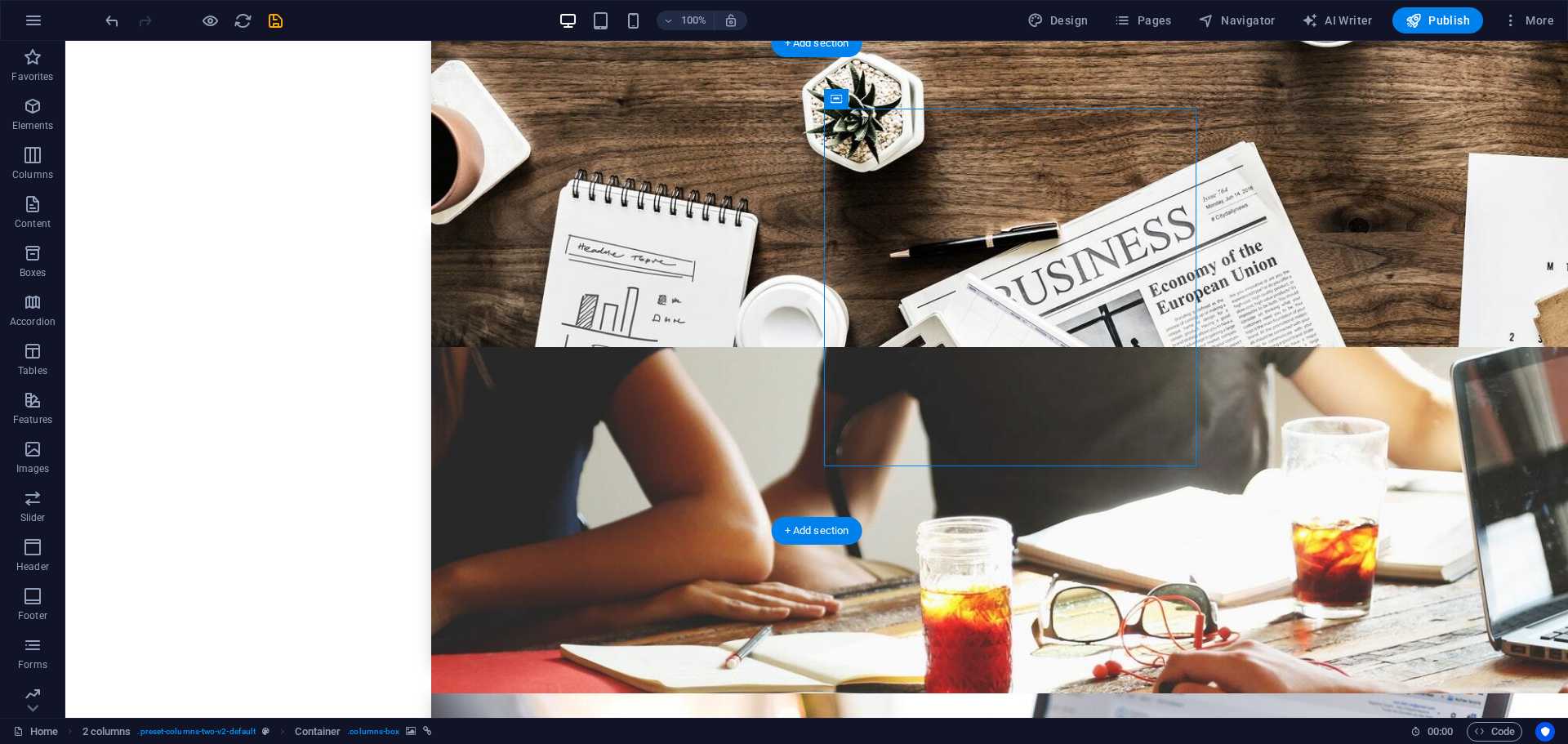
drag, startPoint x: 976, startPoint y: 215, endPoint x: 973, endPoint y: 200, distance: 15.3
click at [909, 98] on icon at bounding box center [908, 99] width 9 height 17
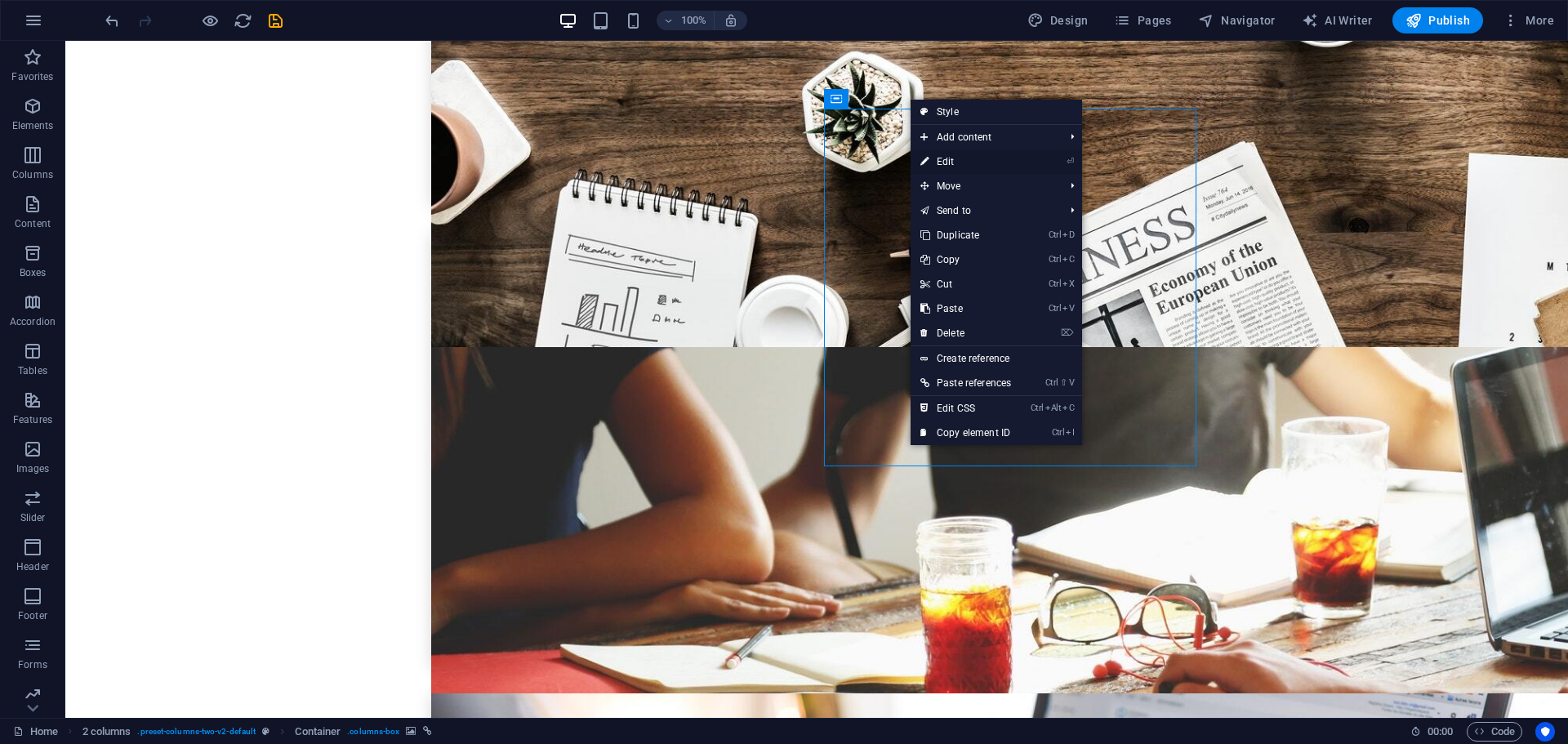
click at [947, 161] on link "⏎ Edit" at bounding box center [965, 161] width 110 height 25
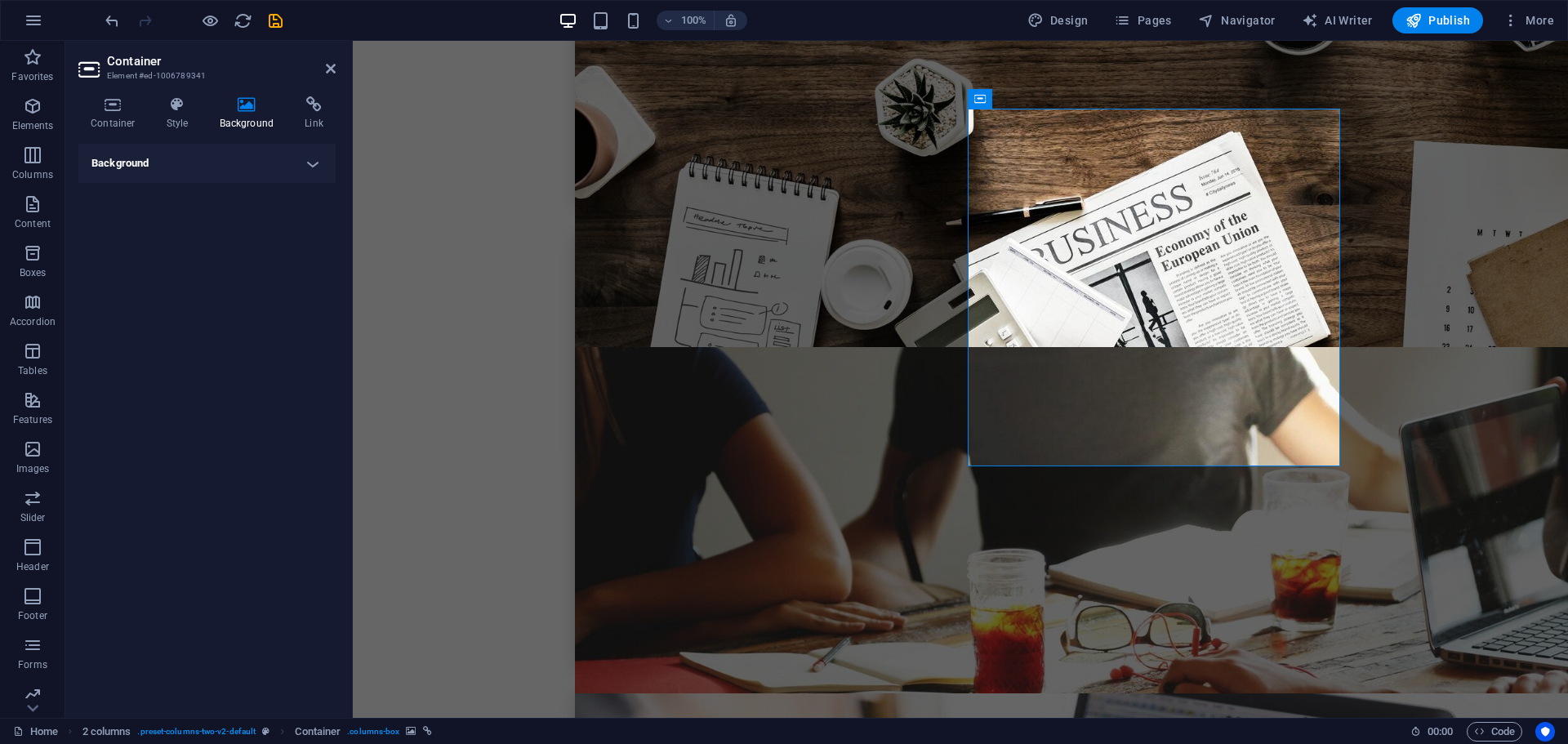
click at [312, 167] on h4 "Background" at bounding box center [207, 163] width 257 height 40
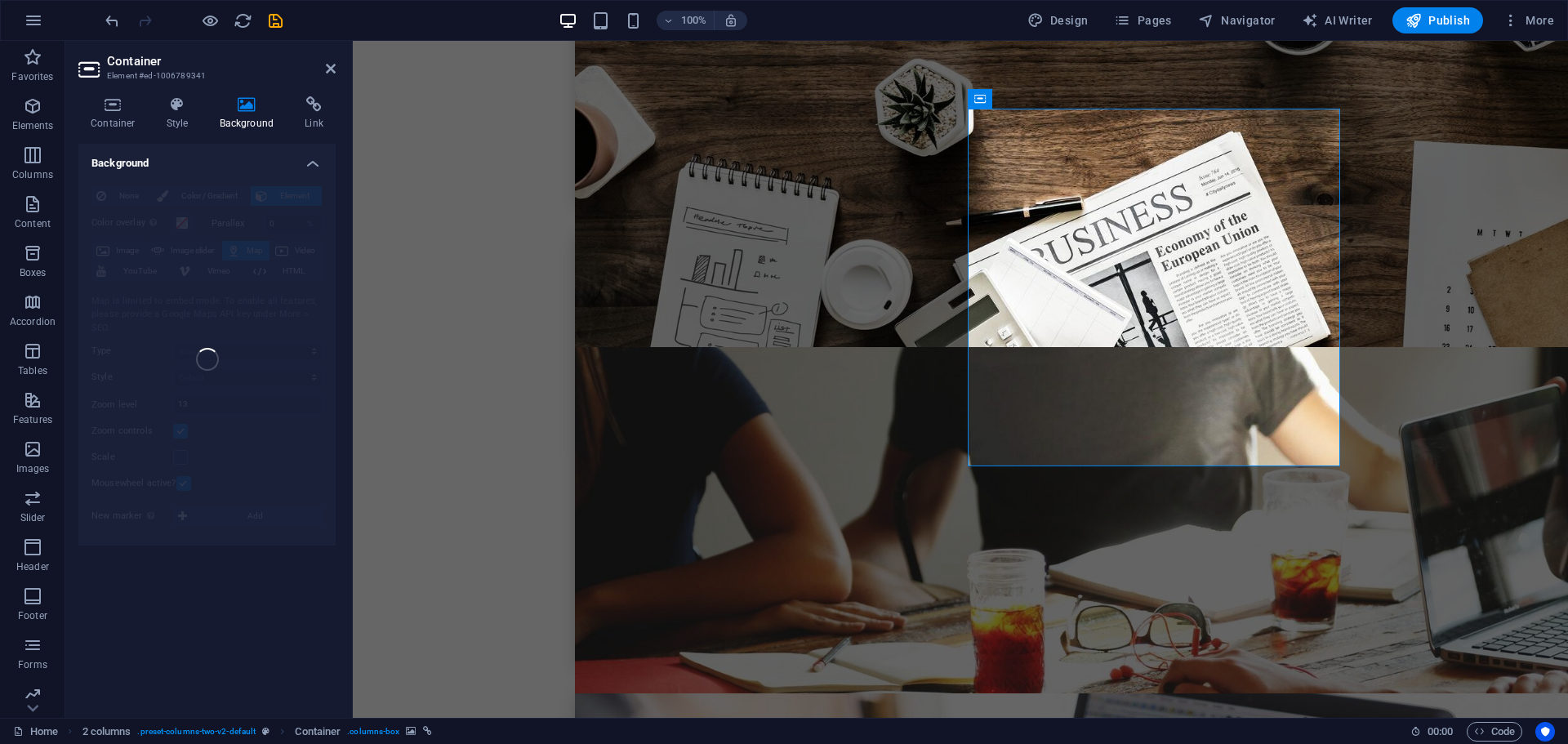
click at [194, 197] on div "None Color / Gradient Element Stretch background to full-width Color overlay Pl…" at bounding box center [207, 359] width 257 height 373
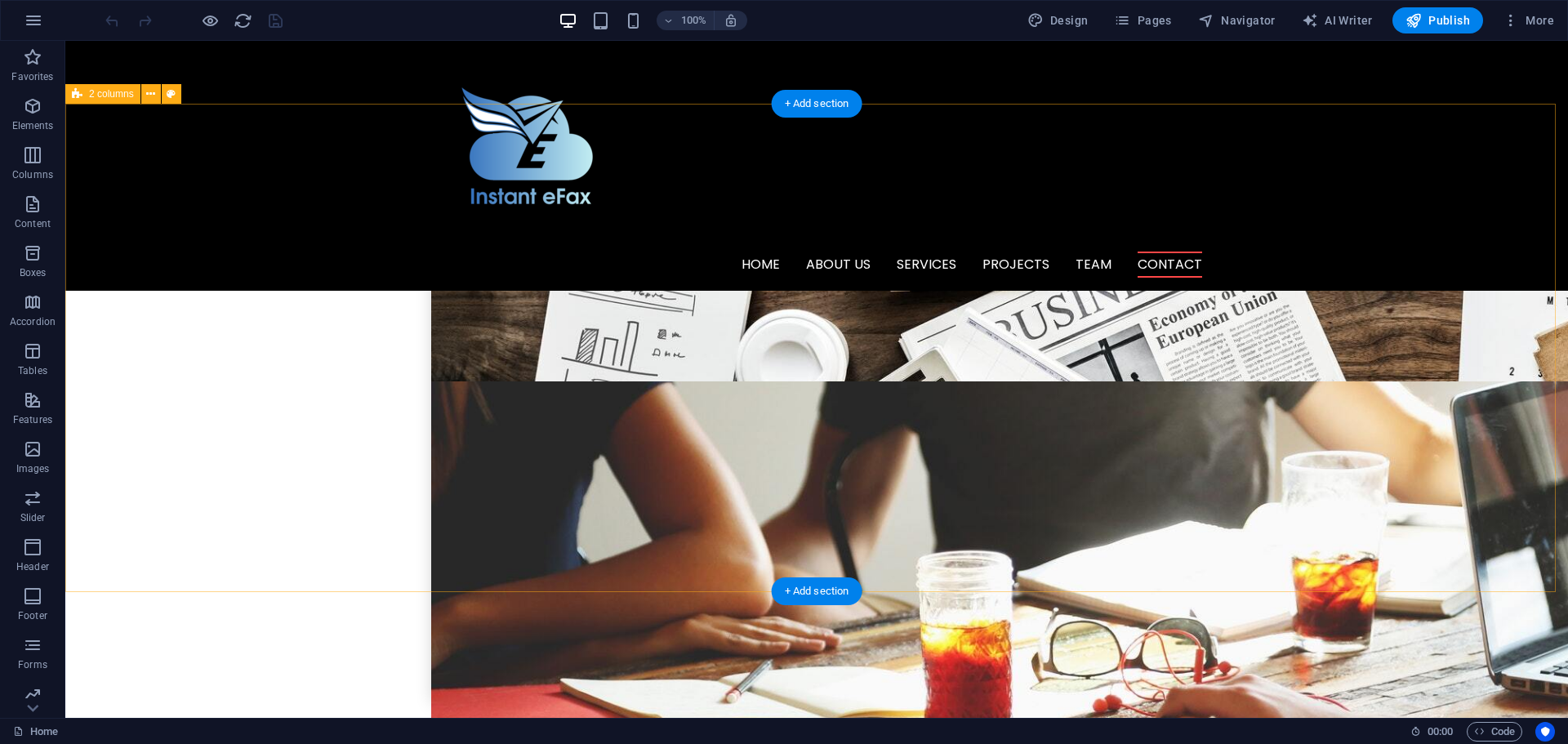
scroll to position [4186, 0]
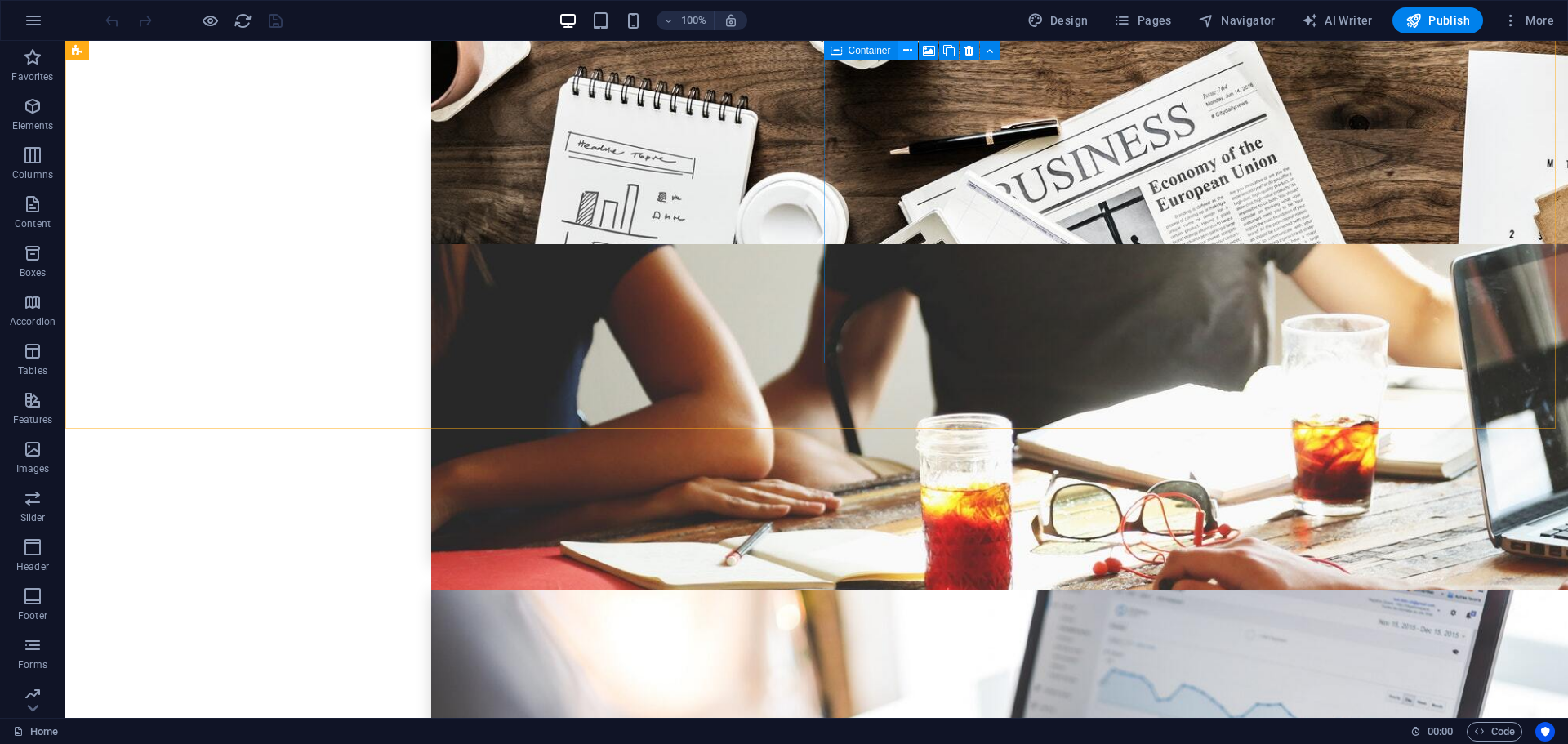
click at [906, 51] on icon at bounding box center [908, 51] width 9 height 17
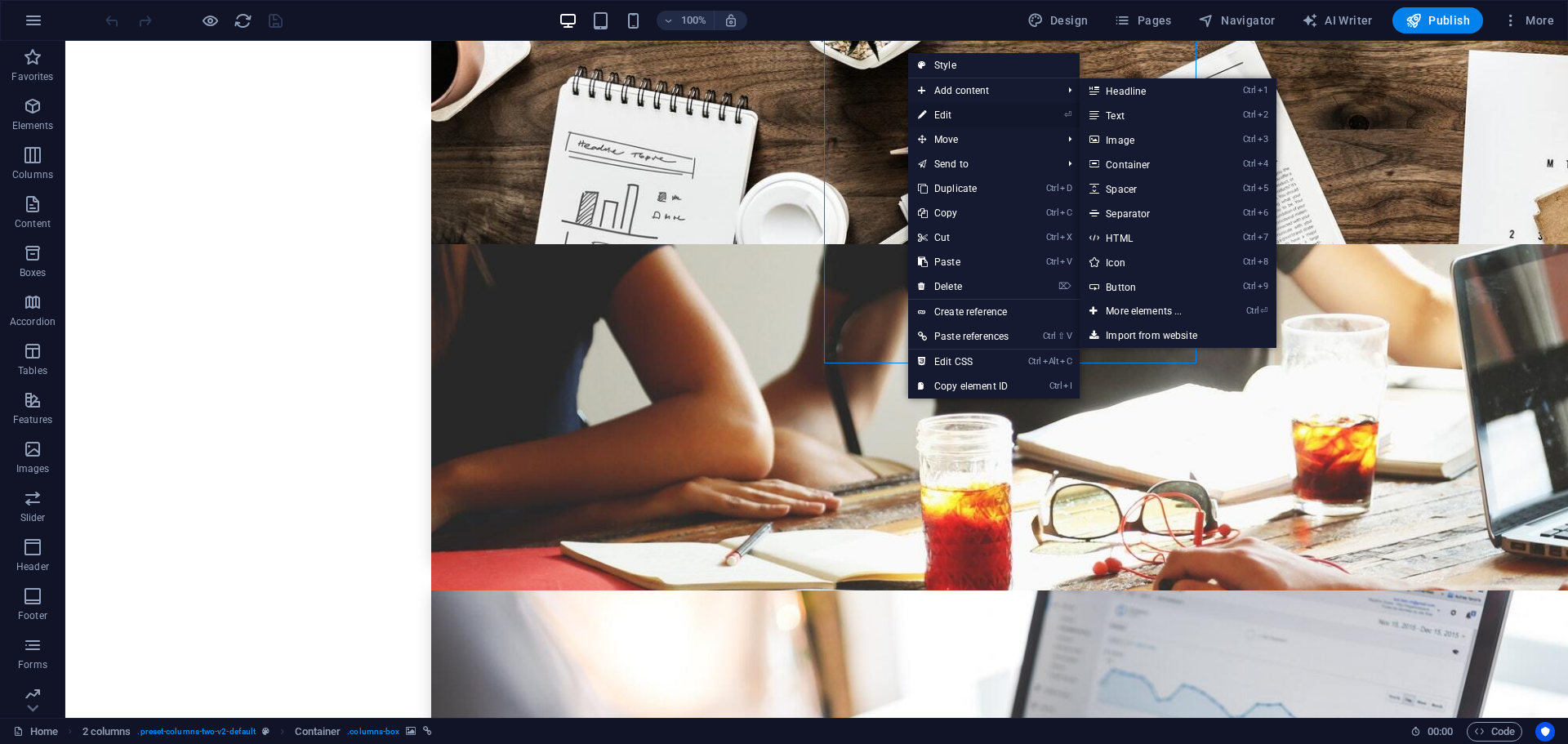
drag, startPoint x: 944, startPoint y: 116, endPoint x: 376, endPoint y: 191, distance: 572.9
click at [944, 116] on link "⏎ Edit" at bounding box center [963, 115] width 110 height 25
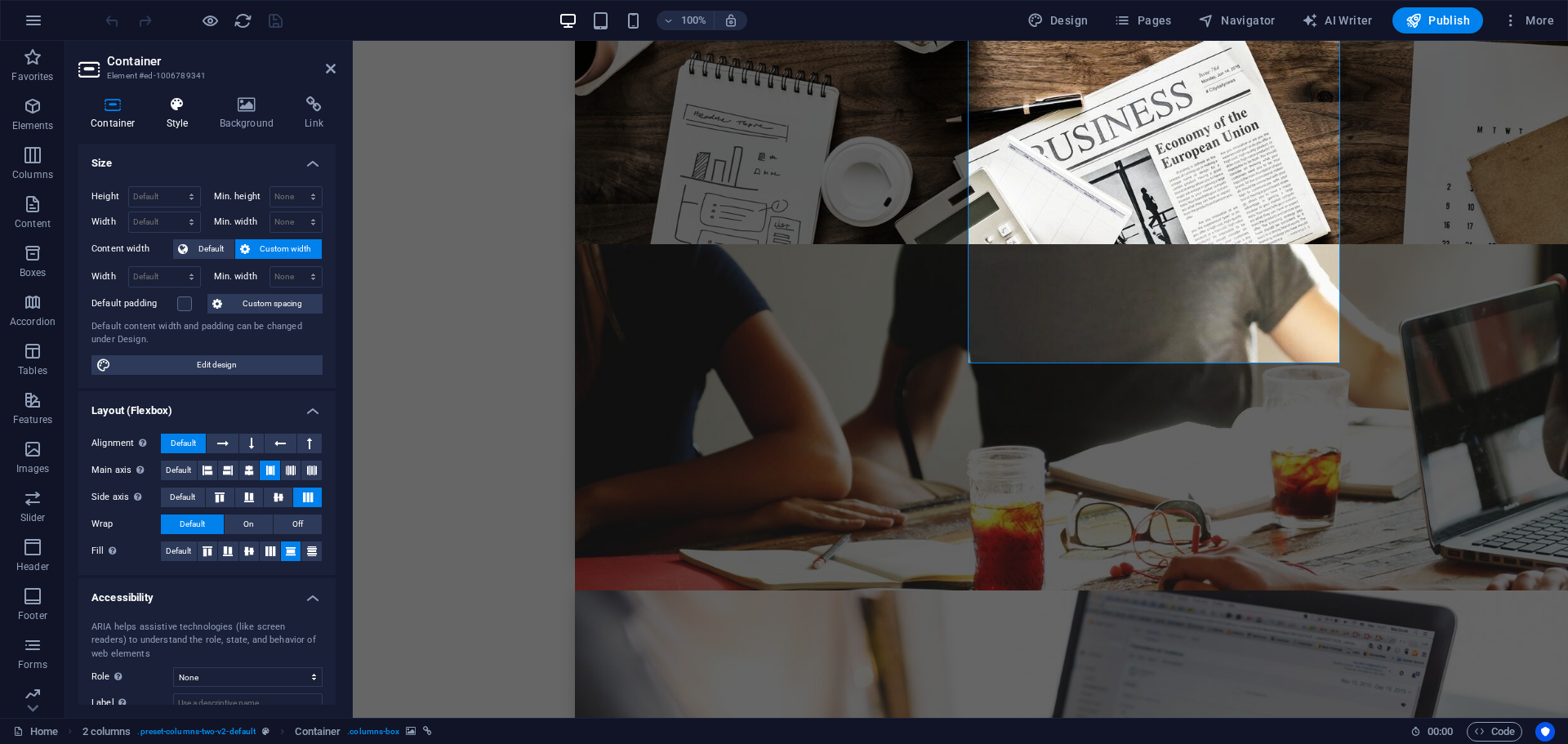
click at [171, 118] on h4 "Style" at bounding box center [180, 113] width 53 height 34
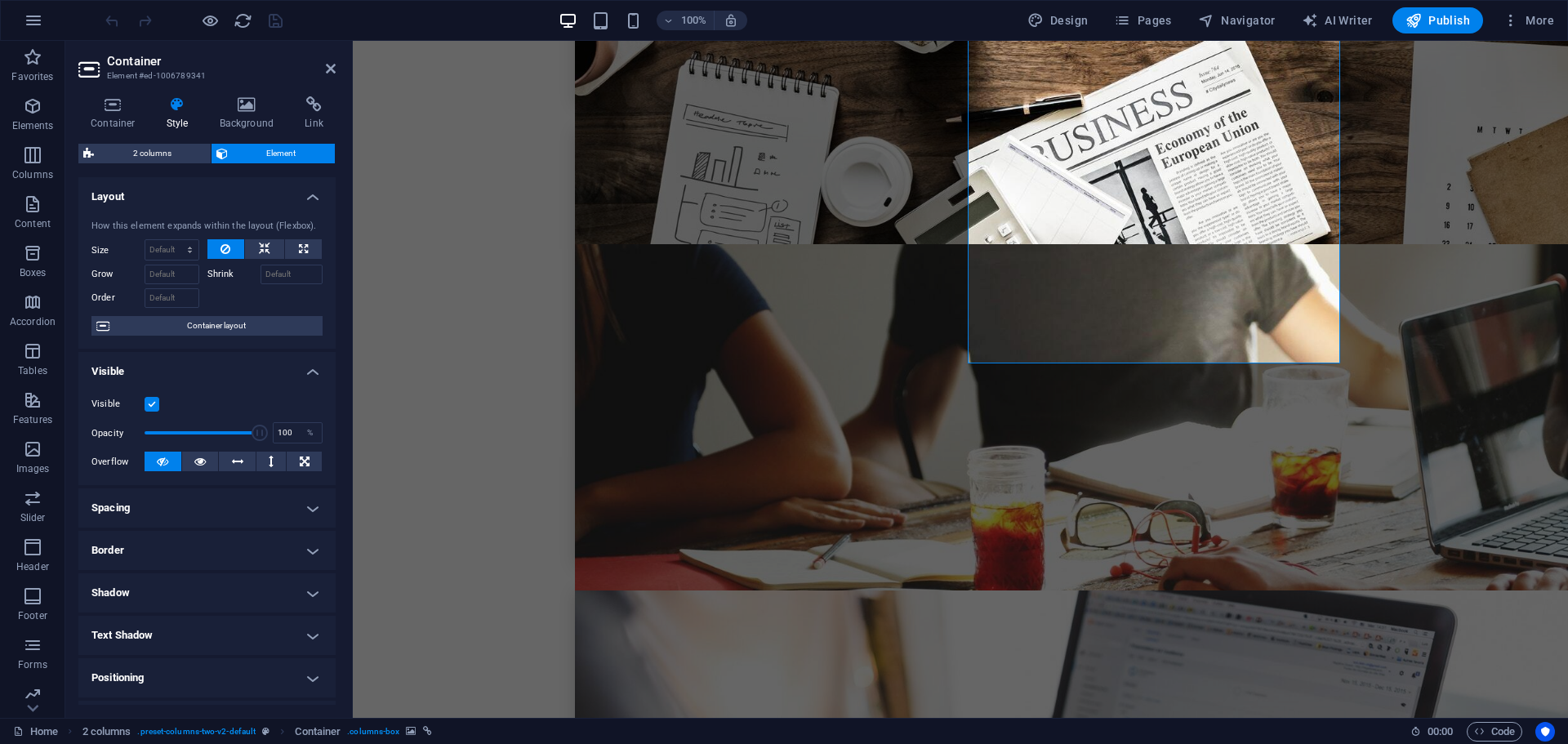
click at [245, 516] on h4 "Spacing" at bounding box center [207, 508] width 257 height 40
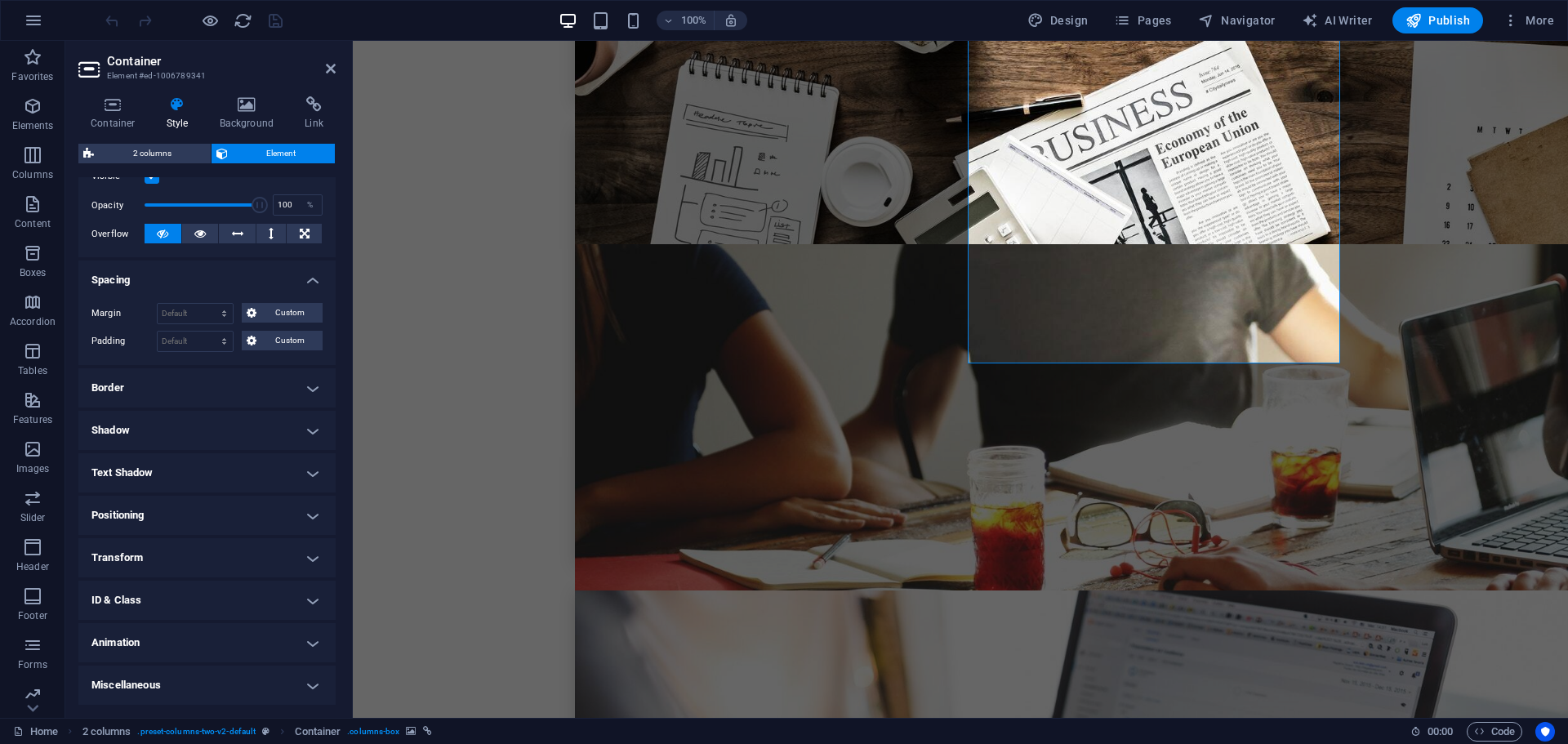
scroll to position [0, 0]
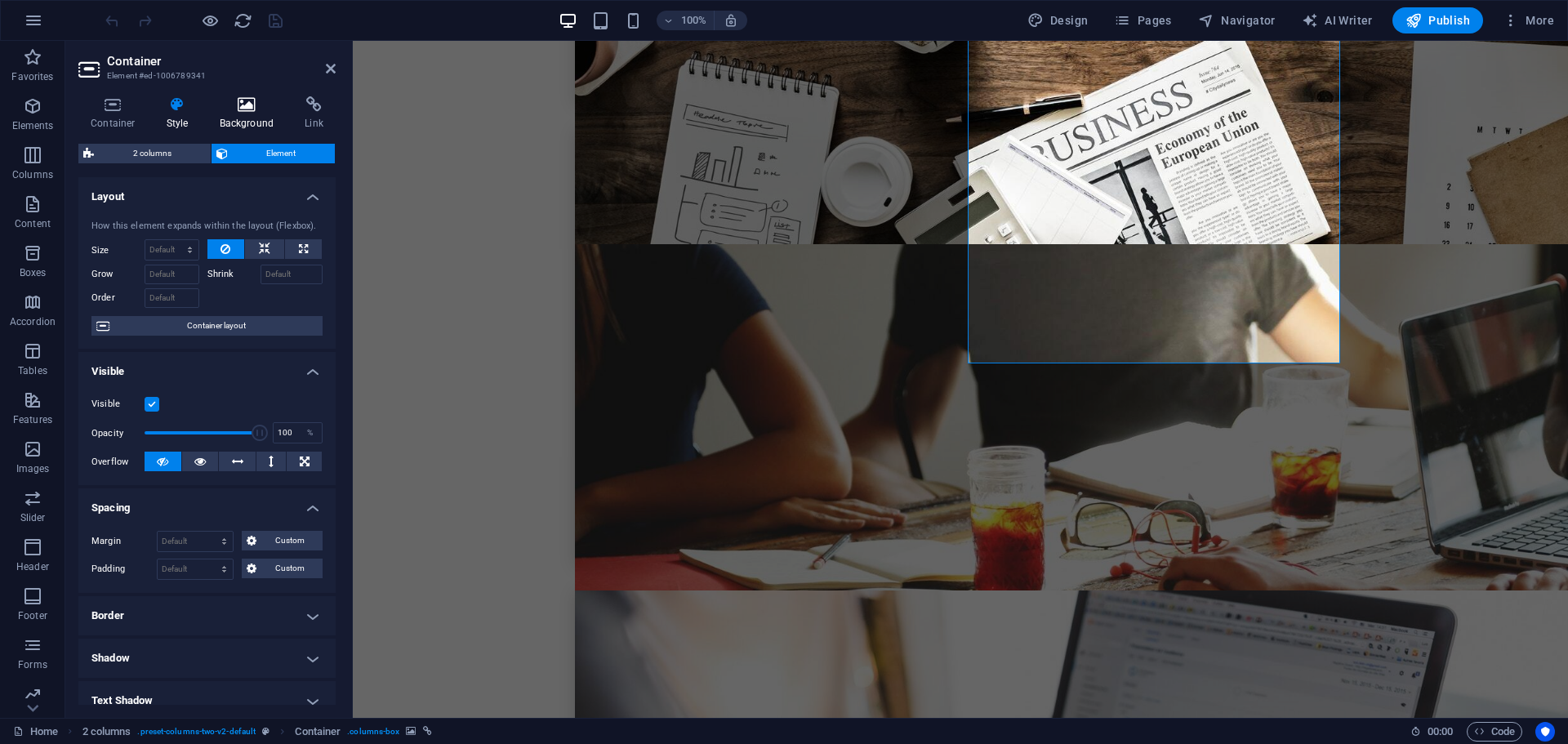
click at [244, 108] on icon at bounding box center [247, 104] width 79 height 16
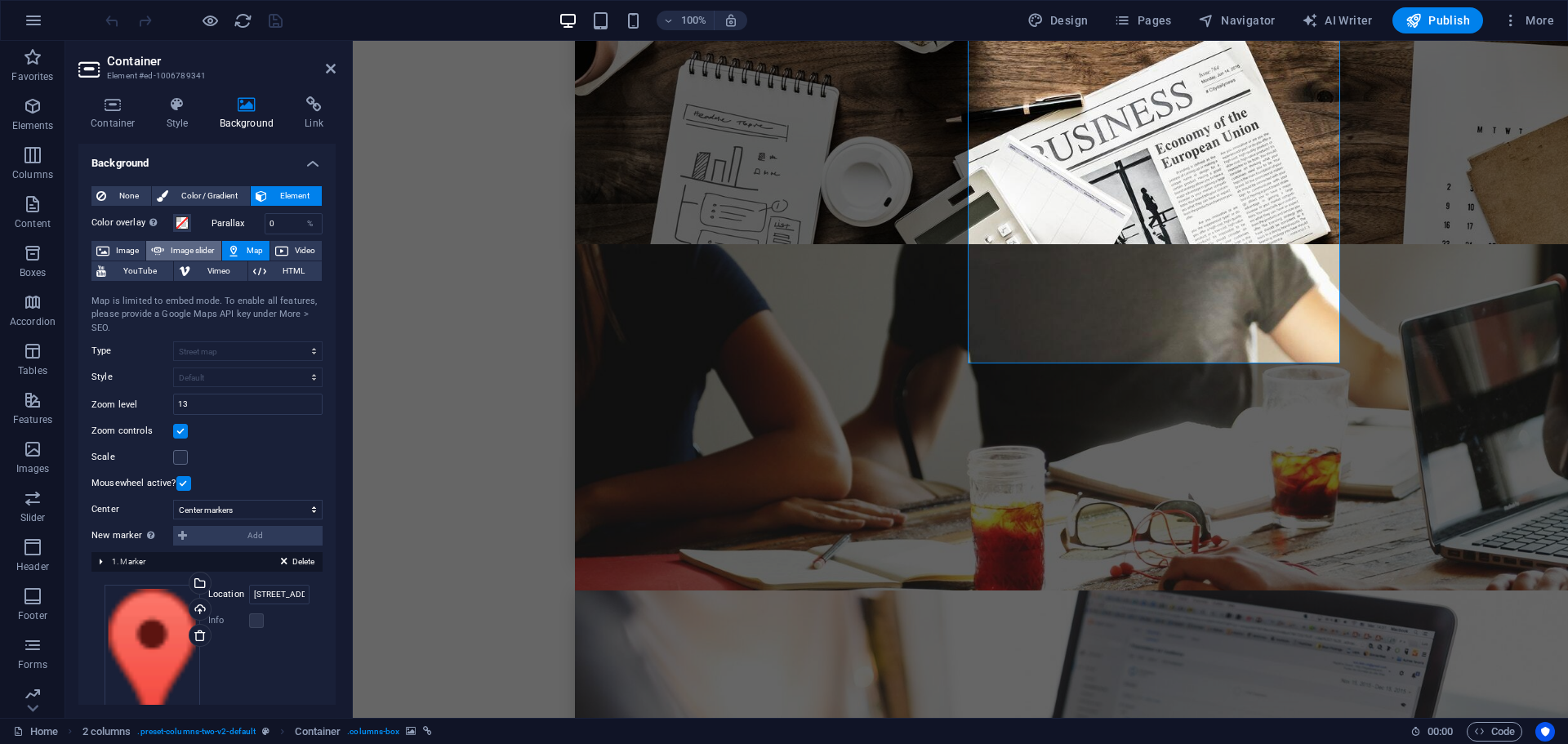
click at [185, 246] on span "Image slider" at bounding box center [192, 250] width 46 height 20
select select "ms"
select select "s"
select select "progressive"
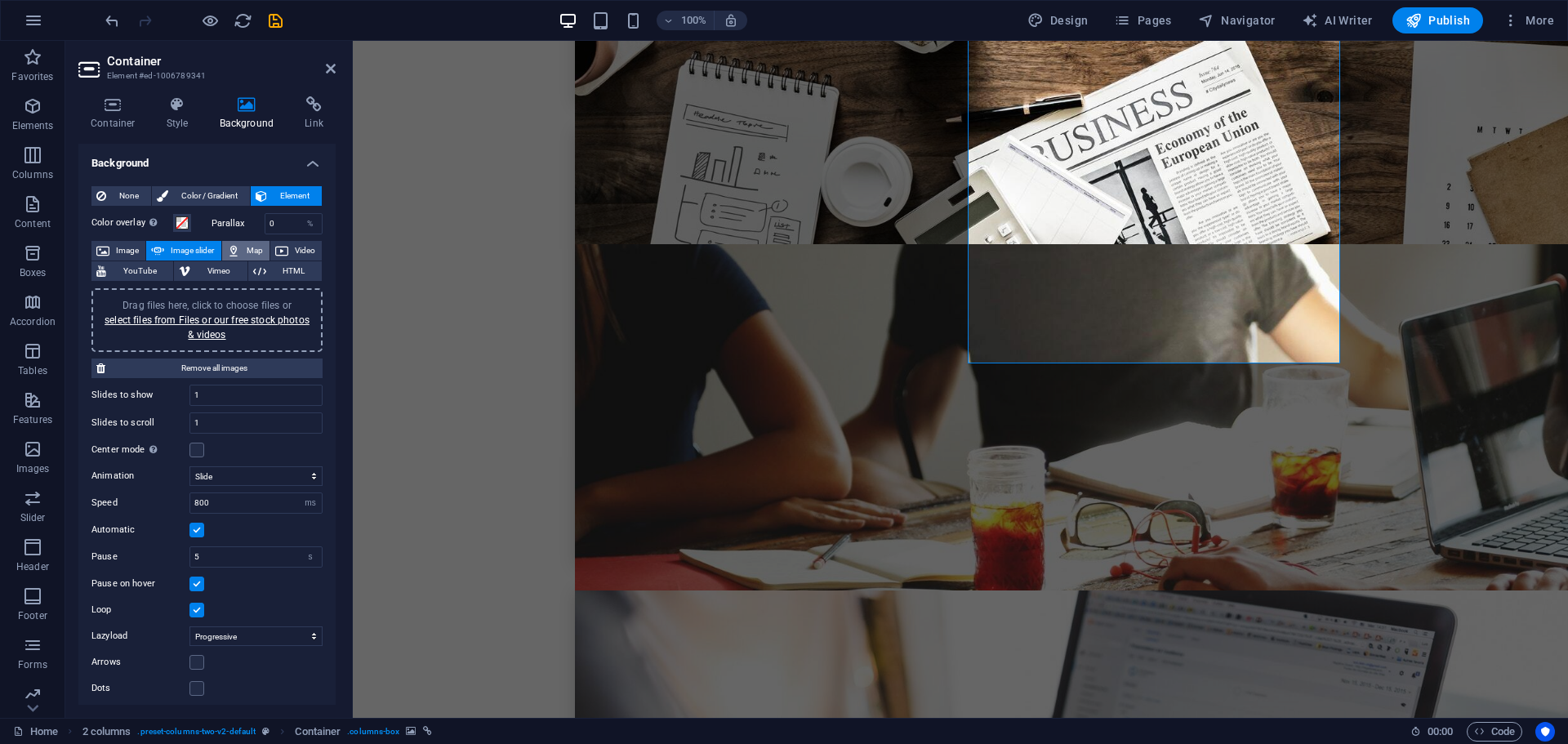
click at [237, 247] on icon at bounding box center [233, 250] width 13 height 20
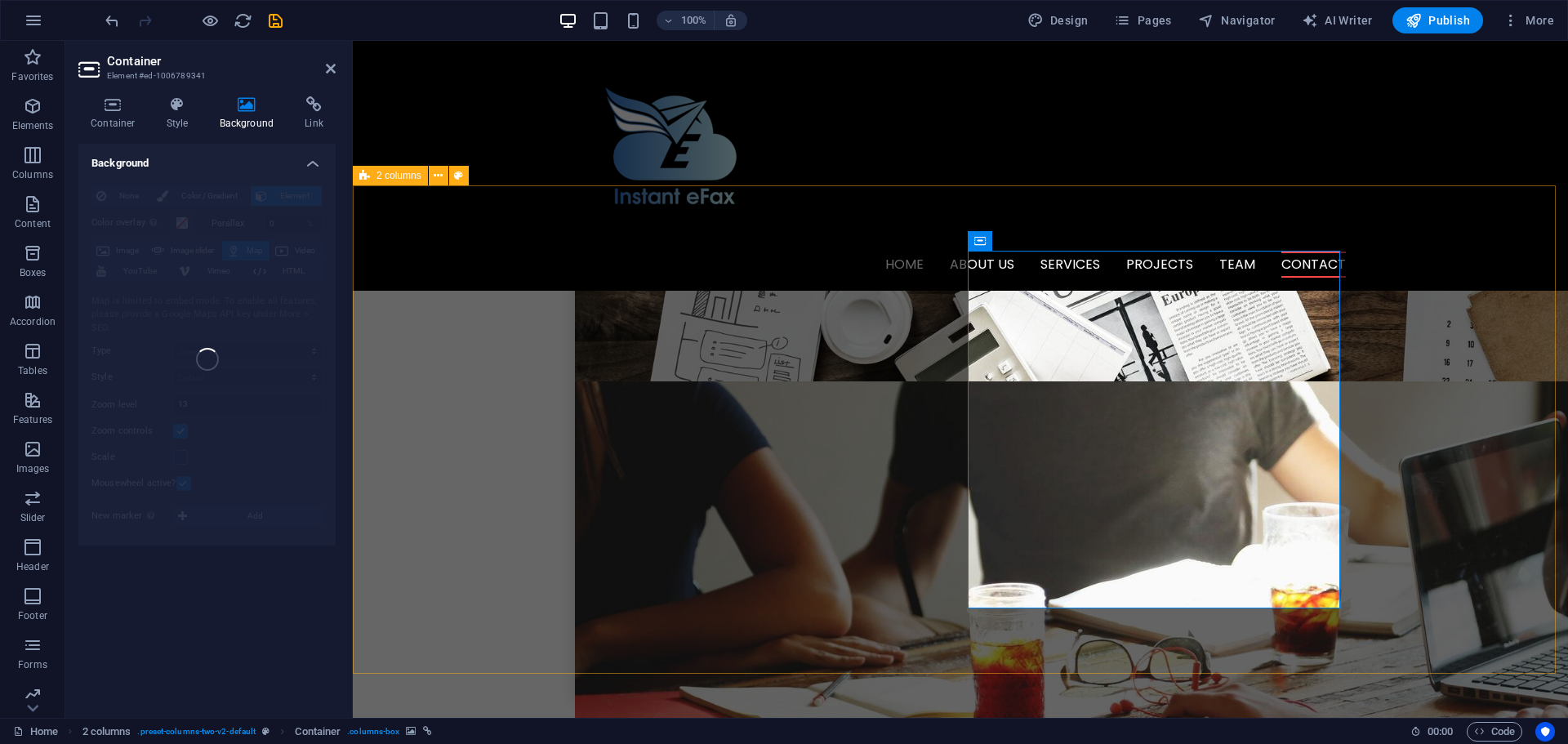
scroll to position [3941, 0]
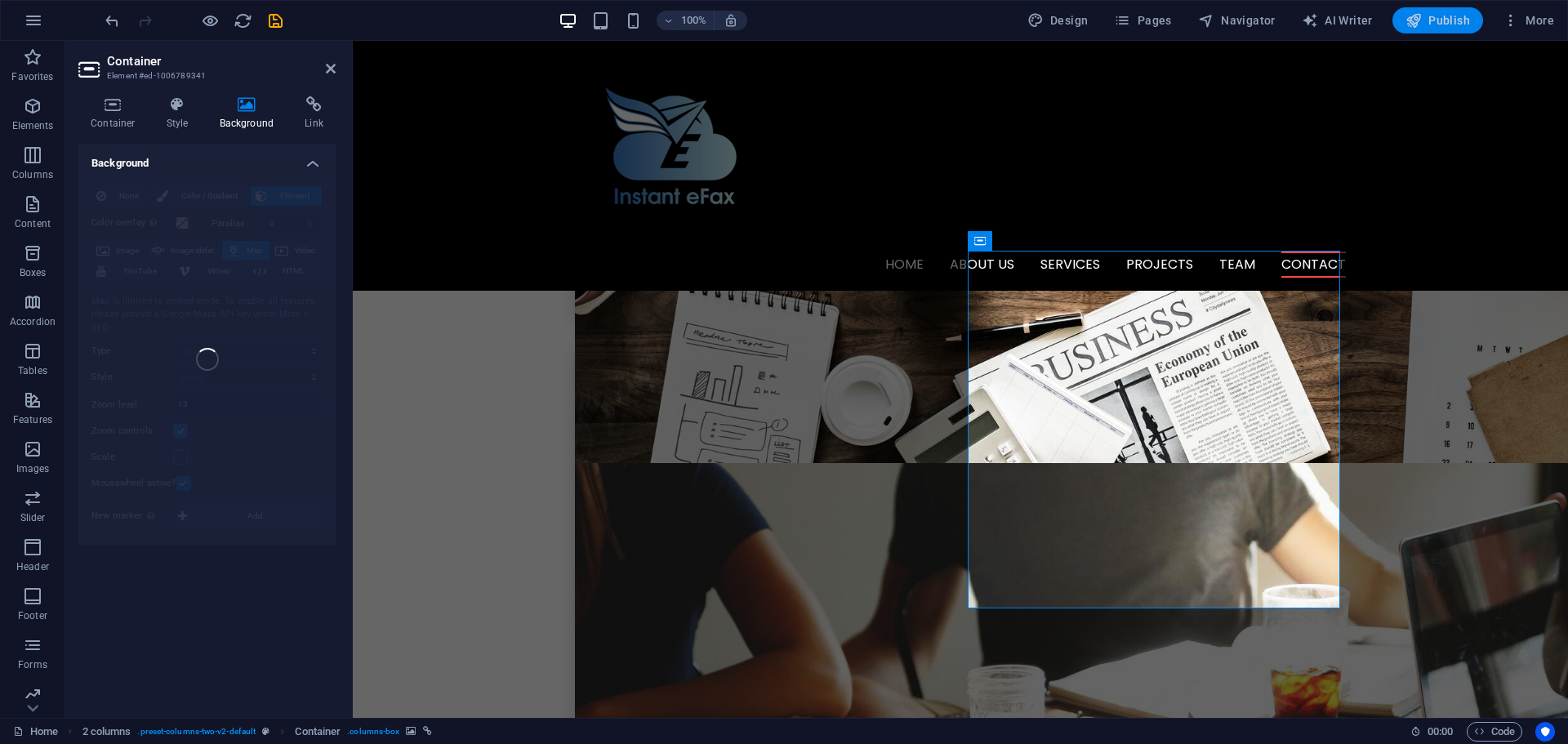
click at [1424, 22] on span "Publish" at bounding box center [1438, 20] width 64 height 16
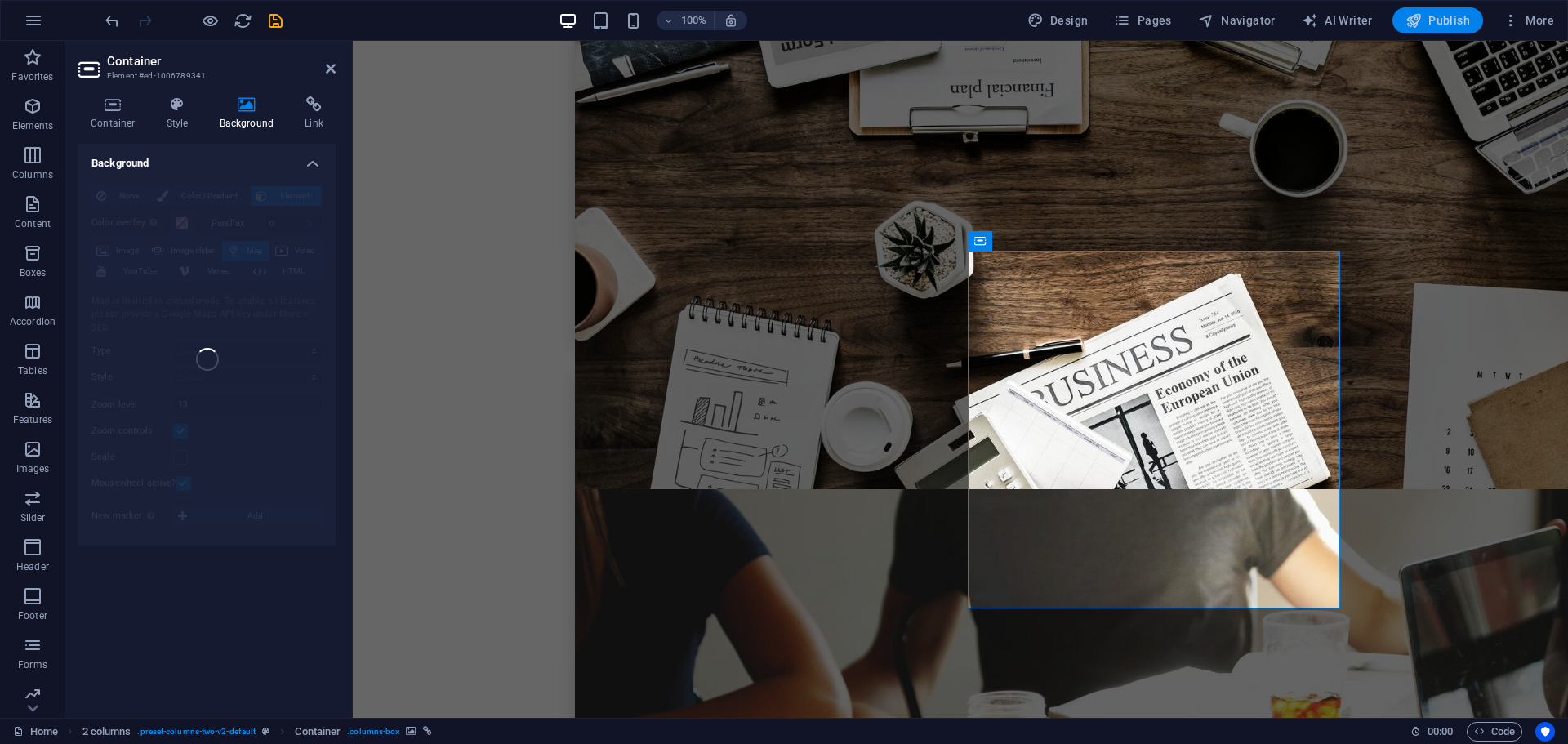
checkbox input "false"
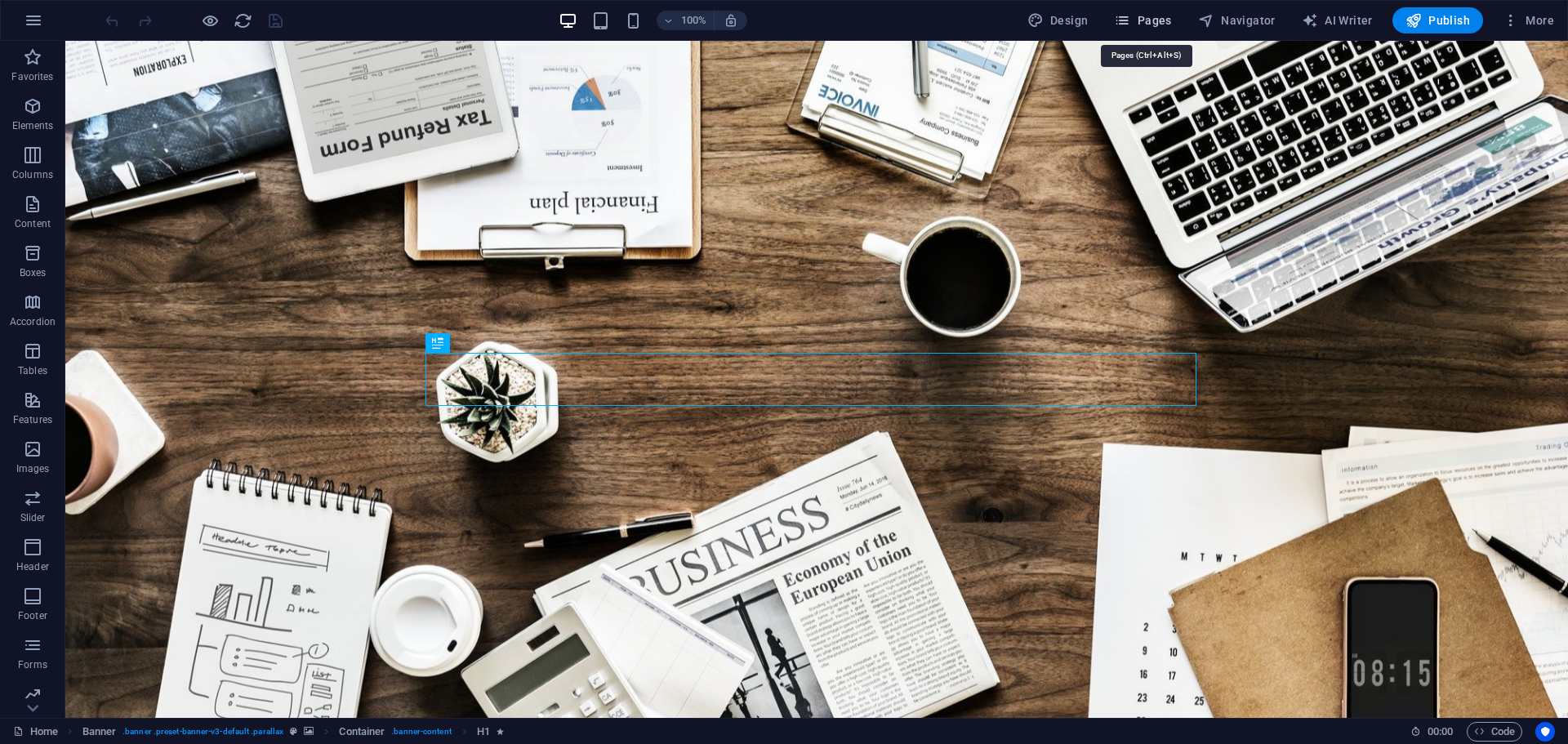
click at [1138, 11] on button "Pages" at bounding box center [1142, 21] width 70 height 26
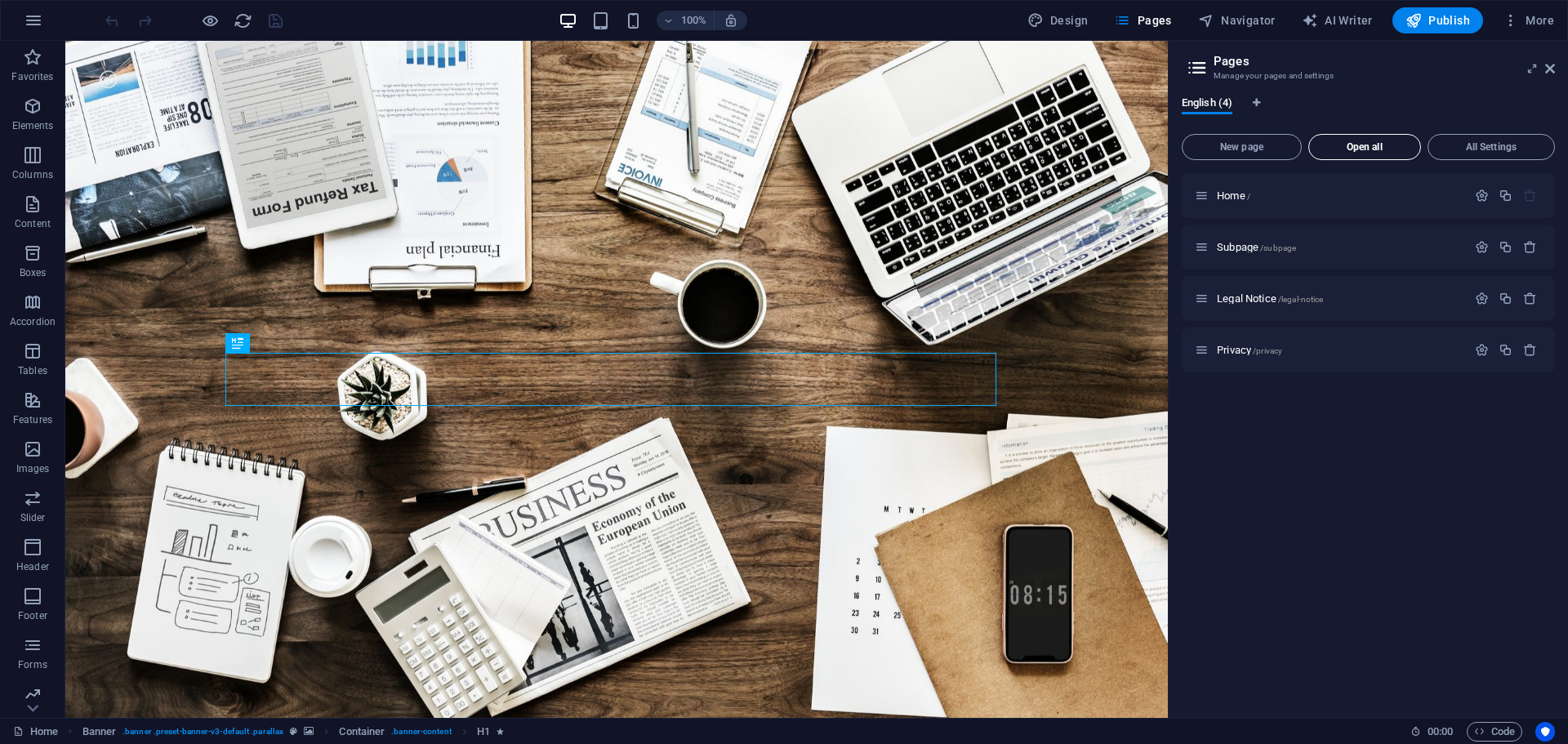
click at [1353, 148] on span "Open all" at bounding box center [1364, 147] width 98 height 9
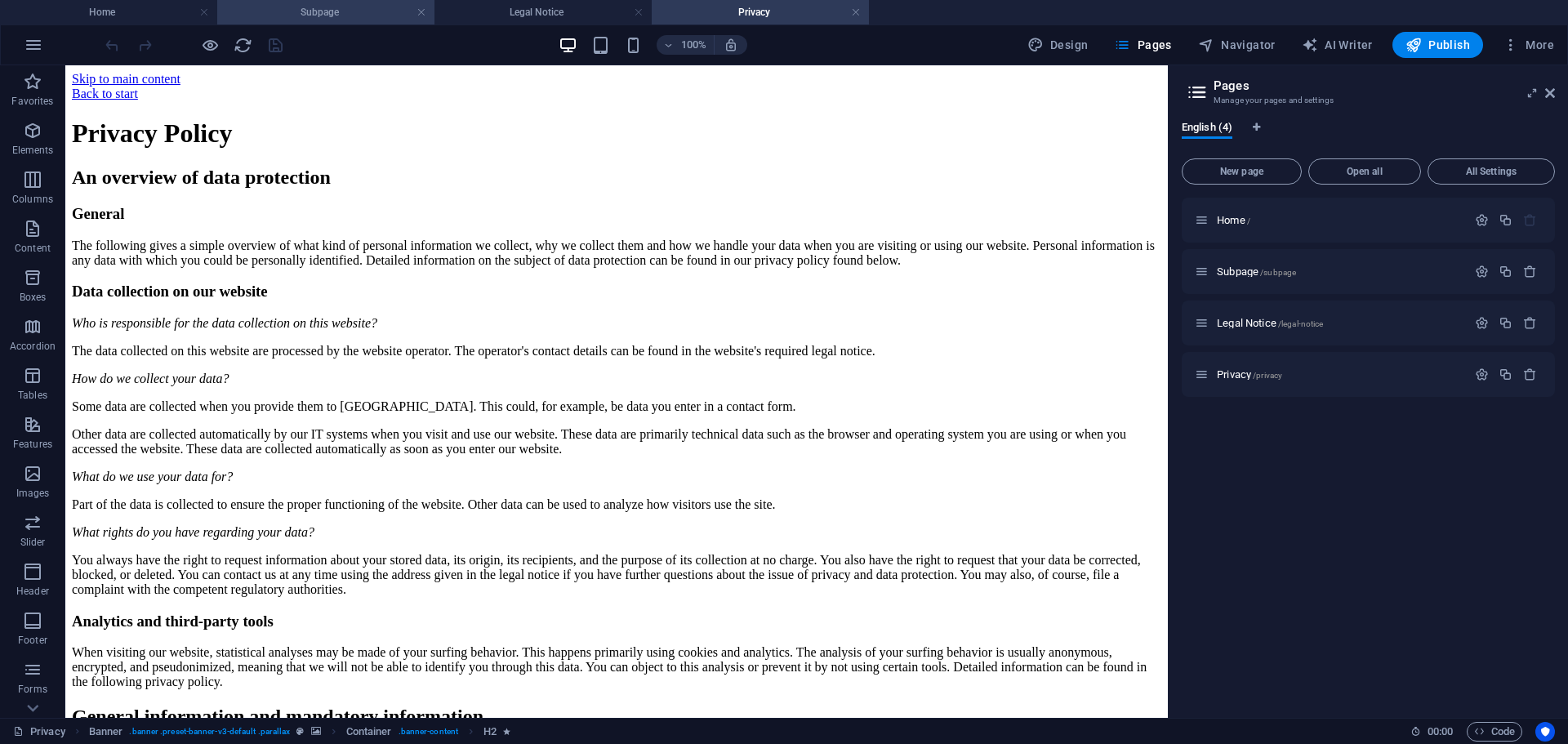
click at [324, 9] on h4 "Subpage" at bounding box center [326, 11] width 217 height 18
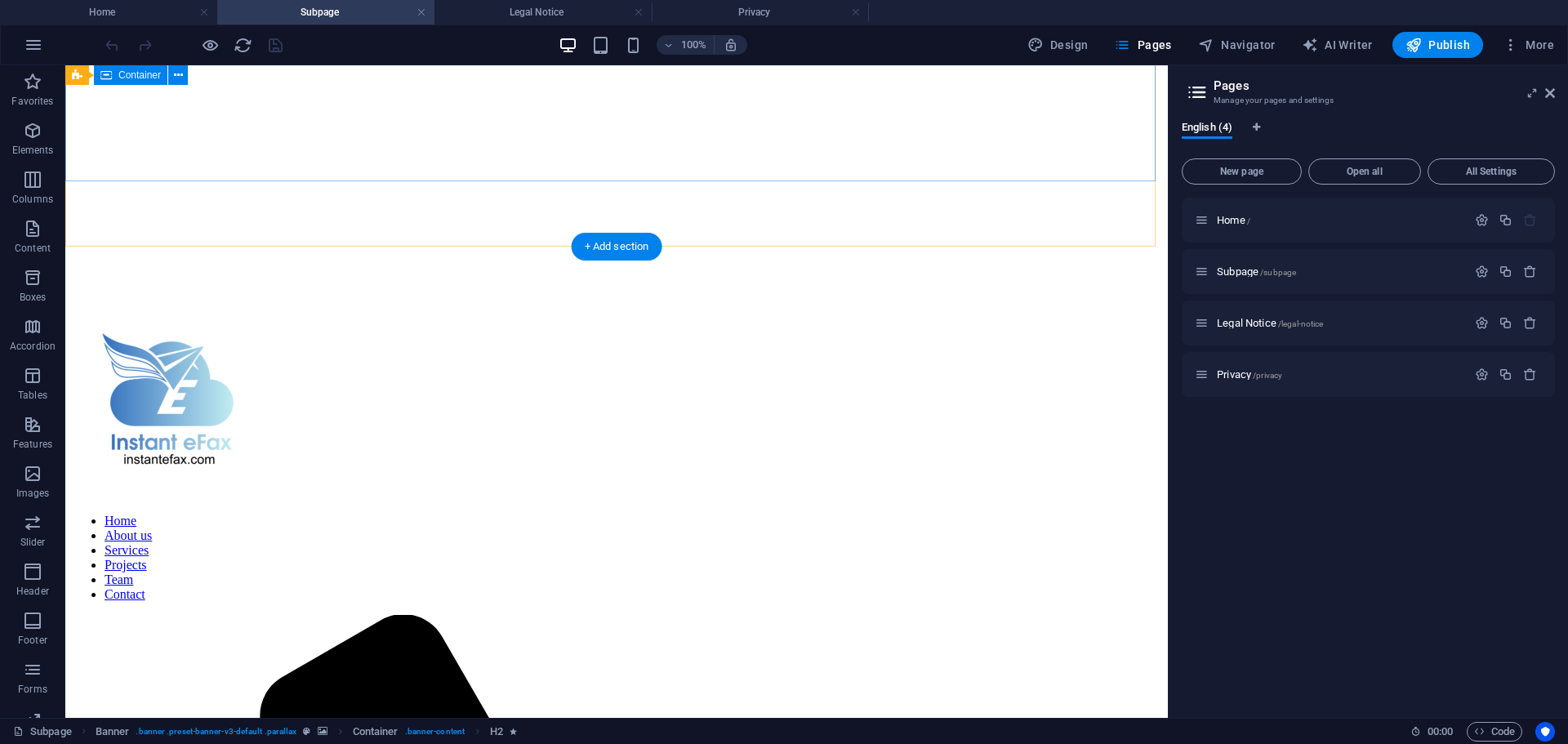
scroll to position [729, 0]
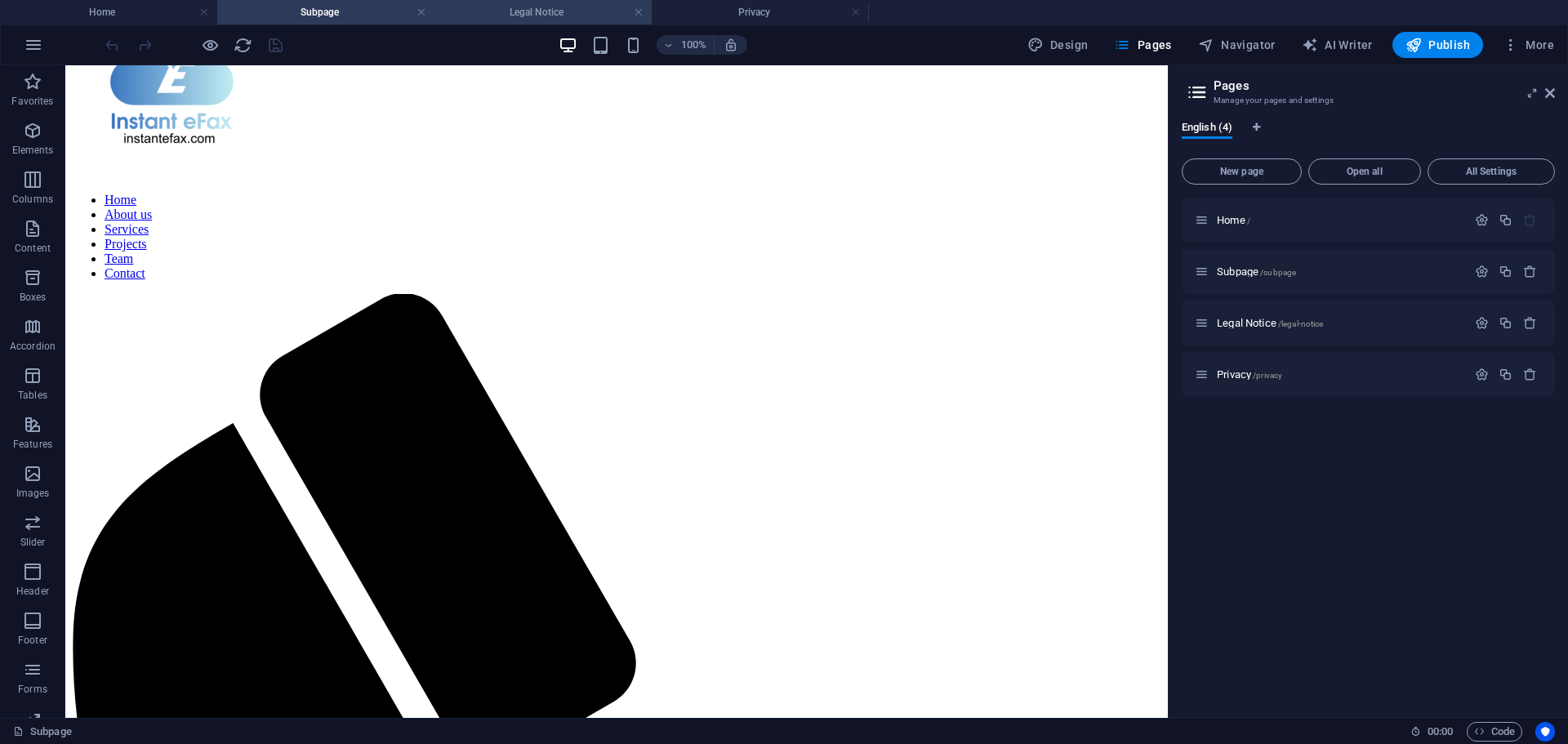
click at [539, 19] on h4 "Legal Notice" at bounding box center [543, 11] width 217 height 18
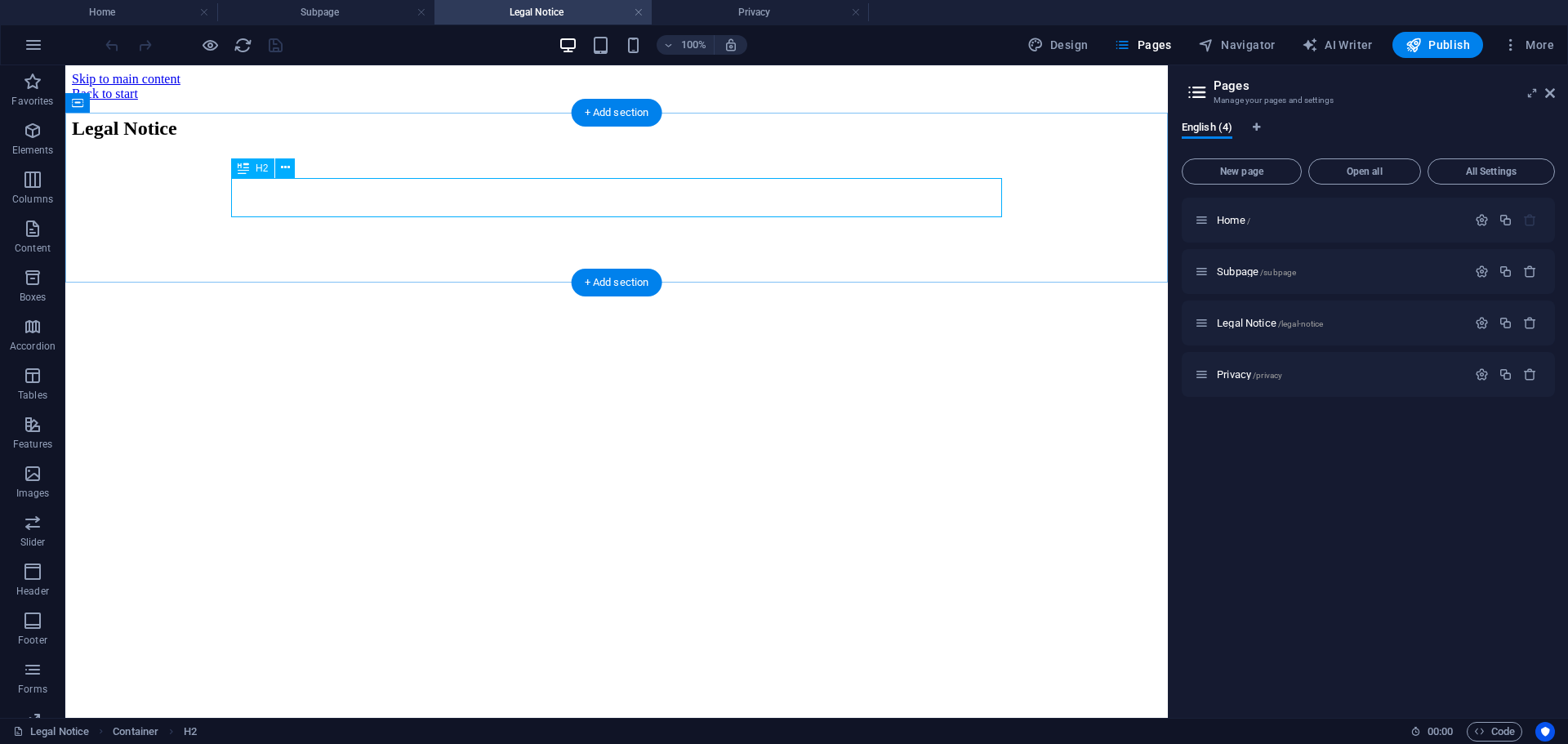
click at [483, 140] on div "Legal Notice" at bounding box center [616, 128] width 1089 height 22
click at [465, 140] on div "Legal Notice" at bounding box center [616, 128] width 1089 height 22
drag, startPoint x: 465, startPoint y: 194, endPoint x: 301, endPoint y: 194, distance: 164.0
click at [301, 140] on div "Legal Notice" at bounding box center [616, 128] width 1089 height 22
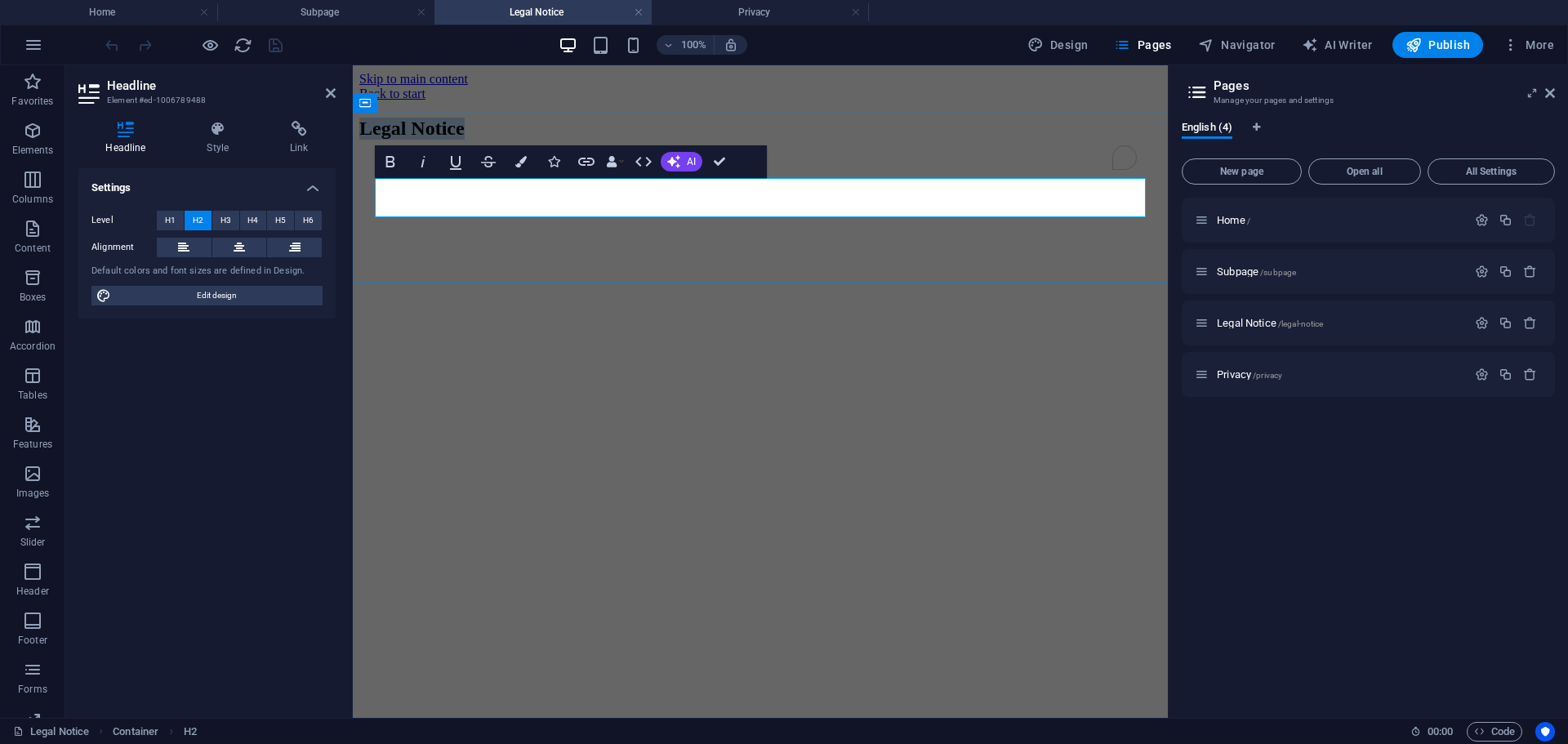
click at [585, 140] on h2 "Legal Notice" at bounding box center [760, 128] width 801 height 22
click at [633, 140] on h2 "Legal Notice" at bounding box center [760, 128] width 801 height 22
click at [1249, 323] on span "Legal Notice /legal-notice" at bounding box center [1270, 323] width 106 height 12
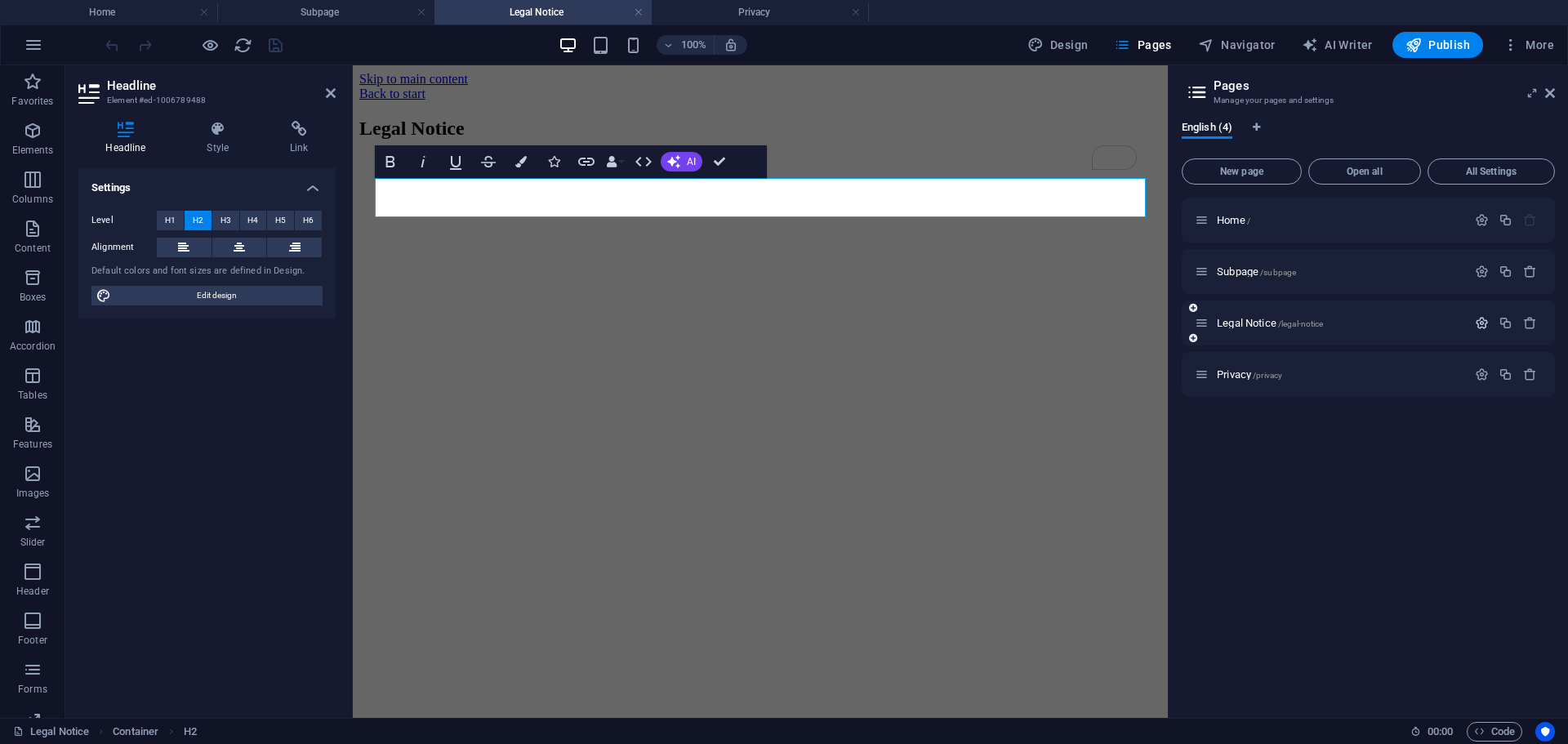
click at [1485, 323] on icon "button" at bounding box center [1481, 323] width 14 height 14
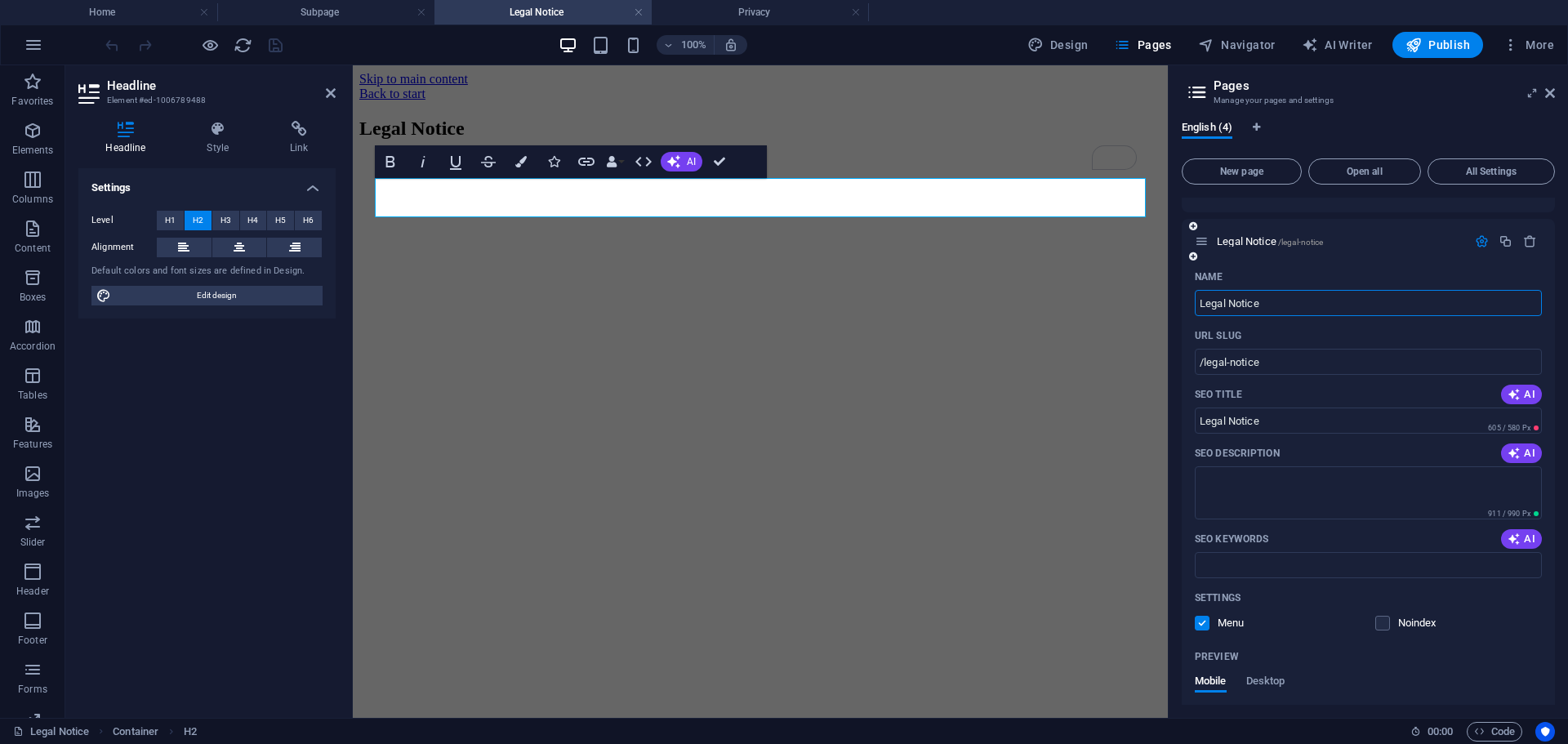
scroll to position [163, 0]
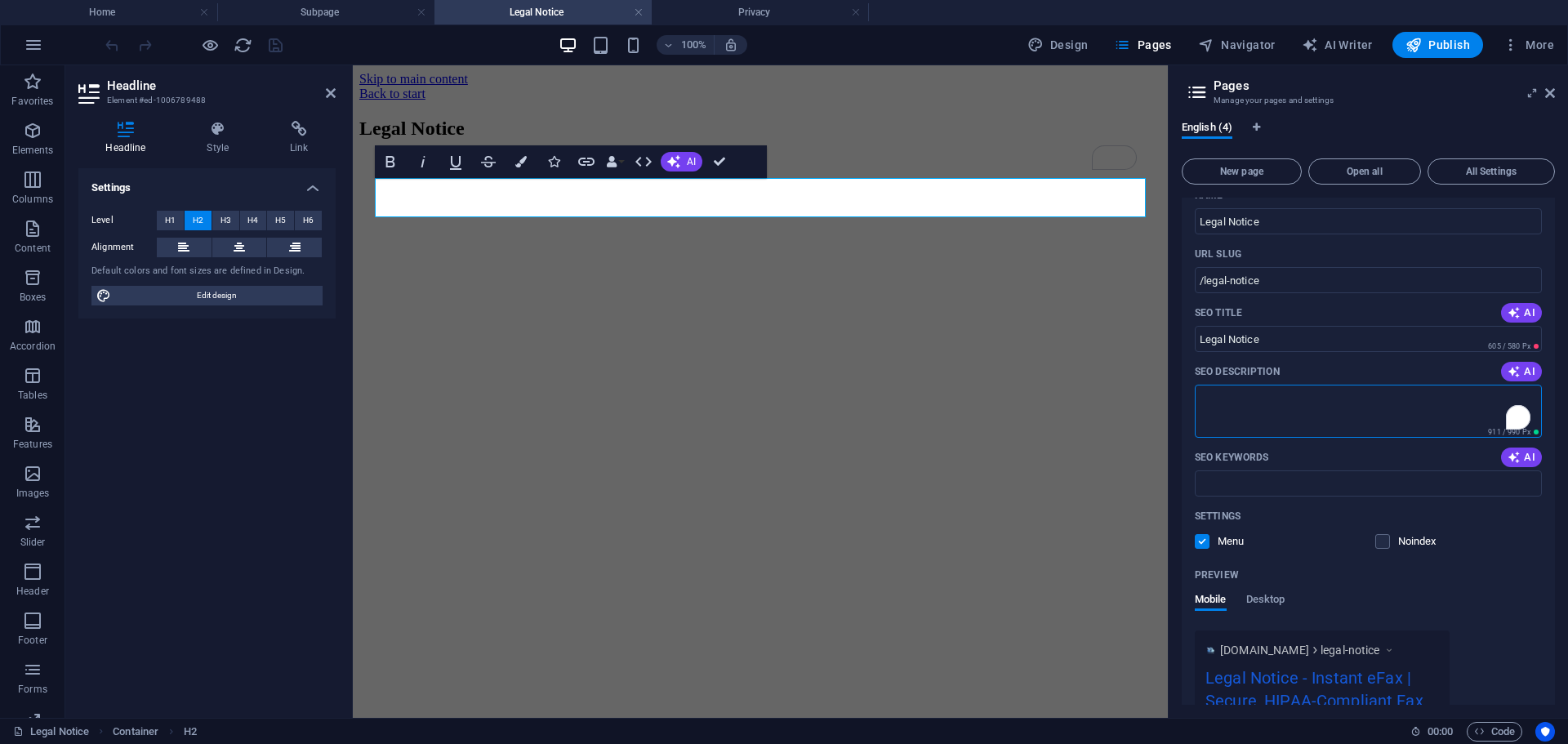
click at [1262, 400] on textarea "SEO Description" at bounding box center [1368, 411] width 347 height 53
paste textarea "Instant eFax is a service provided by American Telecommunication Networks, Inc.…"
click at [1305, 401] on textarea "Instant eFax is a service provided by American Telecommunication Networks, Inc.…" at bounding box center [1368, 411] width 347 height 53
click at [1287, 414] on textarea "Instant eFax is a service provided by American Telecommunication Networks, Inc.…" at bounding box center [1368, 411] width 347 height 53
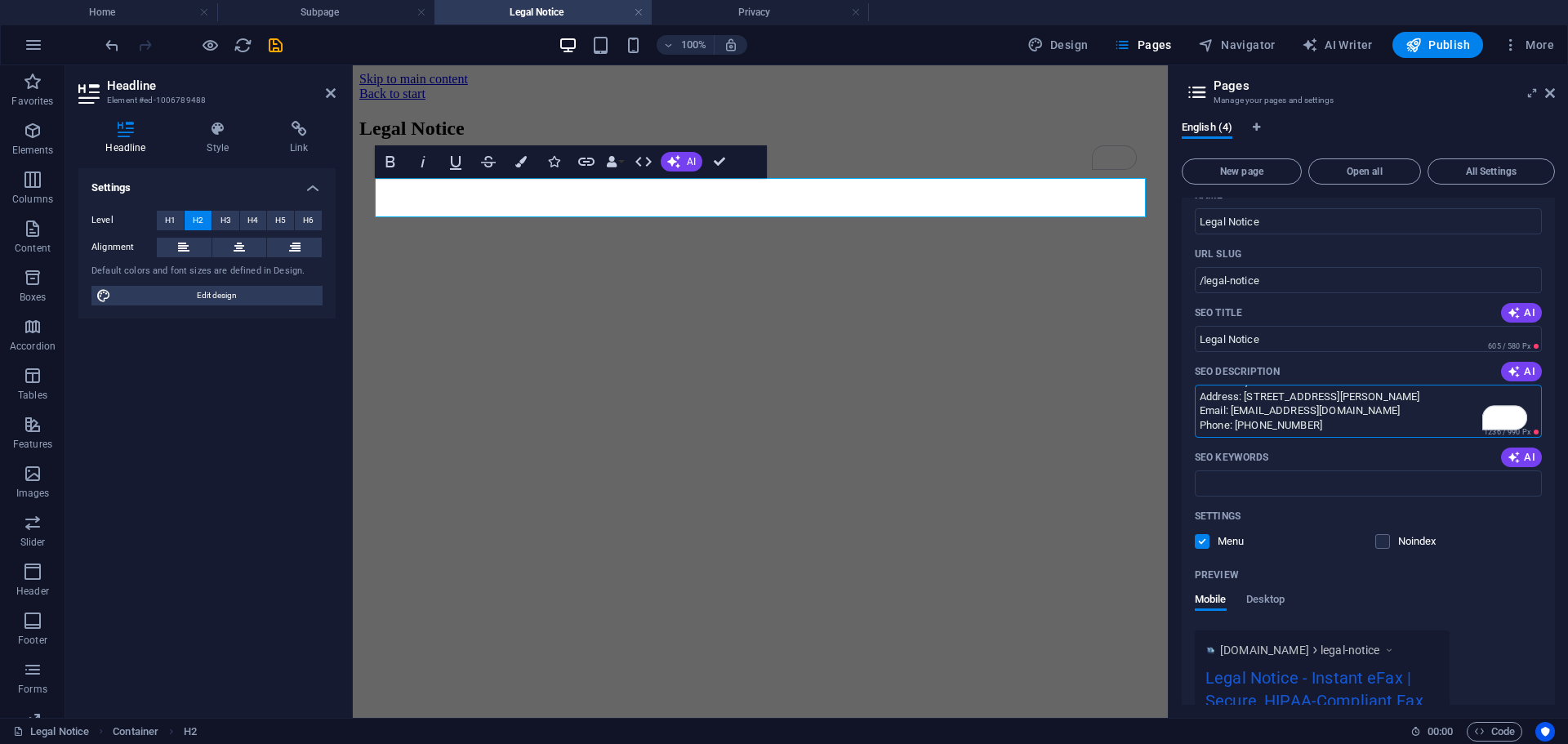
scroll to position [6, 0]
click at [1303, 419] on textarea "Instant eFax is a service provided by American Telecommunication Networks, Inc.…" at bounding box center [1368, 411] width 347 height 53
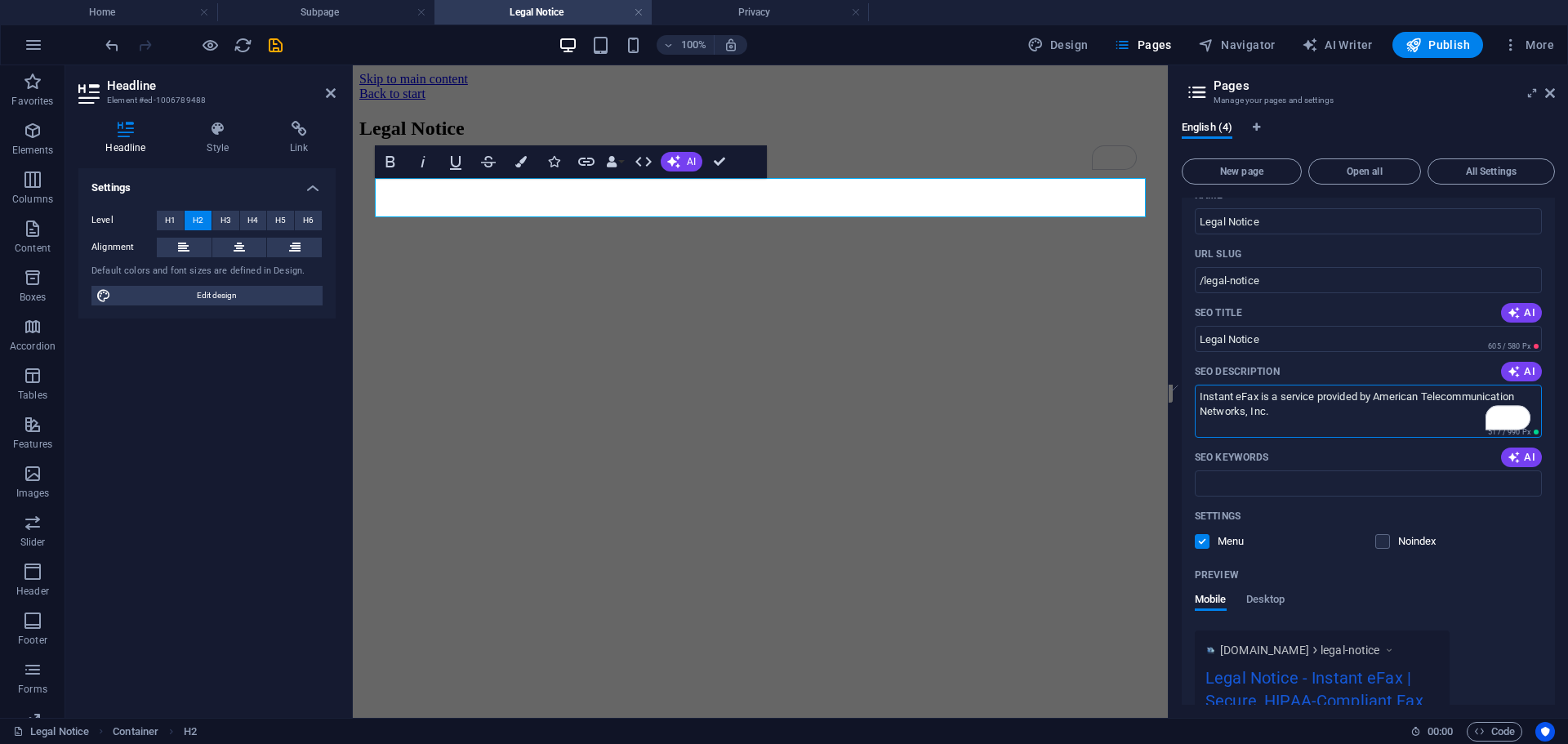
scroll to position [0, 0]
type textarea "Instant eFax is a service provided by American Telecommunication Networks, Inc."
click at [678, 161] on icon "button" at bounding box center [674, 161] width 13 height 13
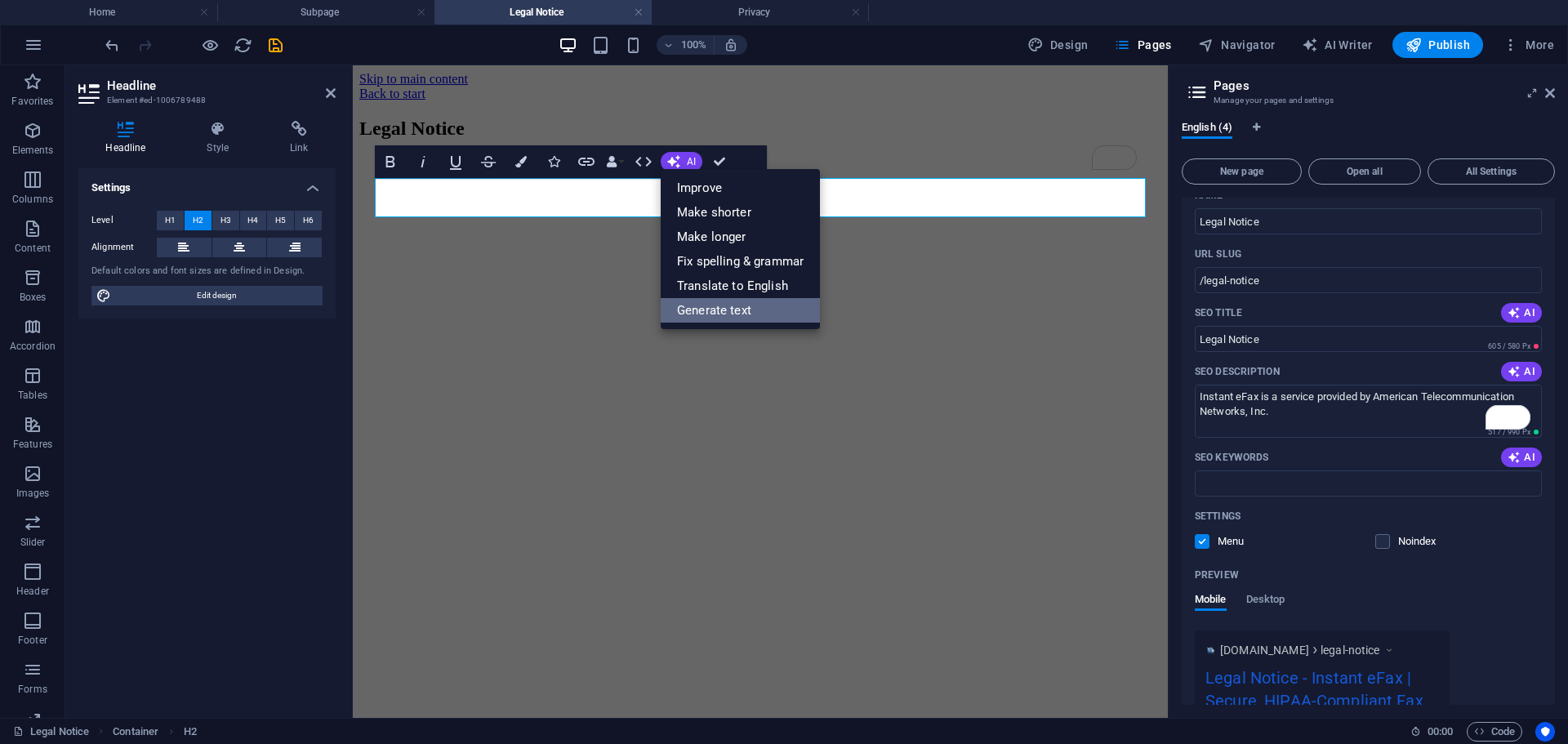
click at [709, 316] on link "Generate text" at bounding box center [740, 311] width 160 height 25
select select "English"
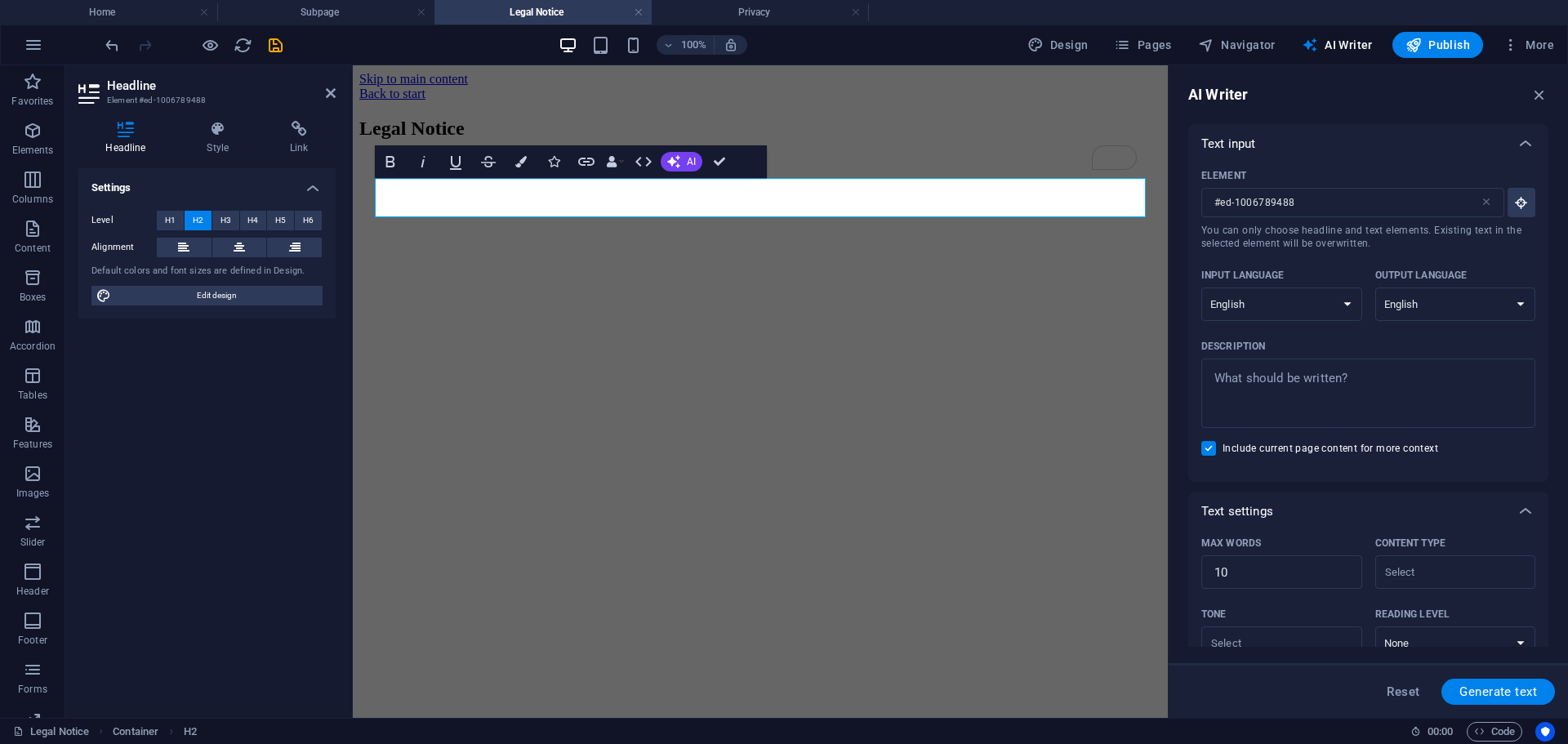
type textarea "x"
drag, startPoint x: 1397, startPoint y: 379, endPoint x: 1211, endPoint y: 370, distance: 186.2
click at [1196, 372] on div "Element #ed-1006789488 ​ You can only choose headline and text elements. Existi…" at bounding box center [1368, 322] width 360 height 318
click at [1219, 371] on textarea "Description x ​" at bounding box center [1368, 393] width 317 height 53
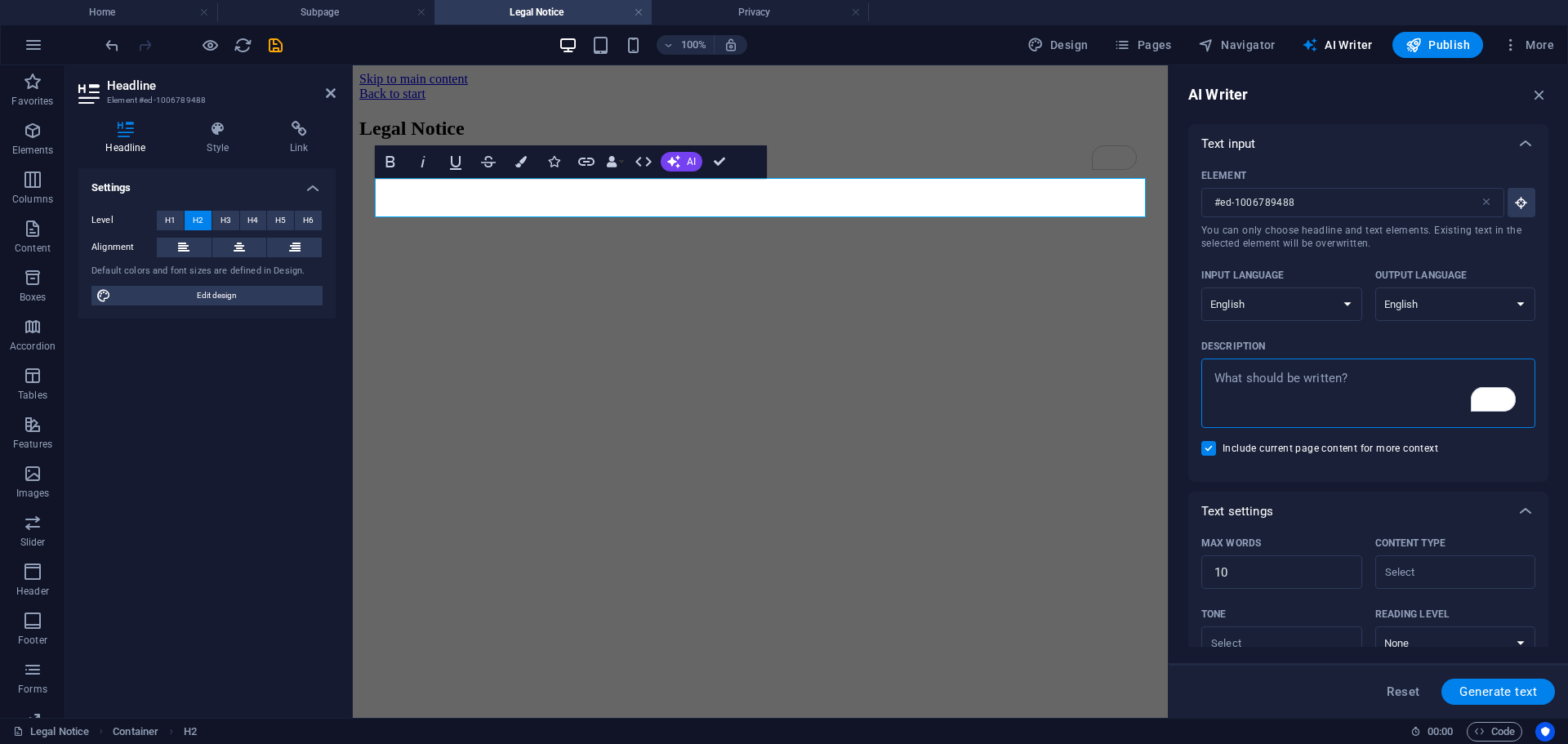
click at [1219, 371] on textarea "Description x ​" at bounding box center [1368, 393] width 317 height 53
paste textarea "Instant eFax is a service provided by American Telecommunication Networks, Inc.…"
type textarea "Instant eFax is a service provided by American Telecommunication Networks, Inc.…"
type textarea "x"
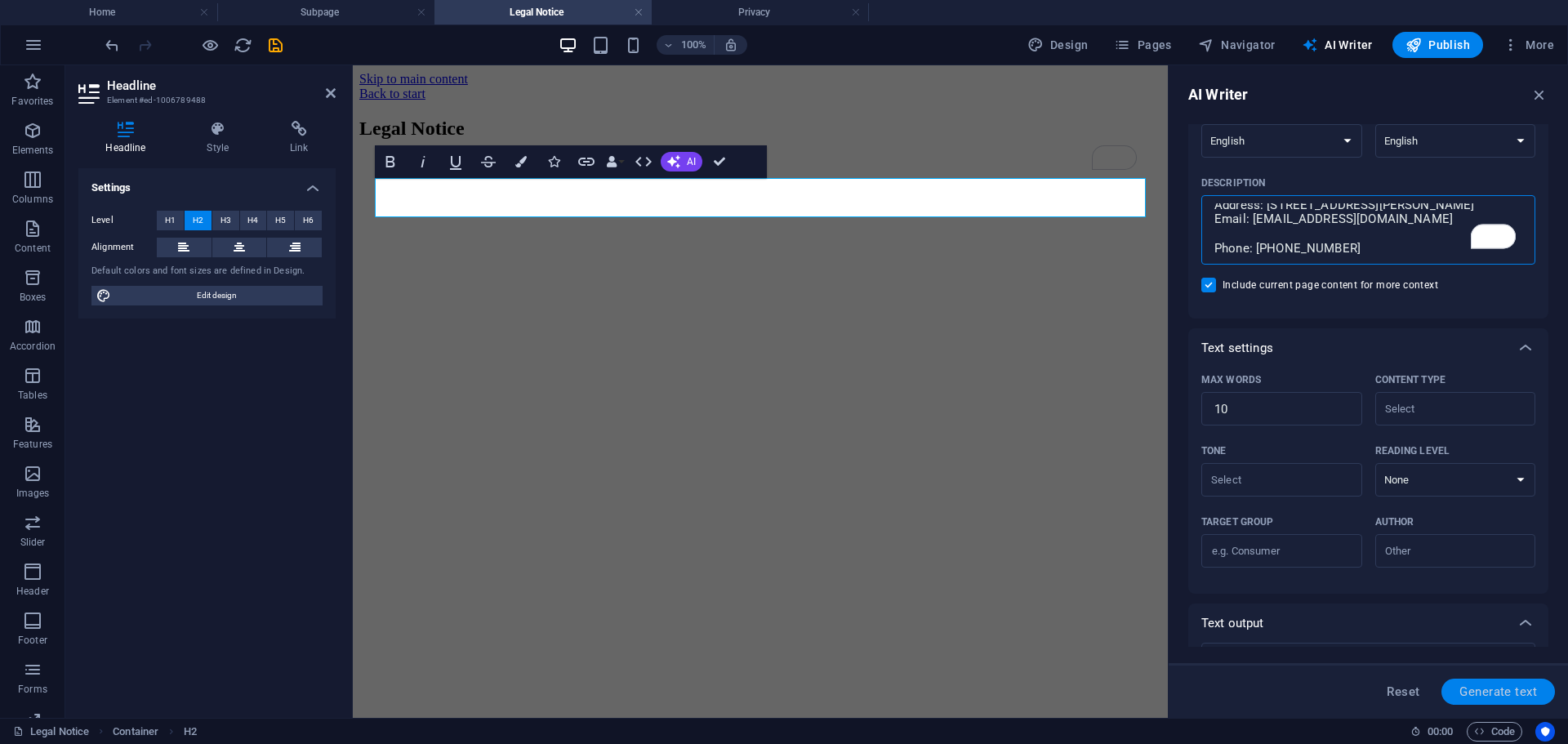
type textarea "Instant eFax is a service provided by American Telecommunication Networks, Inc.…"
click at [1489, 691] on span "Generate text" at bounding box center [1498, 692] width 77 height 13
type textarea "x"
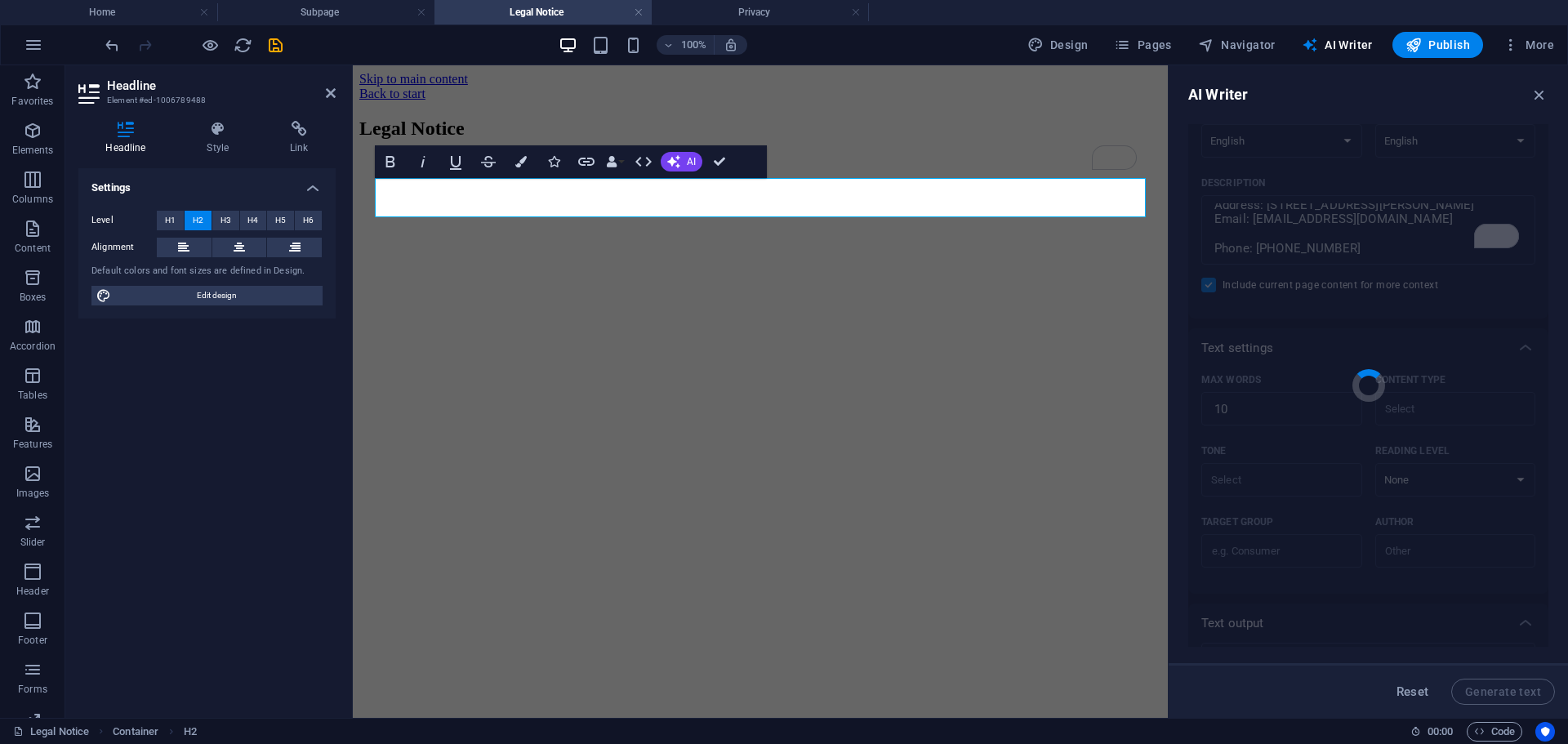
type textarea "x"
type textarea "Streamlined online faxing for modern businesses."
type textarea "x"
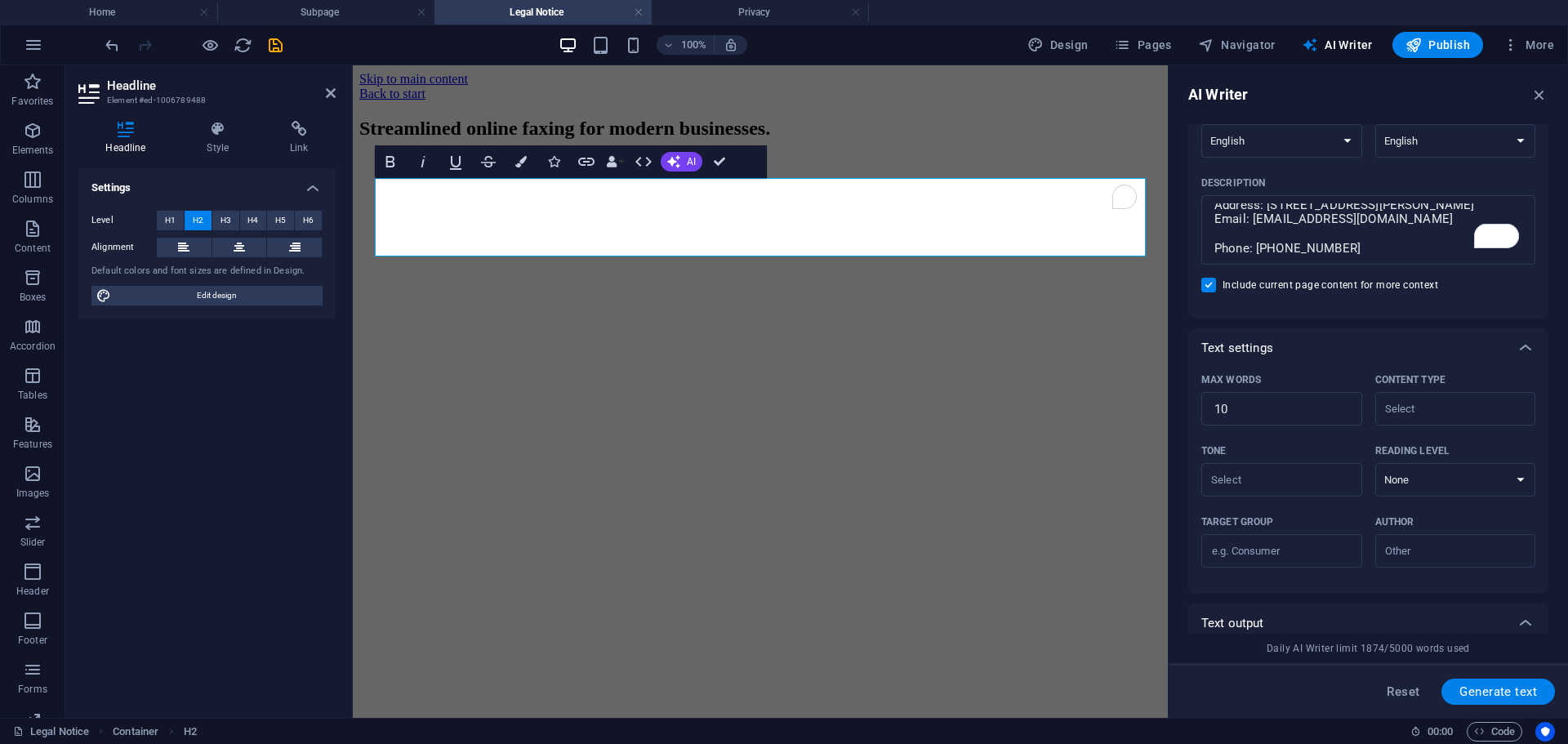
scroll to position [337, 0]
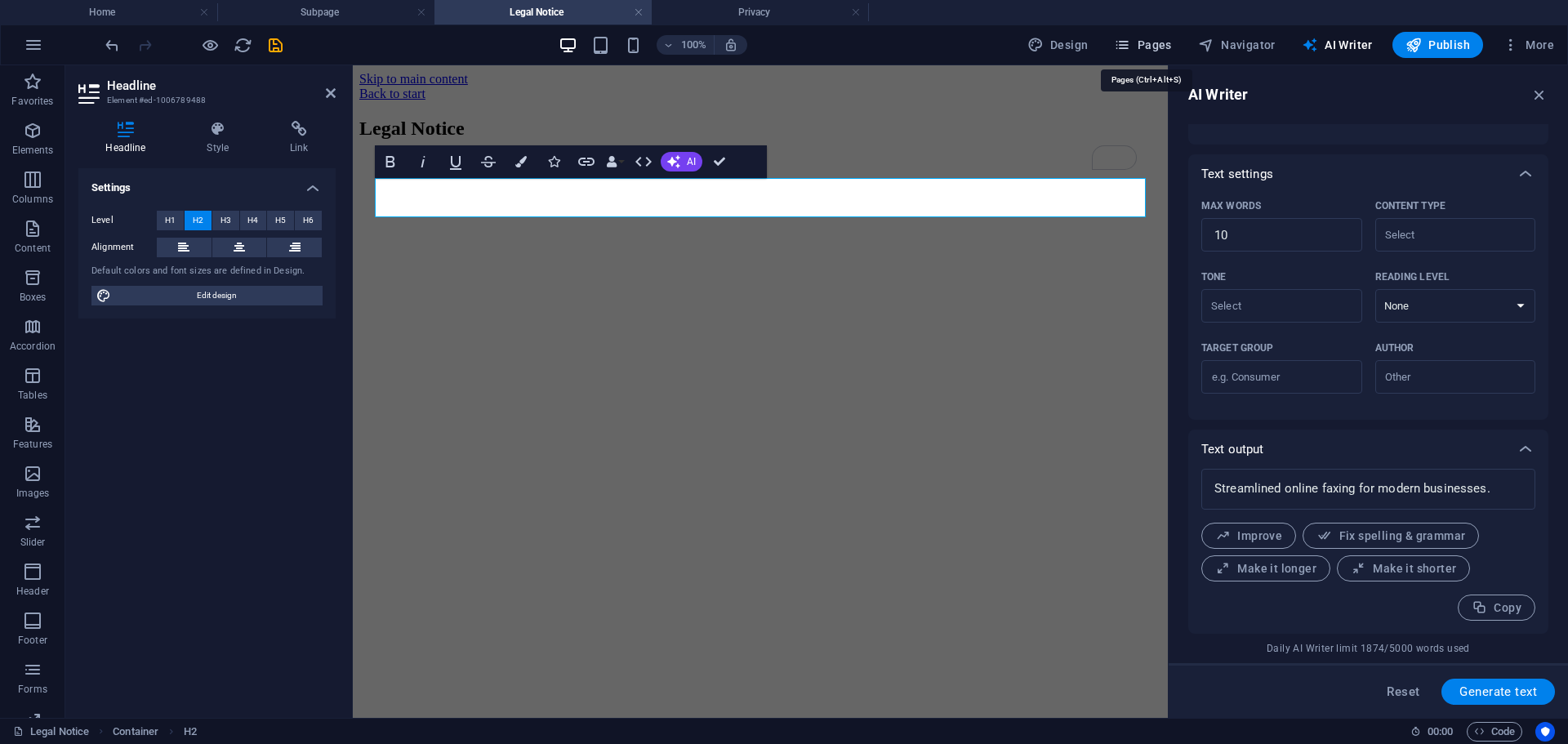
click at [1128, 43] on icon "button" at bounding box center [1121, 44] width 16 height 16
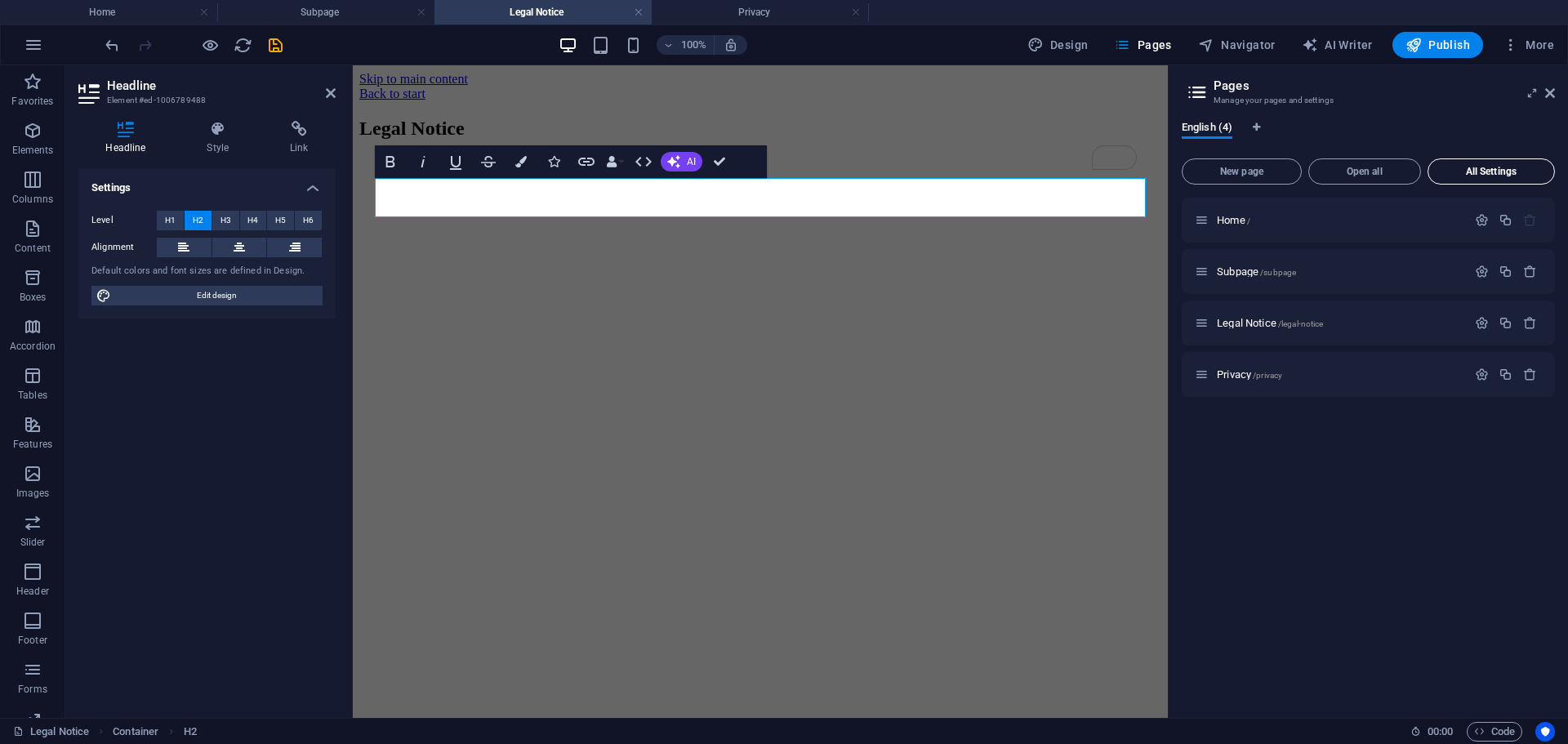
click at [1492, 171] on span "All Settings" at bounding box center [1491, 171] width 112 height 9
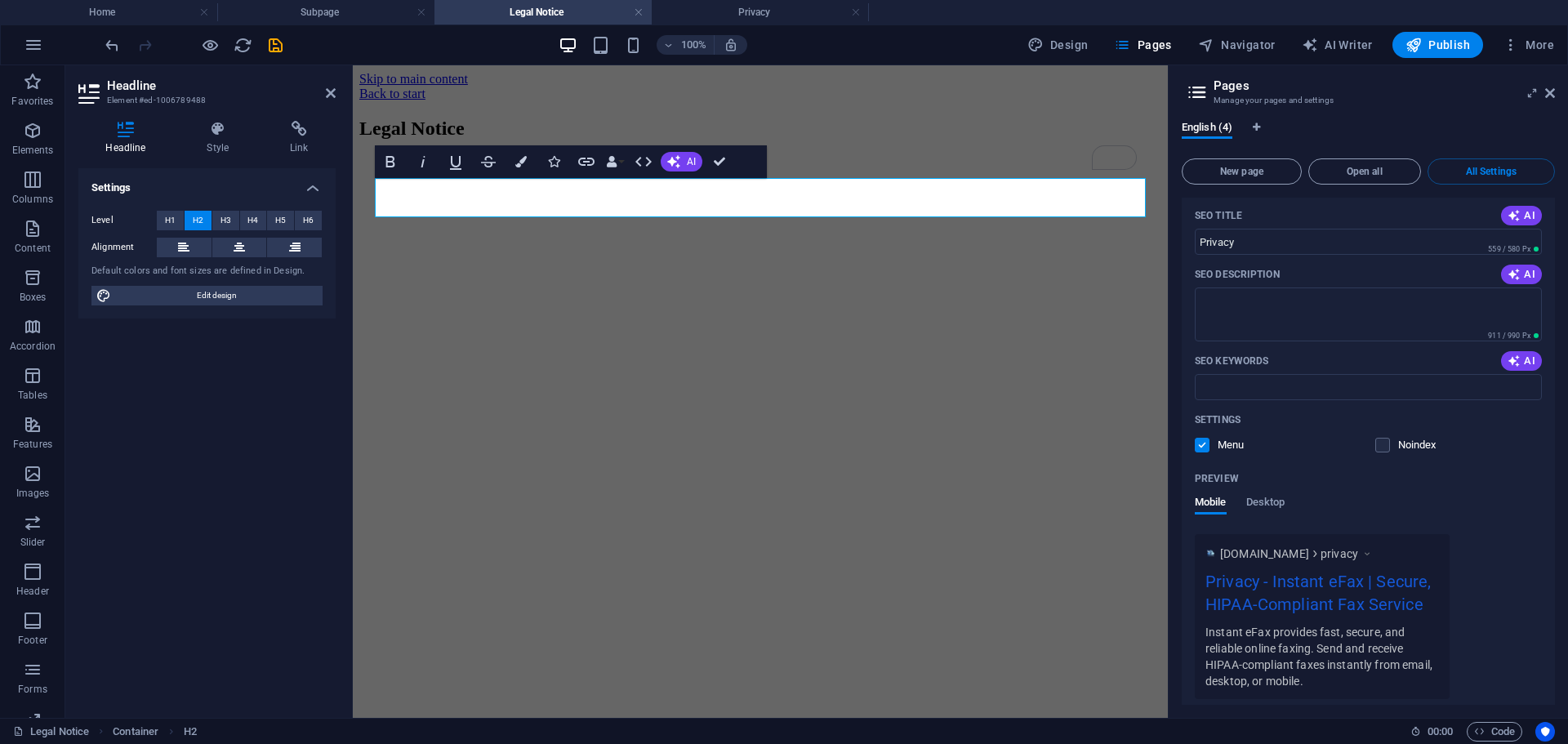
scroll to position [2480, 0]
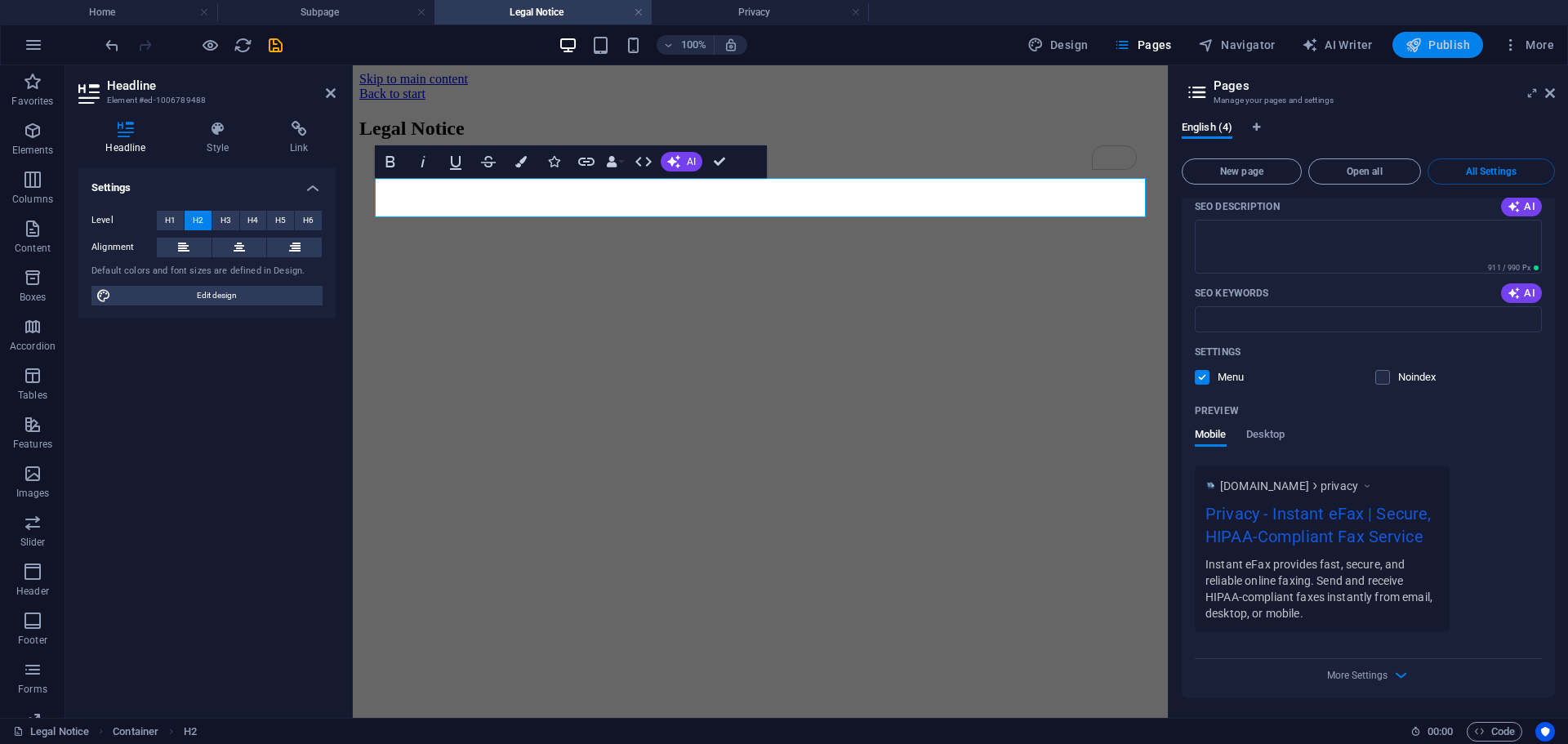
click at [1448, 41] on span "Publish" at bounding box center [1438, 44] width 64 height 16
